Goal: Task Accomplishment & Management: Complete application form

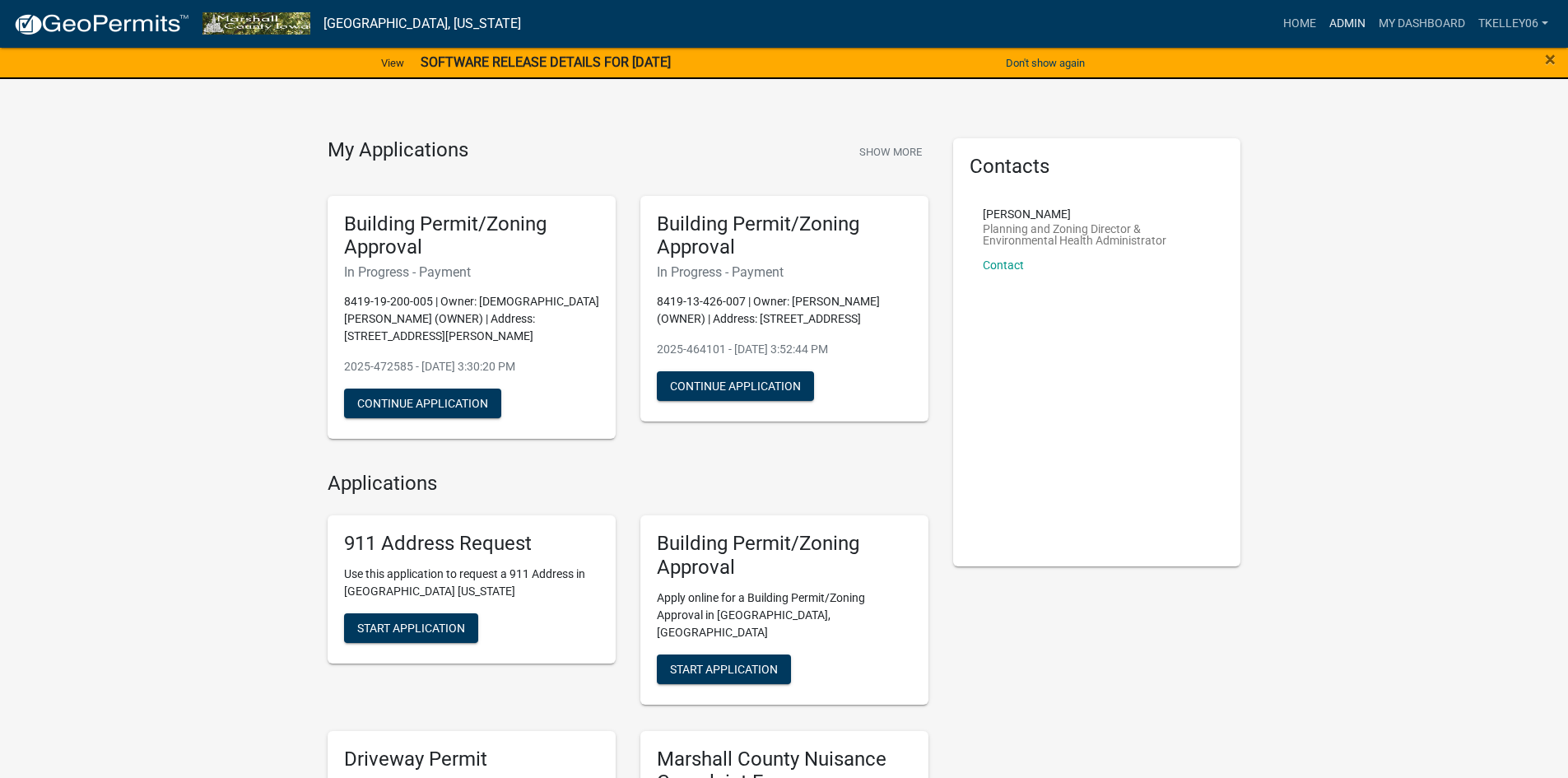
click at [1340, 15] on link "Admin" at bounding box center [1347, 24] width 50 height 32
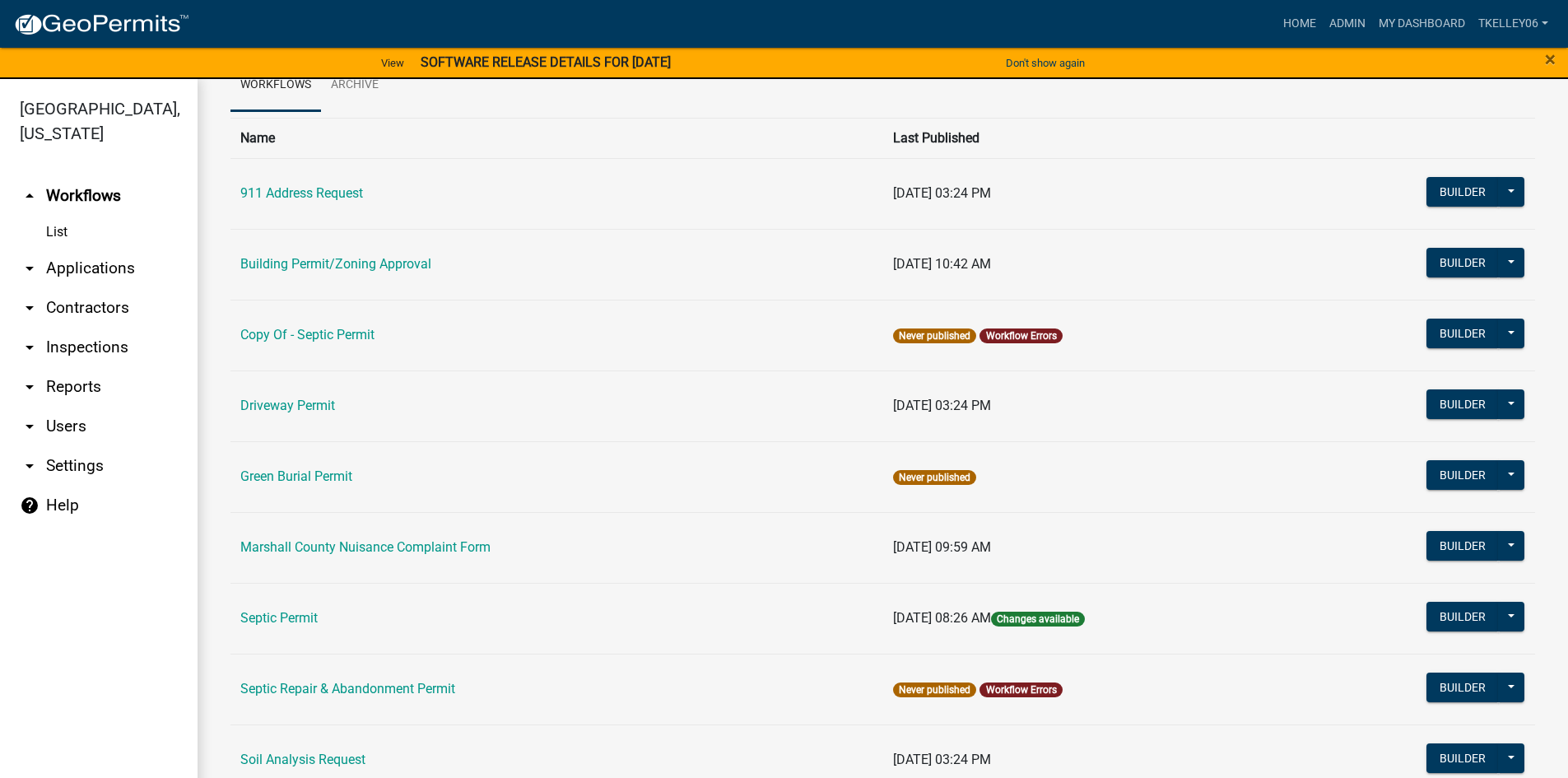
scroll to position [165, 0]
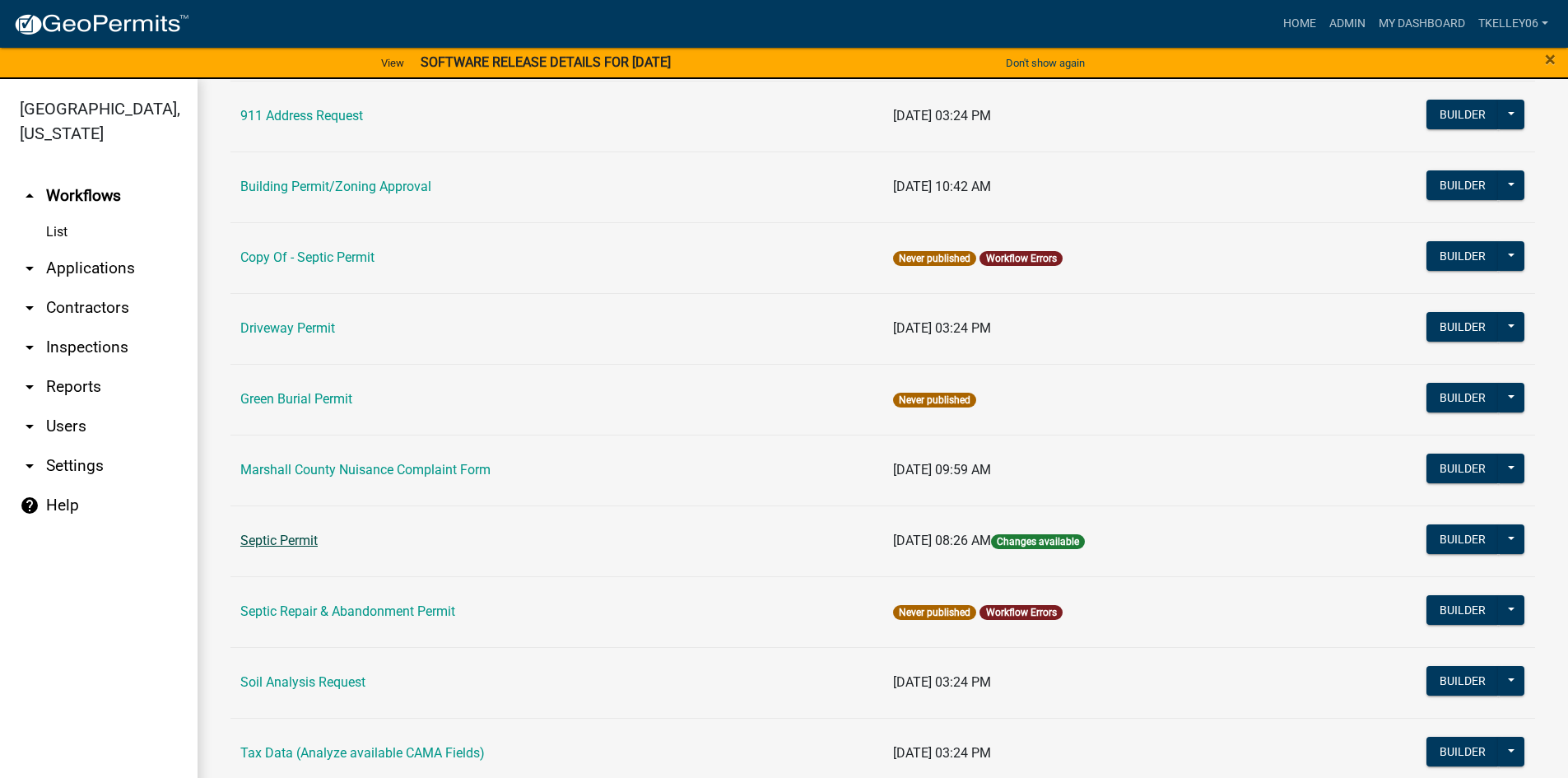
click at [275, 535] on link "Septic Permit" at bounding box center [279, 540] width 78 height 15
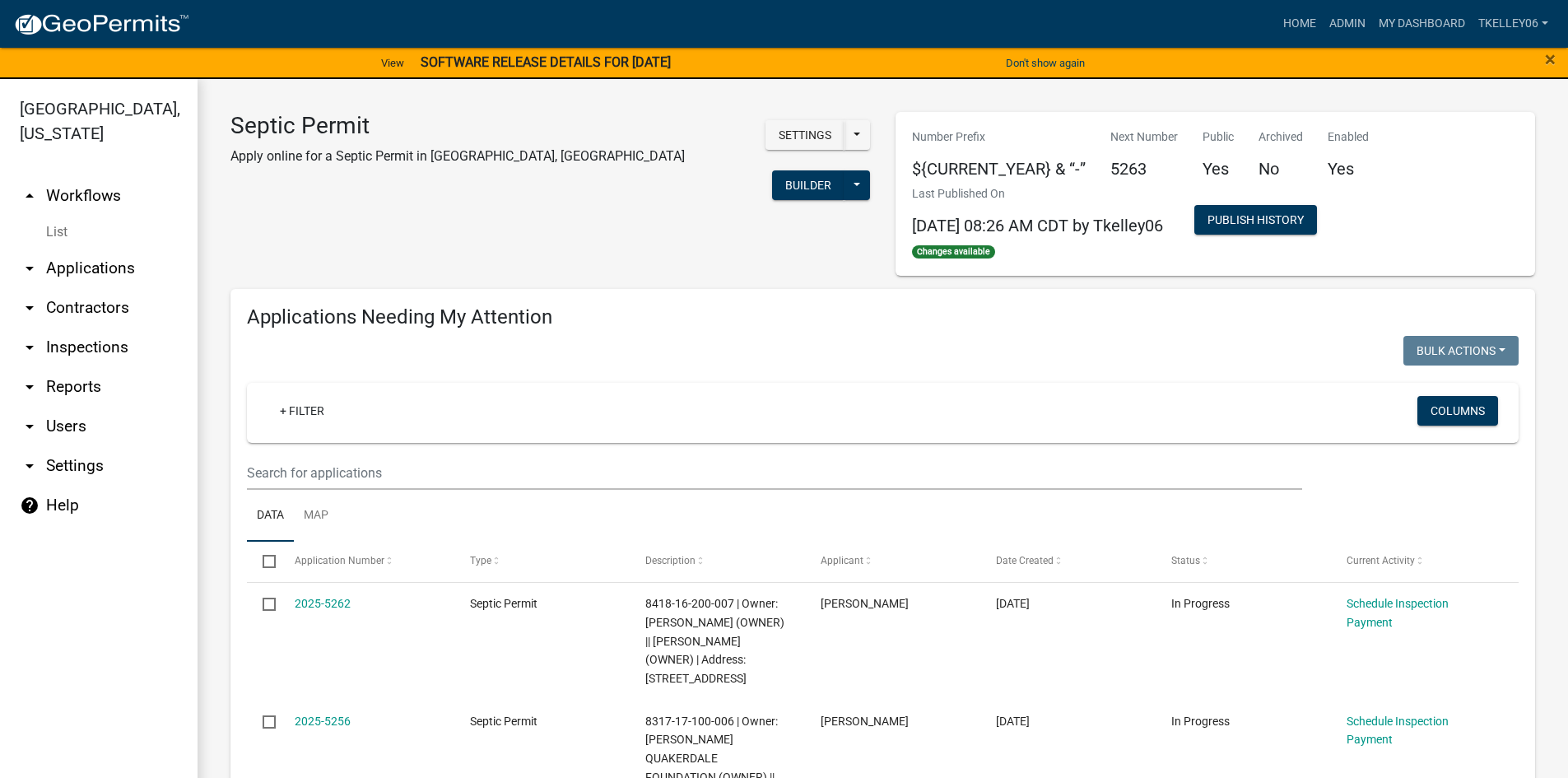
select select "3: 100"
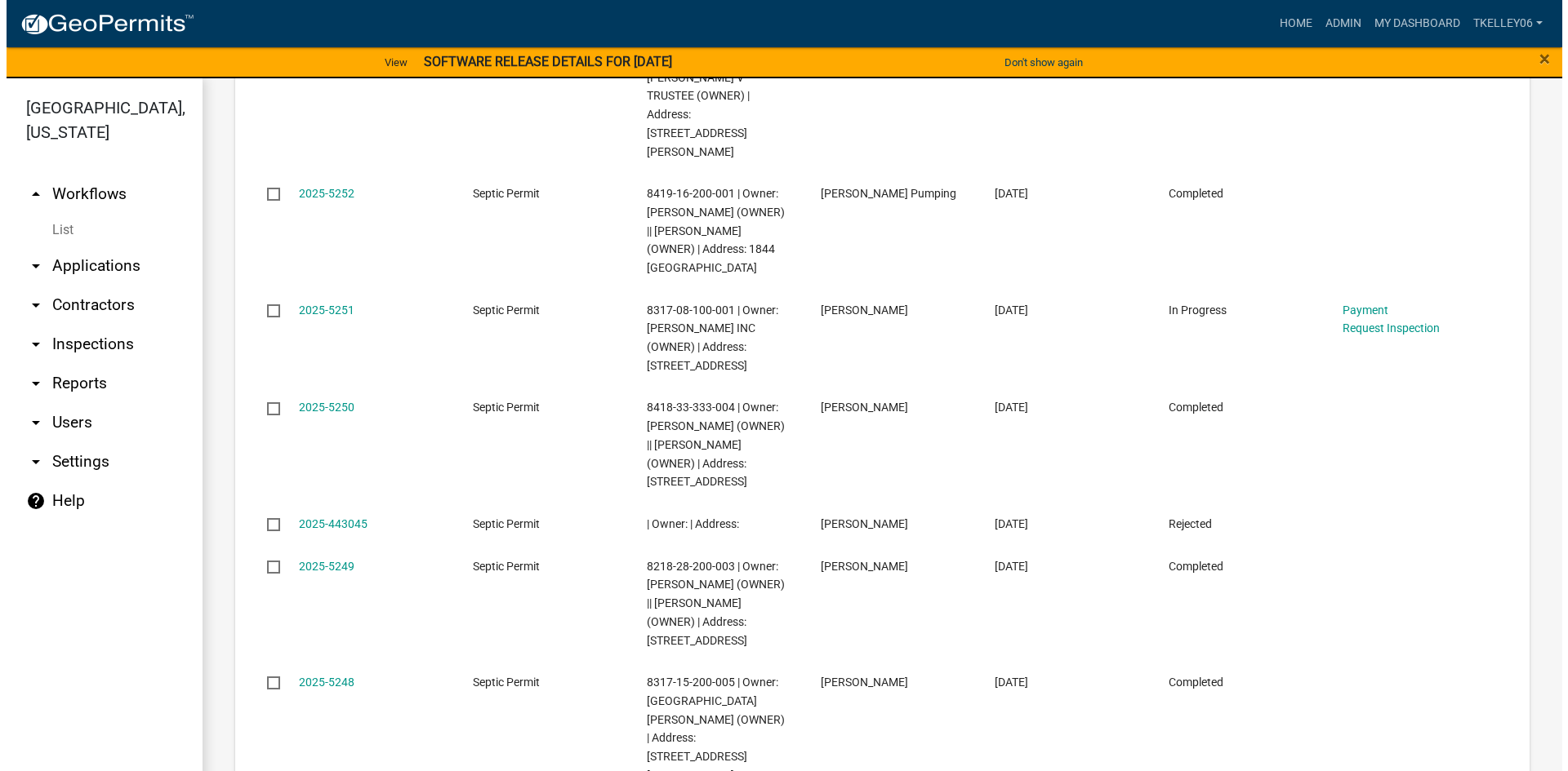
scroll to position [2612, 0]
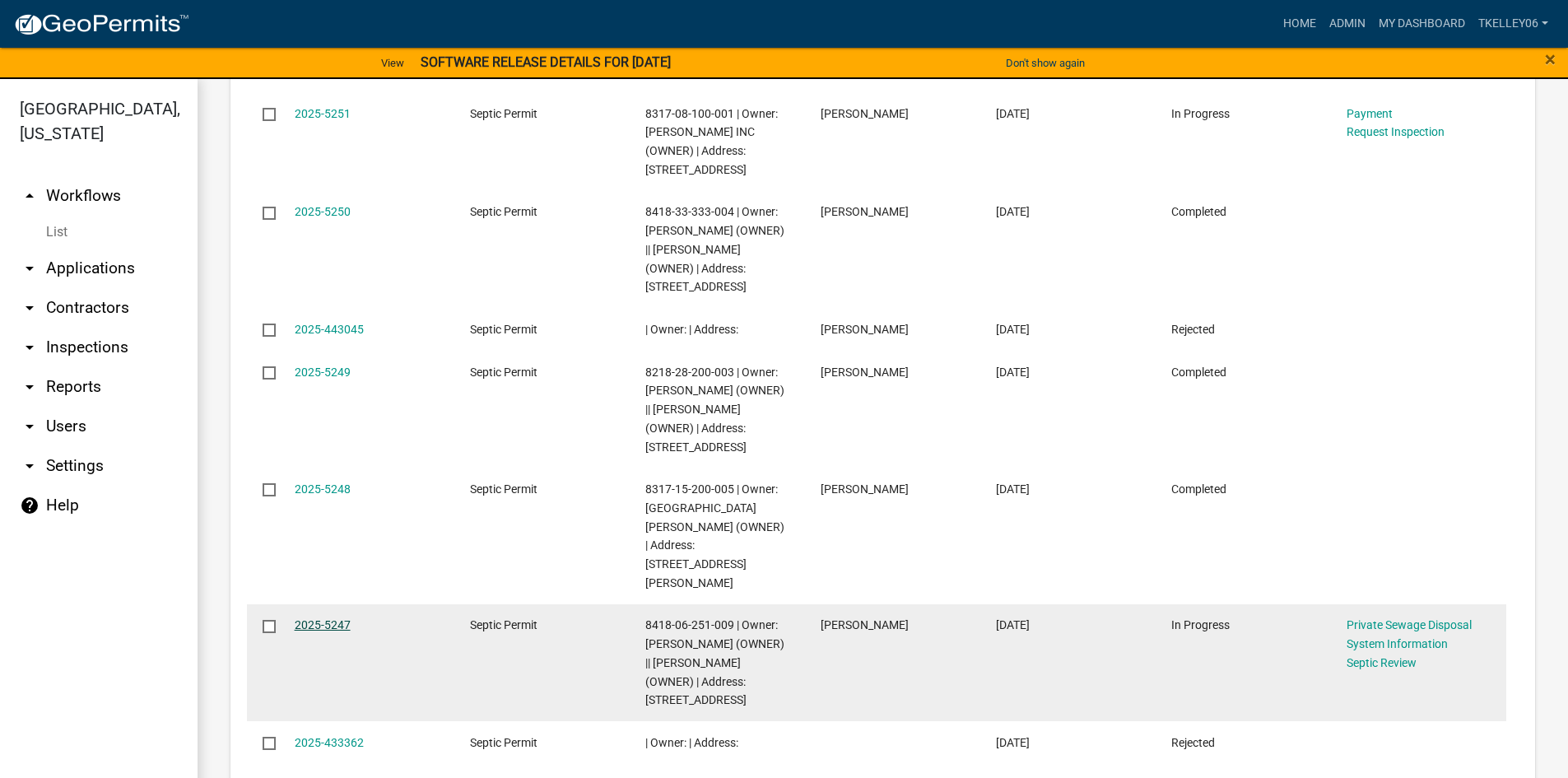
click at [329, 619] on link "2025-5247" at bounding box center [323, 625] width 56 height 14
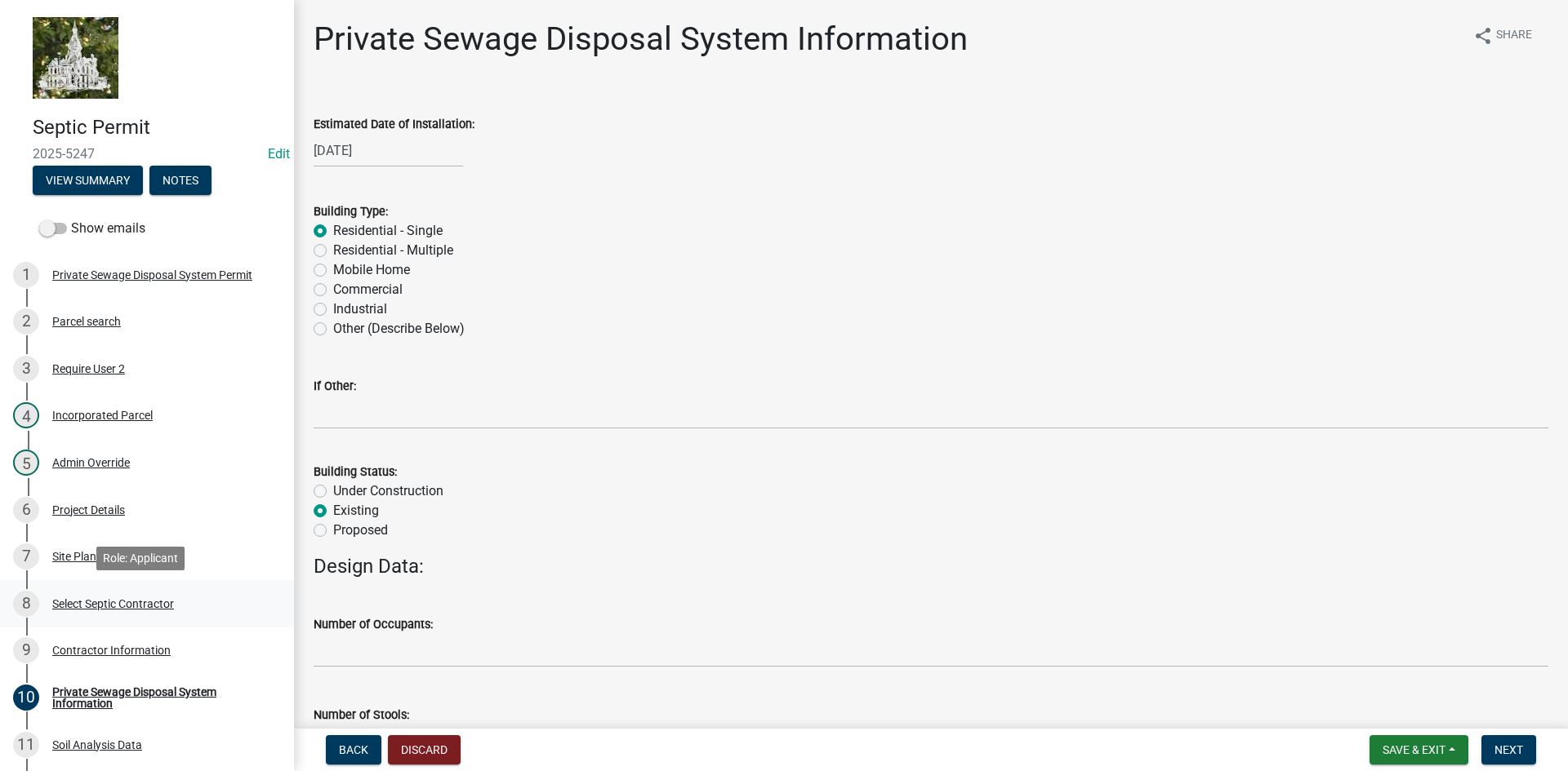
click at [107, 610] on div "Select Septic Contractor" at bounding box center [113, 603] width 122 height 12
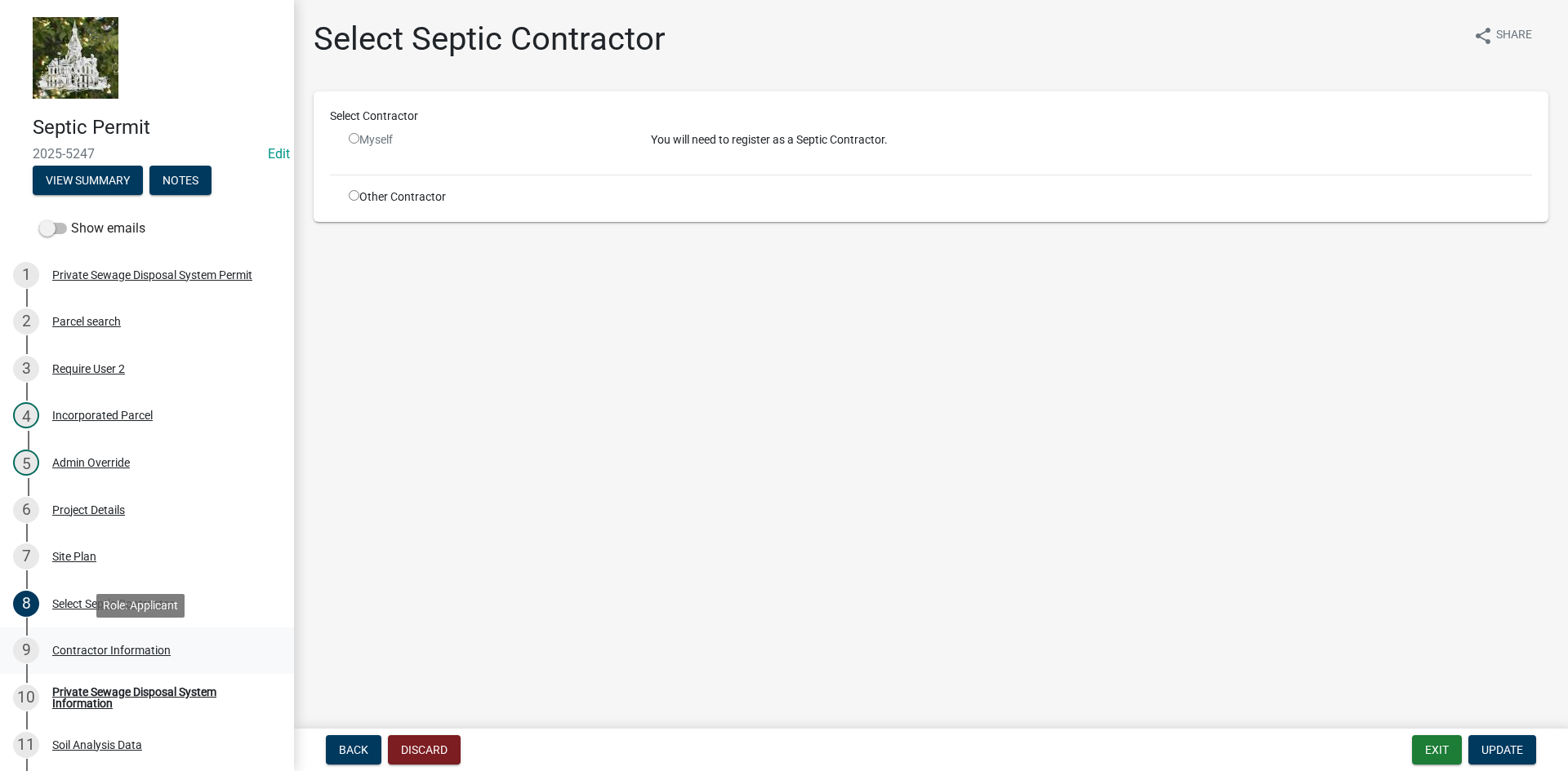
click at [98, 645] on div "Contractor Information" at bounding box center [111, 650] width 118 height 12
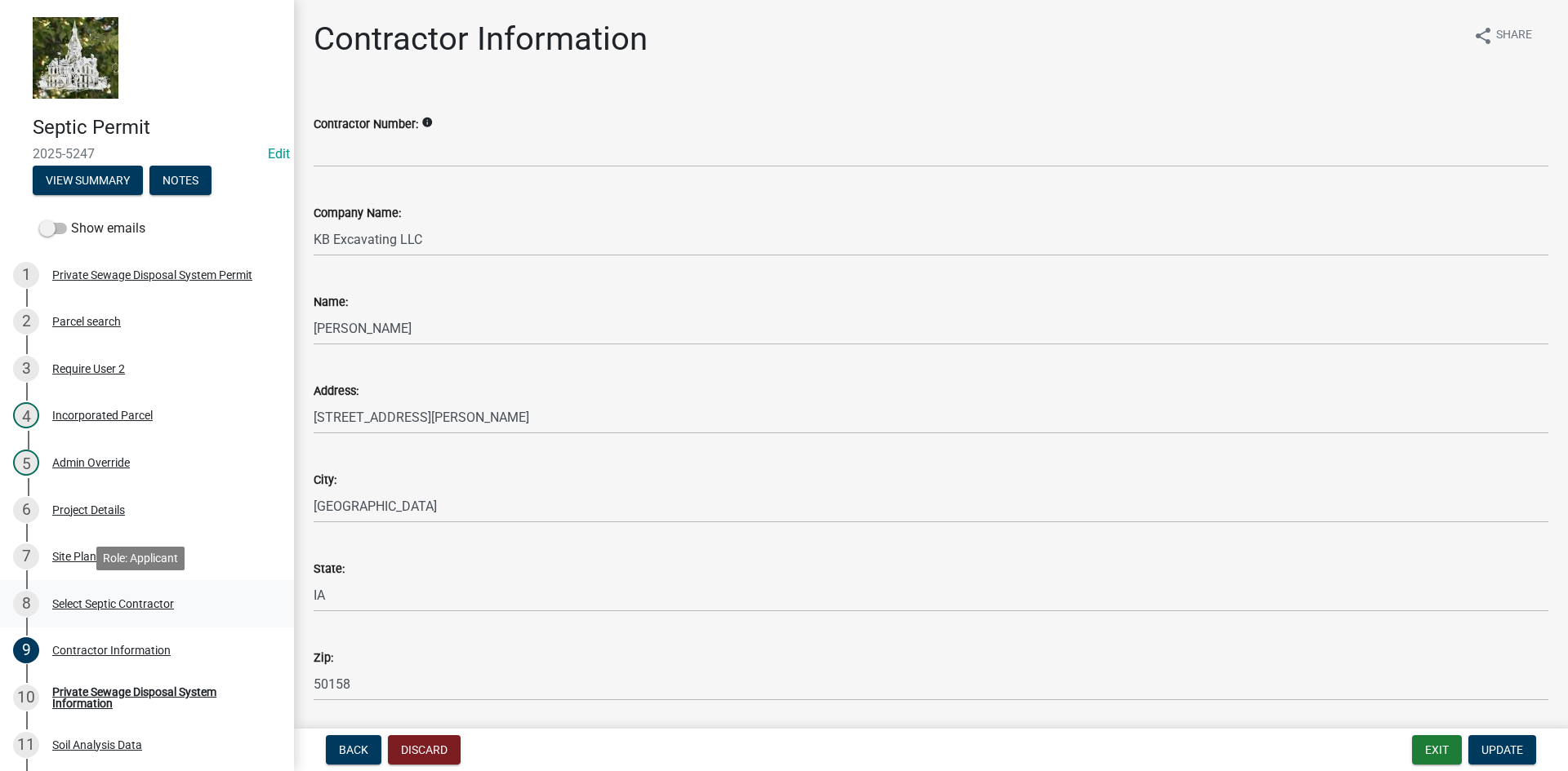
click at [98, 622] on link "8 Select Septic Contractor" at bounding box center [147, 603] width 294 height 48
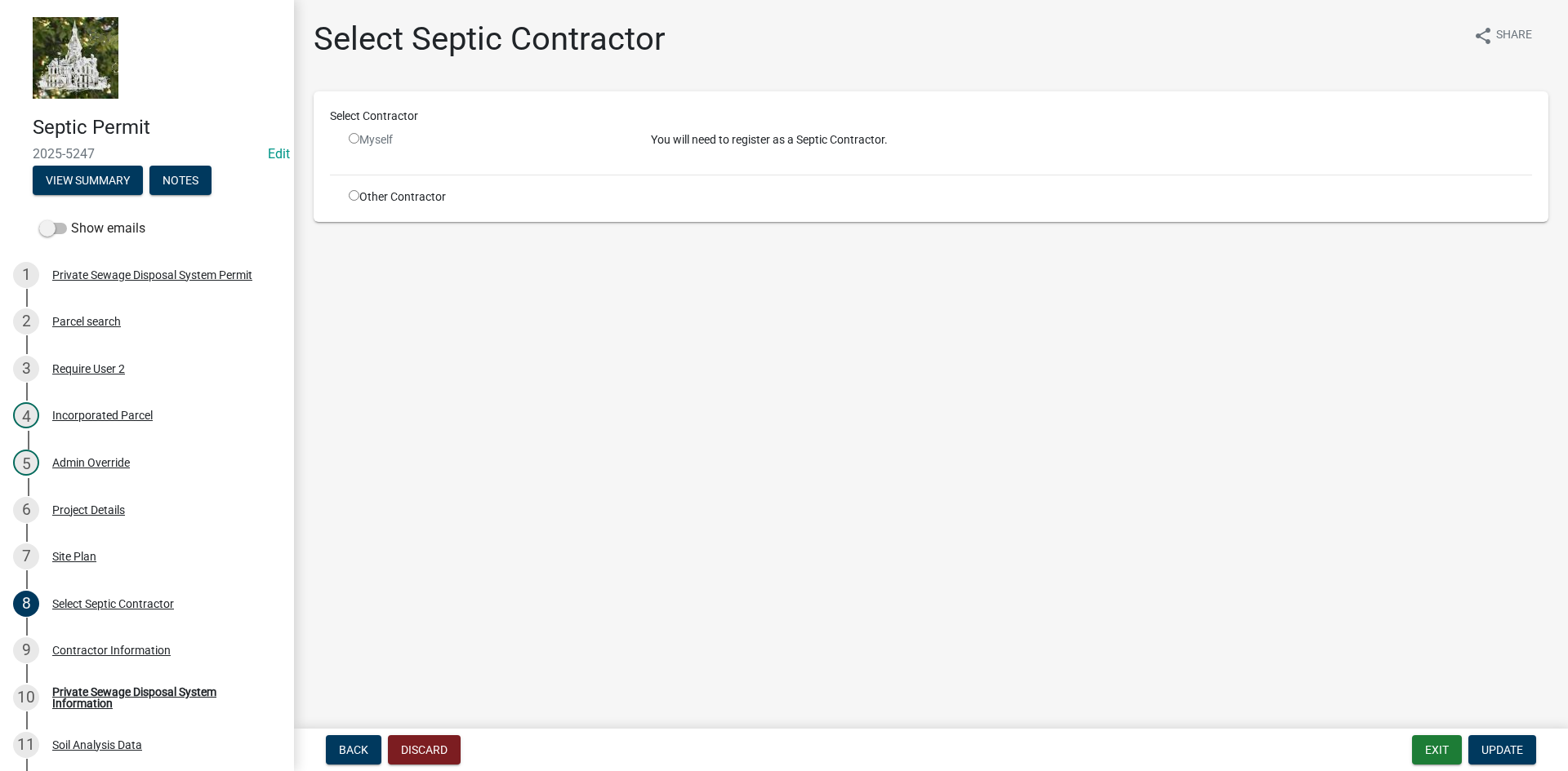
click at [353, 195] on input "radio" at bounding box center [354, 195] width 11 height 11
radio input "true"
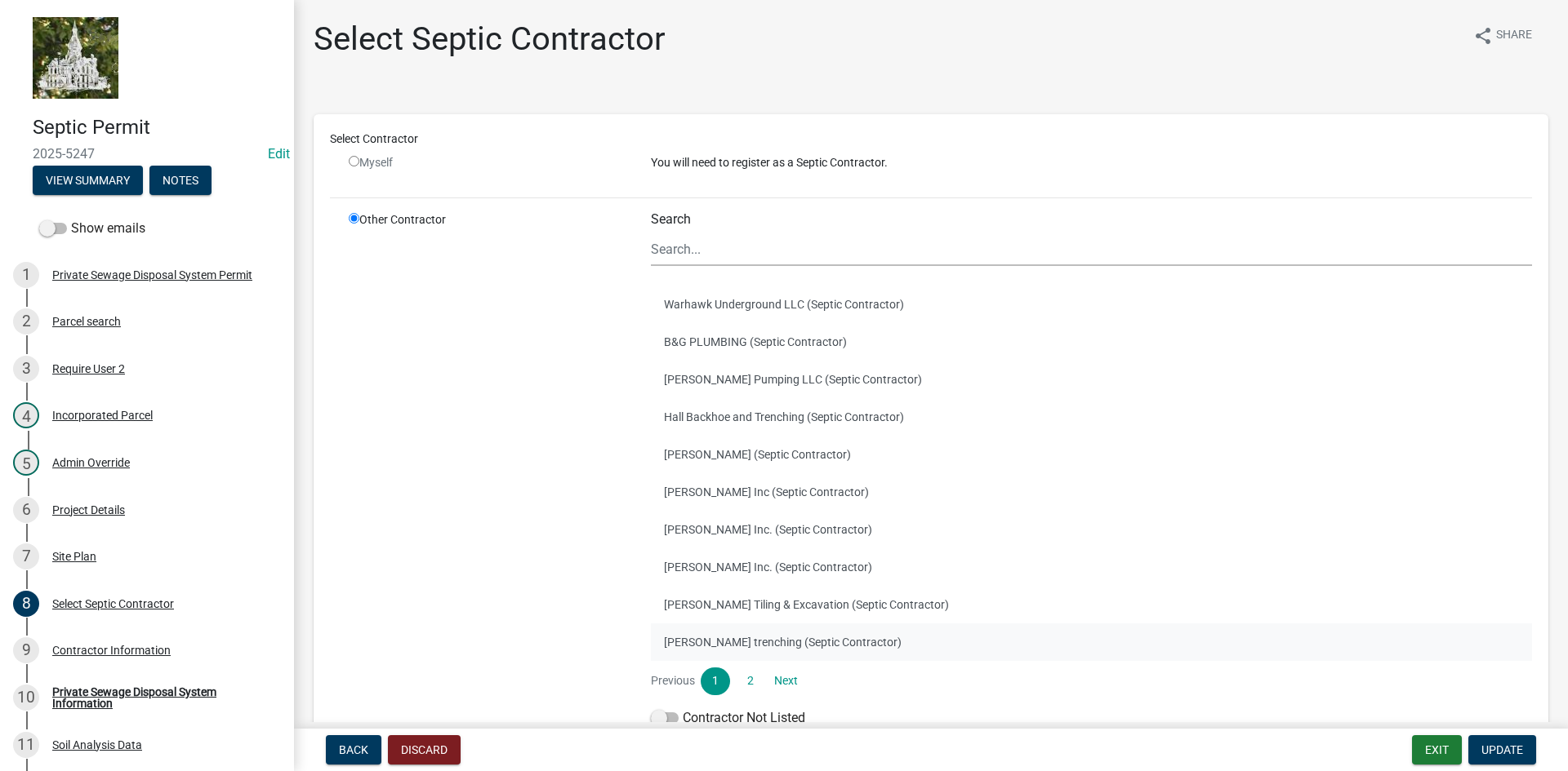
scroll to position [82, 0]
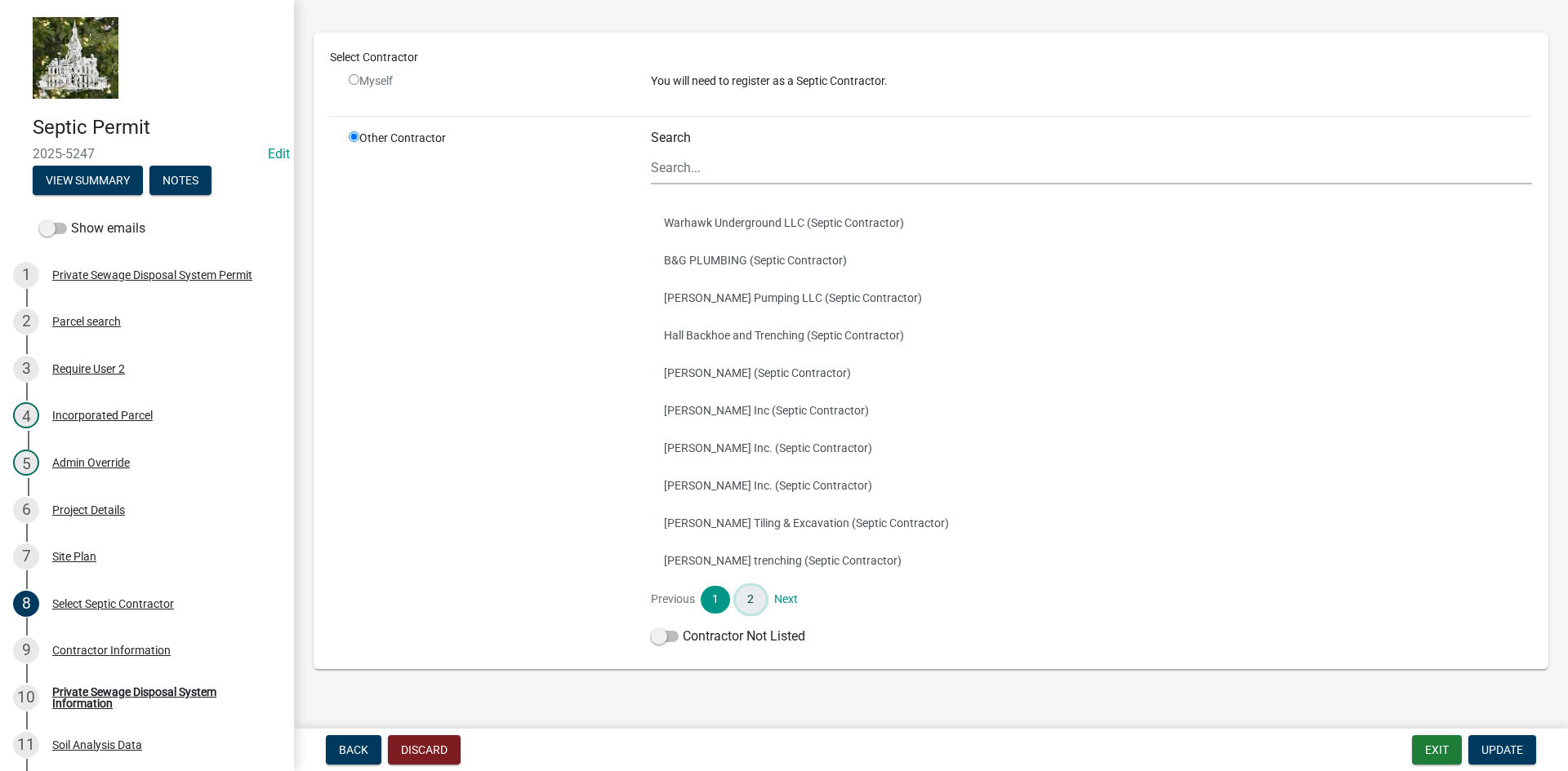
click at [742, 589] on link "2" at bounding box center [750, 600] width 30 height 28
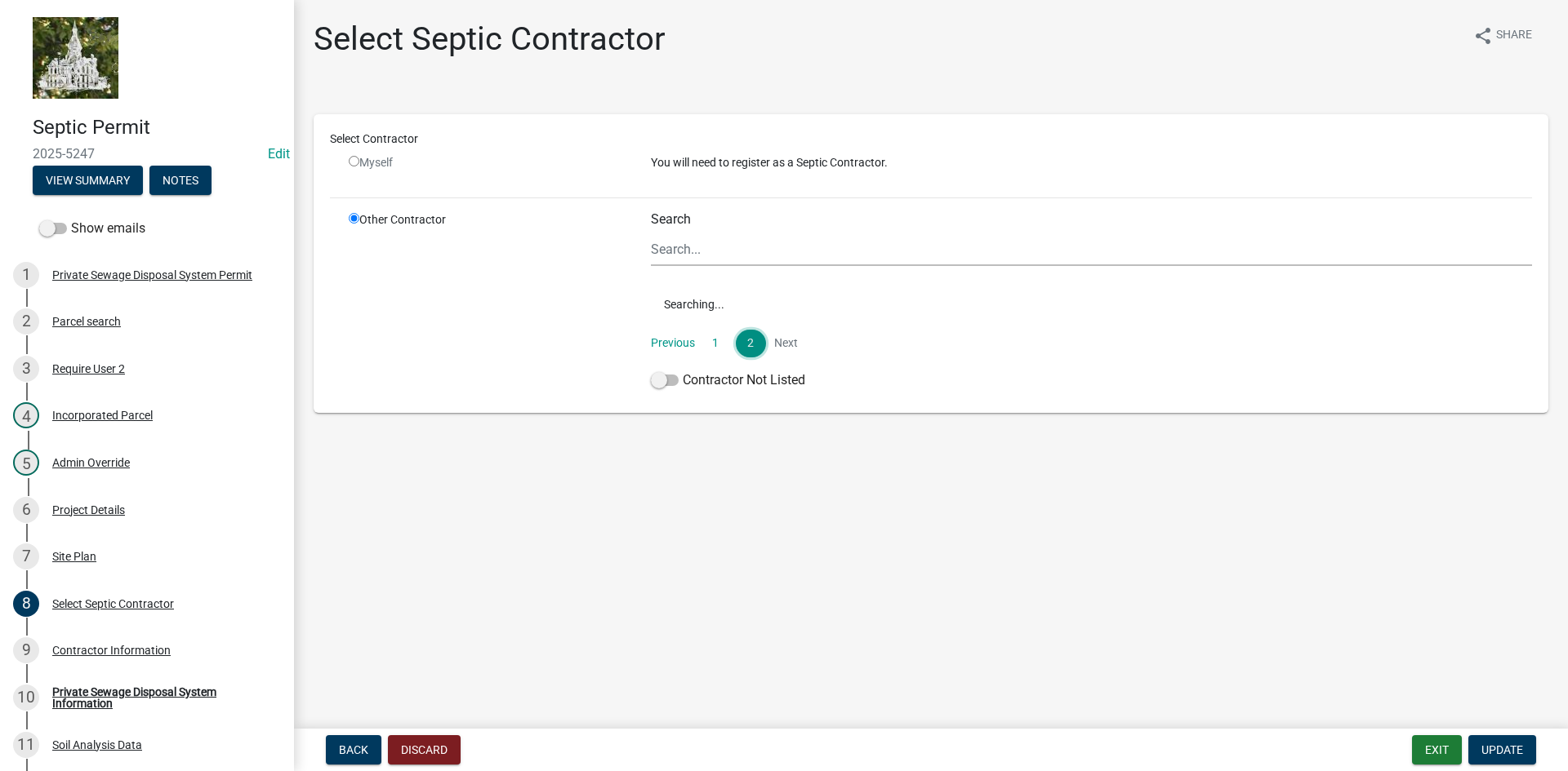
scroll to position [0, 0]
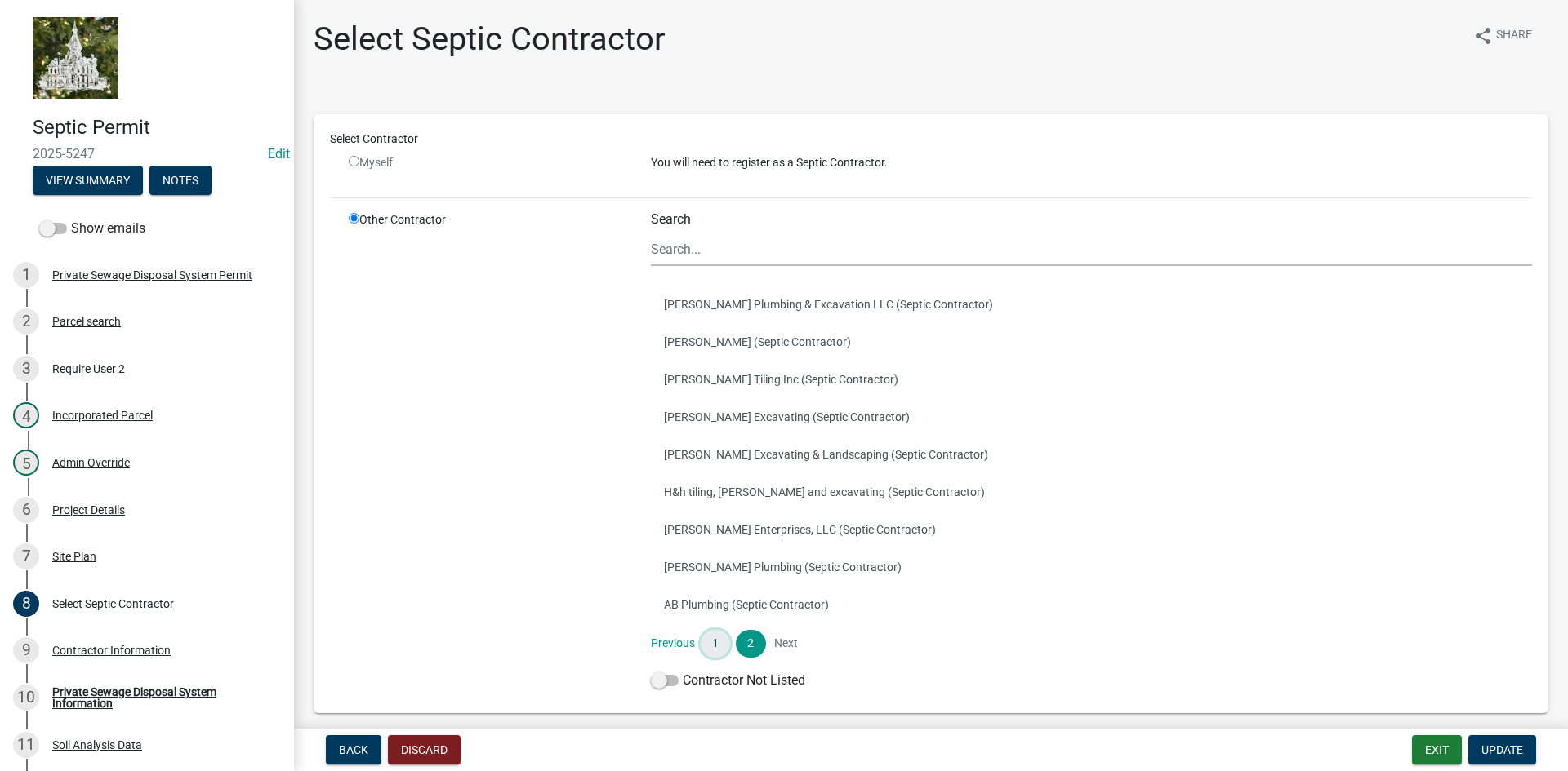
click at [715, 655] on link "1" at bounding box center [715, 644] width 30 height 28
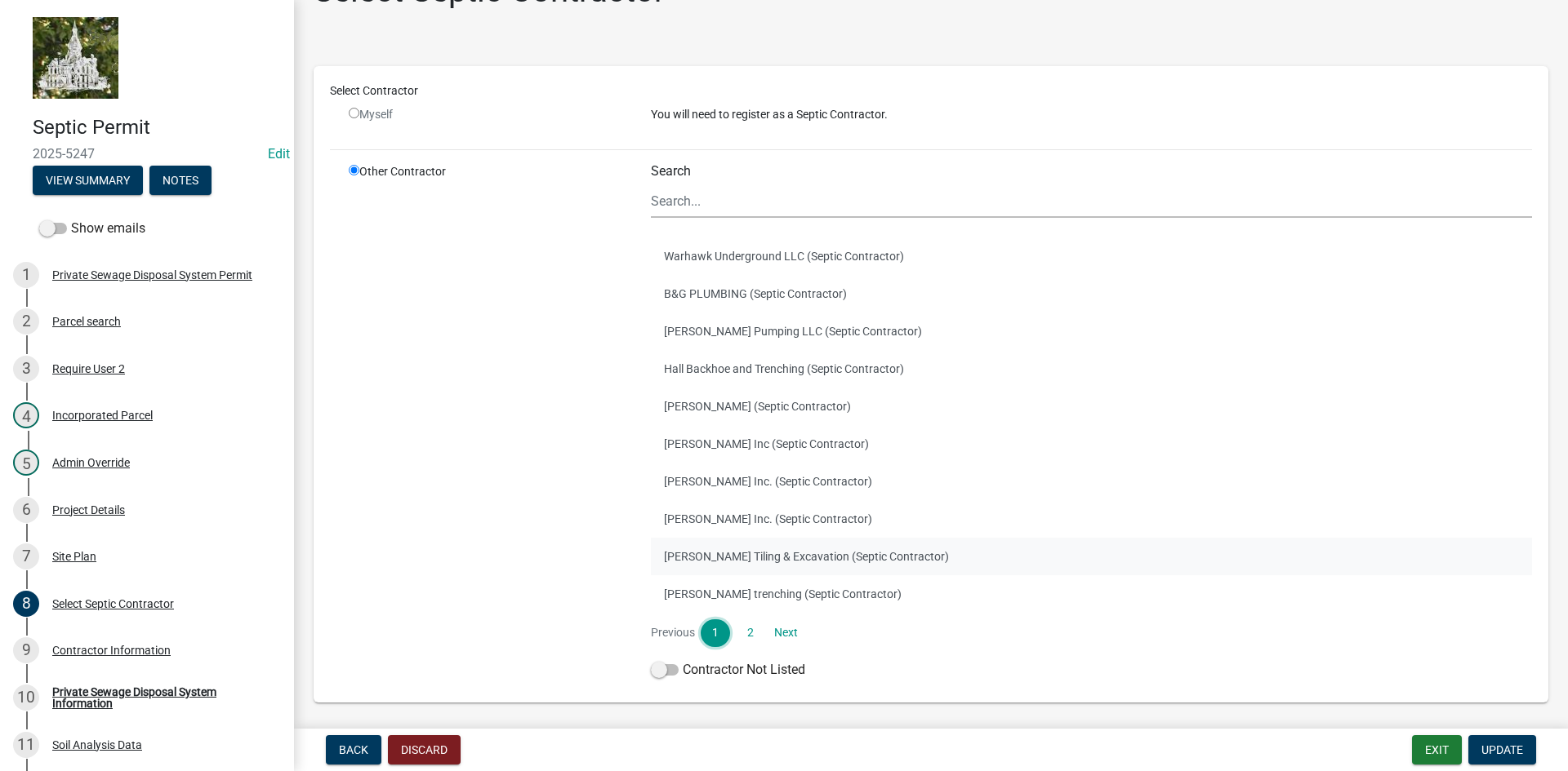
scroll to position [82, 0]
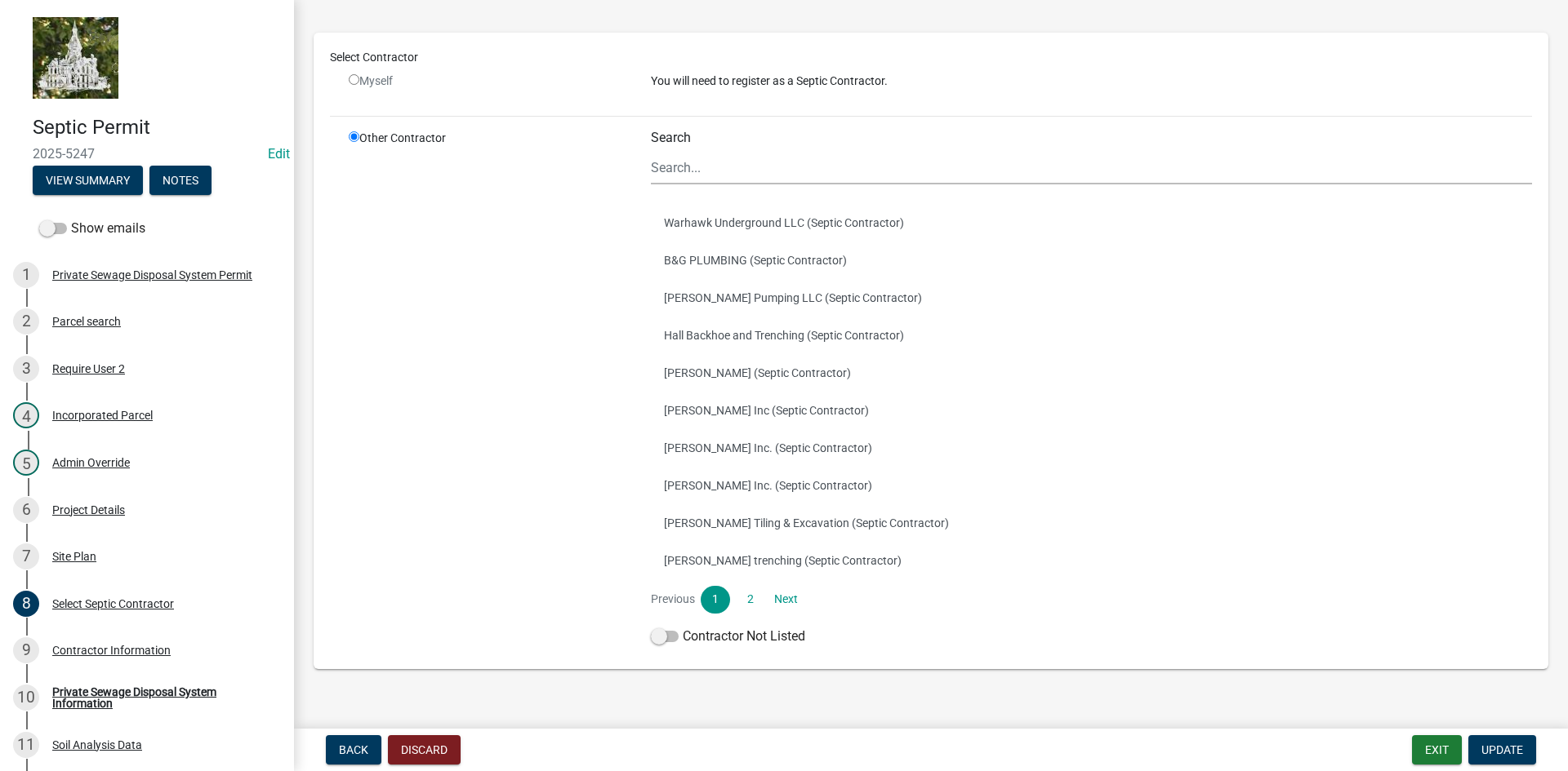
click at [647, 638] on div "Search Warhawk Underground LLC (Septic Contractor) B&G PLUMBING (Septic Contrac…" at bounding box center [1091, 391] width 905 height 523
click at [657, 632] on span at bounding box center [664, 637] width 28 height 12
click at [683, 627] on input "Contractor Not Listed" at bounding box center [683, 627] width 0 height 0
click at [1491, 745] on span "Update" at bounding box center [1502, 749] width 41 height 13
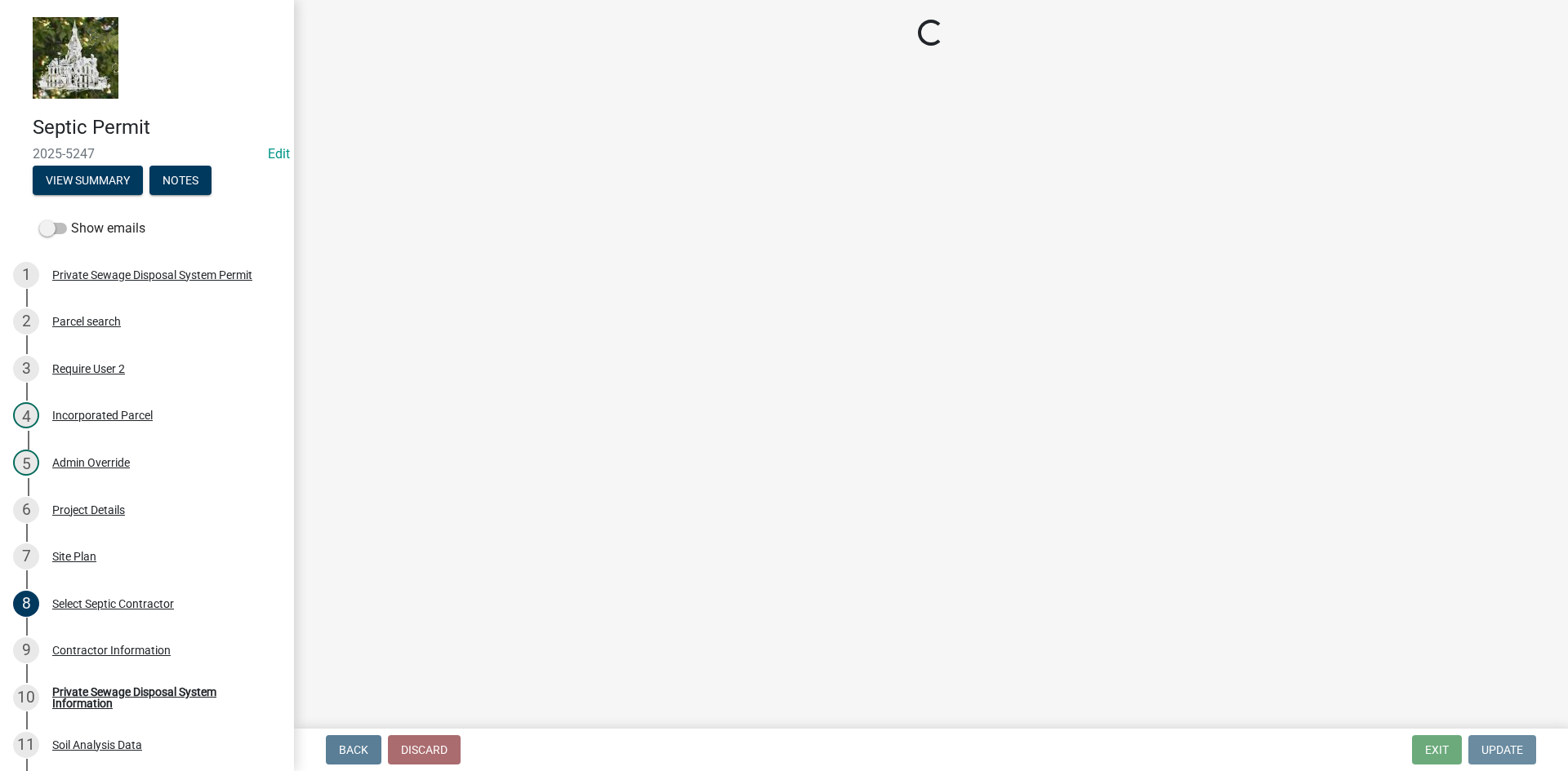
scroll to position [0, 0]
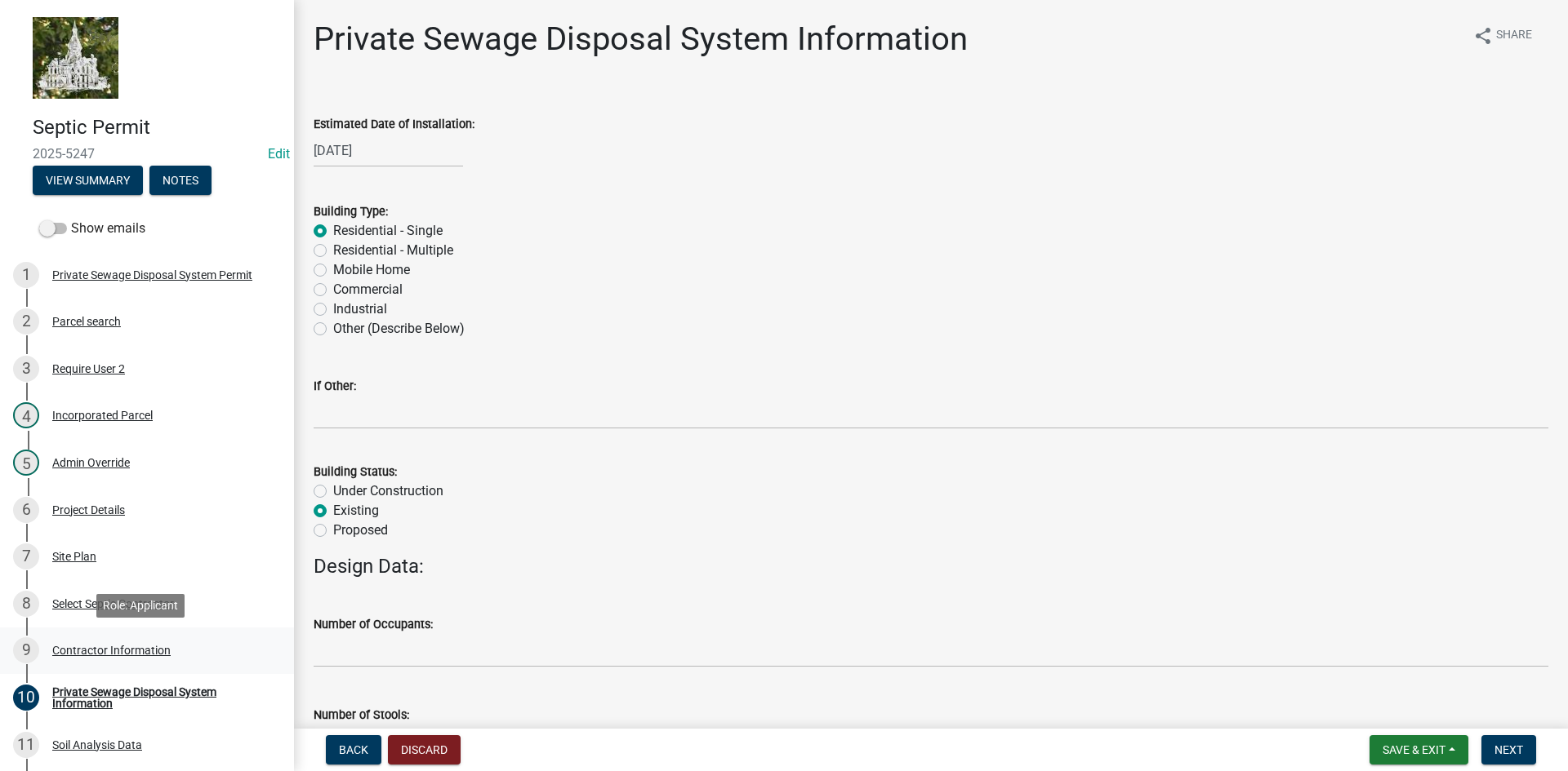
click at [159, 647] on div "Contractor Information" at bounding box center [111, 650] width 118 height 12
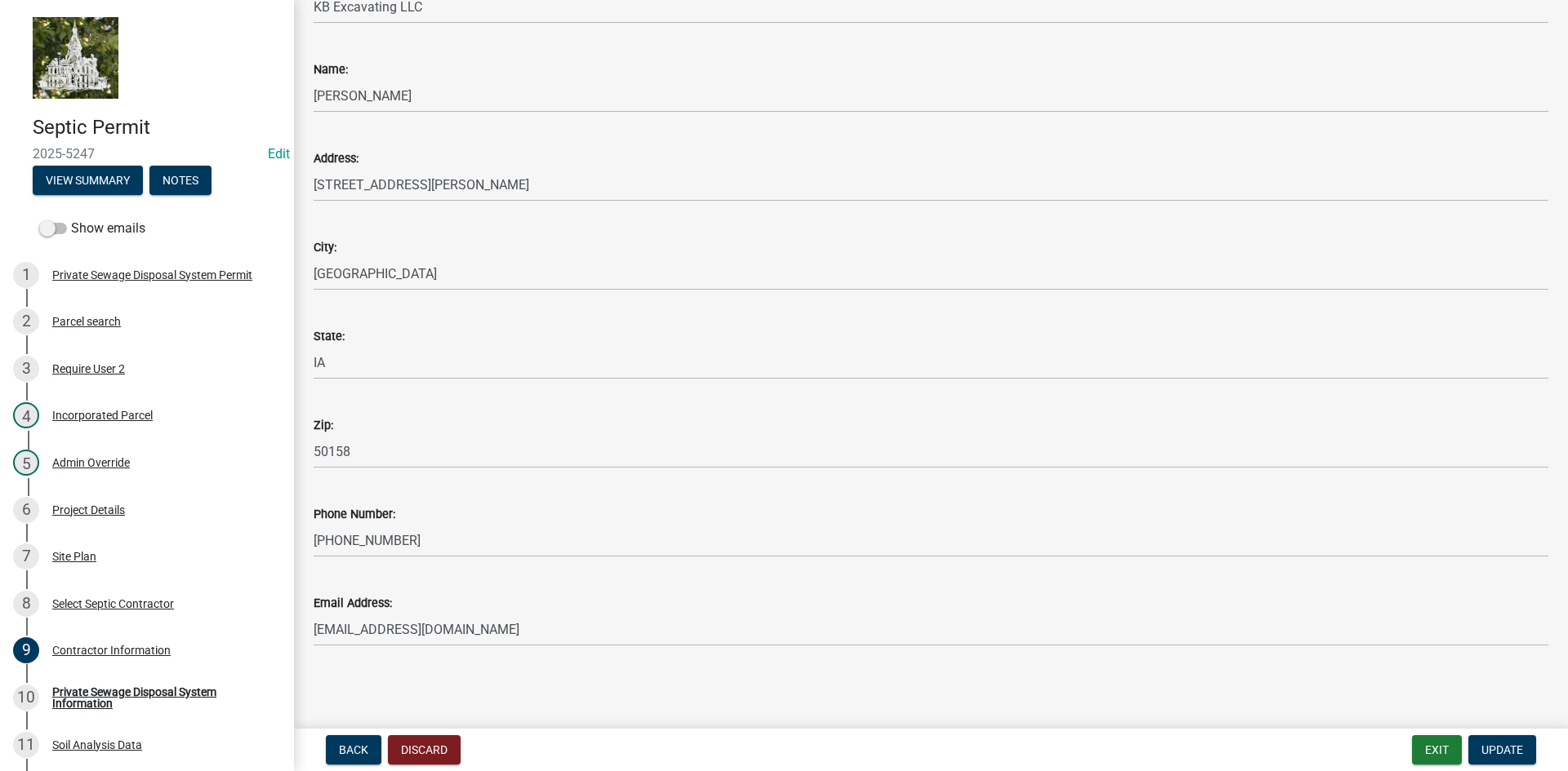
scroll to position [233, 0]
click at [111, 686] on div "Private Sewage Disposal System Information" at bounding box center [160, 697] width 215 height 22
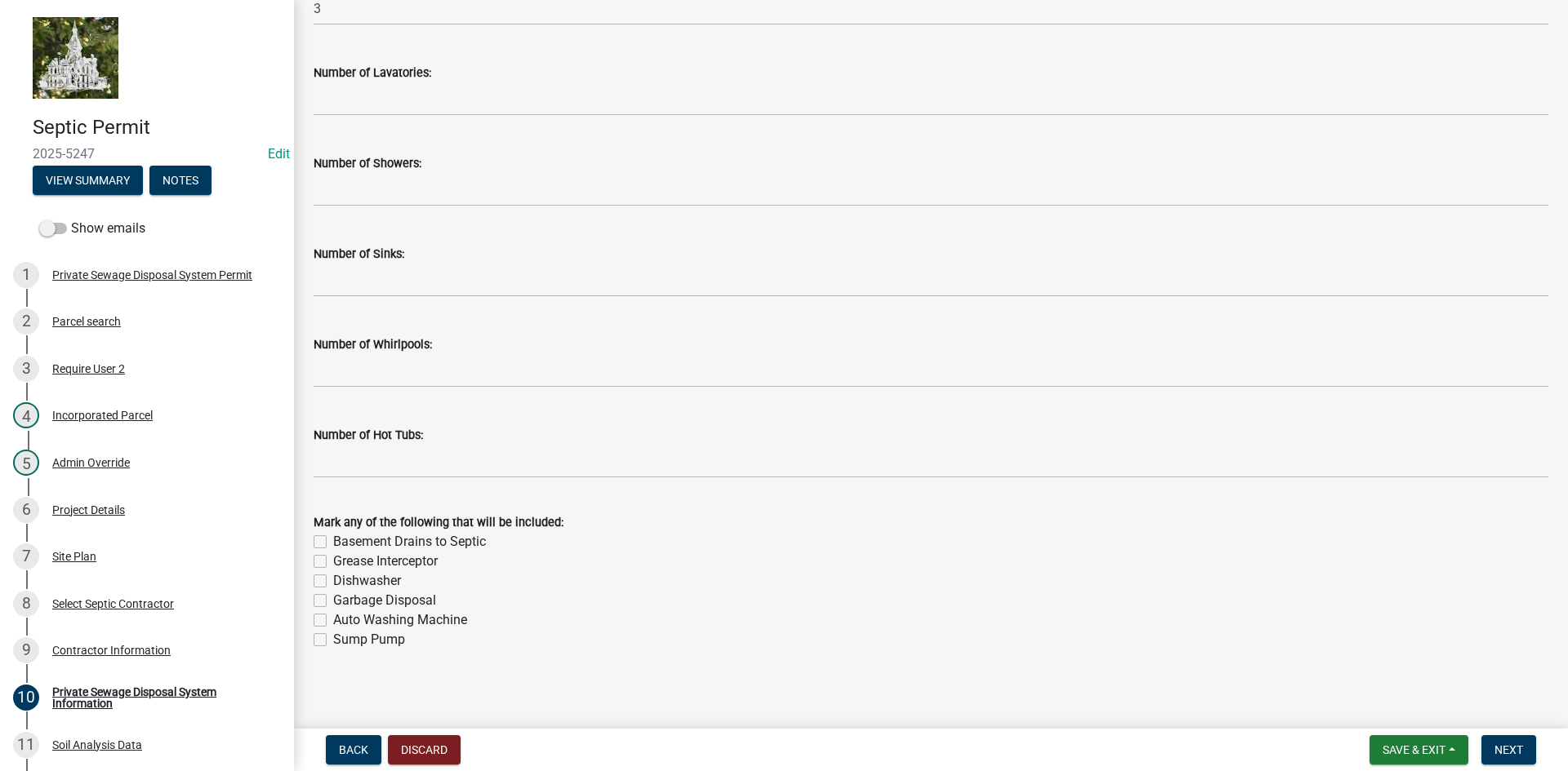
scroll to position [920, 0]
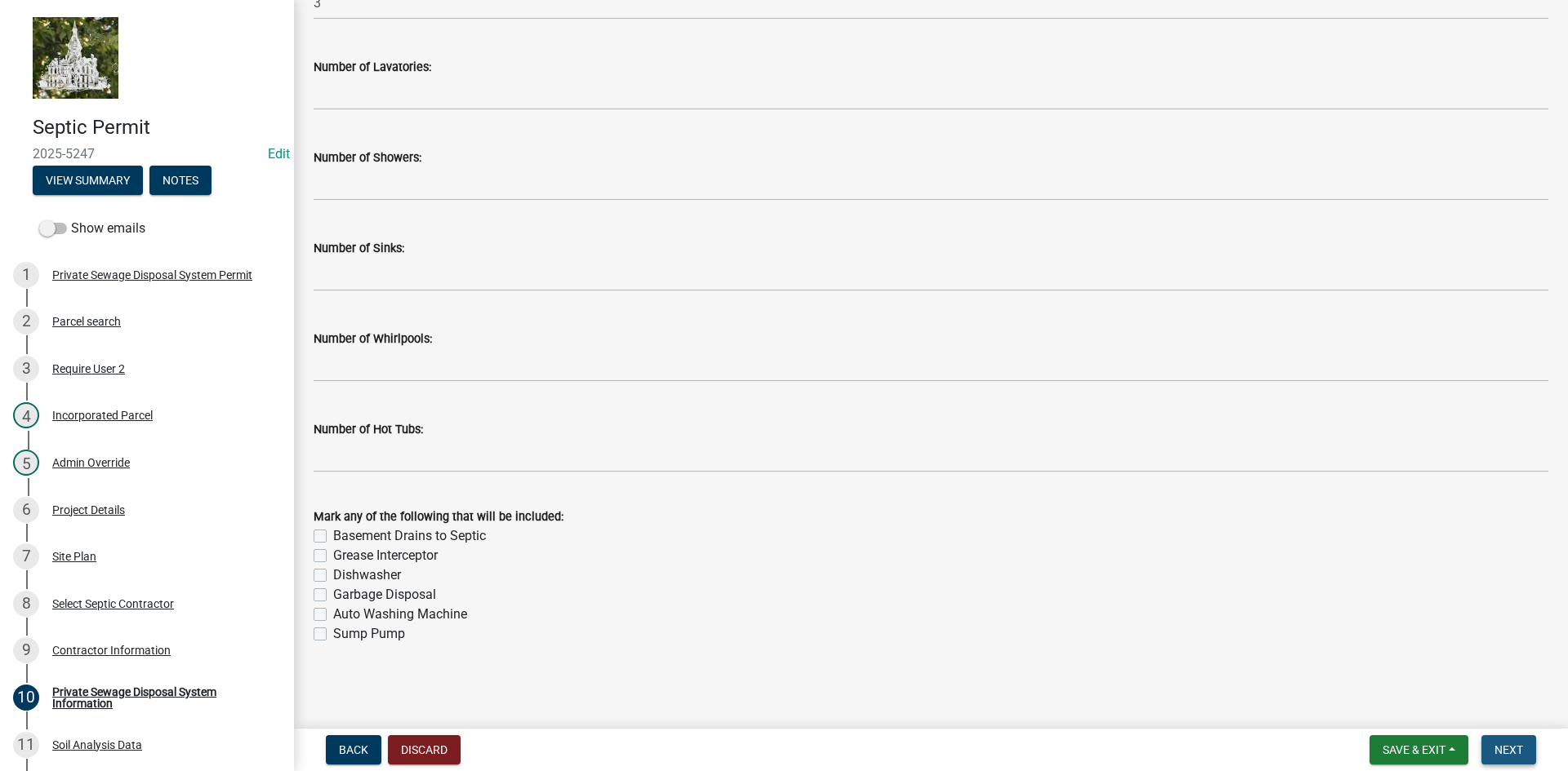
click at [1488, 749] on button "Next" at bounding box center [1508, 749] width 55 height 30
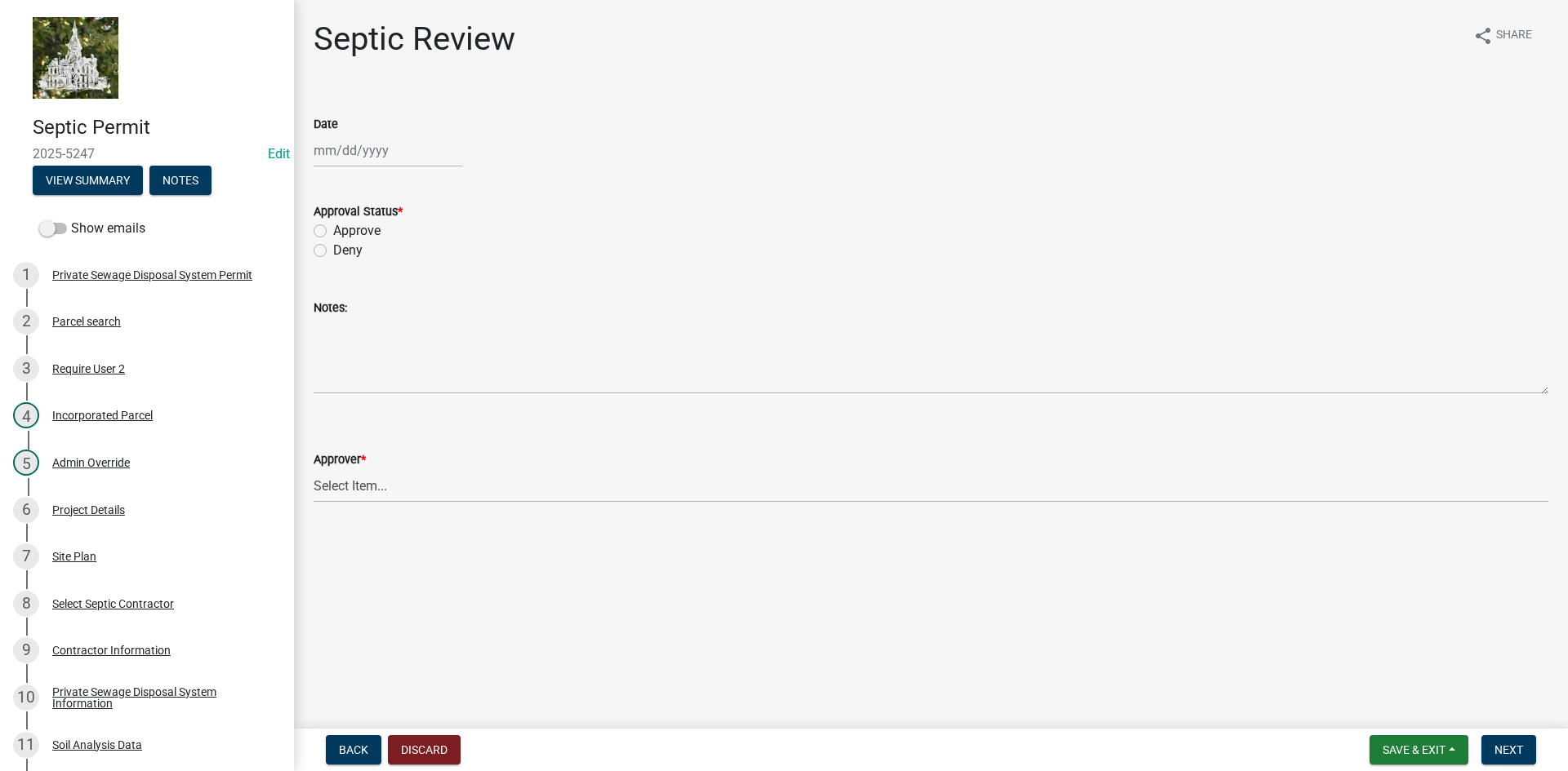
select select "9"
select select "2025"
click at [333, 154] on input "Date" at bounding box center [388, 150] width 150 height 33
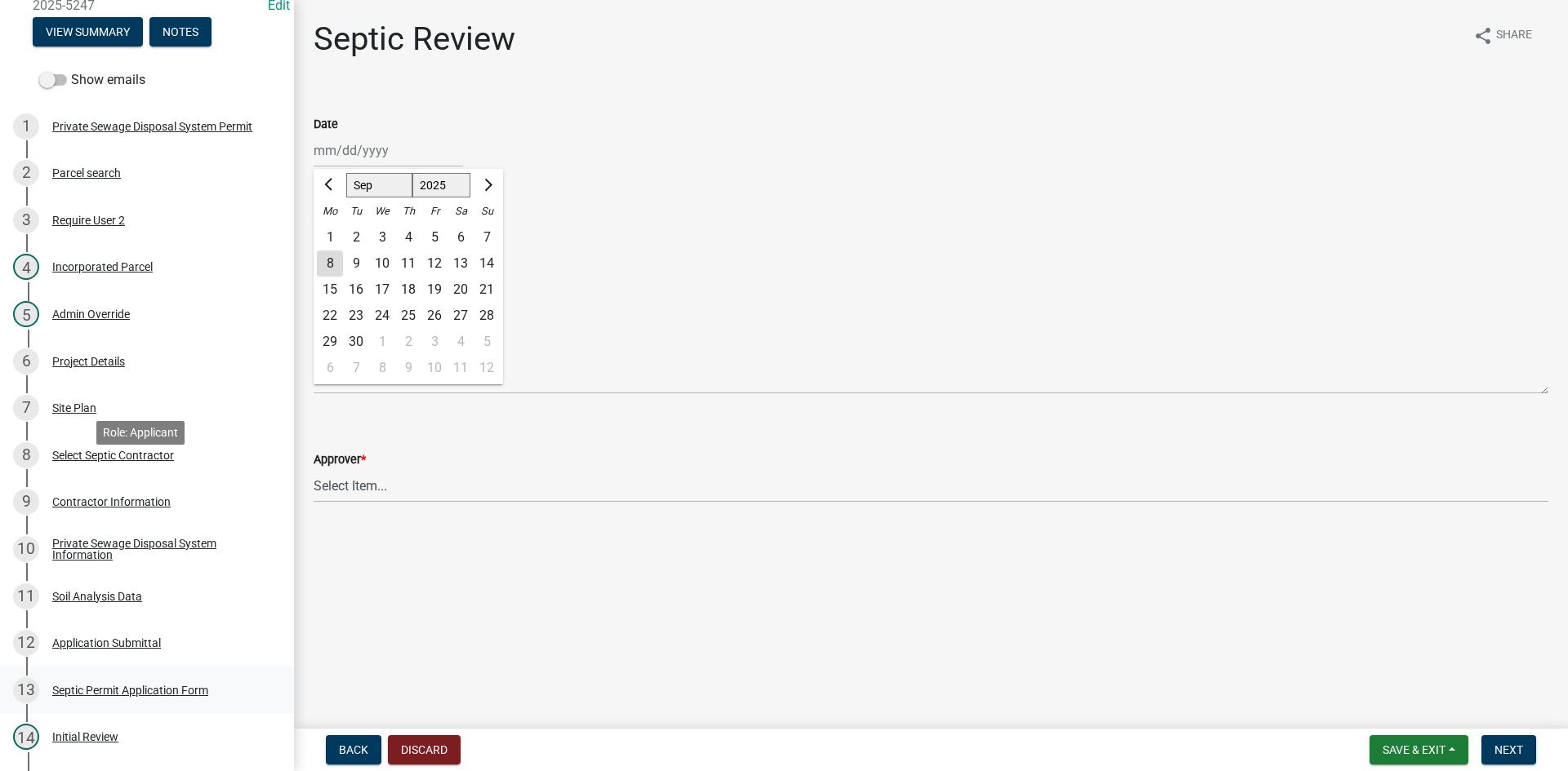
scroll to position [326, 0]
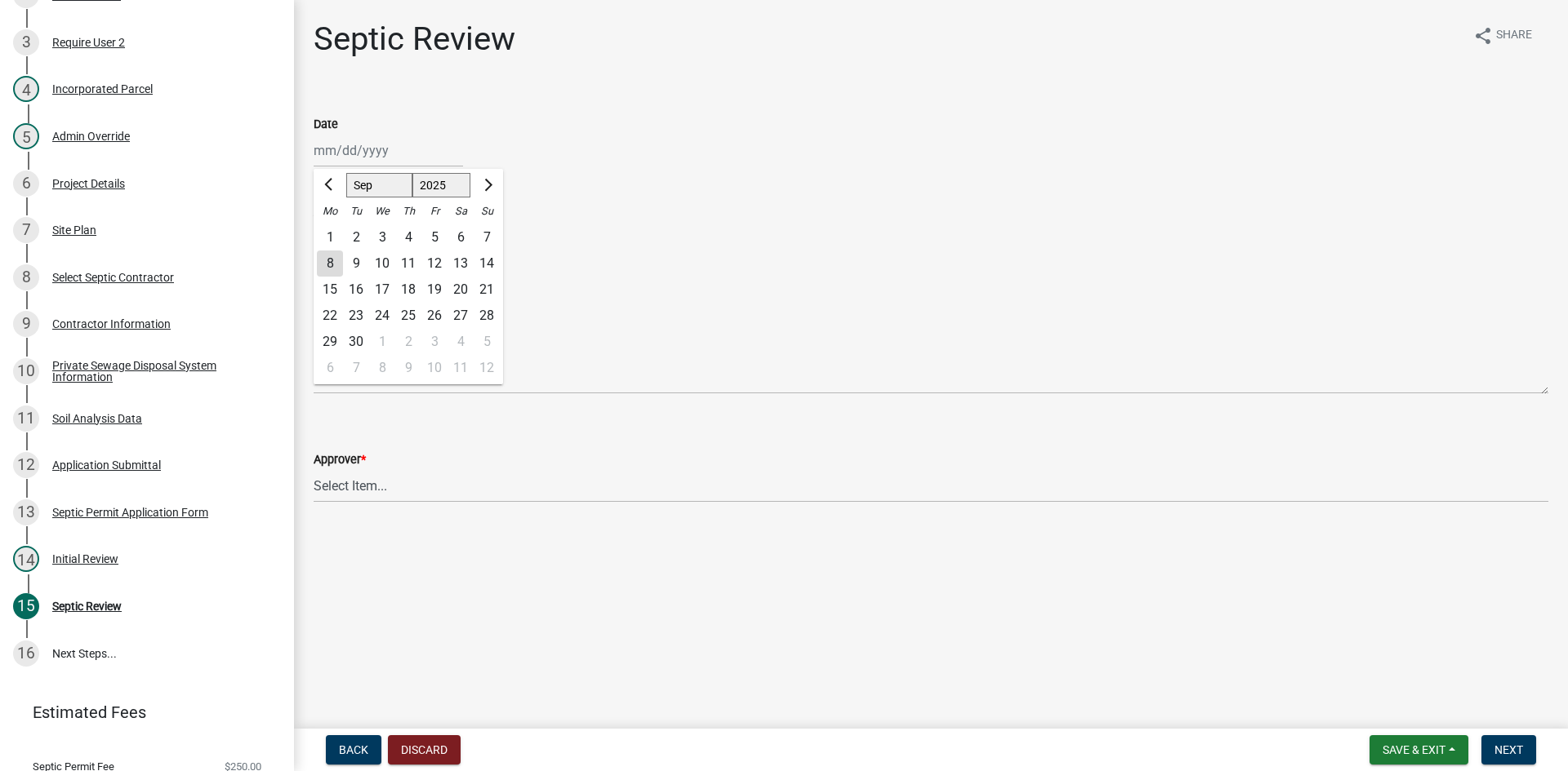
click at [454, 233] on div "6" at bounding box center [460, 237] width 26 height 26
type input "09/06/2025"
click at [333, 228] on label "Approve" at bounding box center [356, 231] width 48 height 20
click at [333, 228] on input "Approve" at bounding box center [338, 227] width 11 height 11
radio input "true"
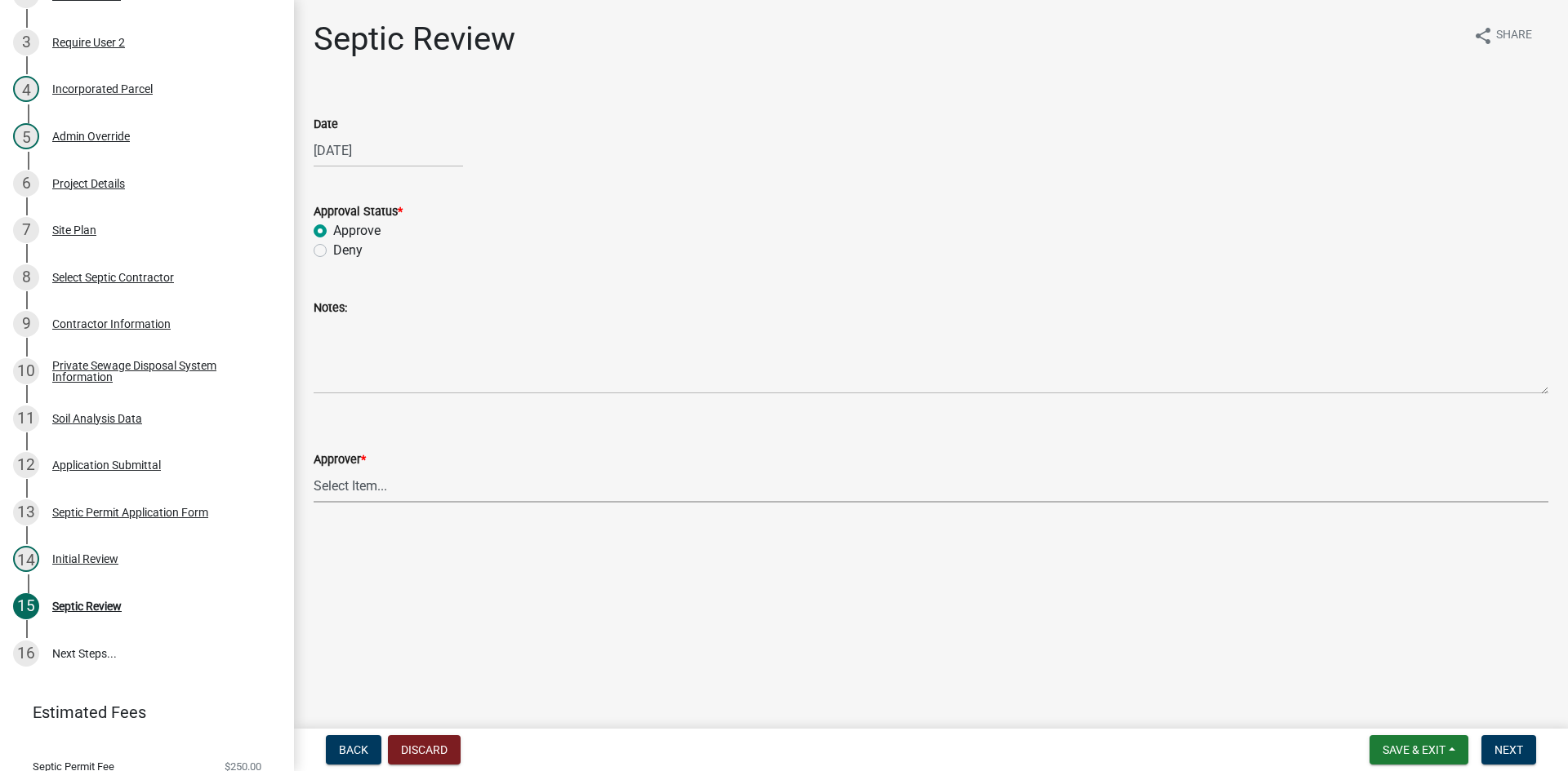
click at [348, 483] on select "Select Item... Tyler Kelley Taveis Stevens Todd Apfel" at bounding box center [931, 485] width 1234 height 33
click at [314, 469] on select "Select Item... Tyler Kelley Taveis Stevens Todd Apfel" at bounding box center [931, 485] width 1234 height 33
select select "61a96a0a-9003-40ca-83a4-3b4bdf05623d"
click at [1518, 758] on button "Next" at bounding box center [1508, 749] width 55 height 30
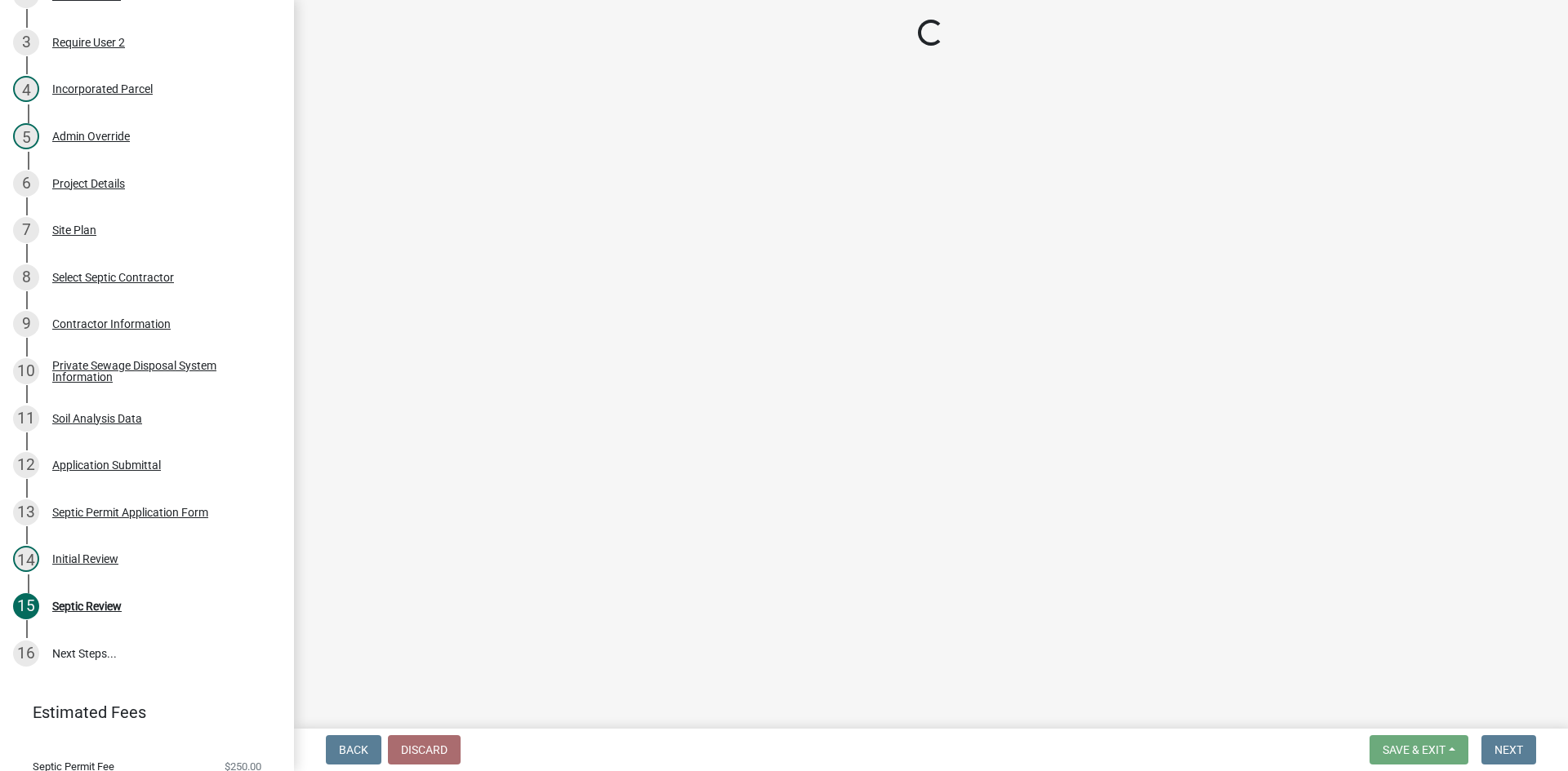
select select "3: 3"
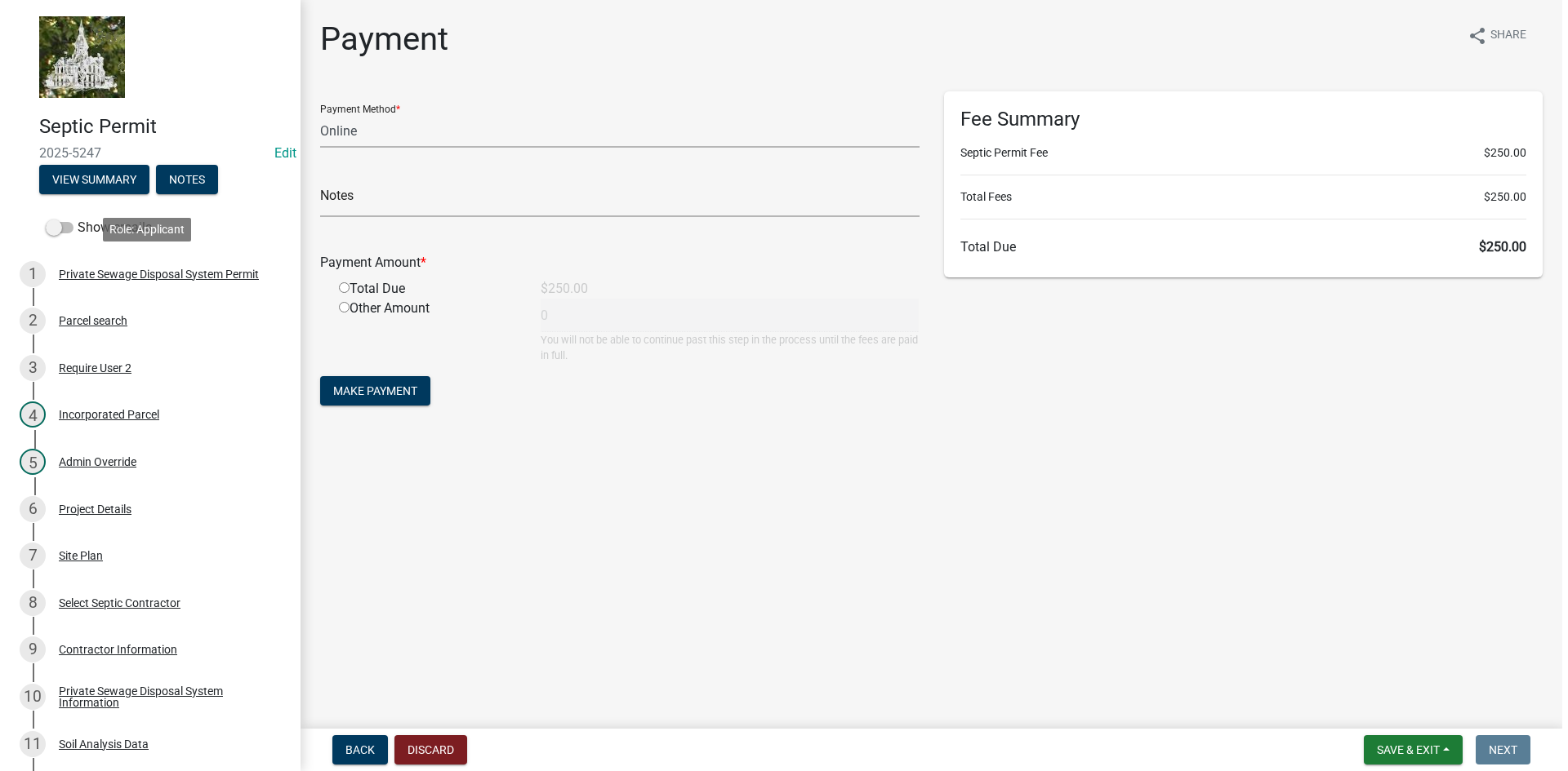
scroll to position [0, 0]
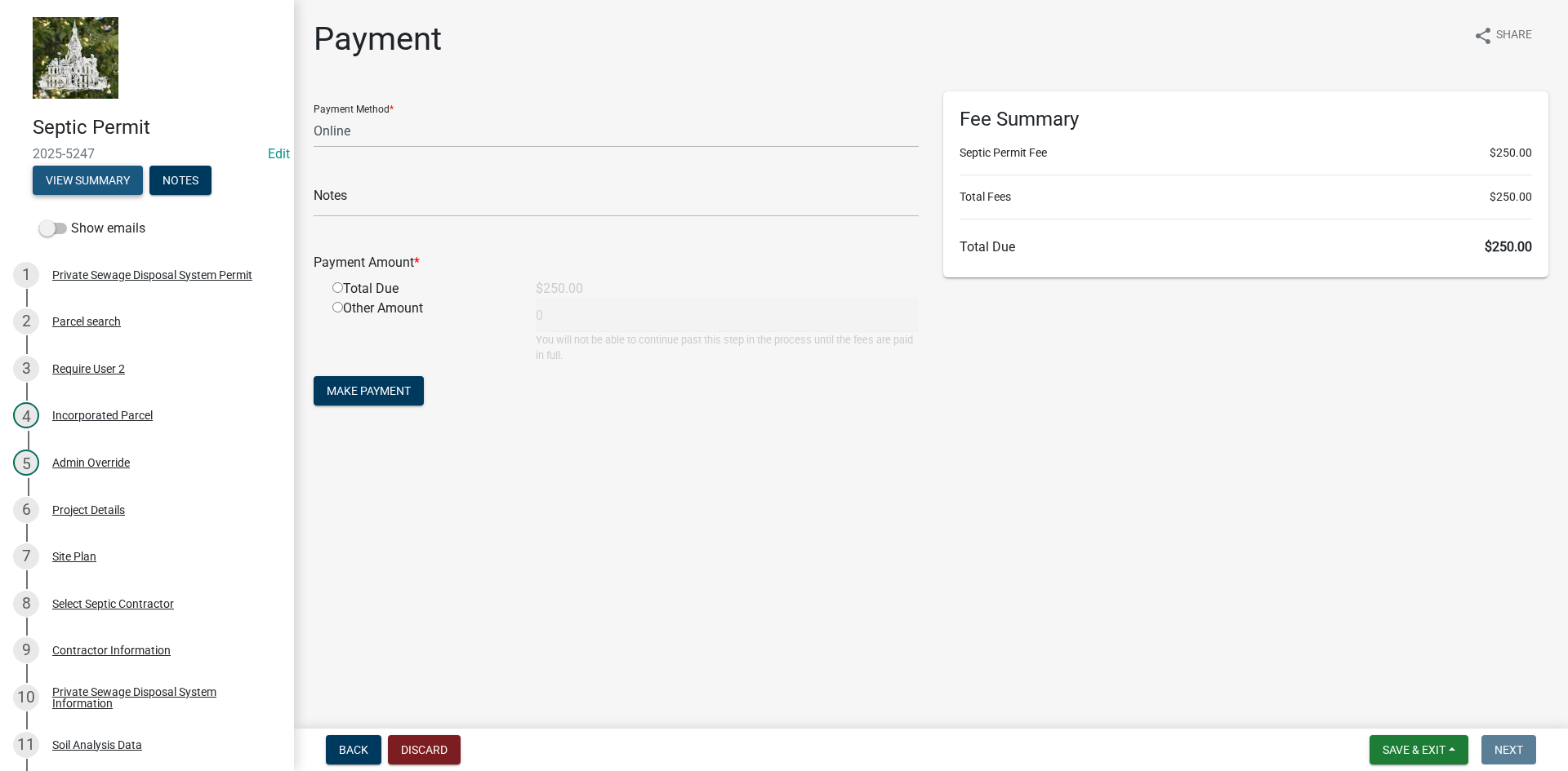
click at [90, 178] on button "View Summary" at bounding box center [87, 180] width 110 height 30
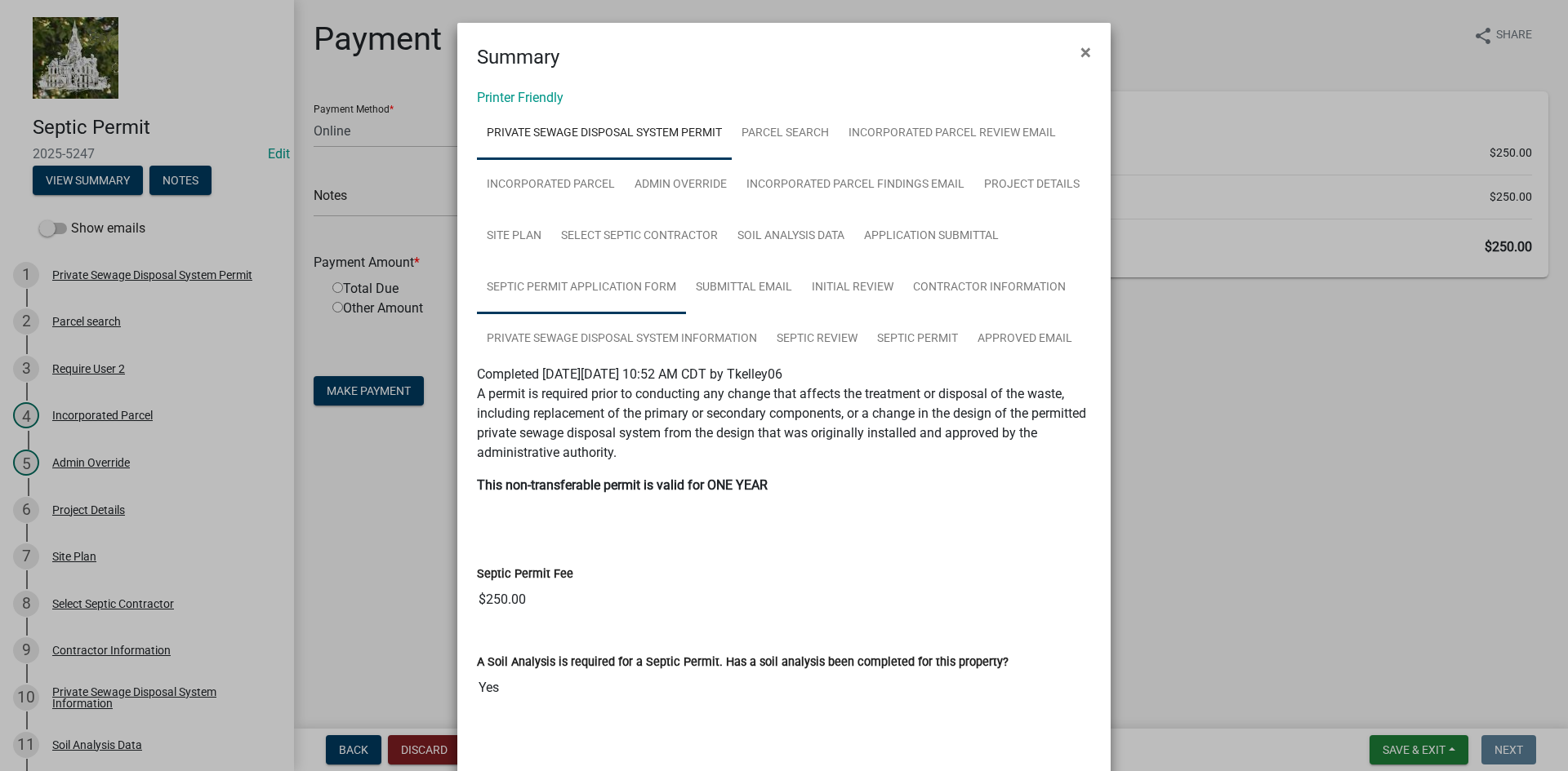
click at [641, 295] on link "Septic Permit Application Form" at bounding box center [581, 288] width 209 height 52
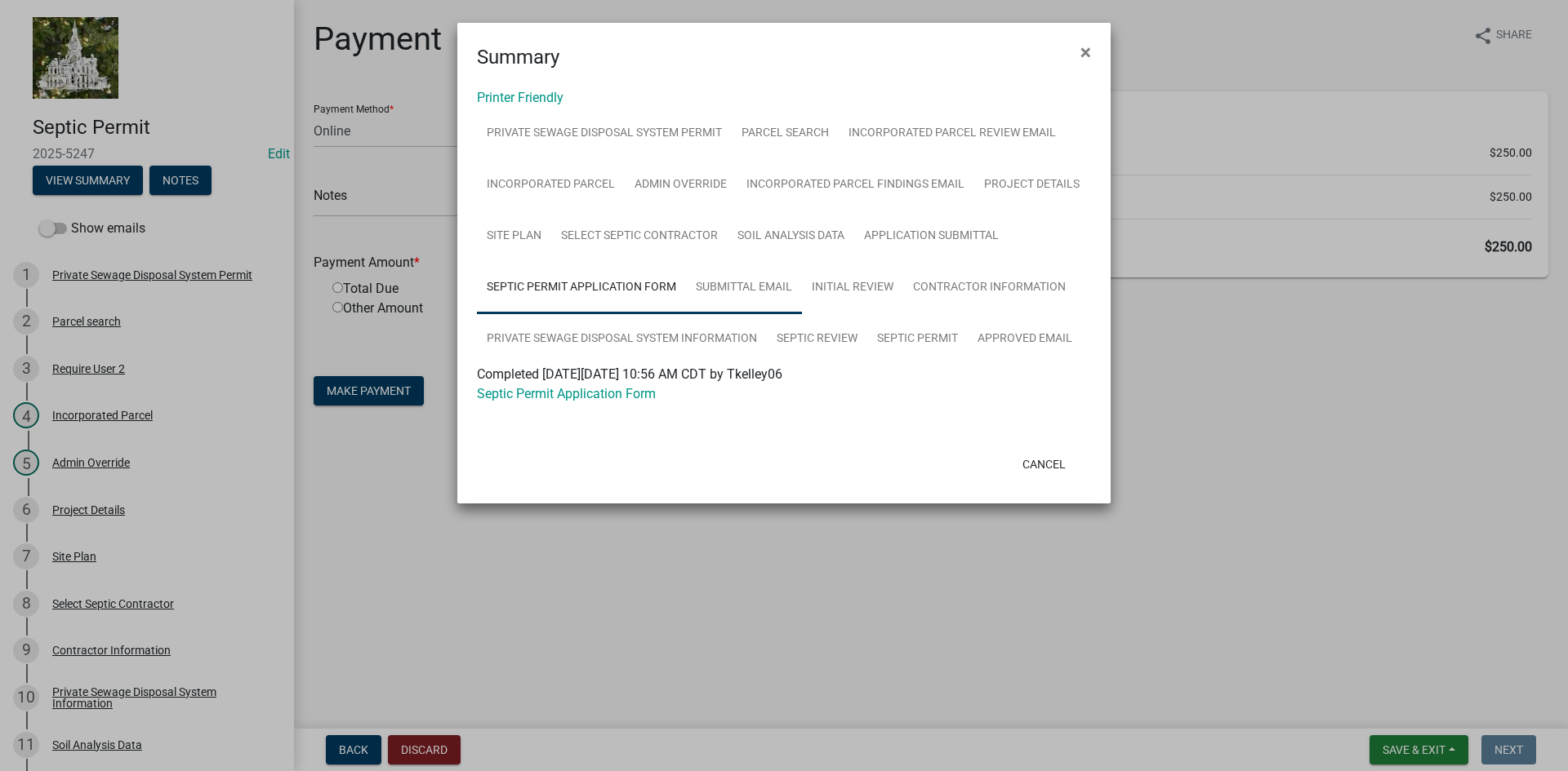
click at [742, 287] on link "Submittal Email" at bounding box center [744, 288] width 116 height 52
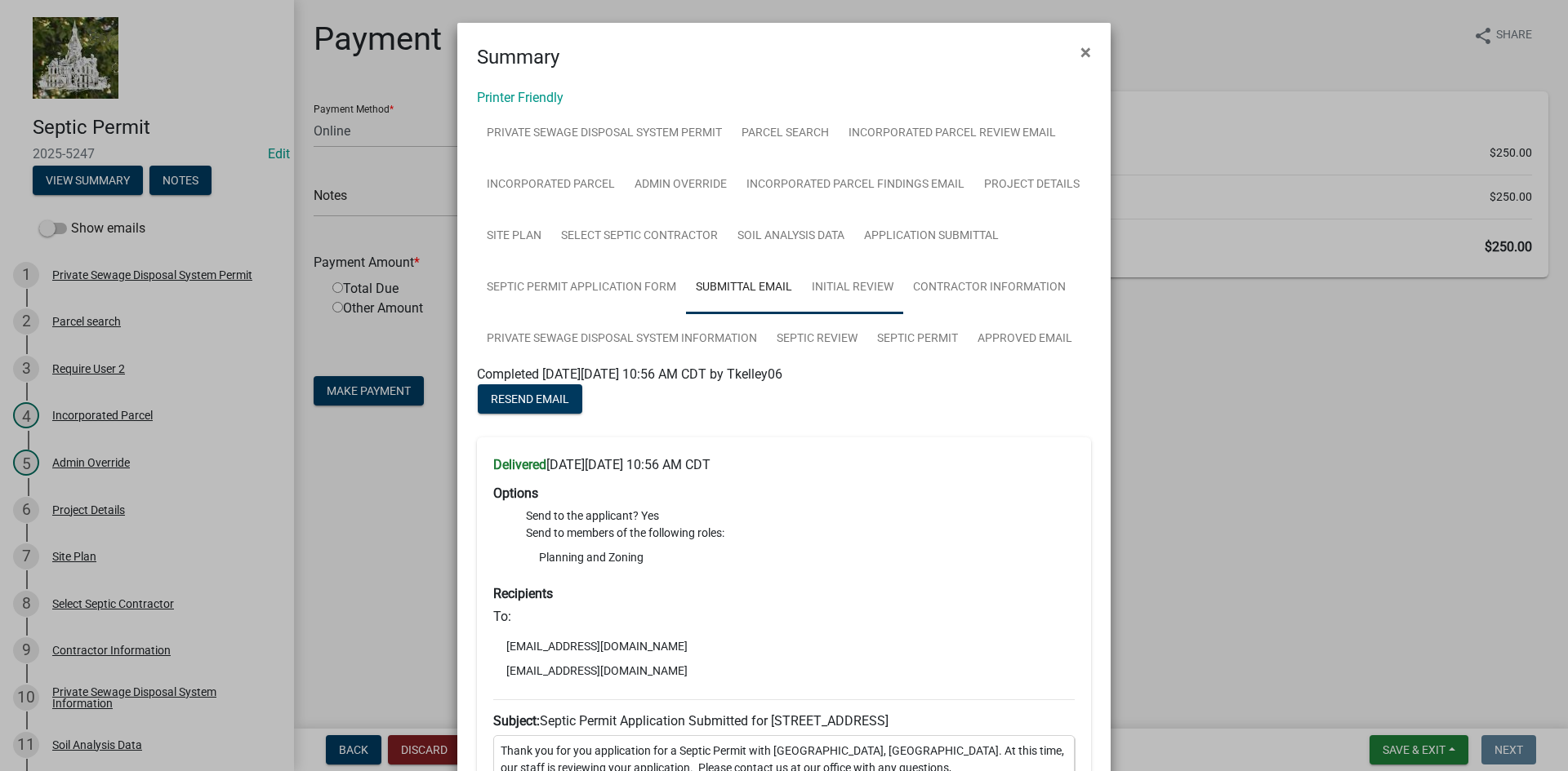
click at [841, 286] on link "Initial Review" at bounding box center [852, 288] width 101 height 52
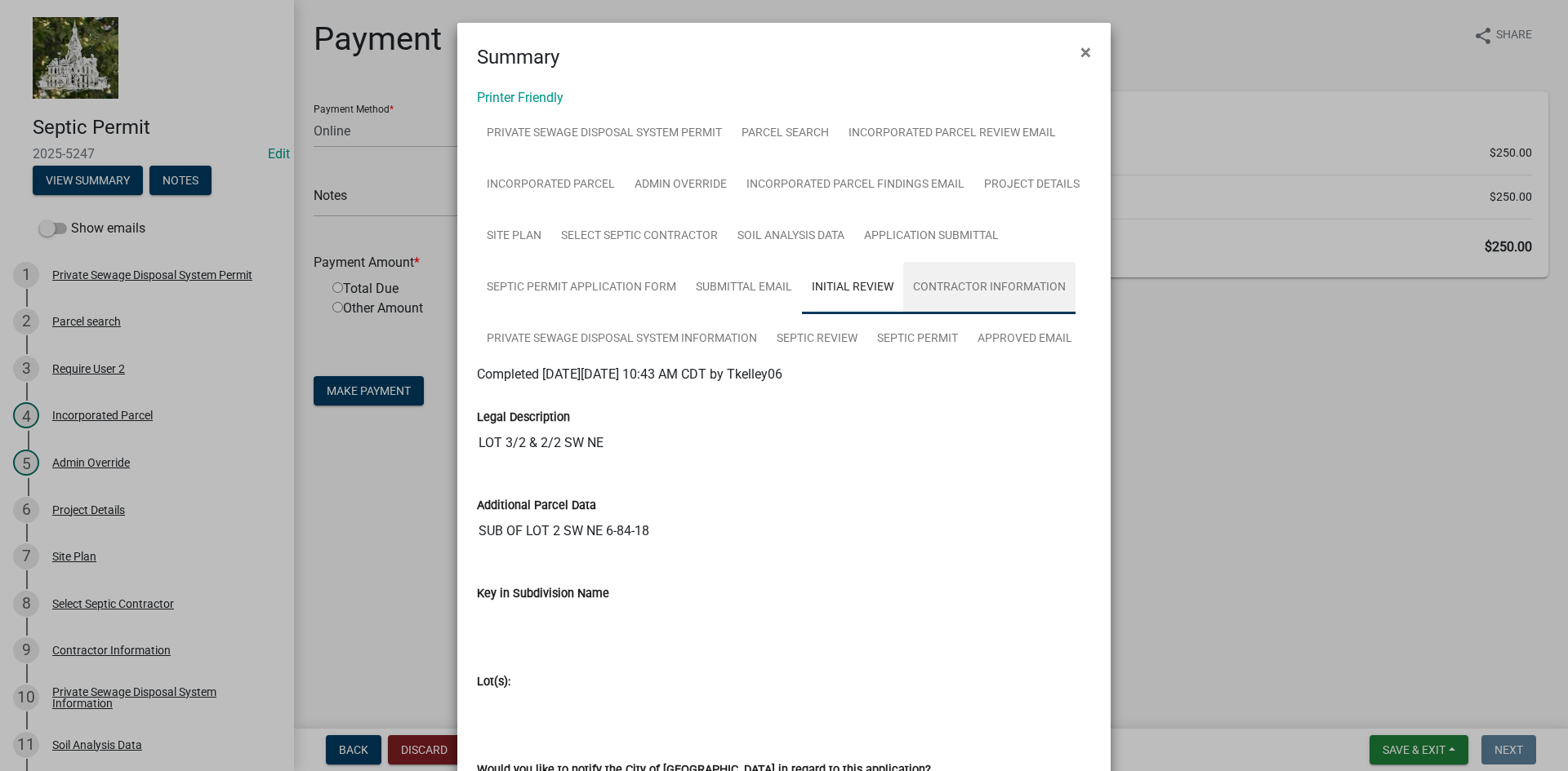
click at [950, 277] on link "Contractor Information" at bounding box center [989, 288] width 172 height 52
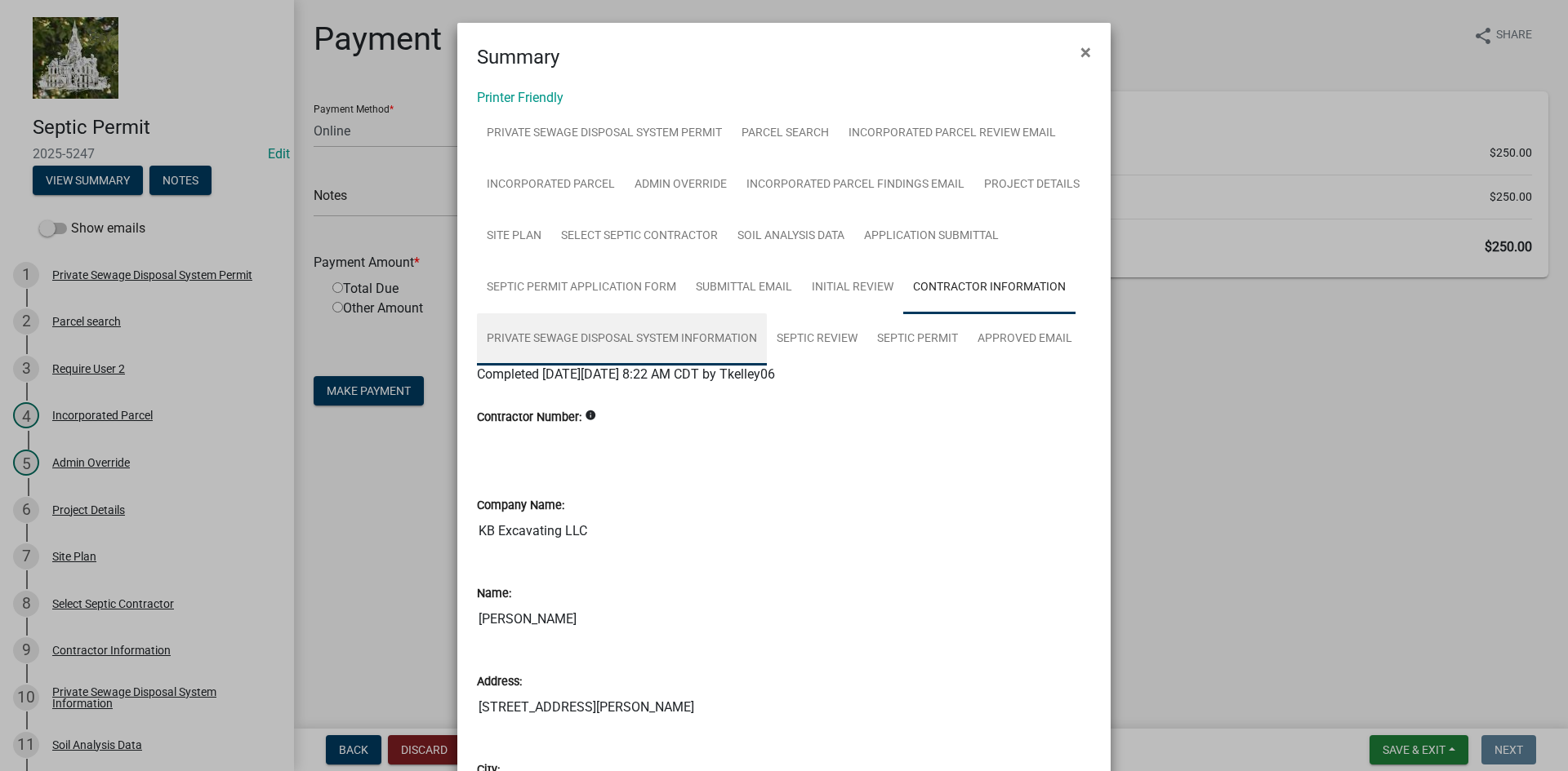
click at [741, 327] on link "Private Sewage Disposal System Information" at bounding box center [622, 340] width 290 height 52
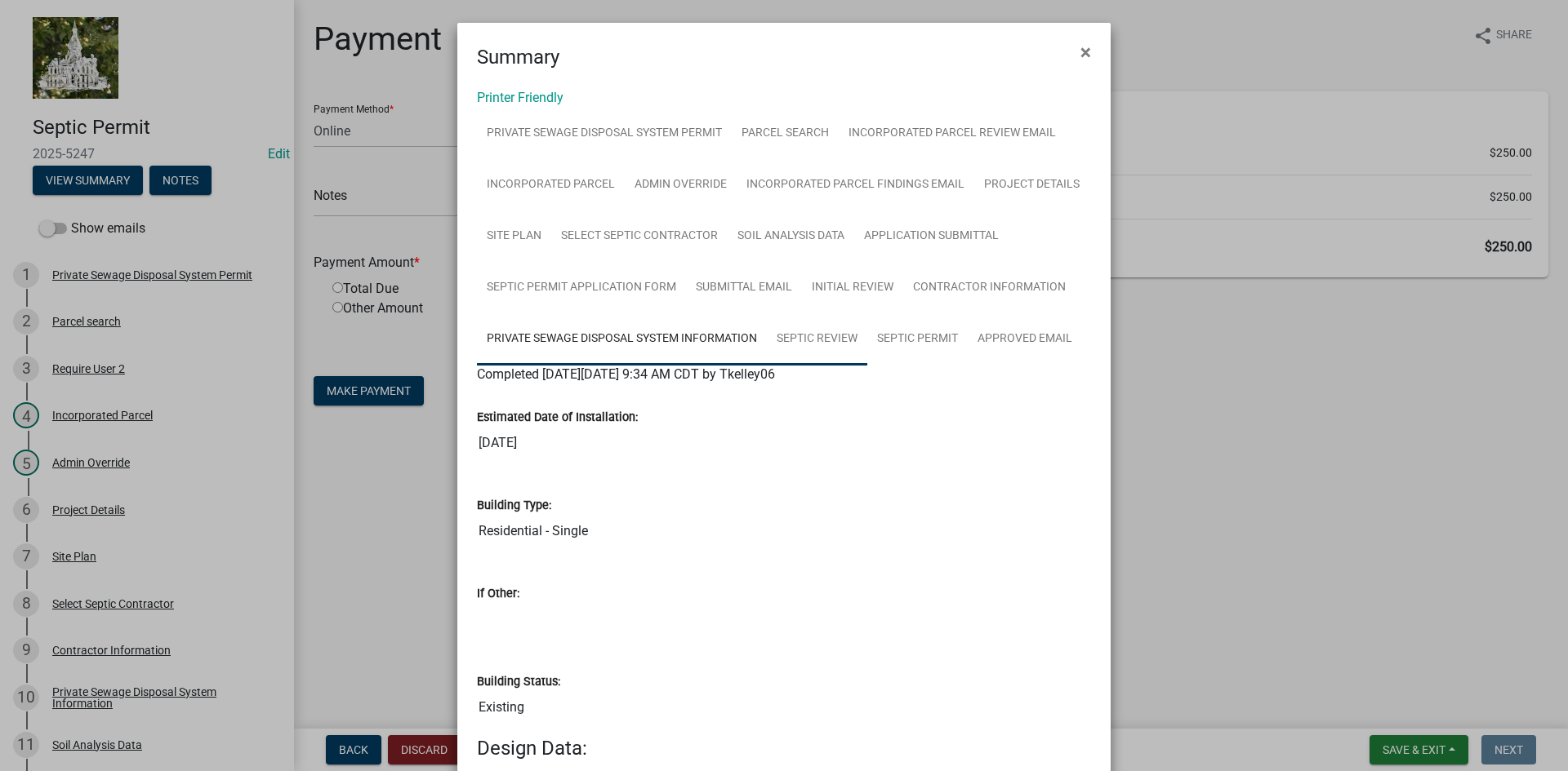
click at [827, 326] on link "Septic Review" at bounding box center [817, 340] width 100 height 52
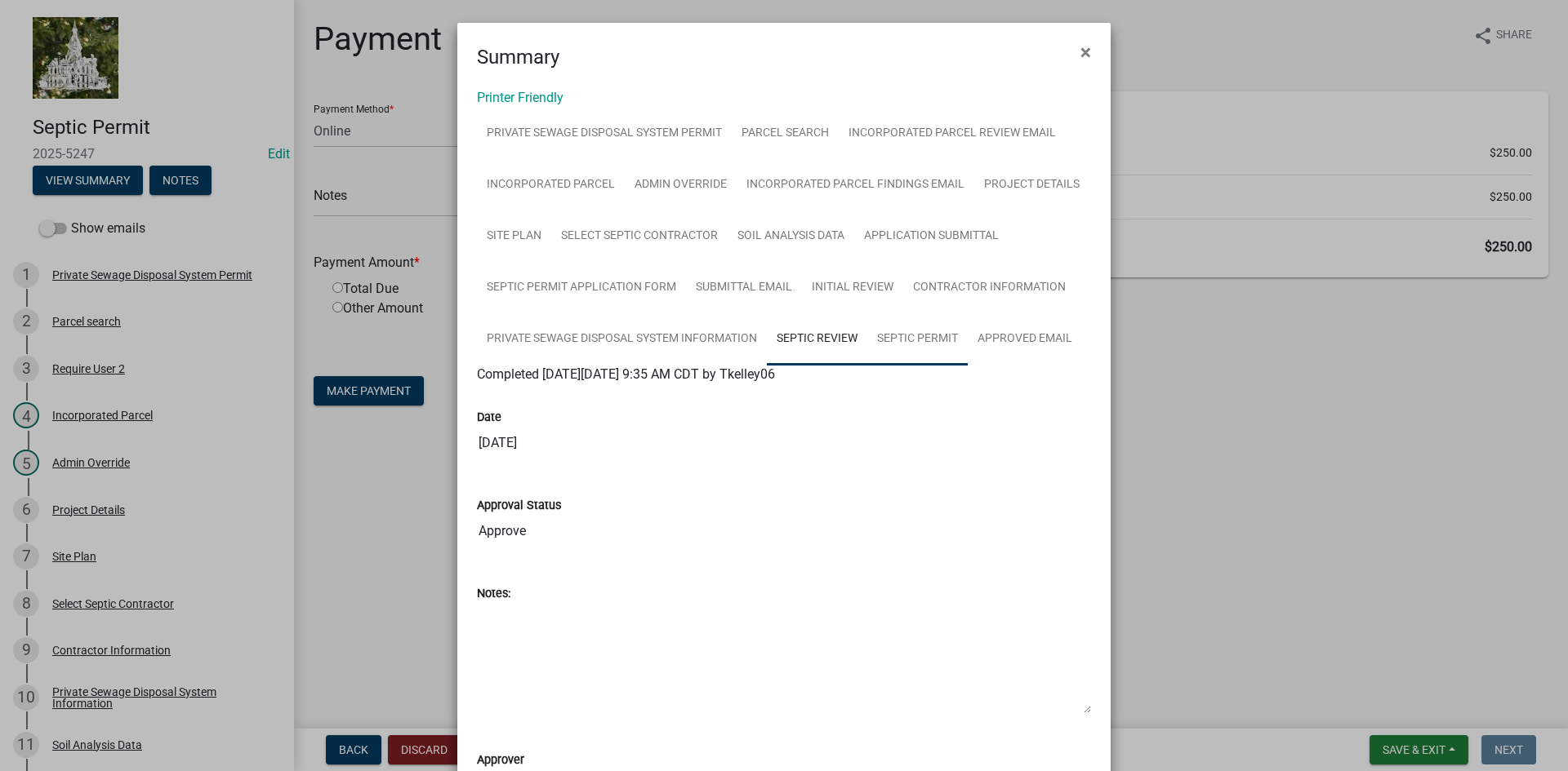
click at [904, 334] on link "Septic Permit" at bounding box center [918, 340] width 100 height 52
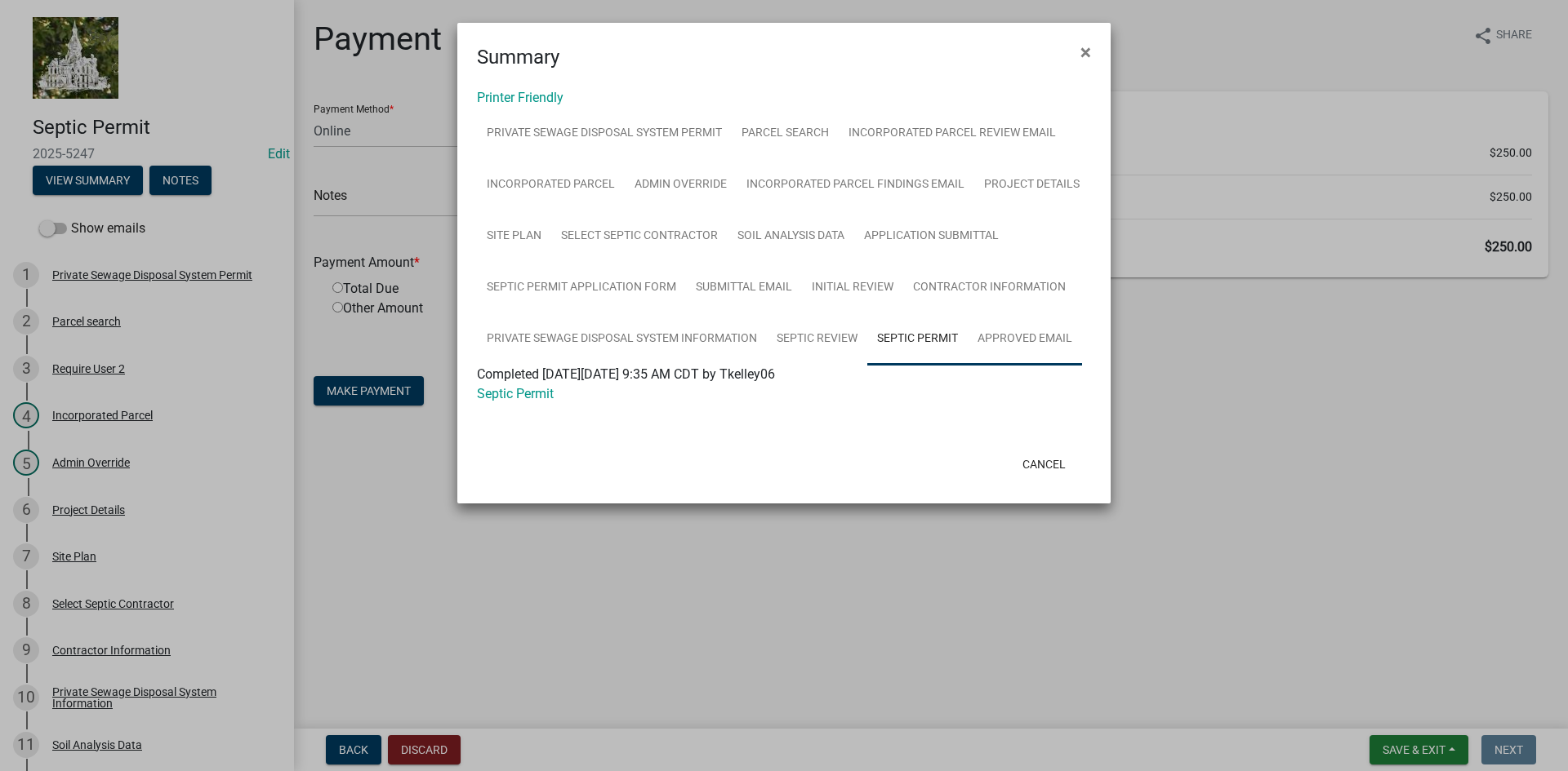
click at [1001, 342] on link "Approved Email" at bounding box center [1024, 340] width 114 height 52
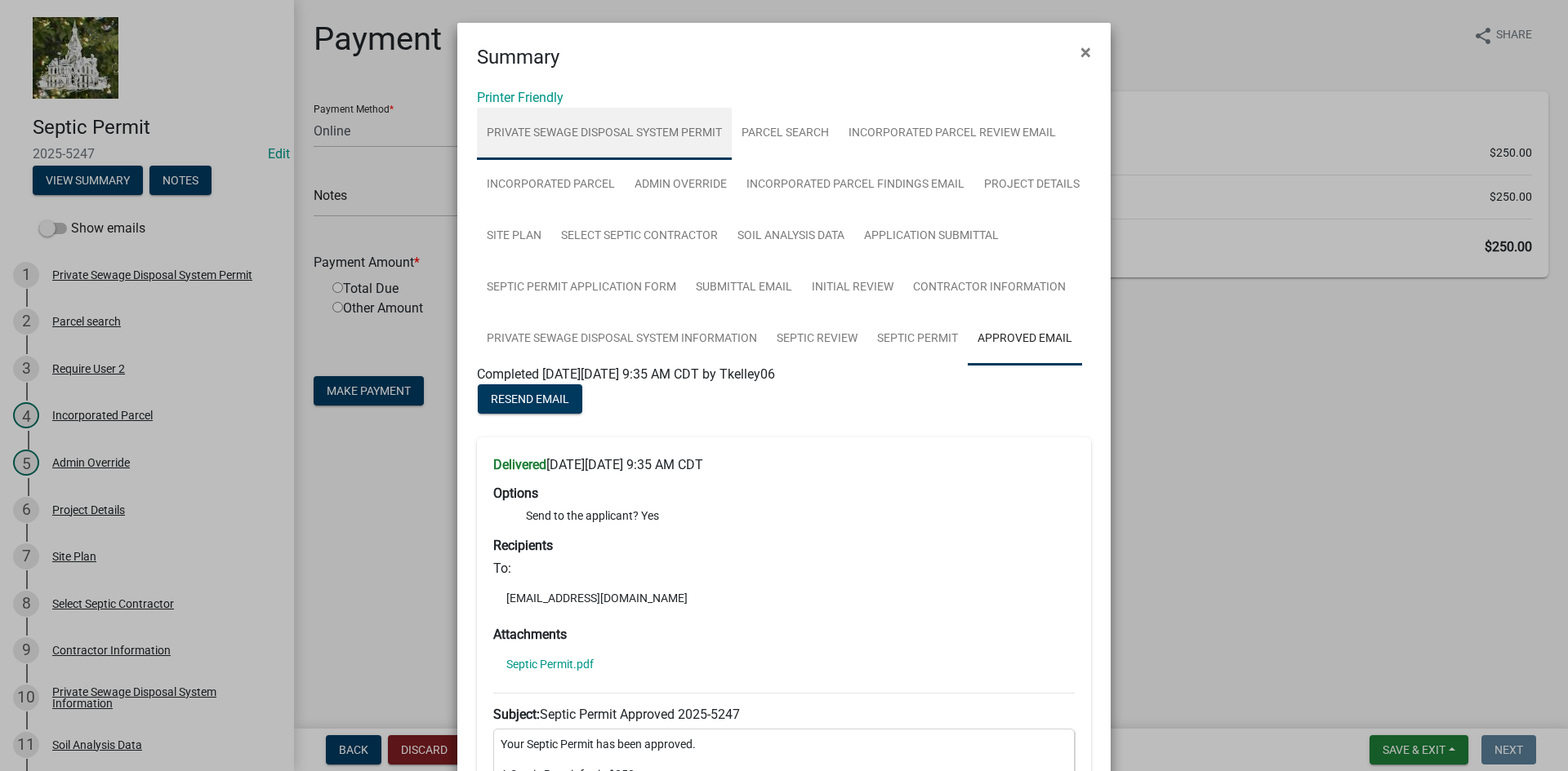
click at [550, 133] on link "Private Sewage Disposal System Permit" at bounding box center [605, 134] width 255 height 52
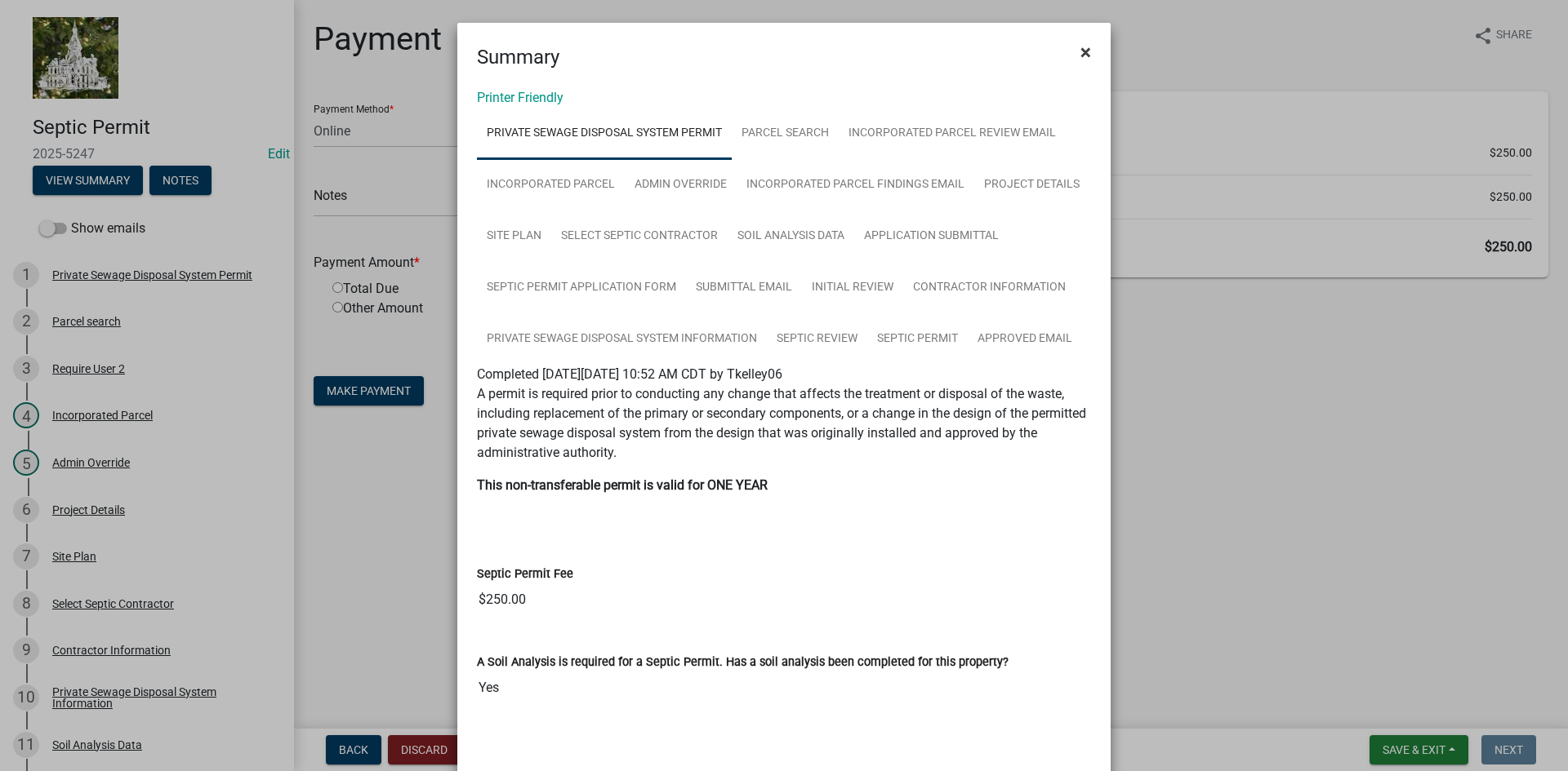
click at [1081, 50] on span "×" at bounding box center [1085, 52] width 11 height 22
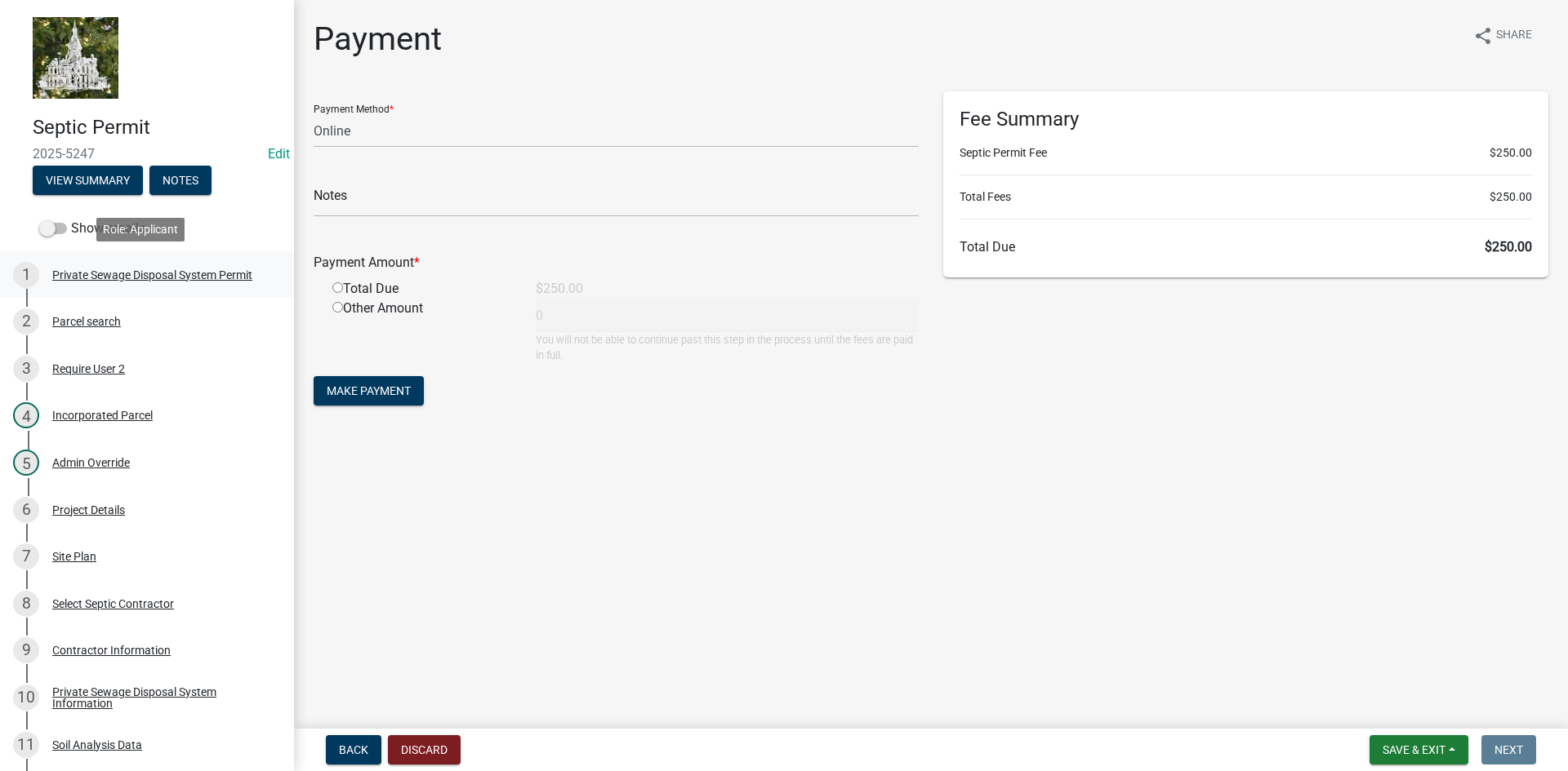
click at [171, 276] on div "Private Sewage Disposal System Permit" at bounding box center [152, 274] width 200 height 12
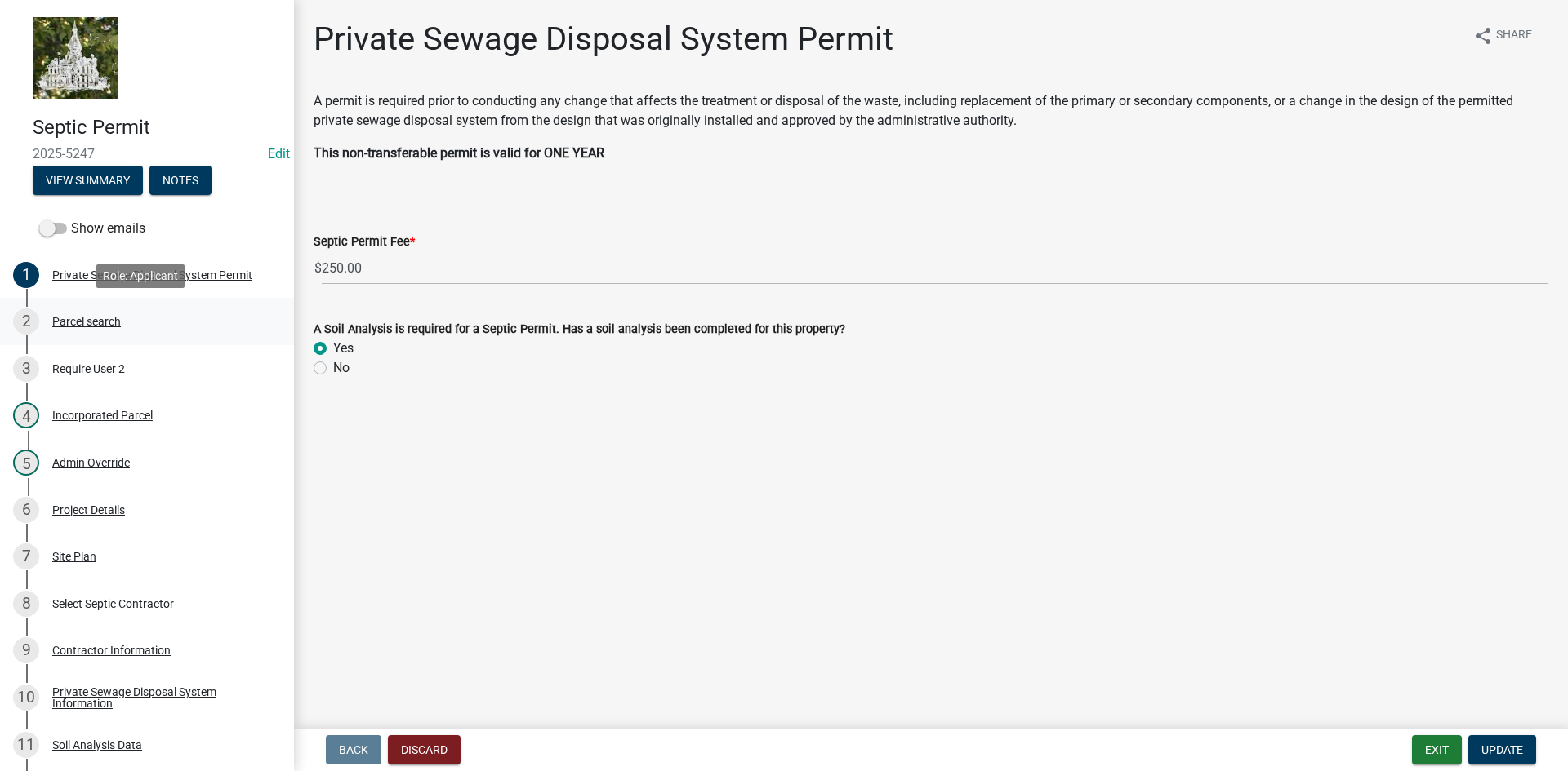
click at [80, 332] on div "2 Parcel search" at bounding box center [141, 321] width 255 height 26
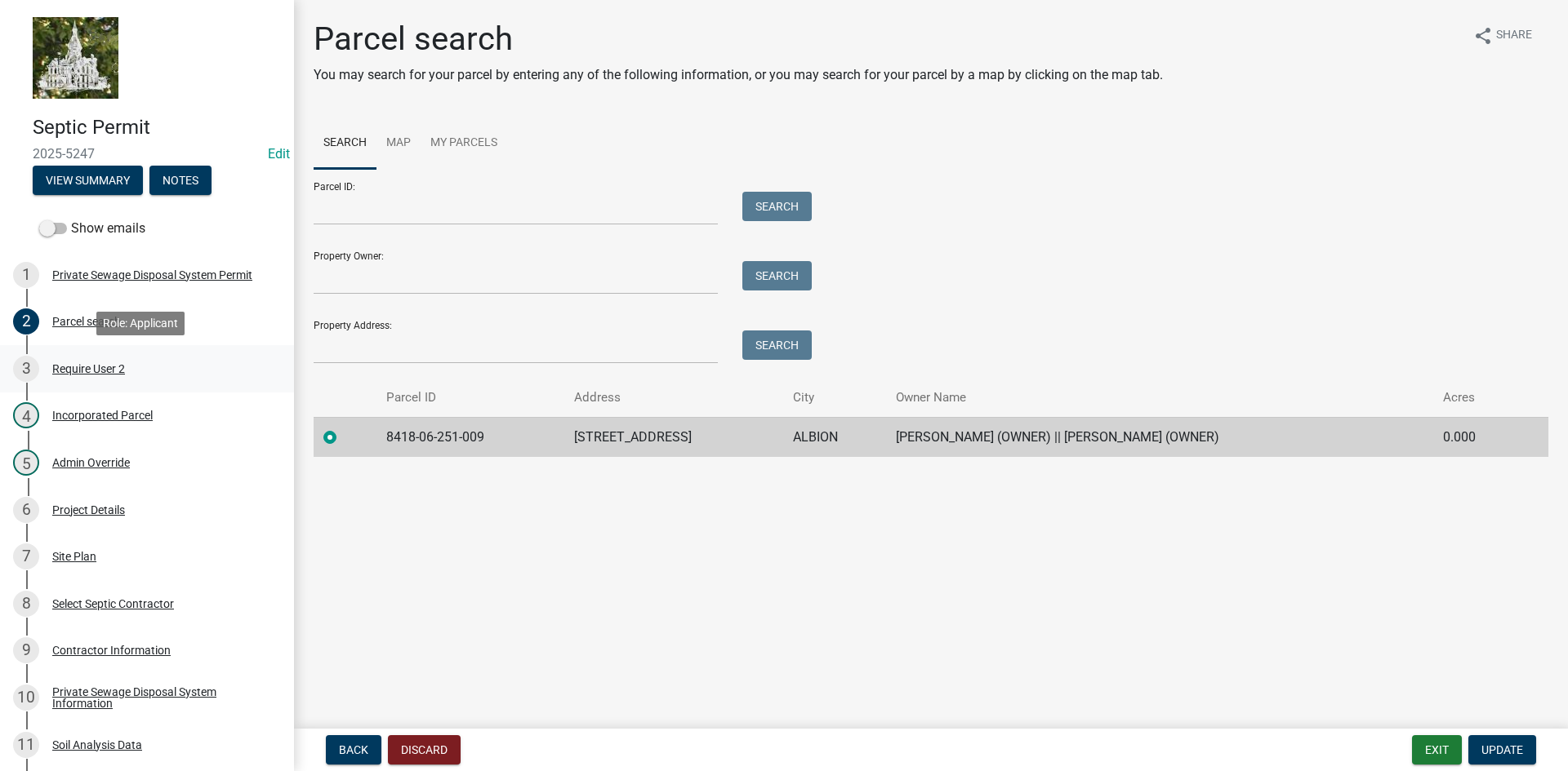
click at [86, 366] on div "Require User 2" at bounding box center [88, 368] width 73 height 12
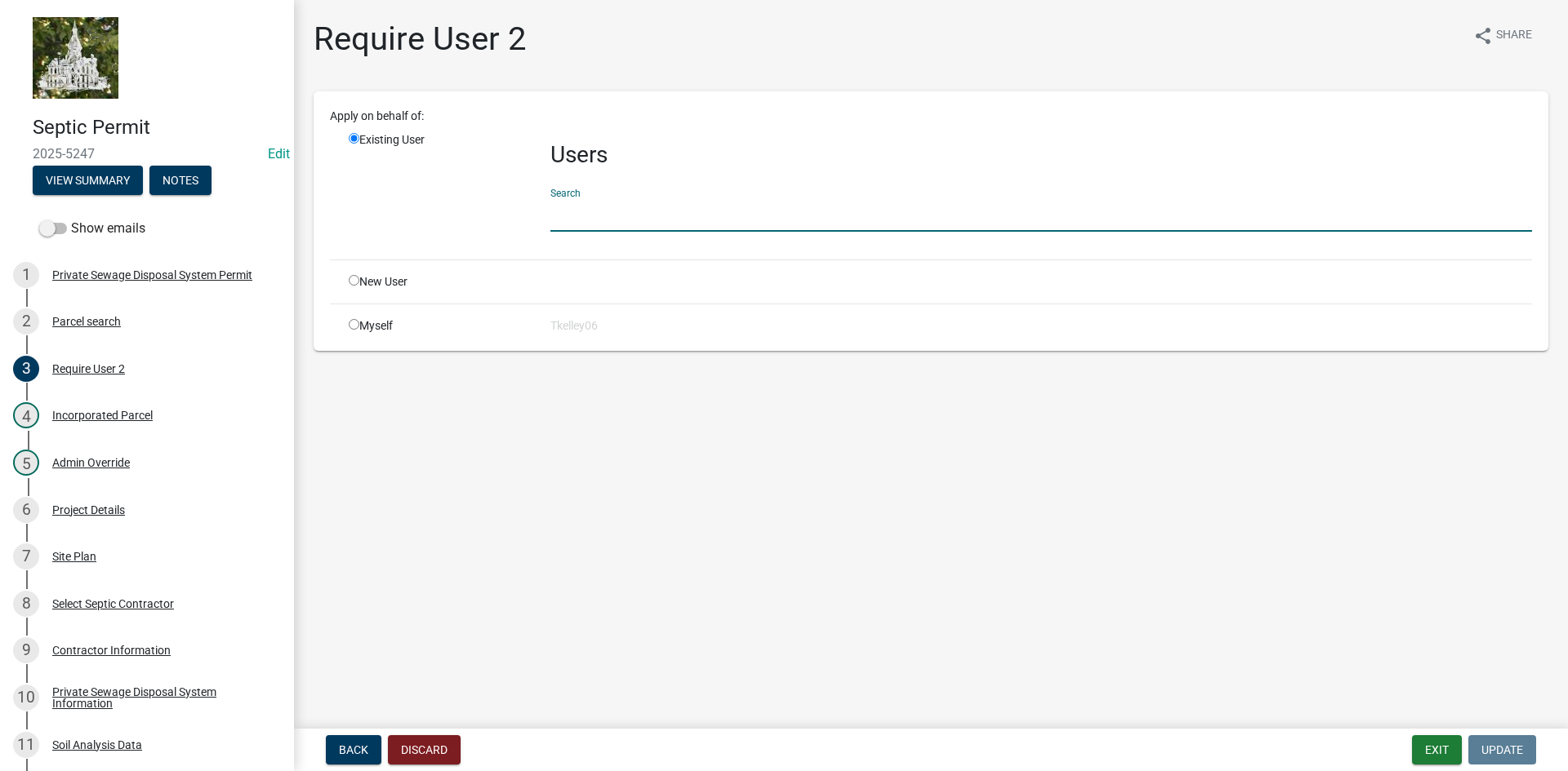
click at [575, 220] on input "text" at bounding box center [1041, 214] width 981 height 33
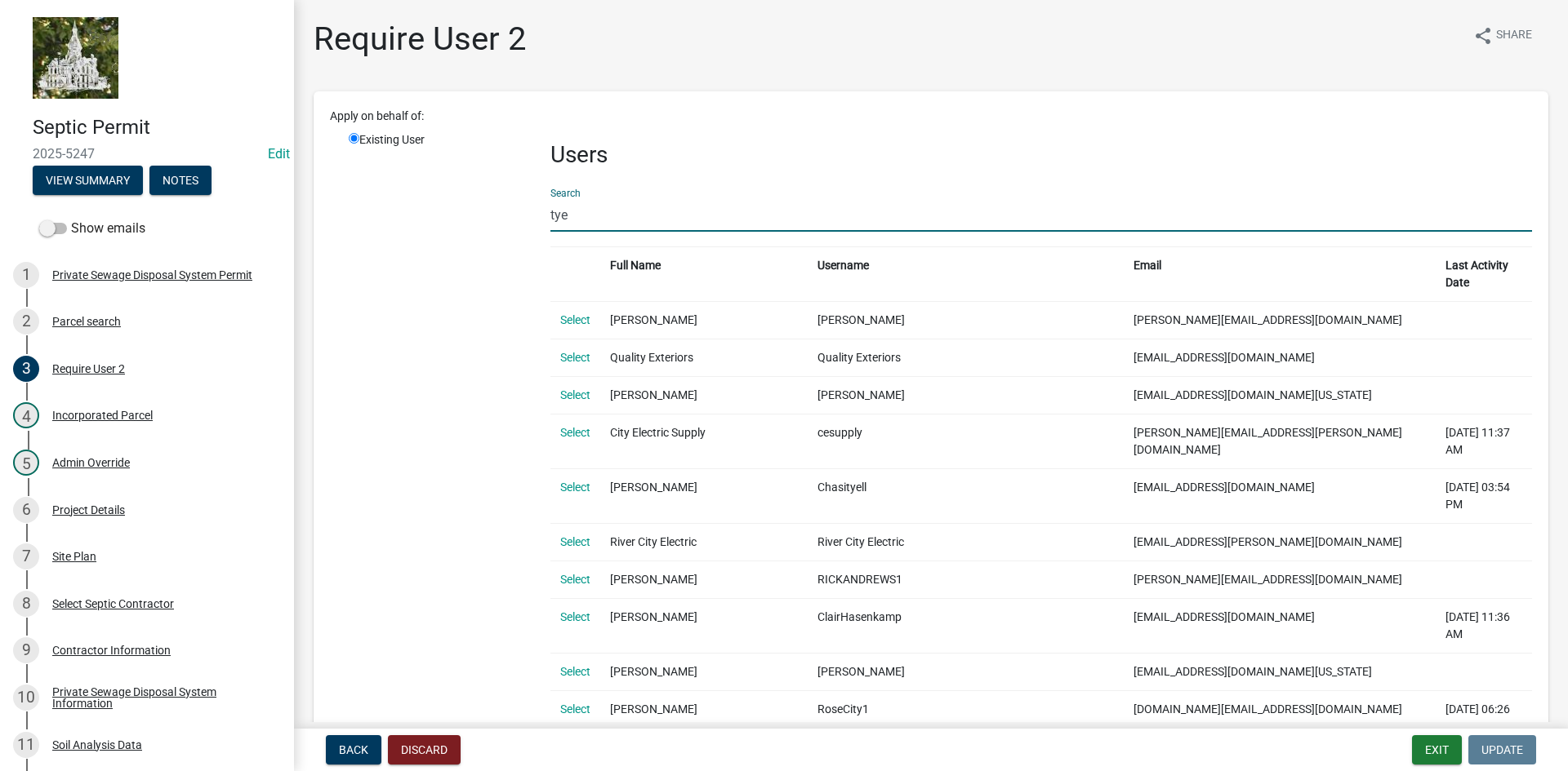
type input "Tye"
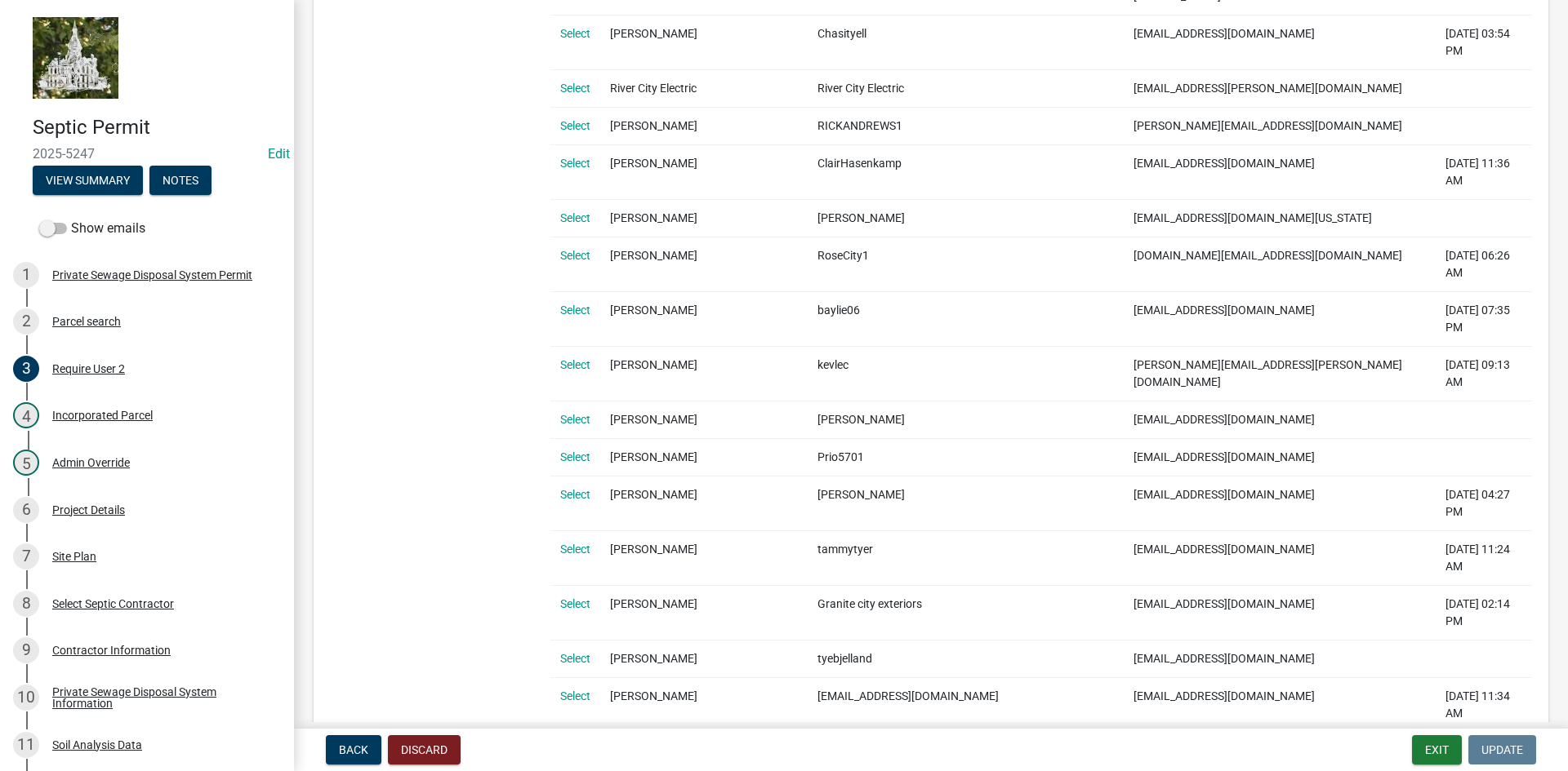
scroll to position [489, 0]
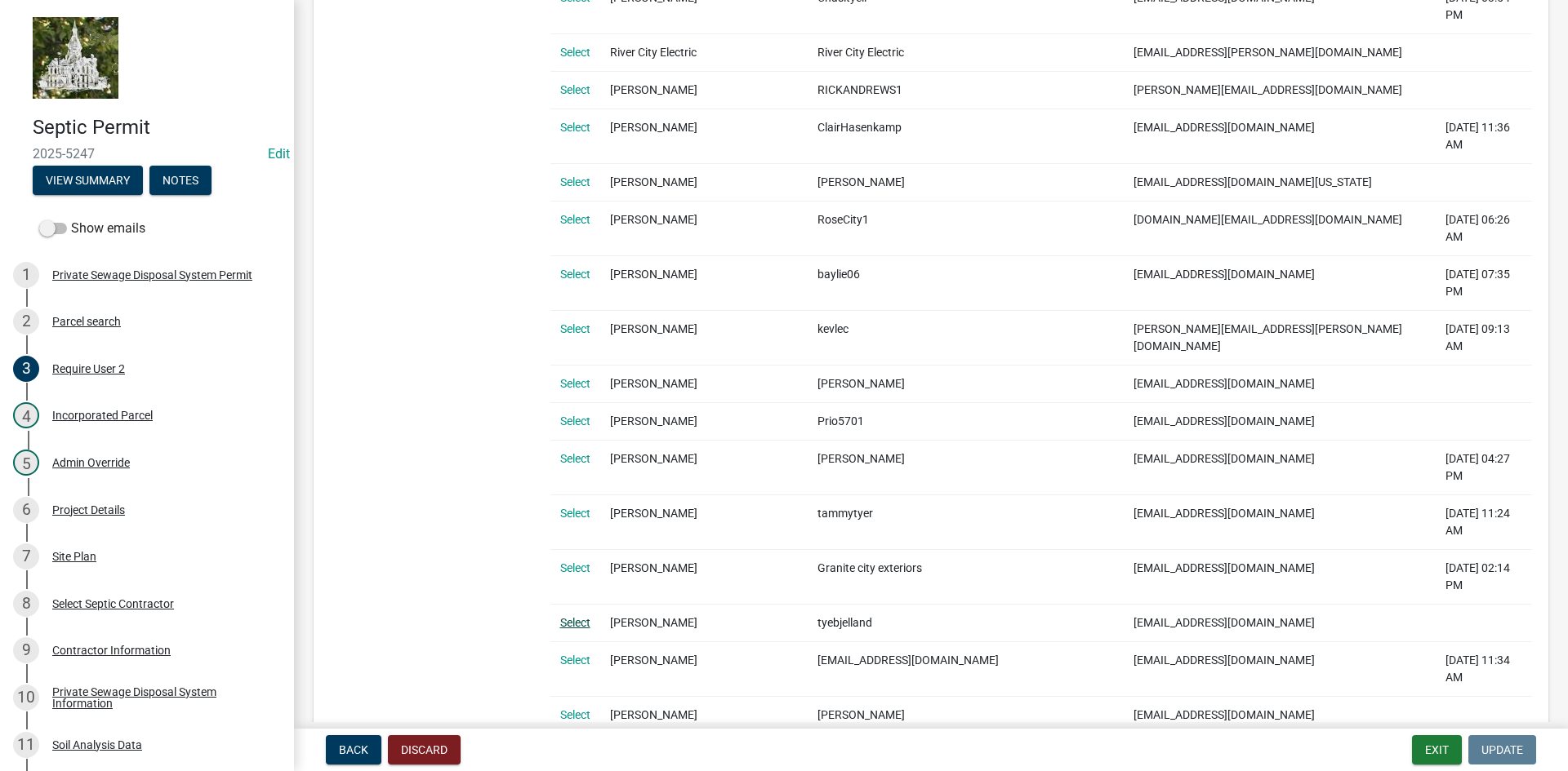
click at [577, 616] on link "Select" at bounding box center [575, 622] width 30 height 13
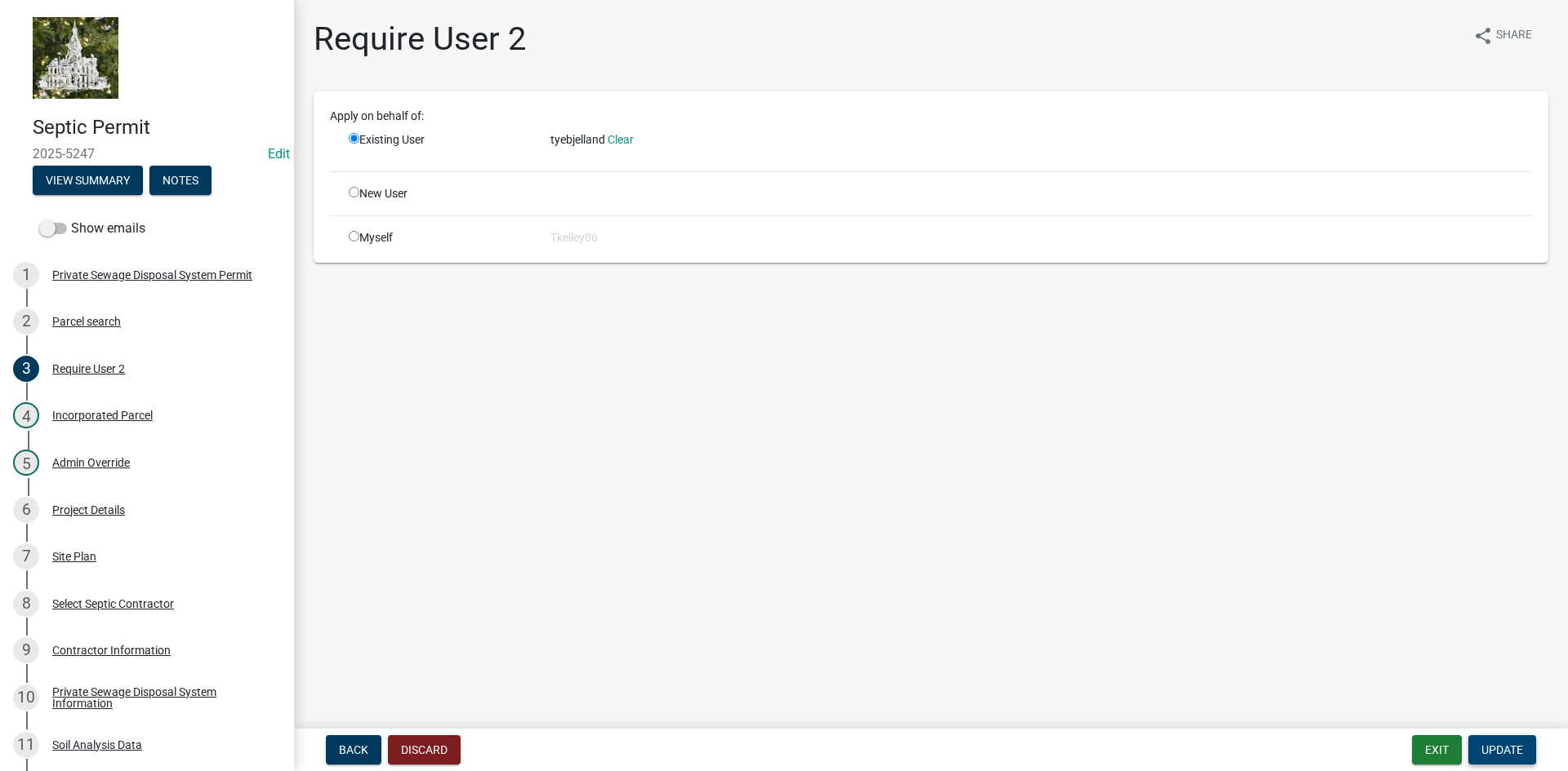
click at [1513, 749] on span "Update" at bounding box center [1502, 749] width 41 height 13
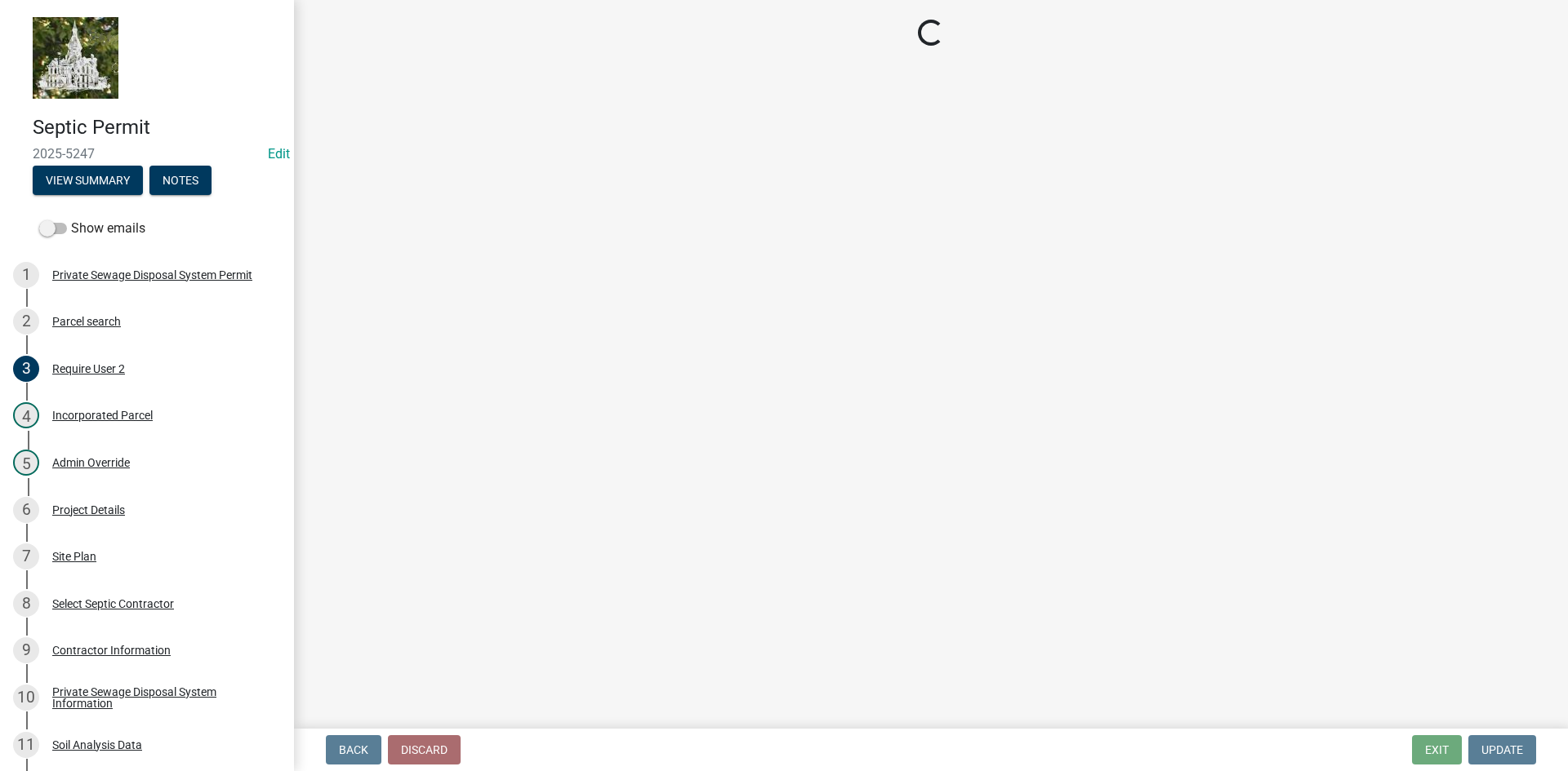
select select "3: 3"
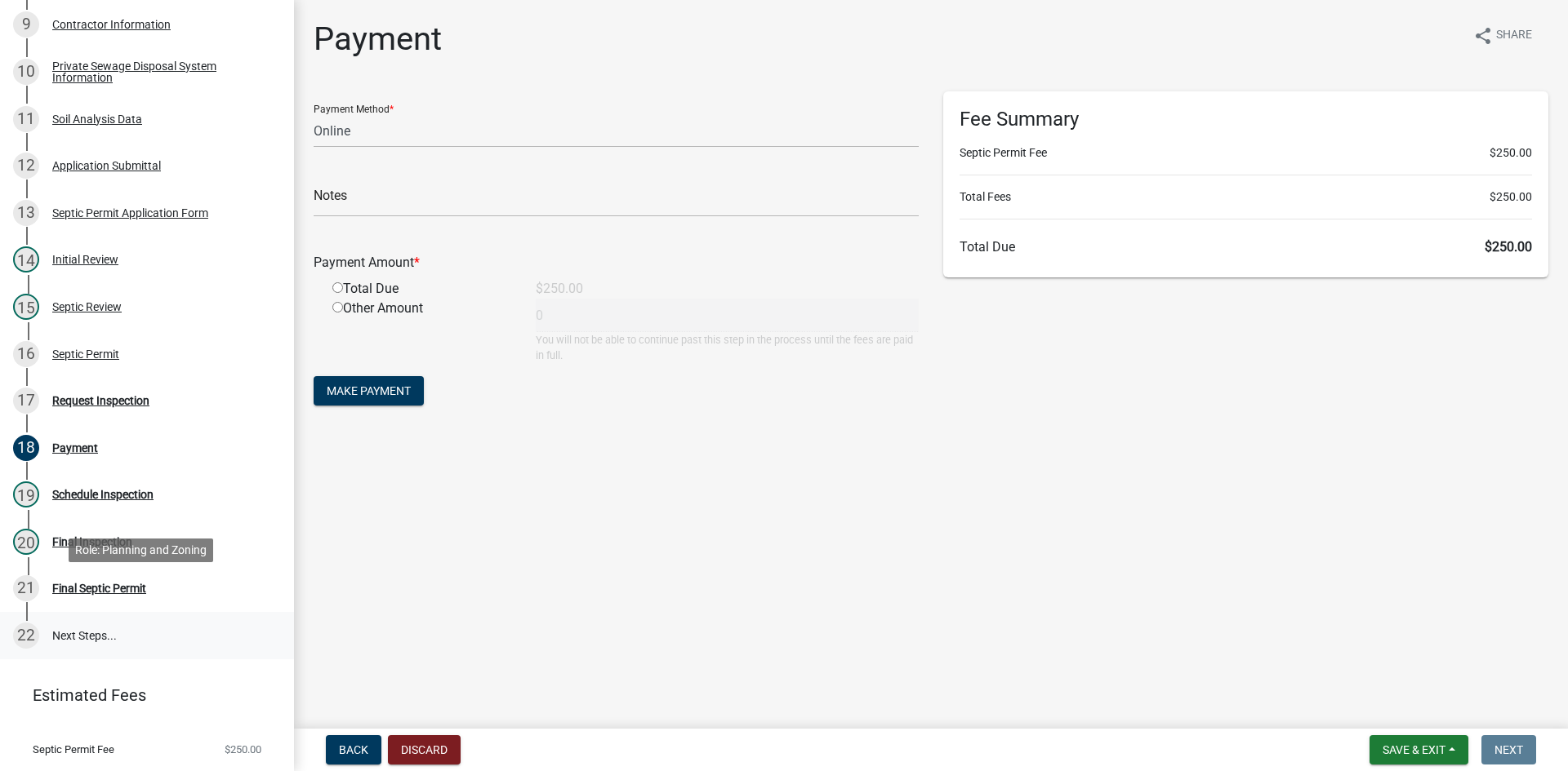
scroll to position [666, 0]
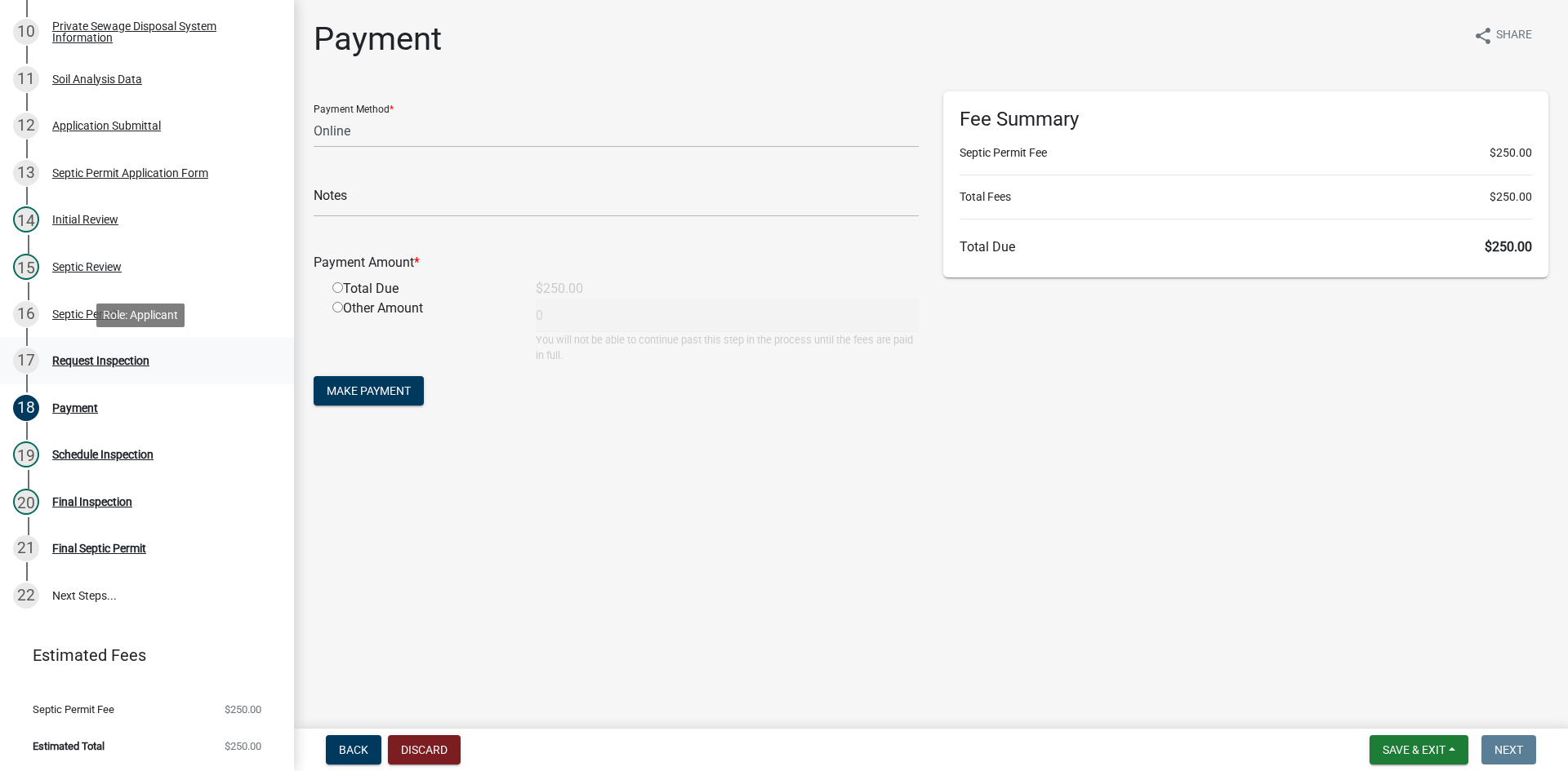
click at [110, 358] on div "Request Inspection" at bounding box center [100, 360] width 97 height 12
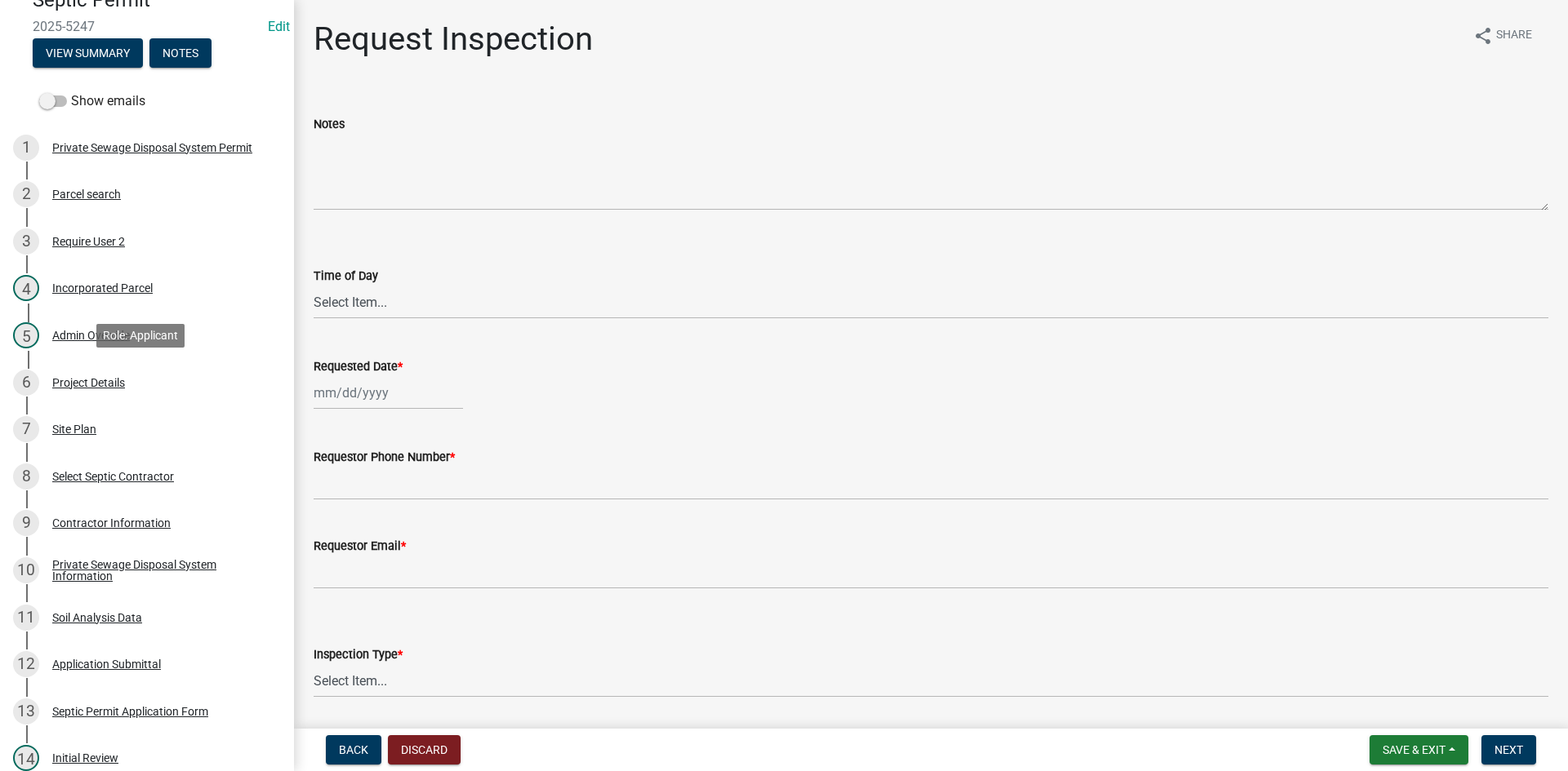
scroll to position [0, 0]
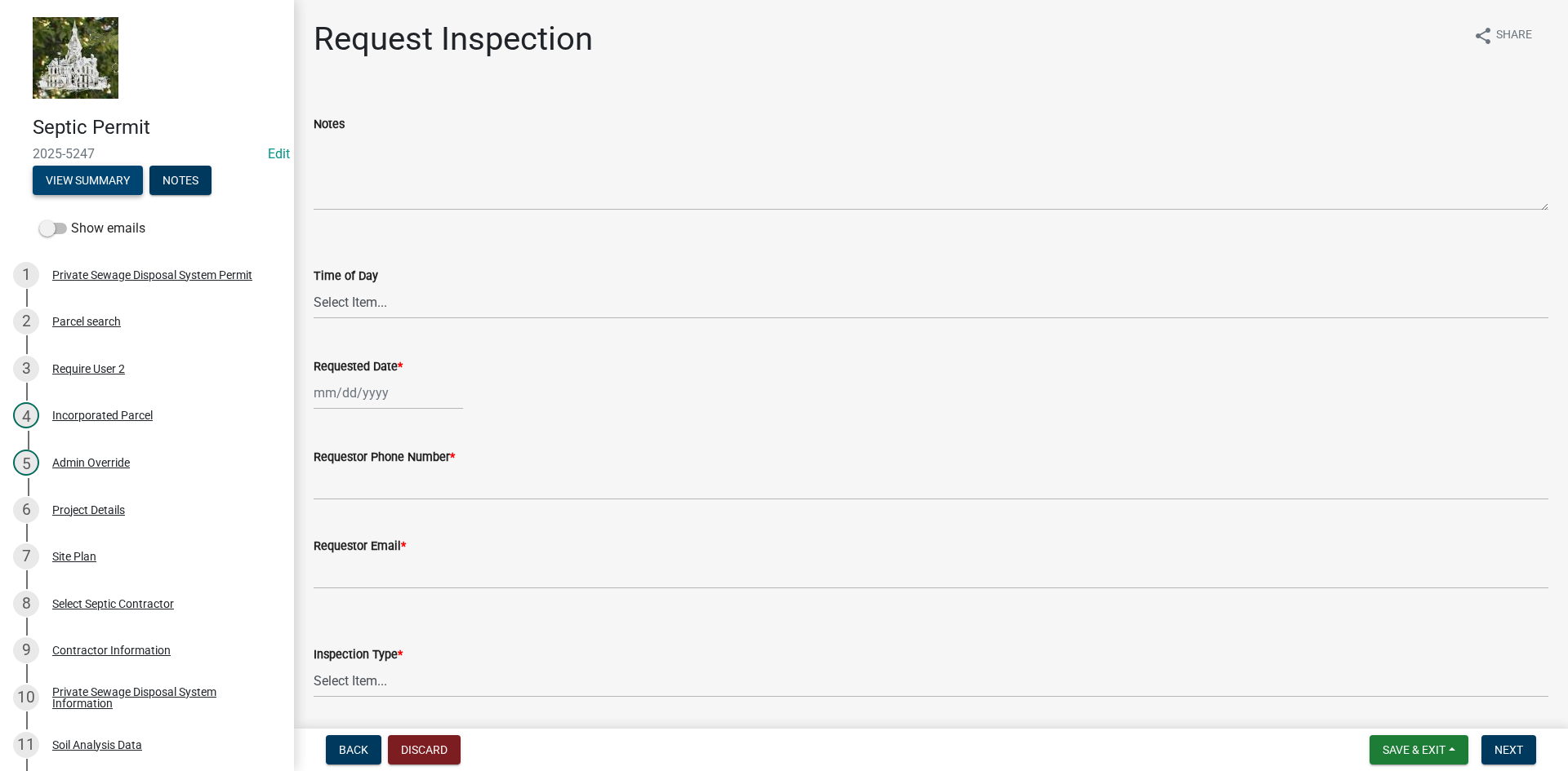
click at [88, 182] on button "View Summary" at bounding box center [87, 180] width 110 height 30
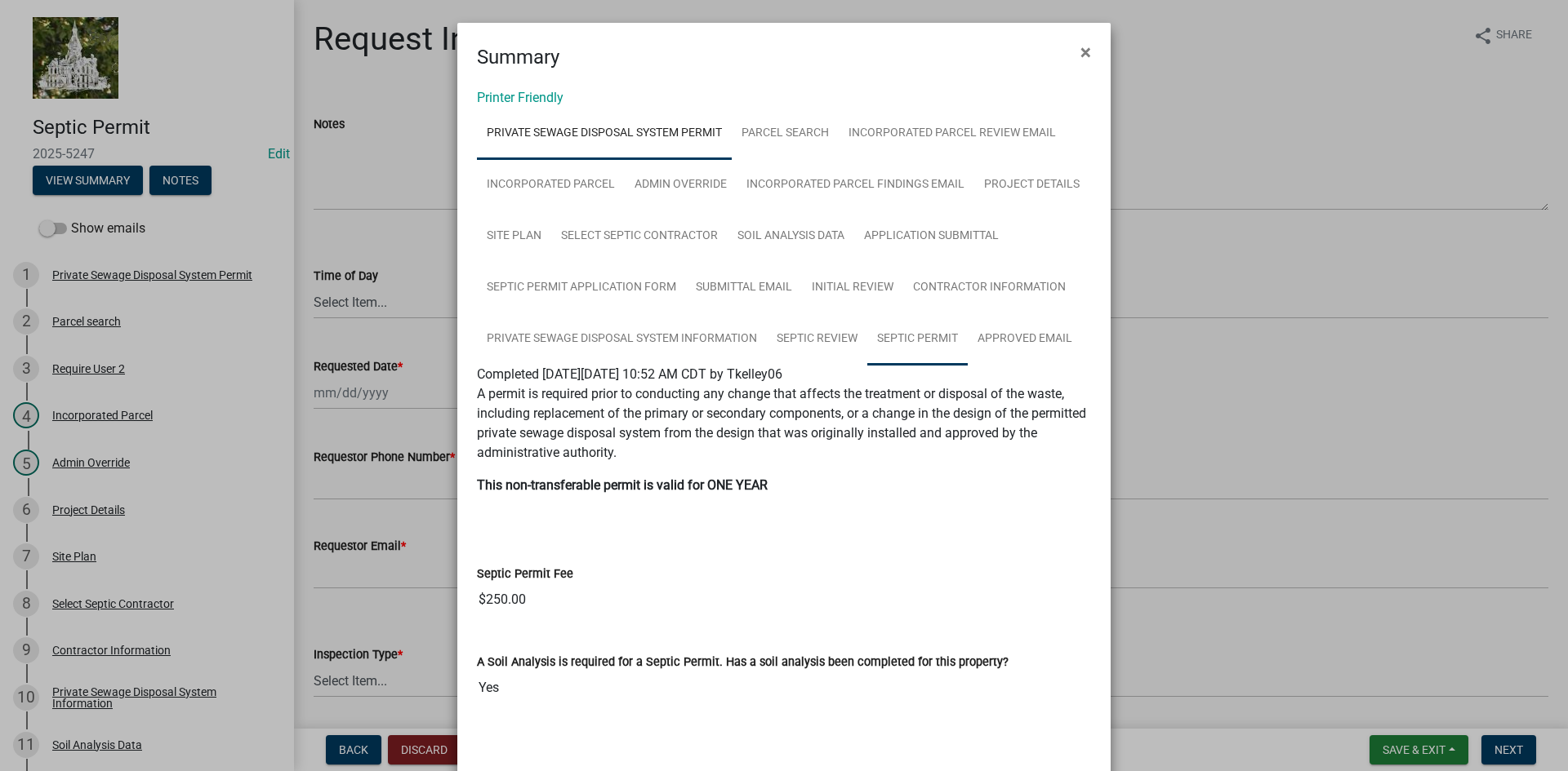
click at [932, 332] on link "Septic Permit" at bounding box center [918, 340] width 100 height 52
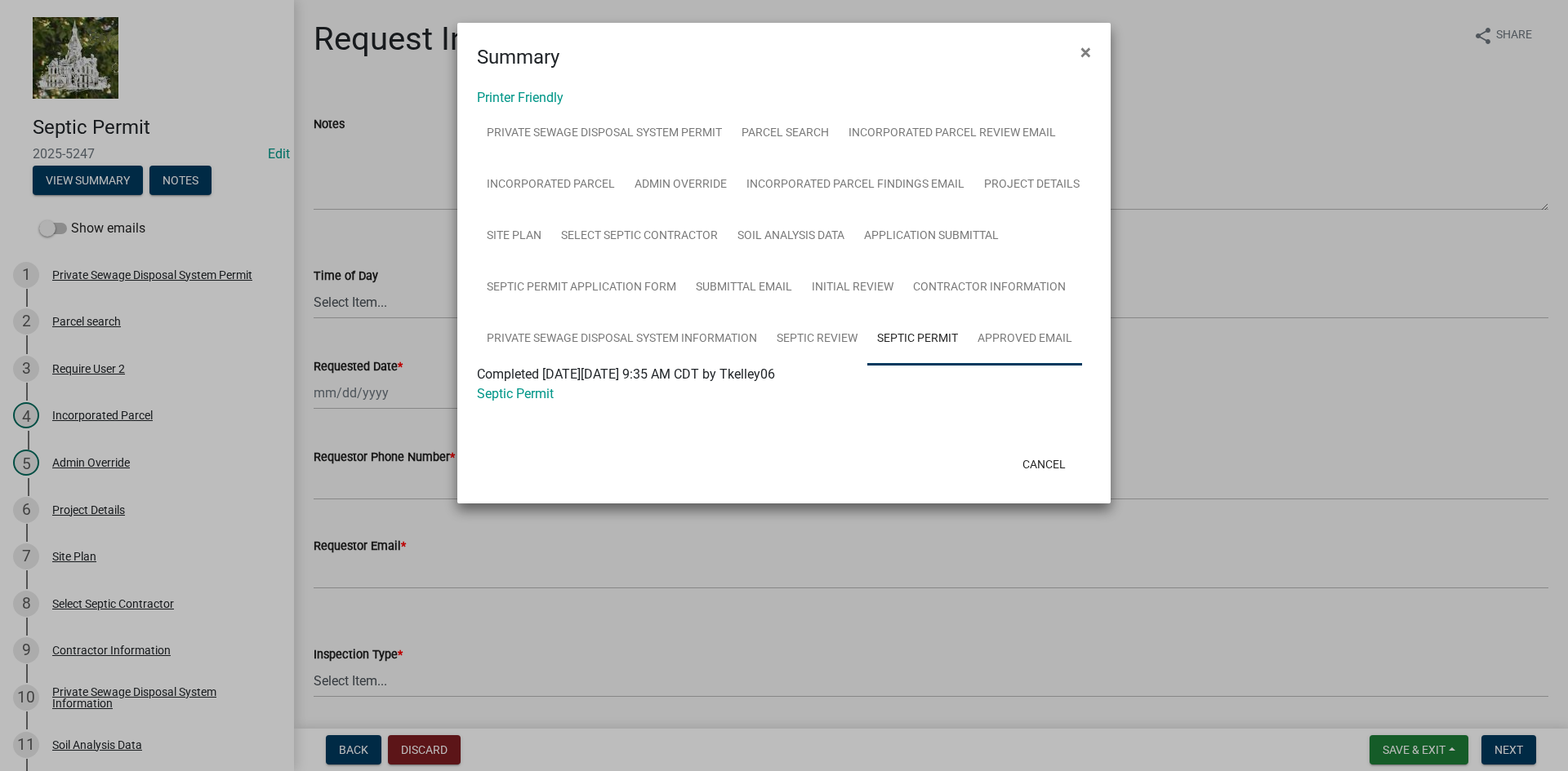
click at [997, 333] on link "Approved Email" at bounding box center [1024, 340] width 114 height 52
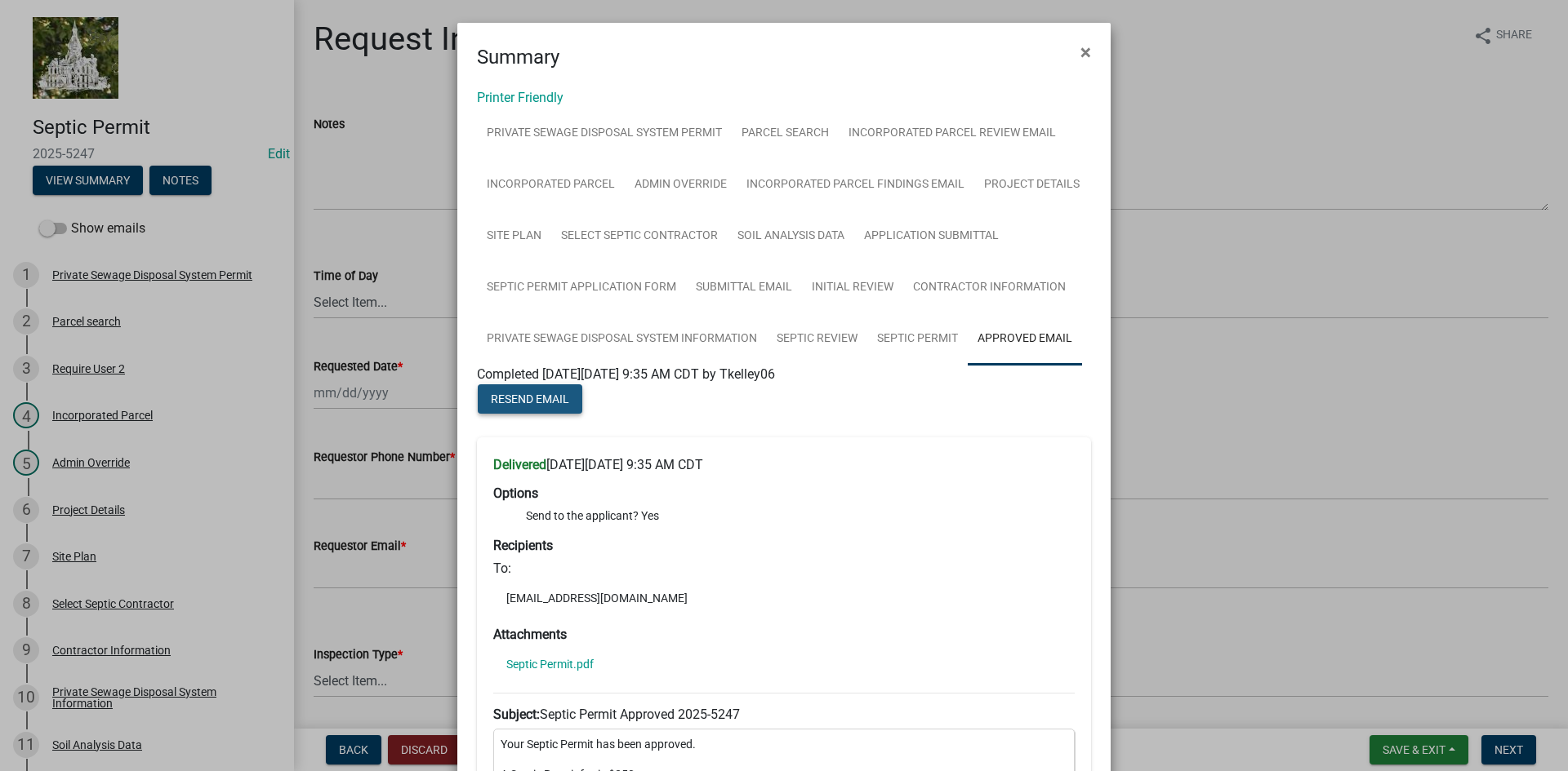
click at [545, 397] on span "Resend Email" at bounding box center [529, 399] width 78 height 13
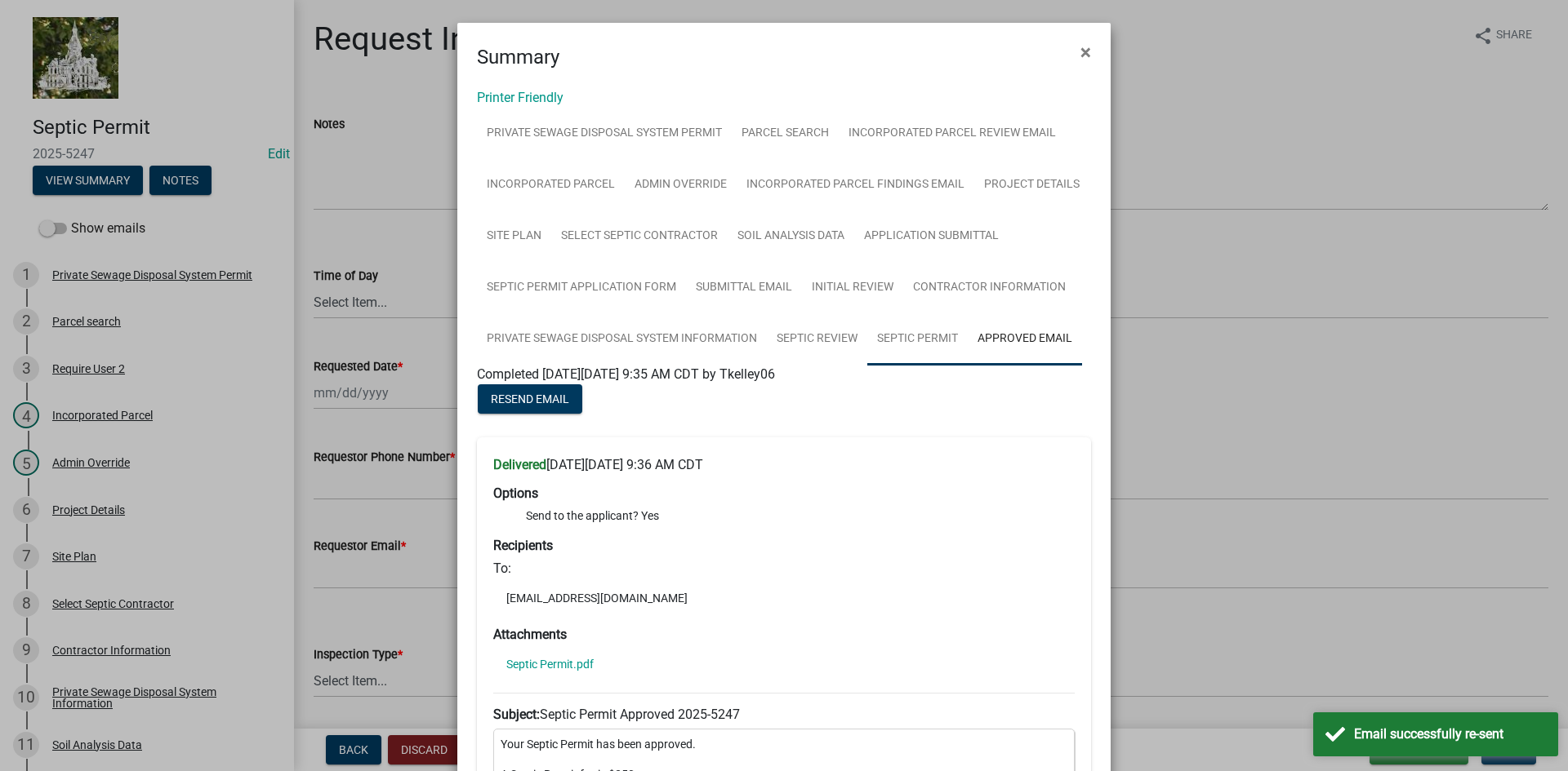
click at [890, 339] on link "Septic Permit" at bounding box center [918, 340] width 100 height 52
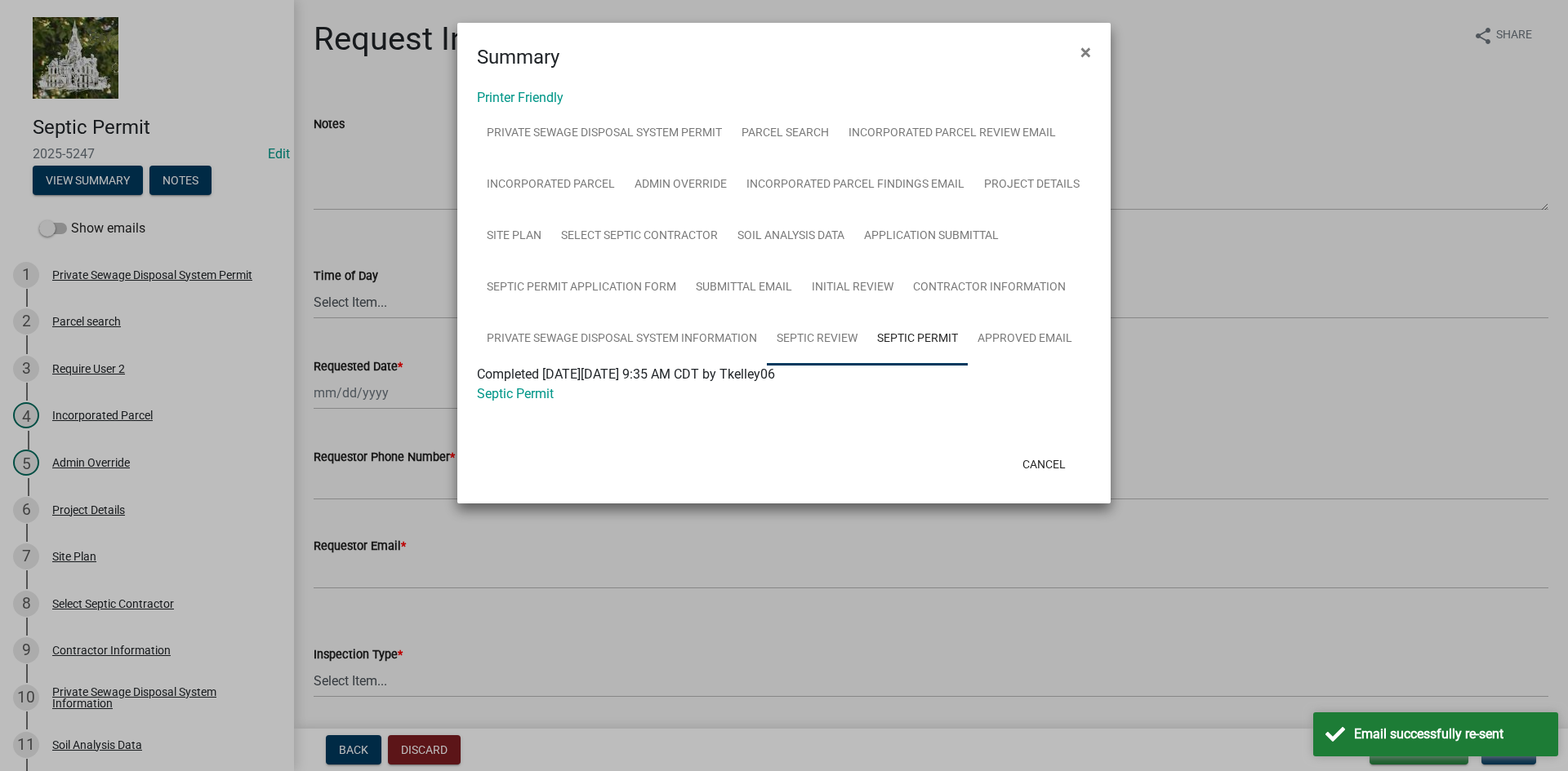
click at [838, 333] on link "Septic Review" at bounding box center [817, 340] width 100 height 52
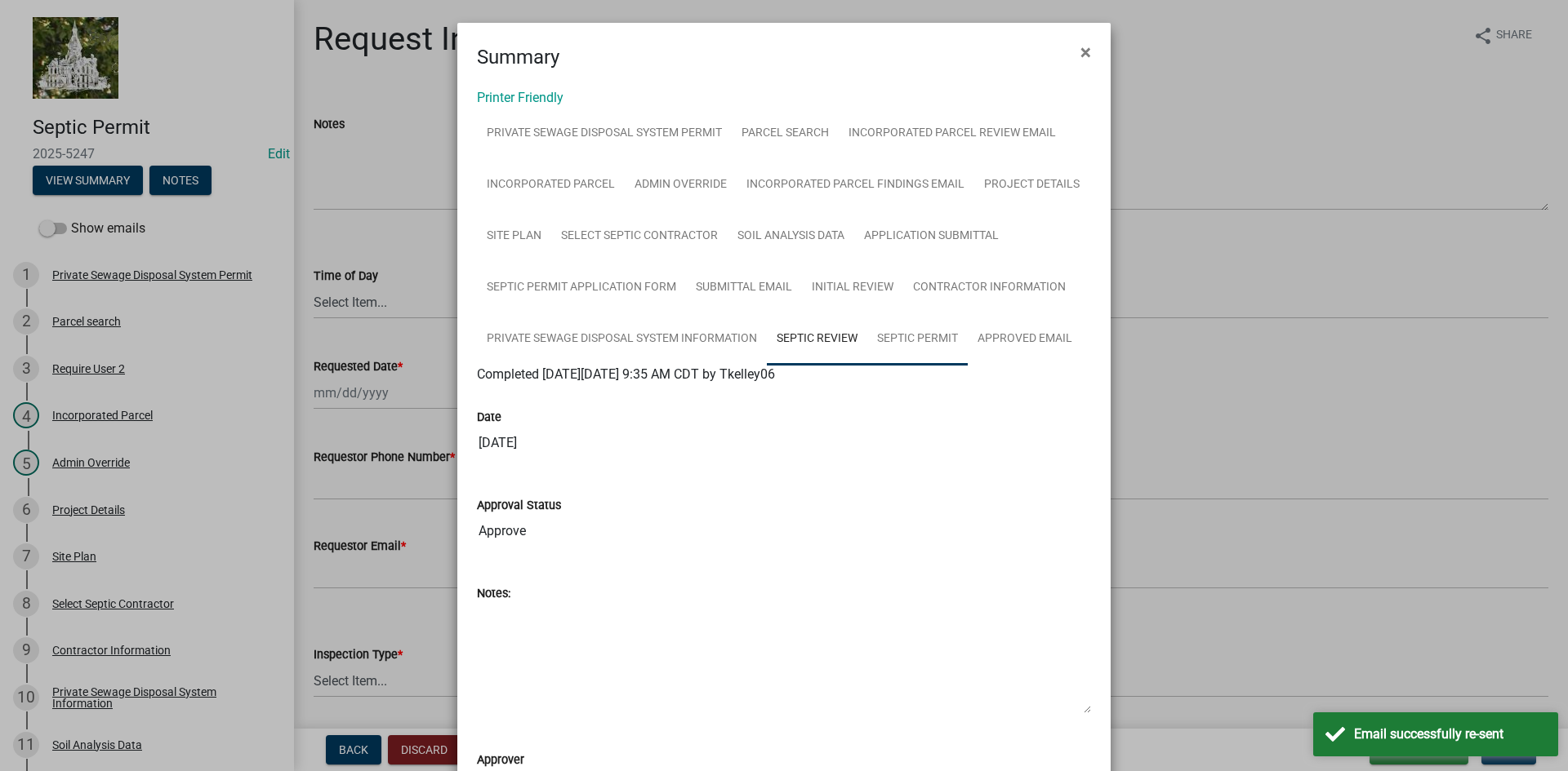
click at [928, 338] on link "Septic Permit" at bounding box center [918, 340] width 100 height 52
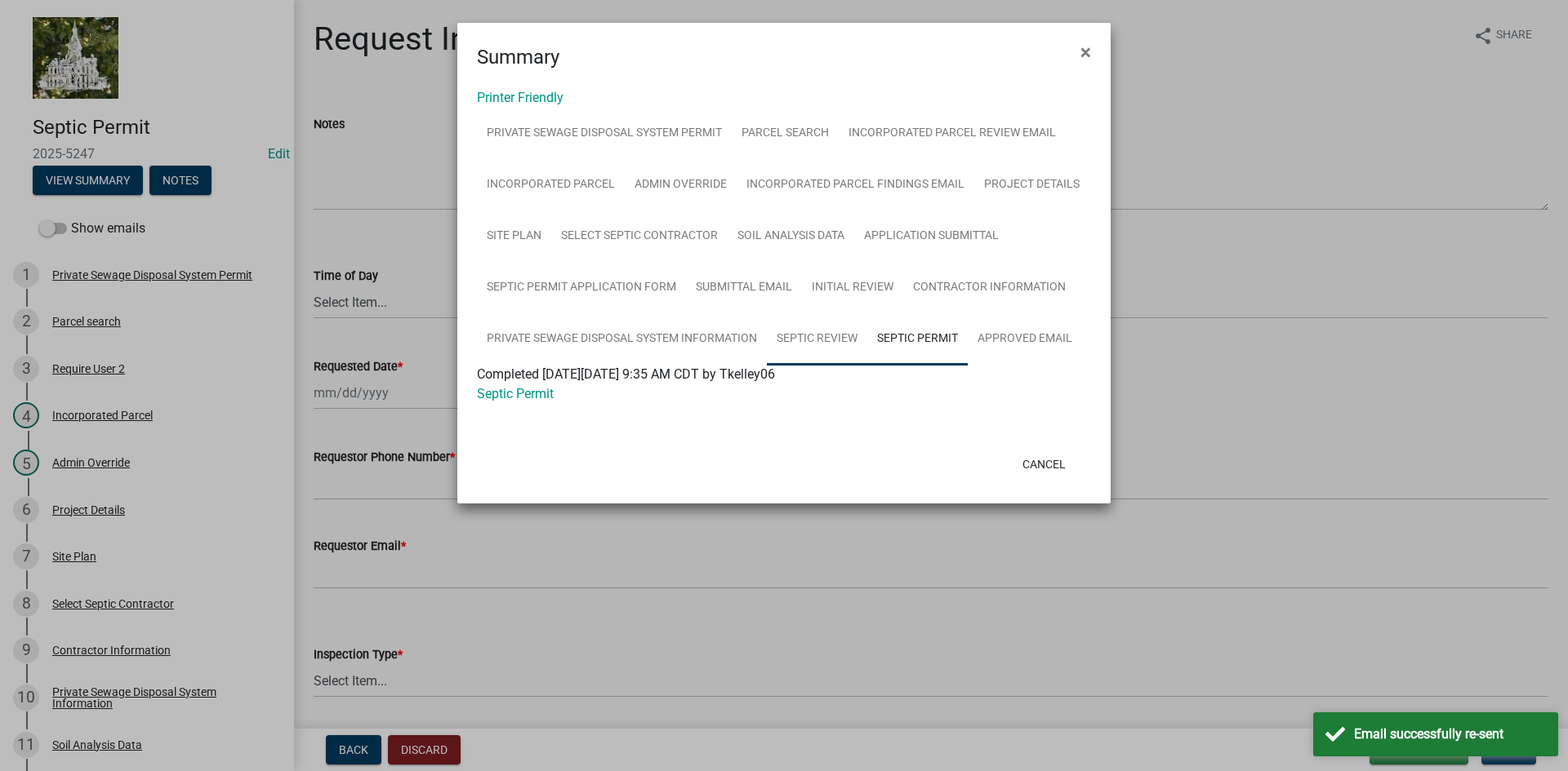
click at [844, 343] on link "Septic Review" at bounding box center [817, 340] width 100 height 52
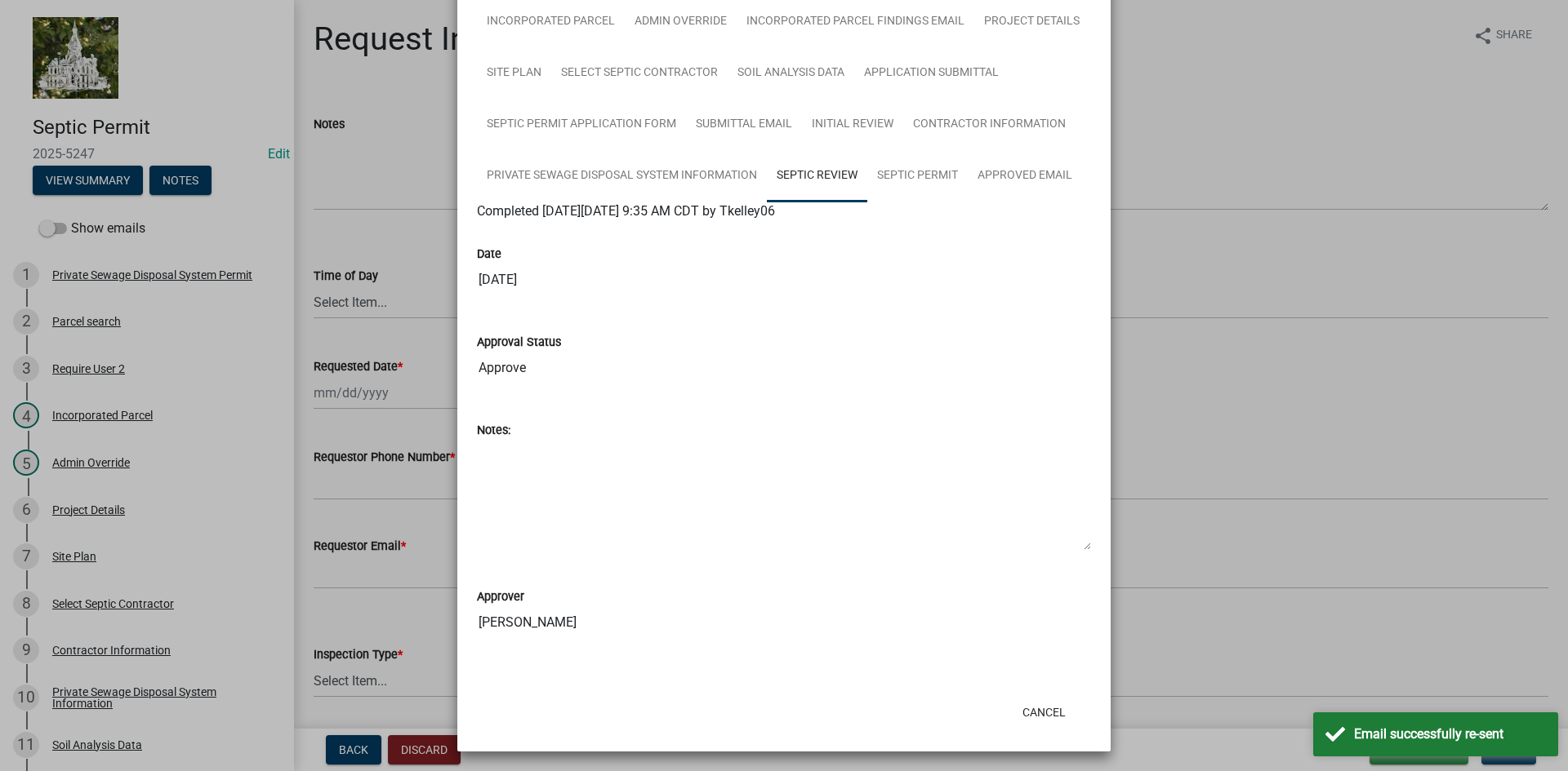
scroll to position [167, 0]
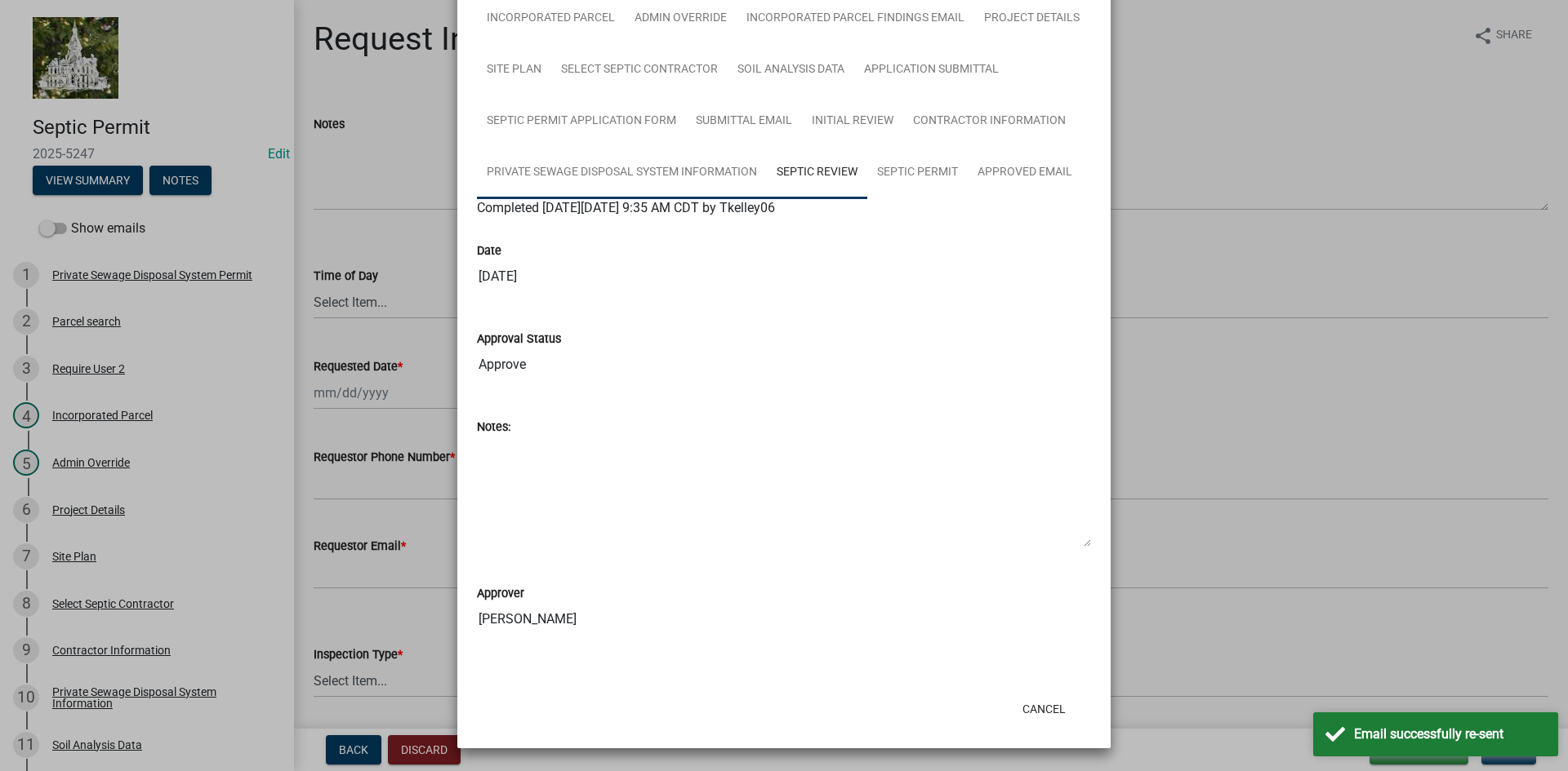
click at [698, 178] on link "Private Sewage Disposal System Information" at bounding box center [622, 173] width 290 height 52
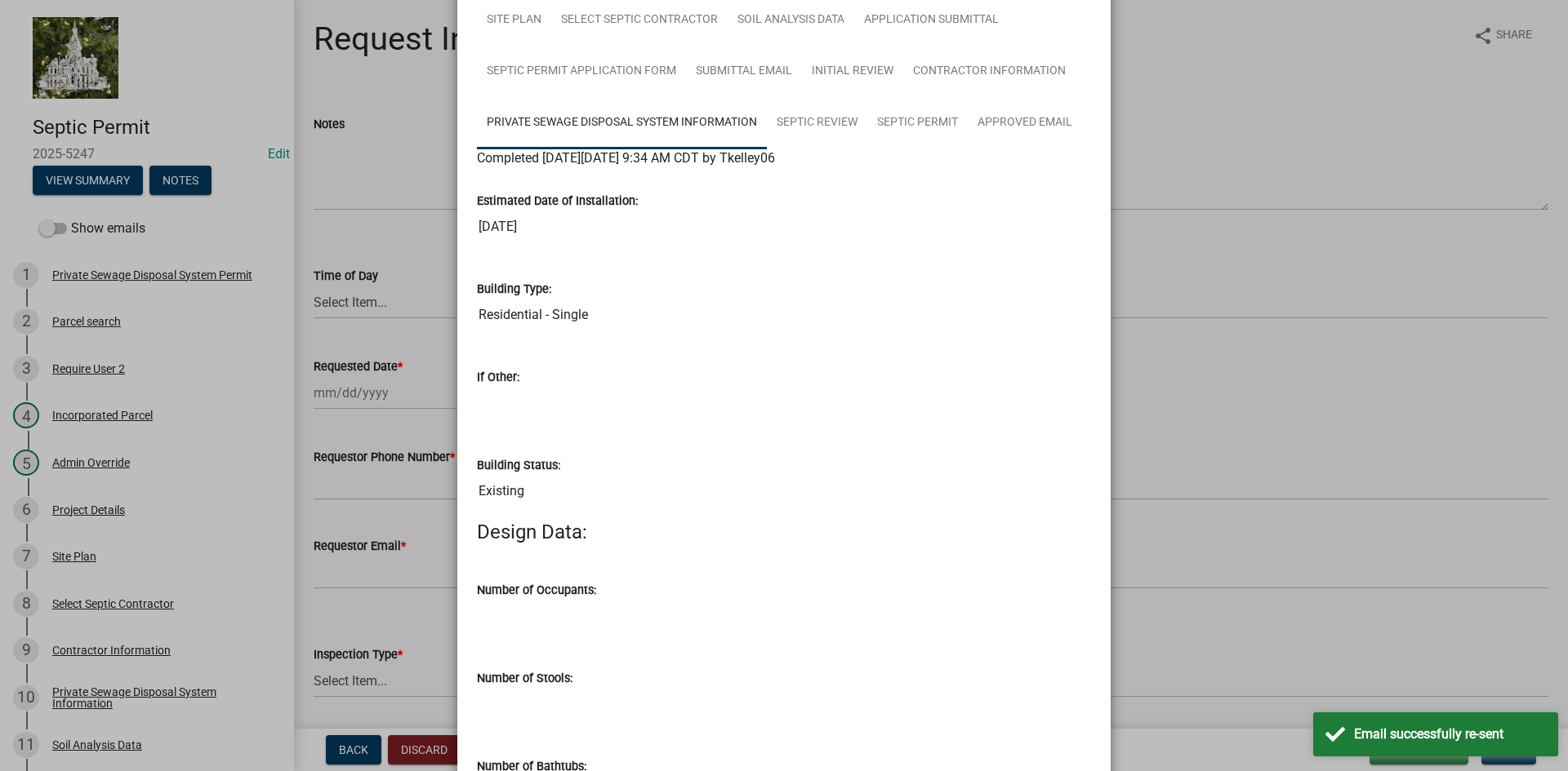
scroll to position [0, 0]
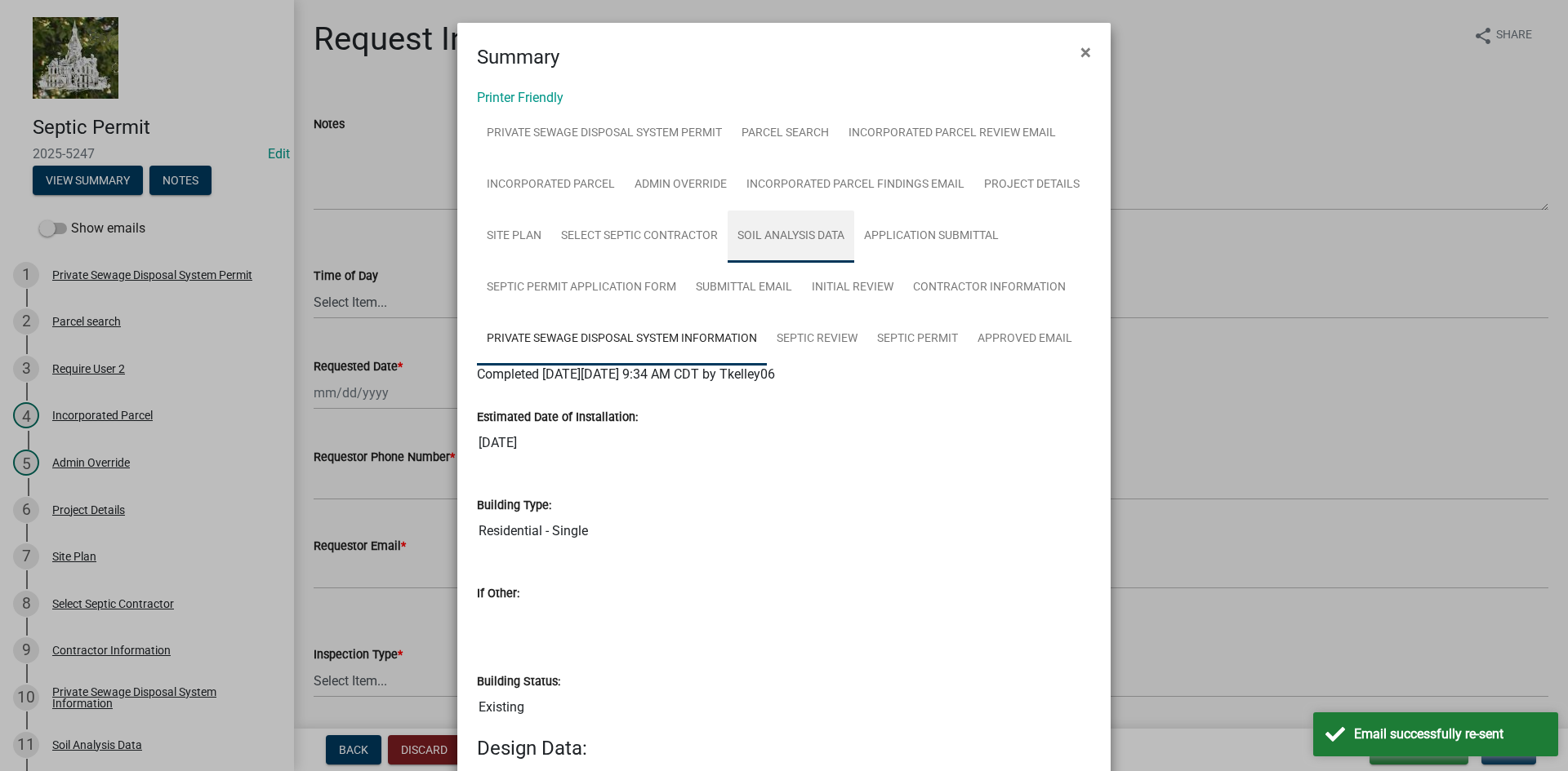
click at [771, 237] on link "Soil Analysis Data" at bounding box center [790, 237] width 126 height 52
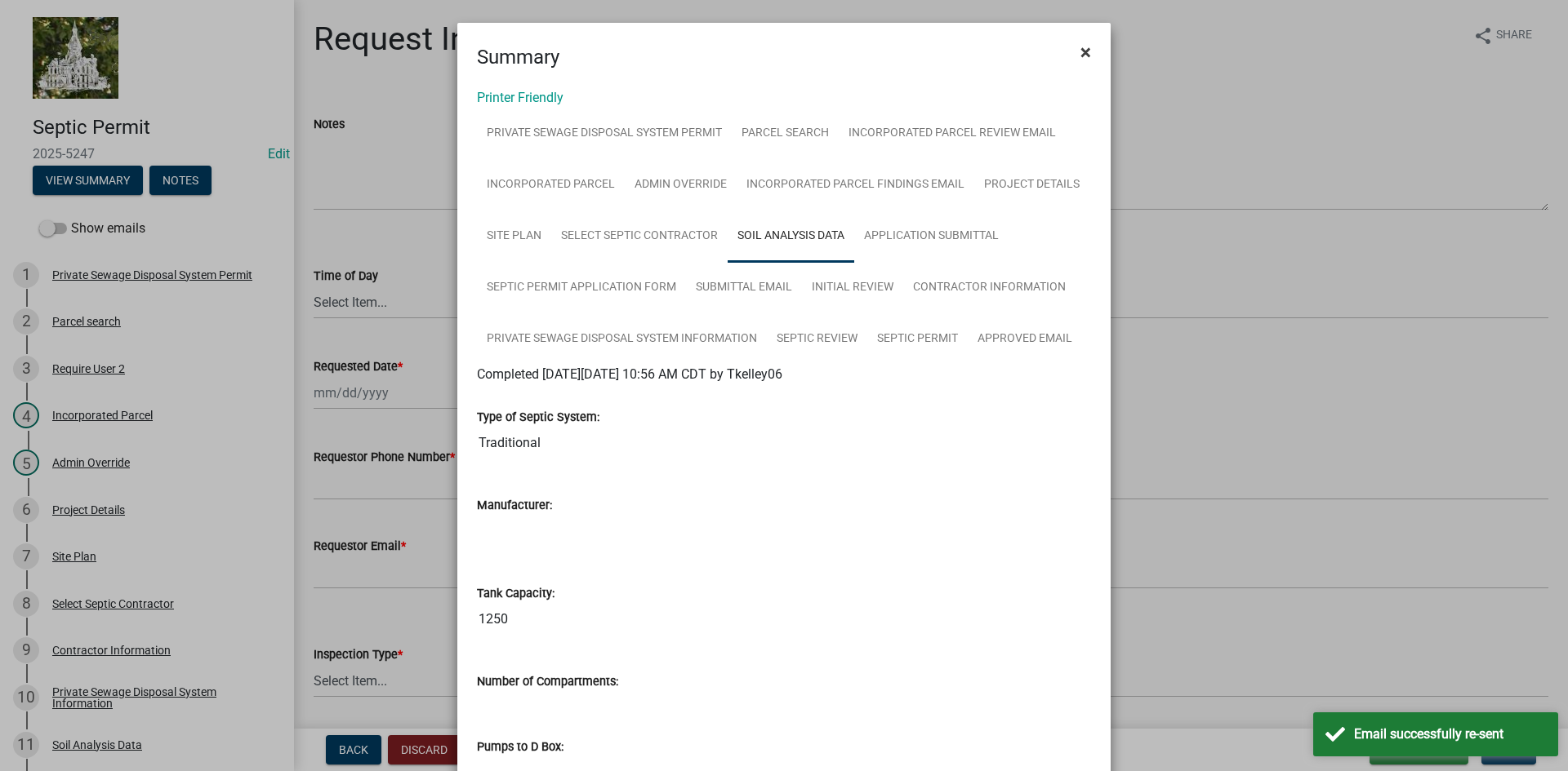
click at [1080, 47] on span "×" at bounding box center [1085, 52] width 11 height 22
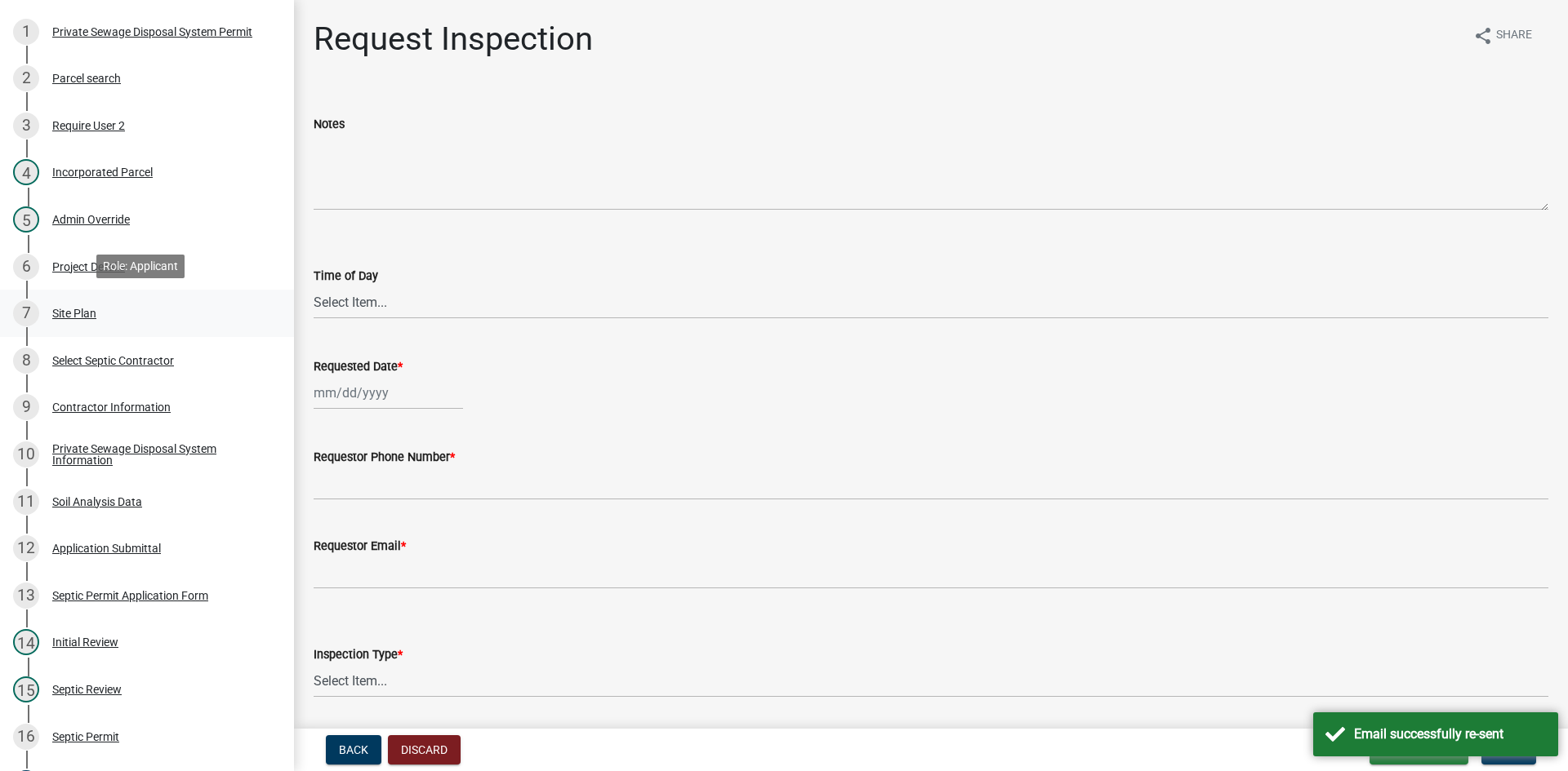
scroll to position [245, 0]
click at [78, 543] on div "Application Submittal" at bounding box center [106, 546] width 109 height 12
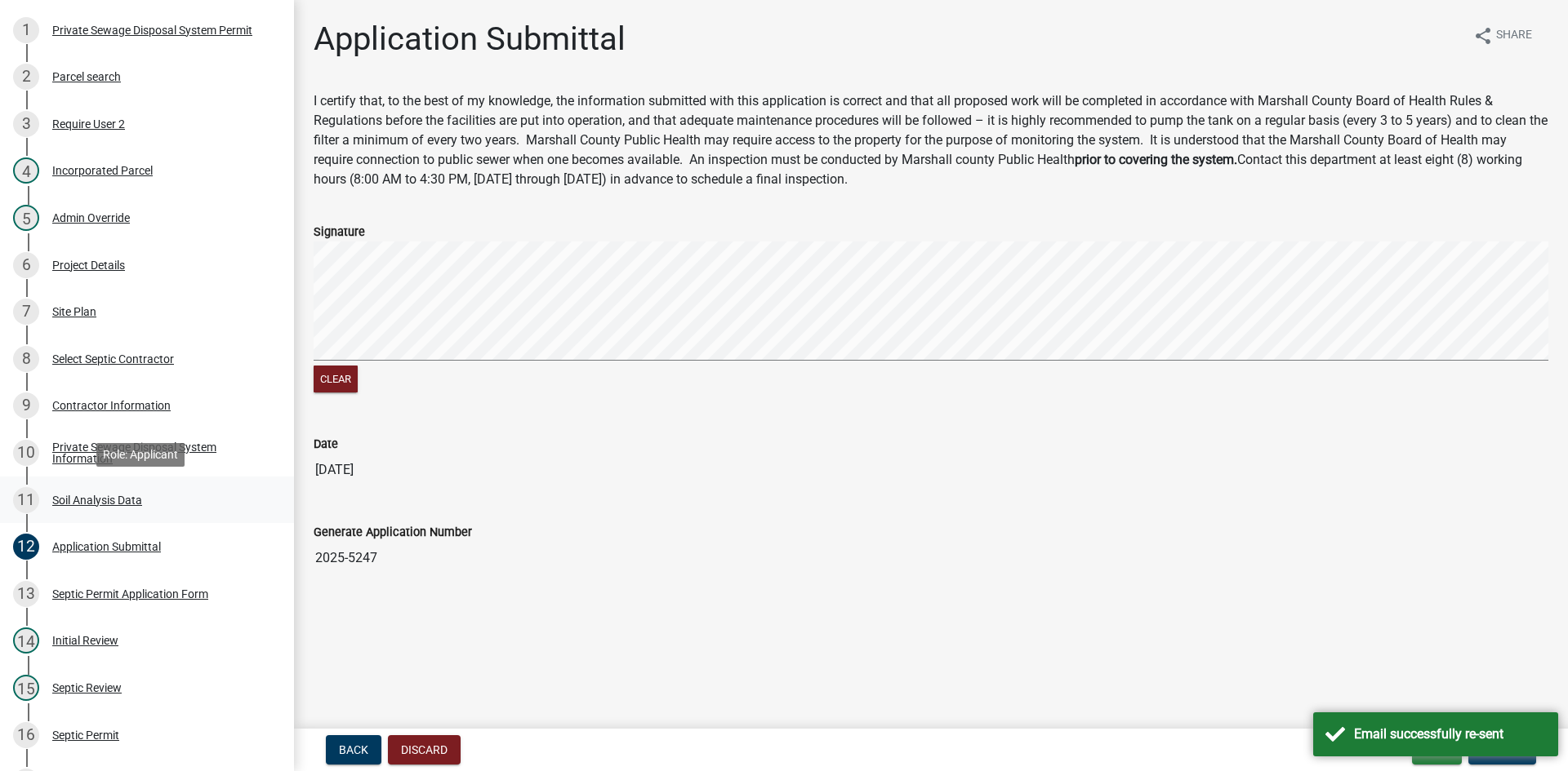
click at [60, 498] on div "Soil Analysis Data" at bounding box center [97, 500] width 90 height 12
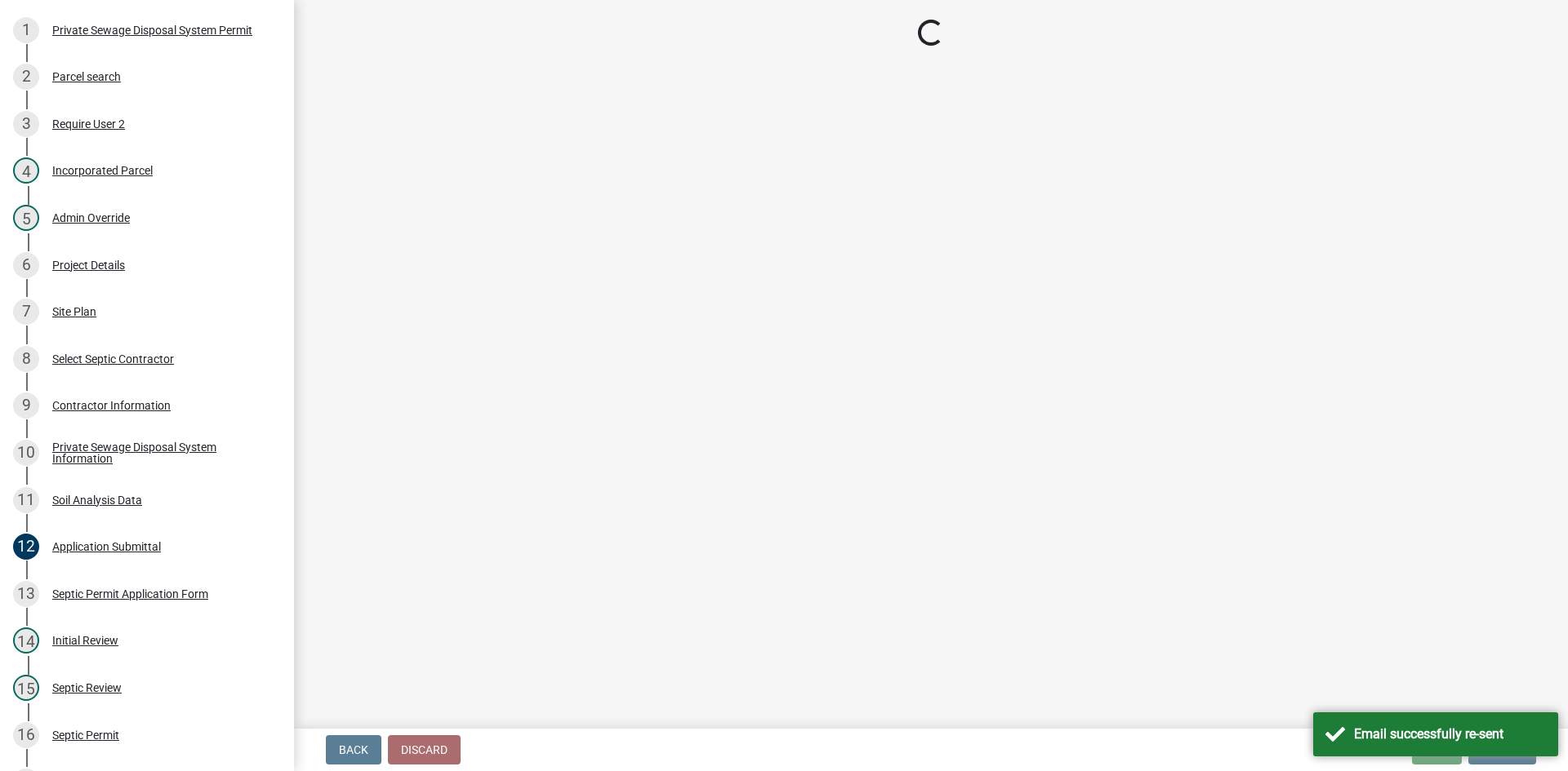
select select "6d678d72-23c3-45e2-af54-ed4b188d7378"
select select "9b046bec-0e7f-4271-9a53-56a7345c421d"
select select "b56fbb1c-71e3-4093-a4f3-20b351ae0f90"
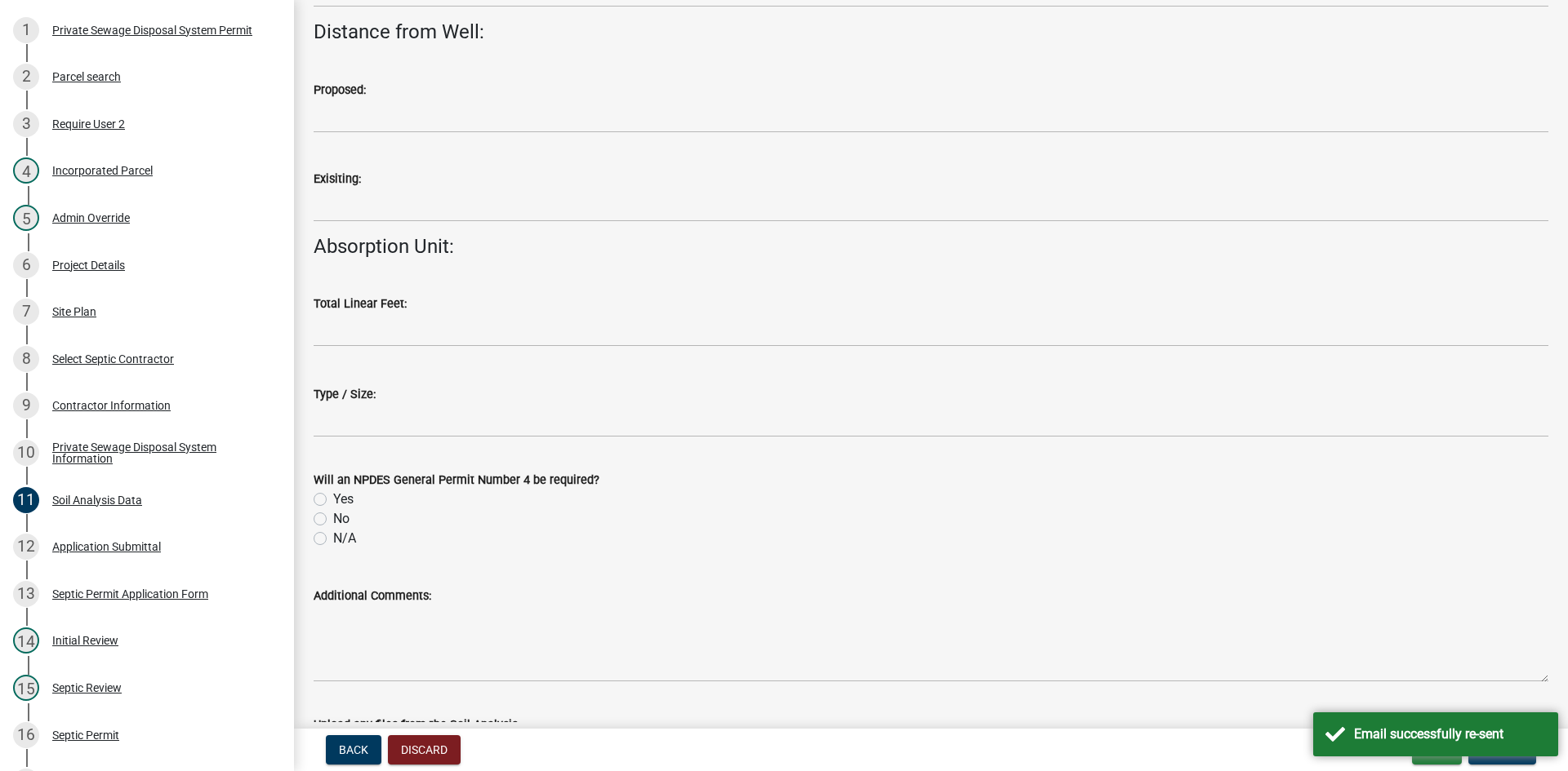
scroll to position [1680, 0]
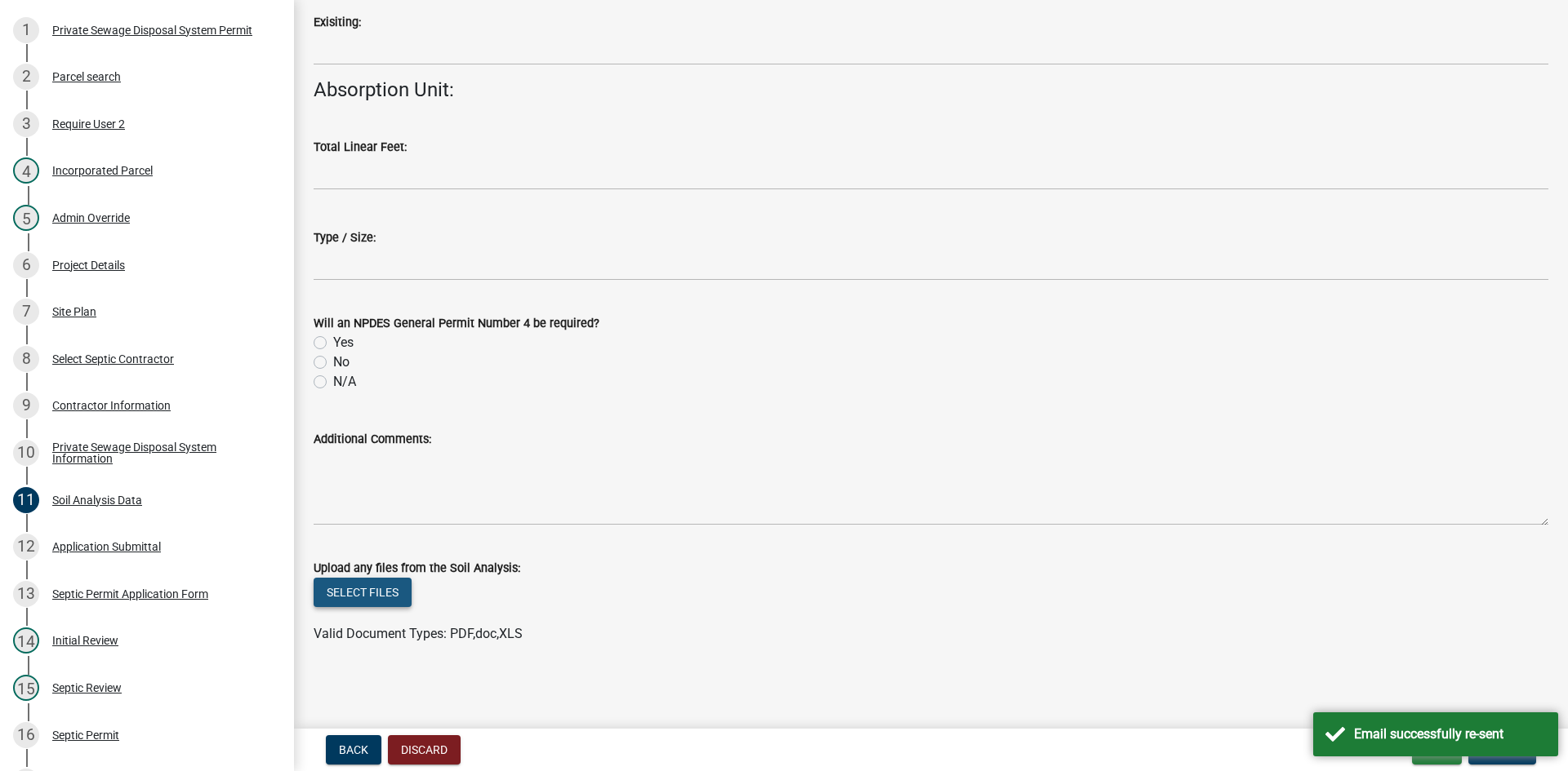
click at [362, 593] on button "Select files" at bounding box center [362, 592] width 98 height 30
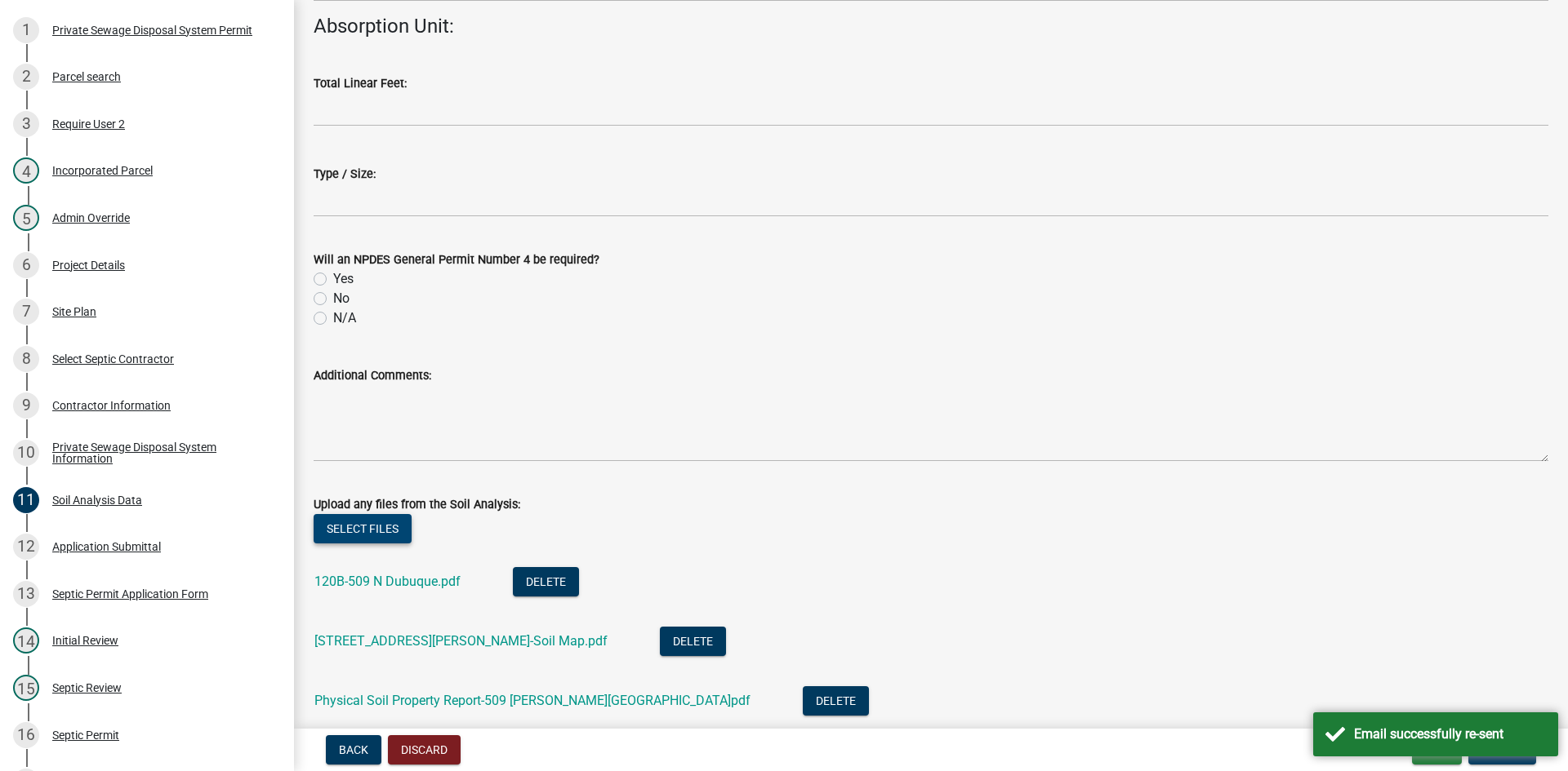
scroll to position [1843, 0]
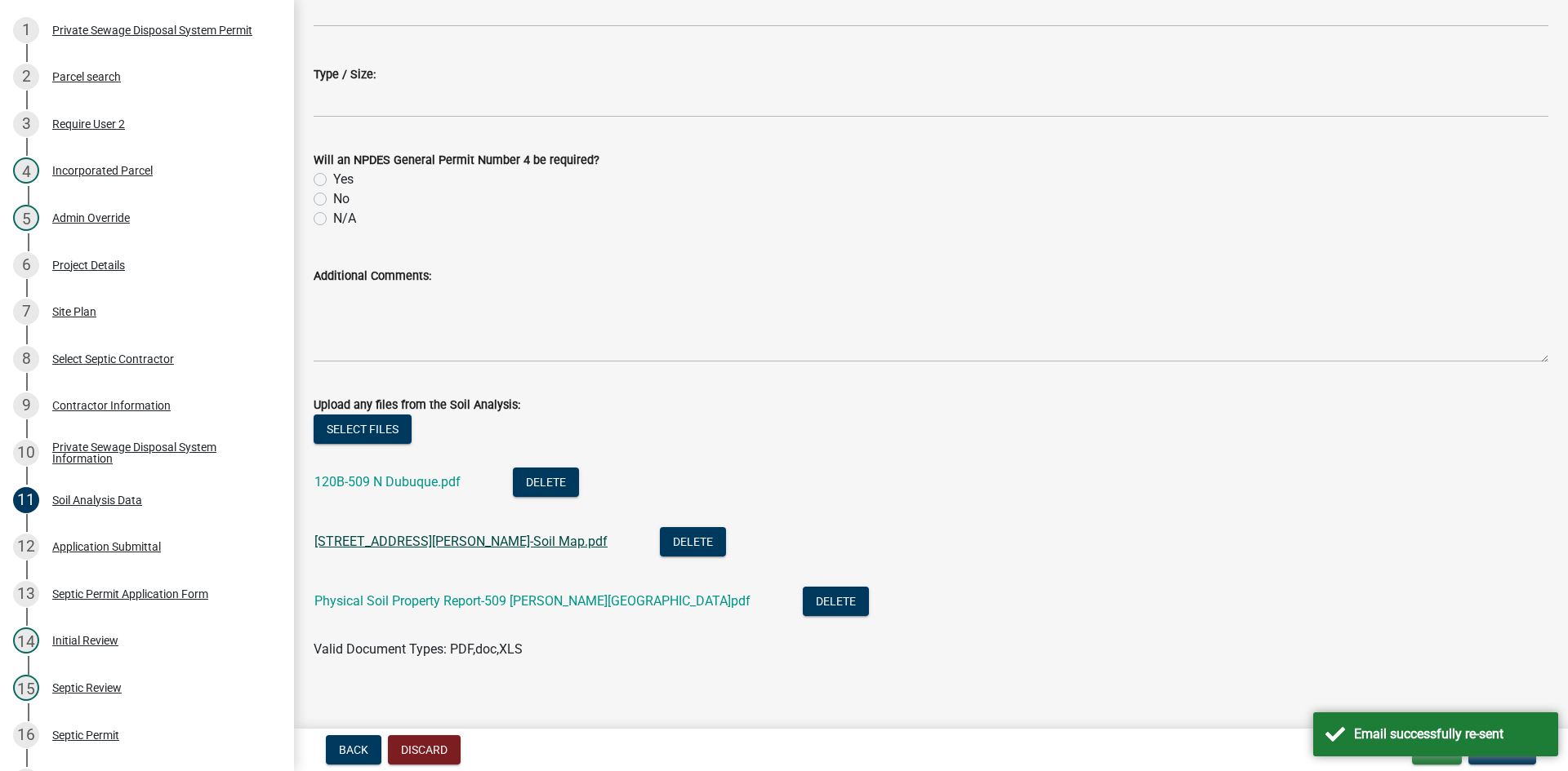
click at [388, 541] on link "509 N. Dubuque St-Soil Map.pdf" at bounding box center [460, 541] width 293 height 15
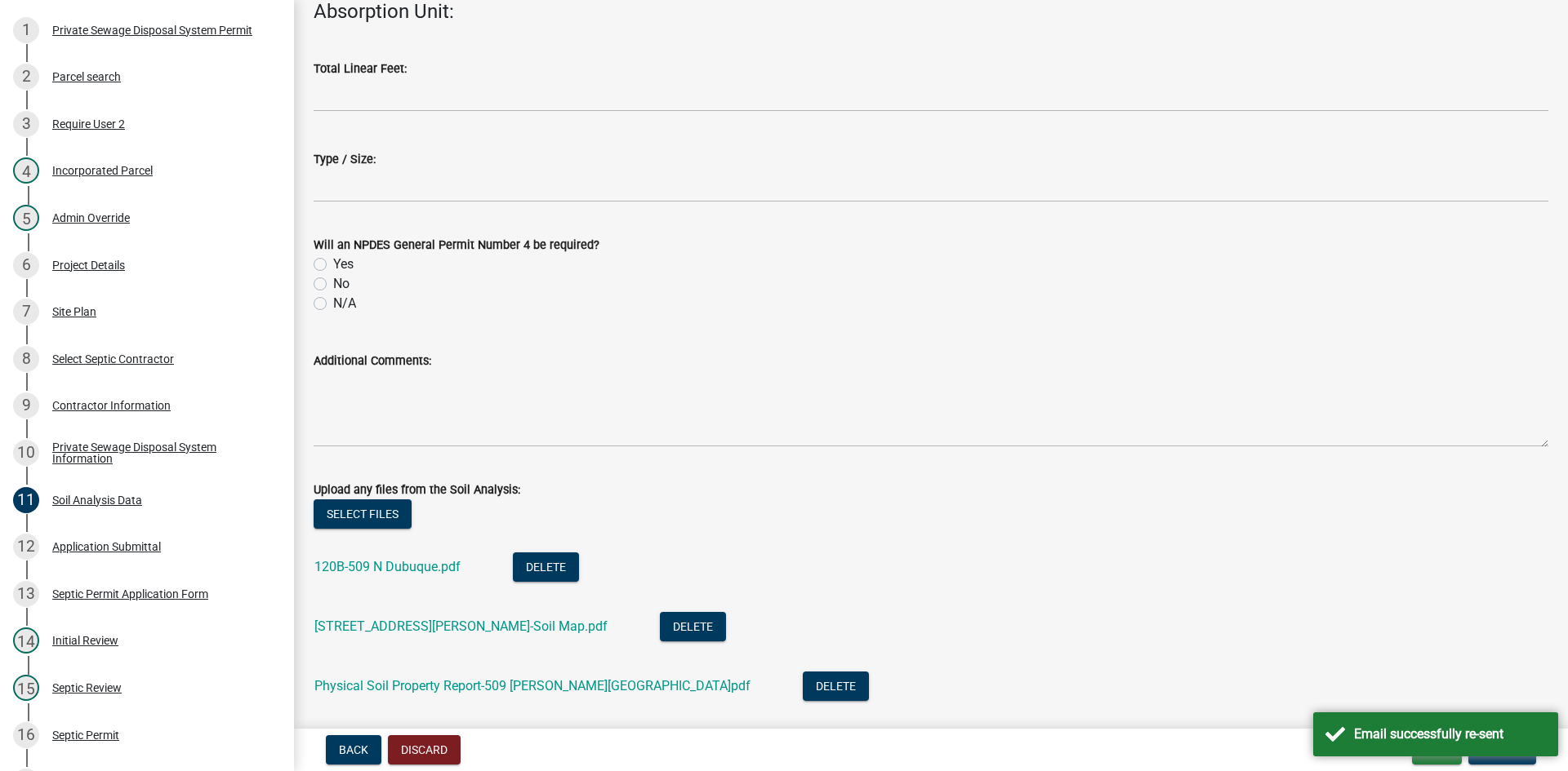
scroll to position [1598, 0]
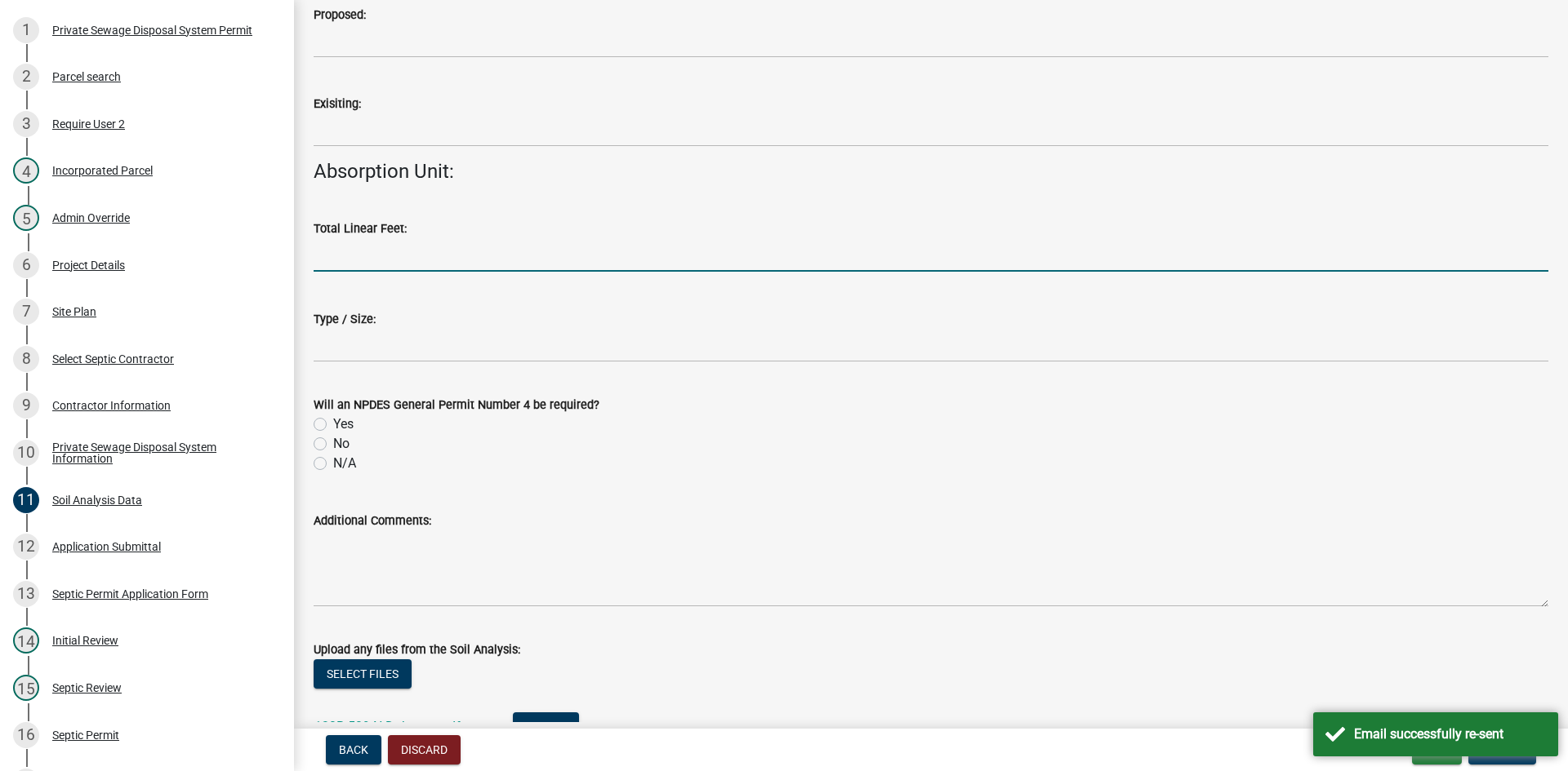
click at [387, 256] on input "text" at bounding box center [931, 255] width 1234 height 33
type input "300"
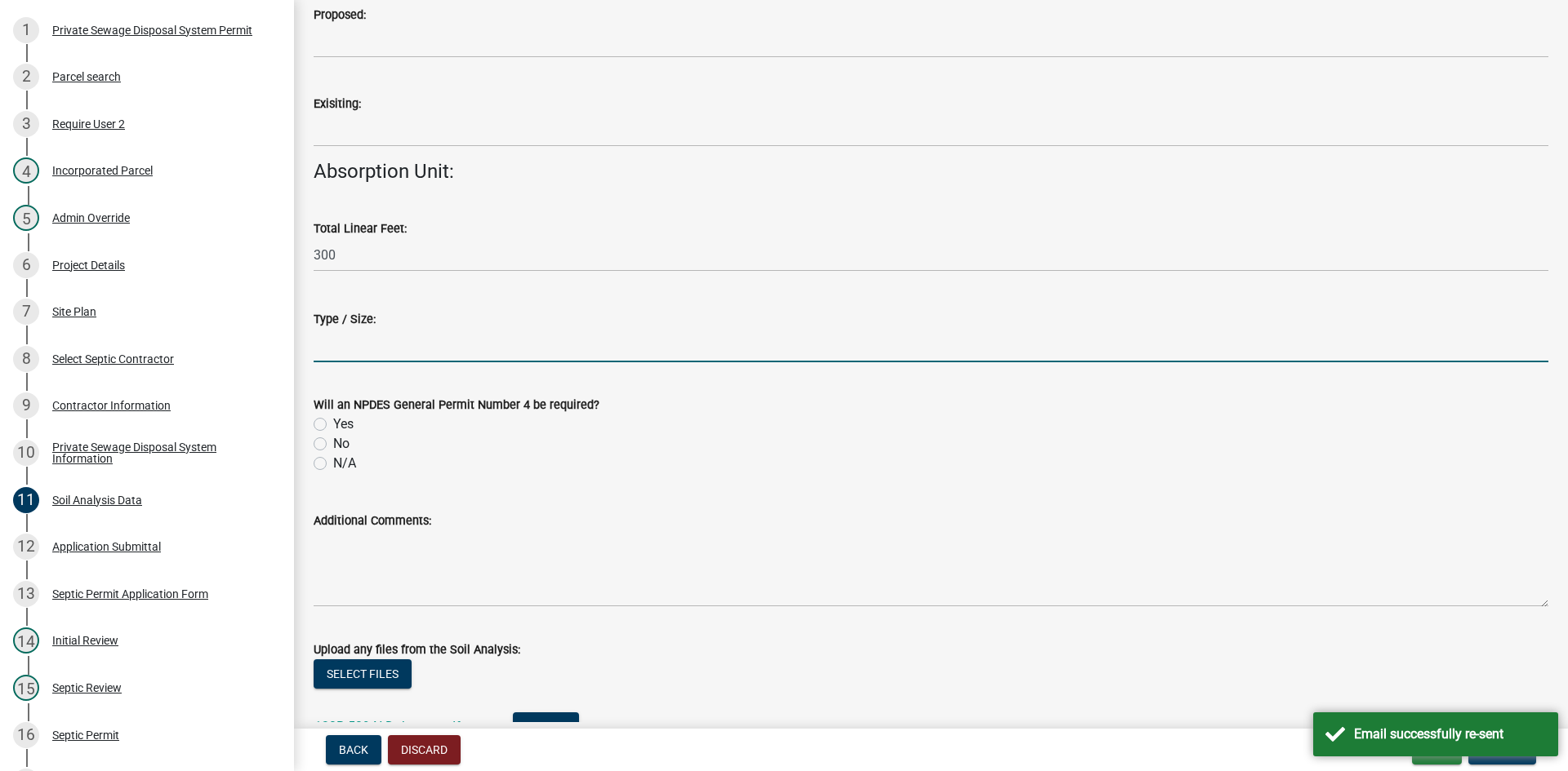
click at [356, 347] on input "Type / Size:" at bounding box center [931, 345] width 1234 height 33
type input "3'"
click at [827, 402] on div "Will an NPDES General Permit Number 4 be required?" at bounding box center [931, 405] width 1234 height 20
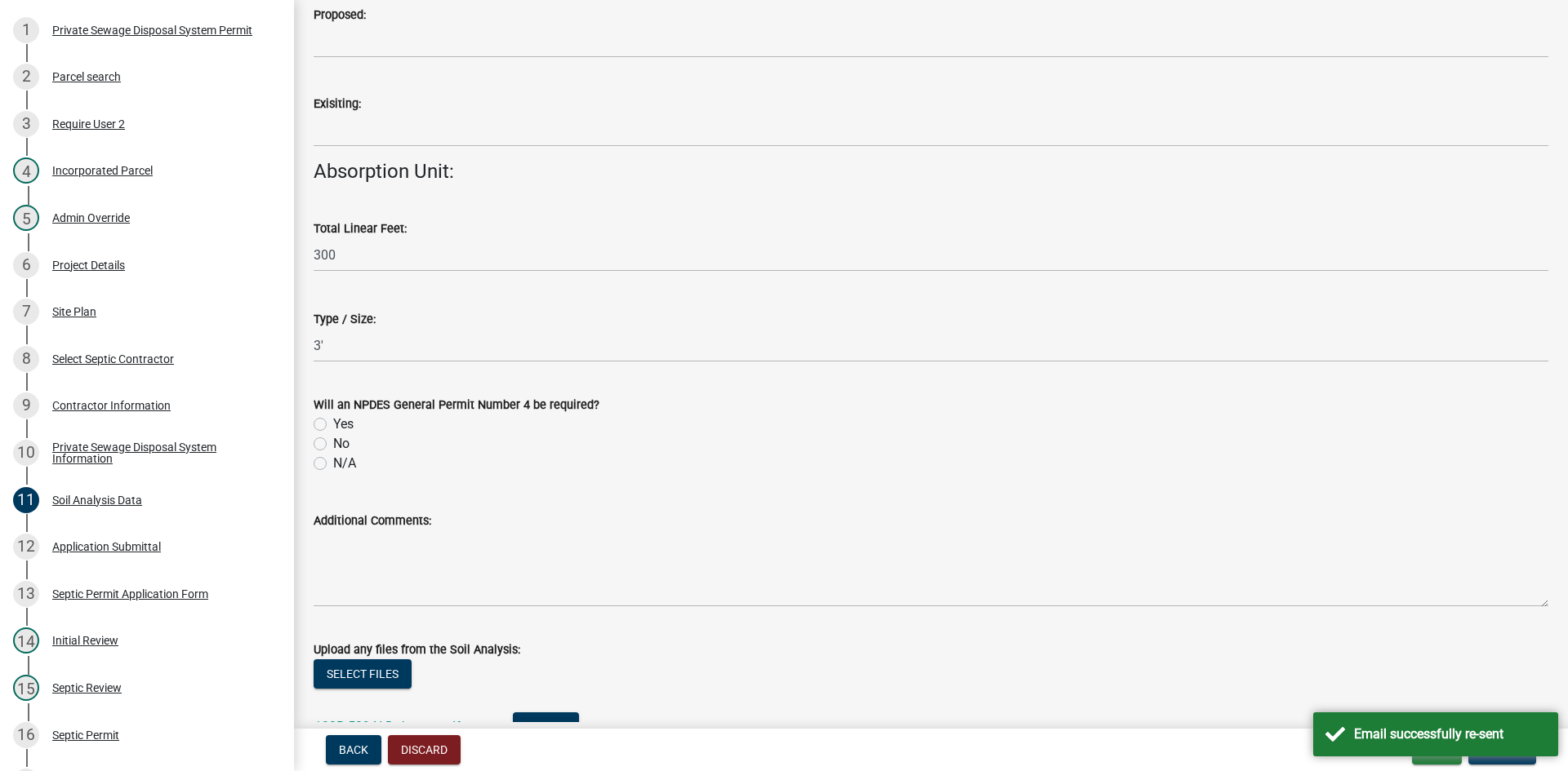
click at [333, 442] on label "No" at bounding box center [341, 444] width 16 height 20
click at [333, 442] on input "No" at bounding box center [338, 439] width 11 height 11
radio input "true"
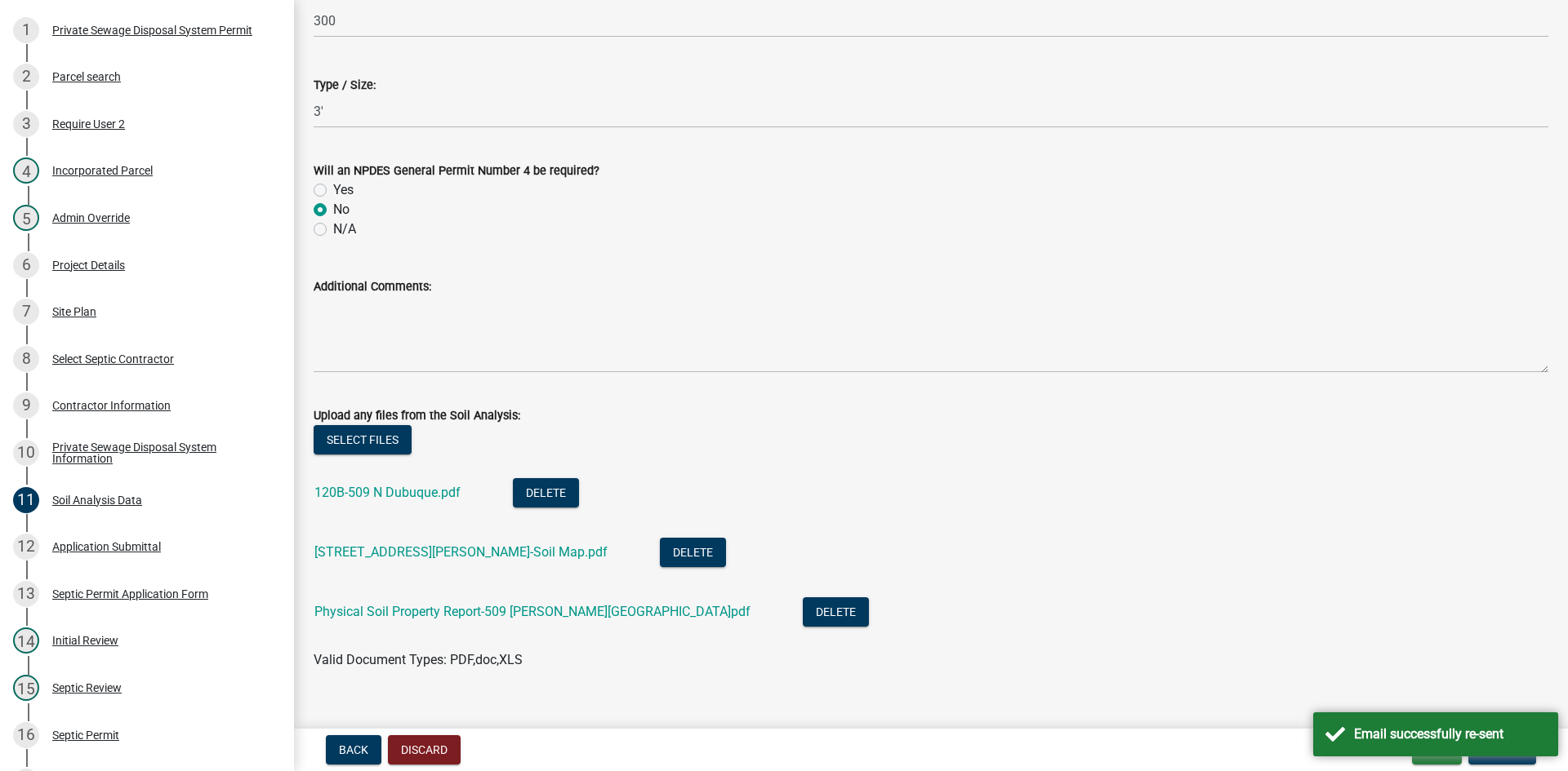
scroll to position [1843, 0]
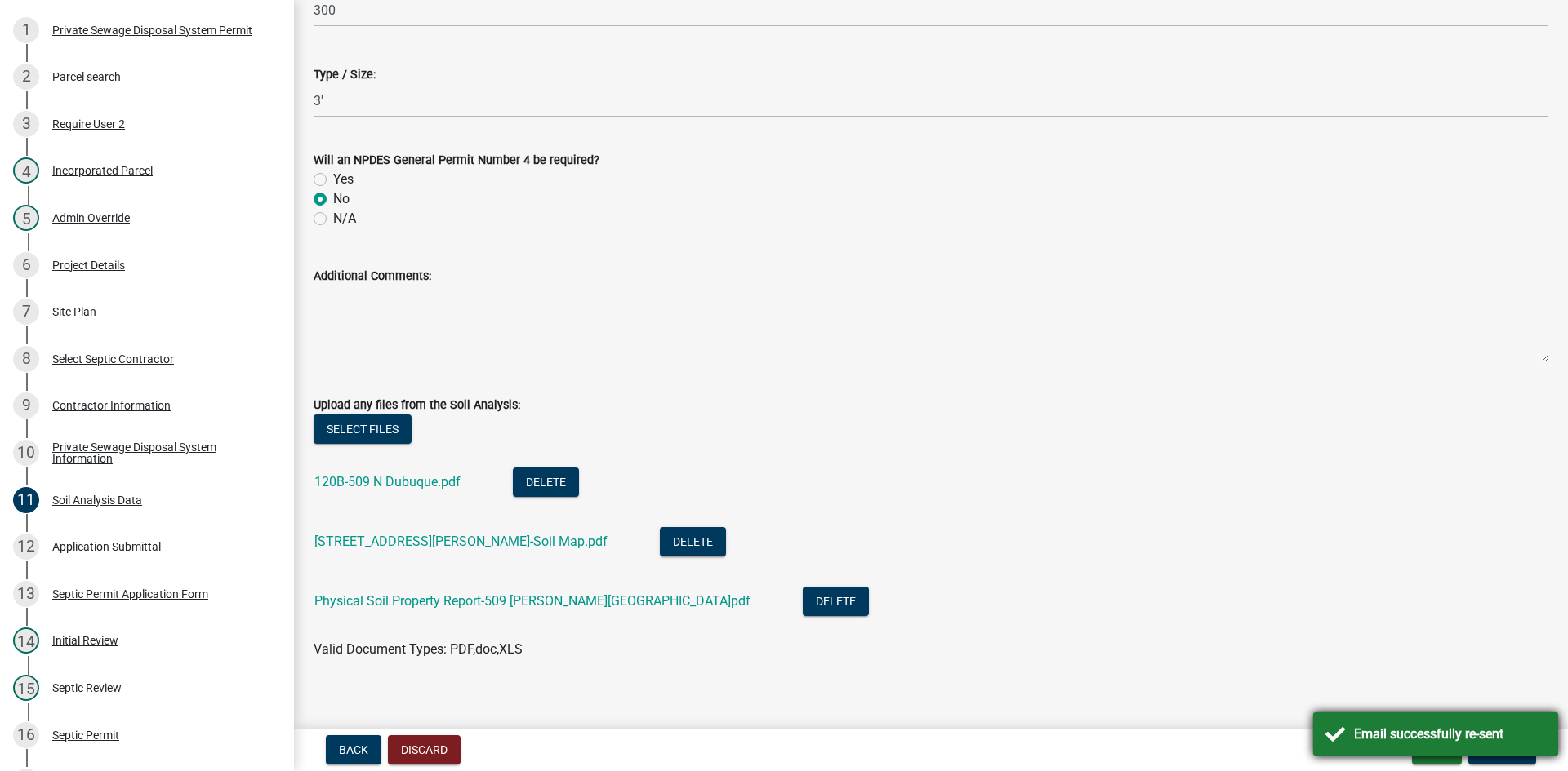
click at [1496, 755] on div "Email successfully re-sent" at bounding box center [1435, 734] width 245 height 44
click at [1502, 754] on span "Update" at bounding box center [1502, 749] width 41 height 13
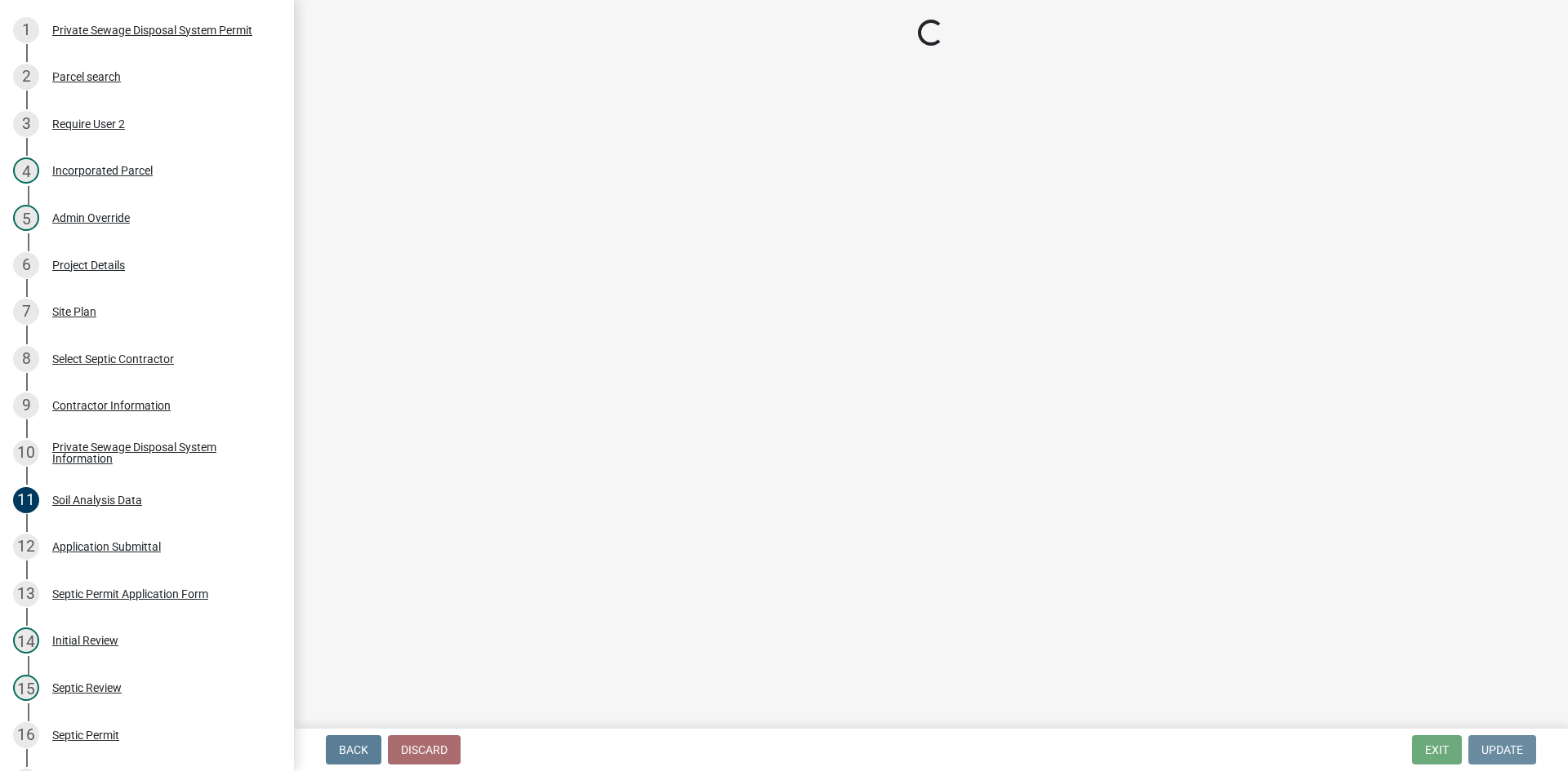
scroll to position [0, 0]
select select "3: 3"
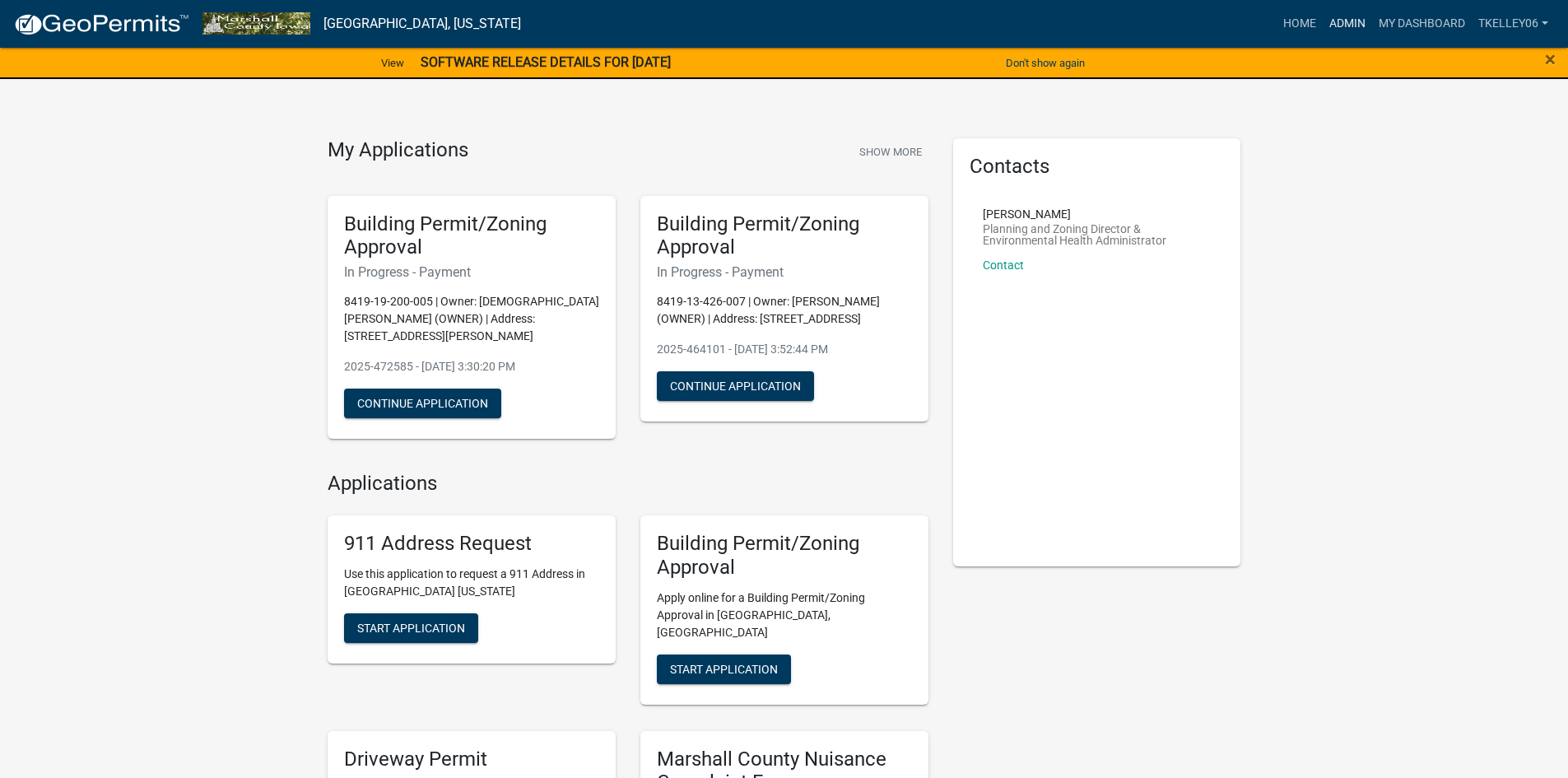
click at [1337, 22] on link "Admin" at bounding box center [1347, 24] width 50 height 32
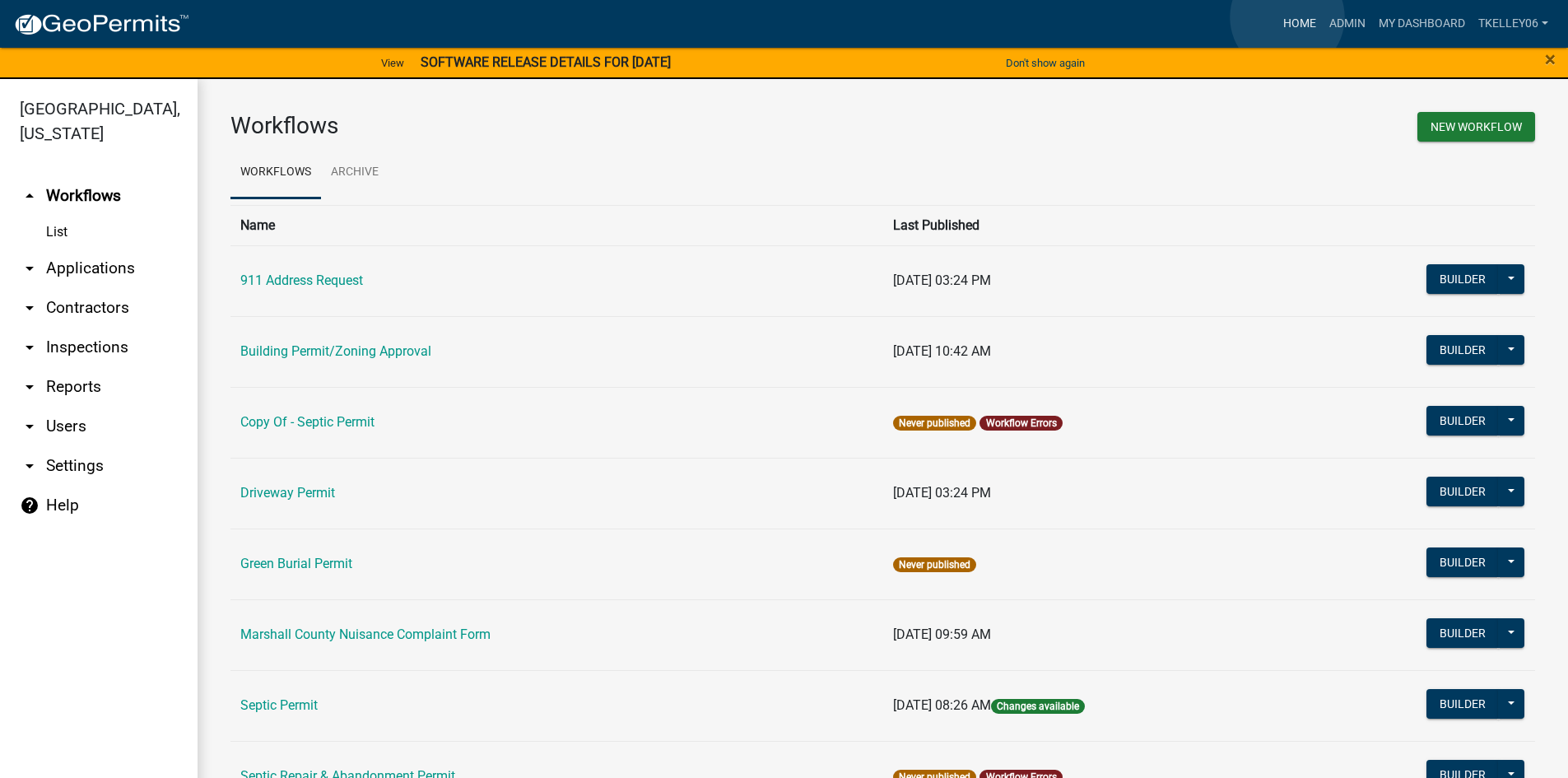
click at [1288, 17] on link "Home" at bounding box center [1299, 24] width 46 height 32
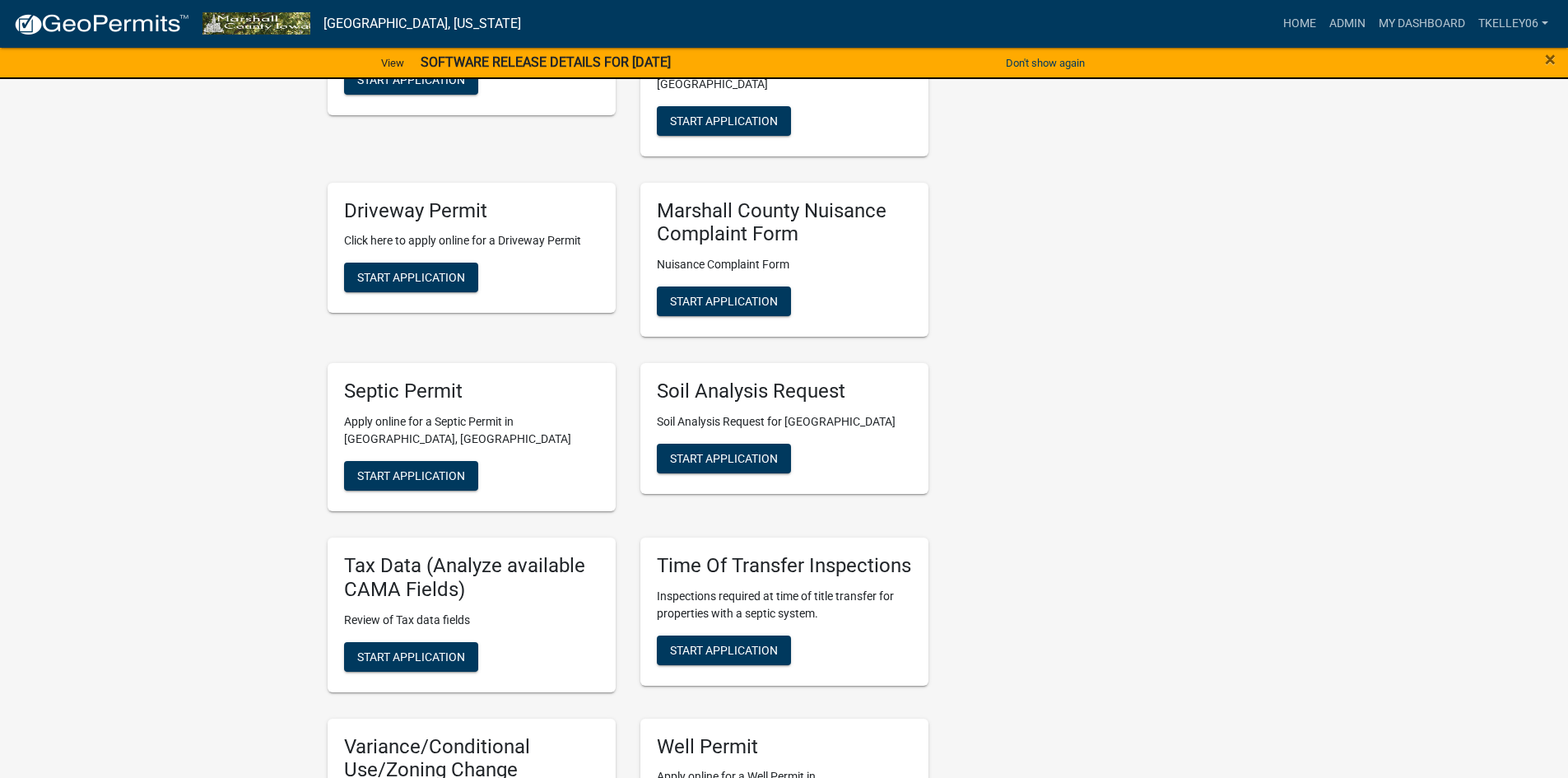
scroll to position [576, 0]
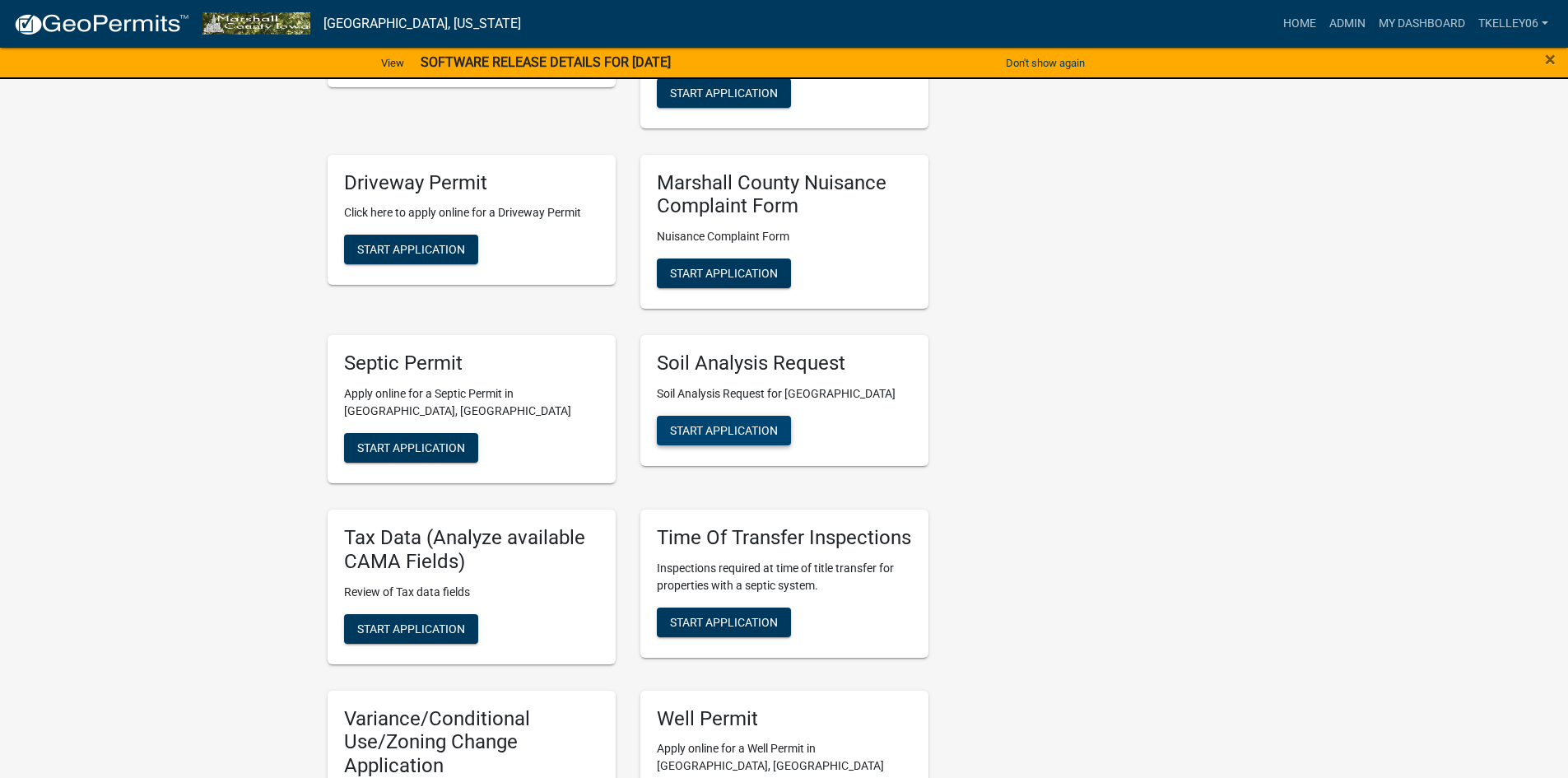
click at [739, 424] on span "Start Application" at bounding box center [723, 431] width 108 height 14
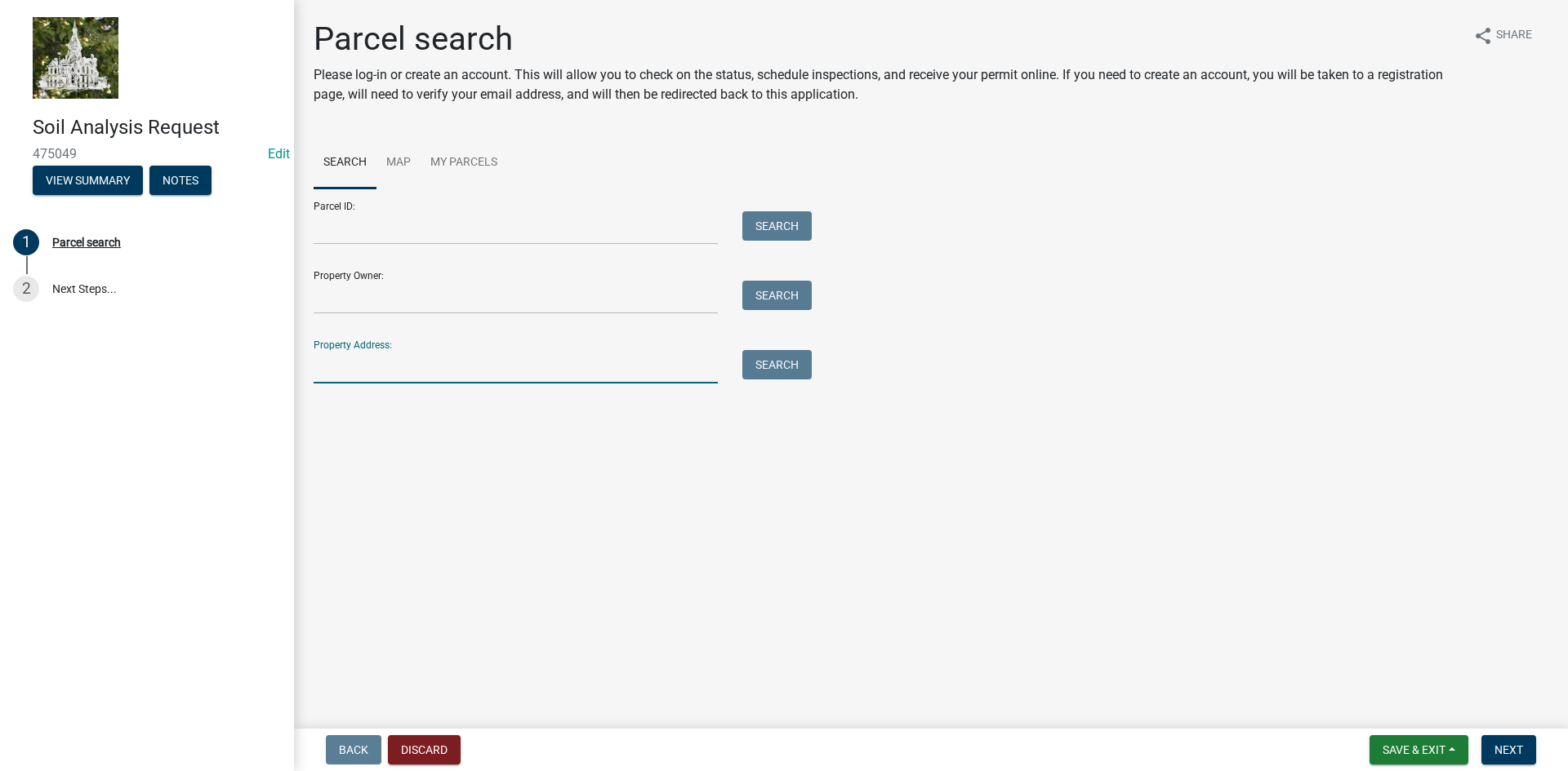
click at [522, 360] on input "Property Address:" at bounding box center [516, 366] width 405 height 33
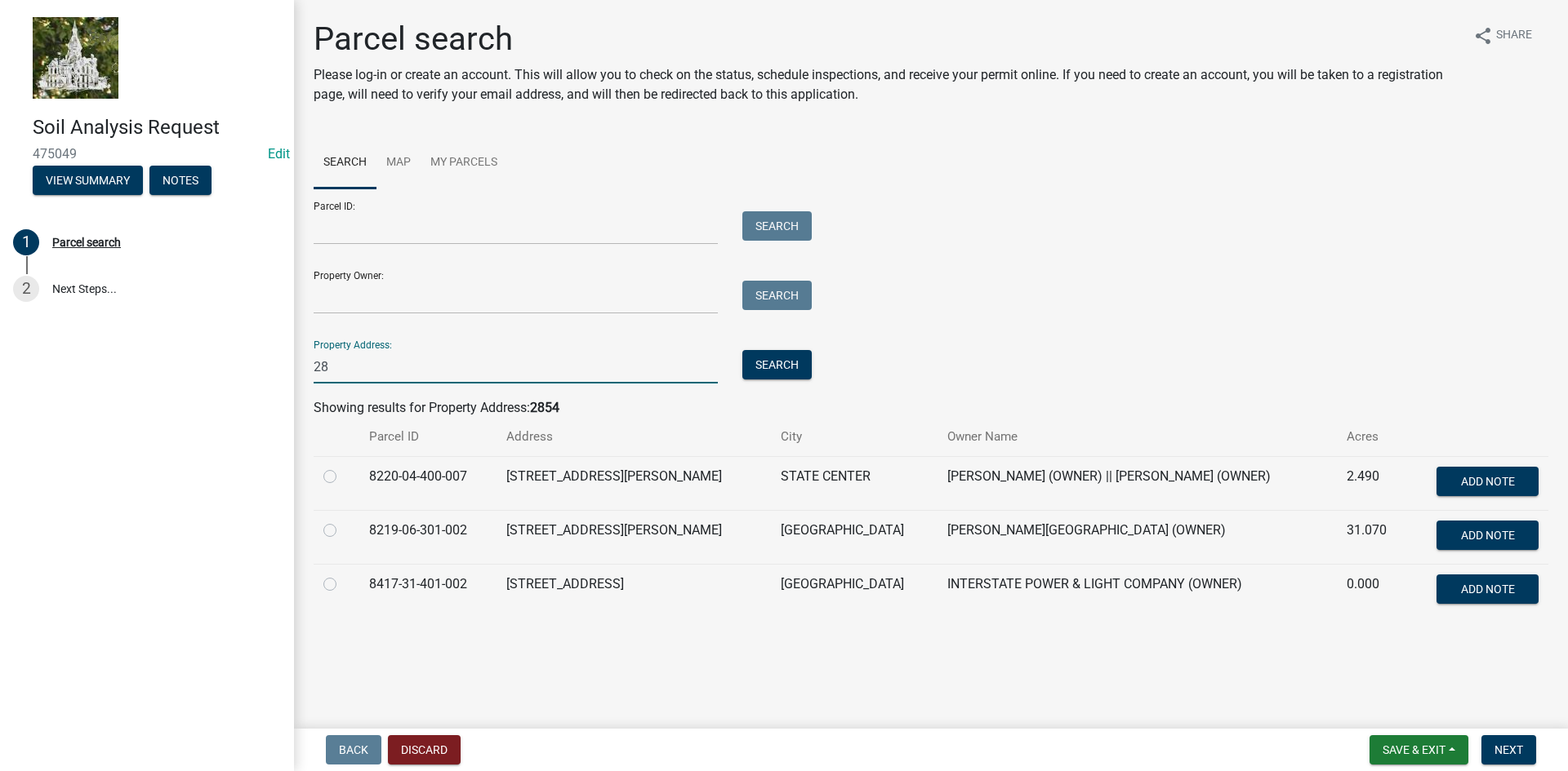
type input "2"
click at [401, 155] on link "Map" at bounding box center [398, 163] width 44 height 52
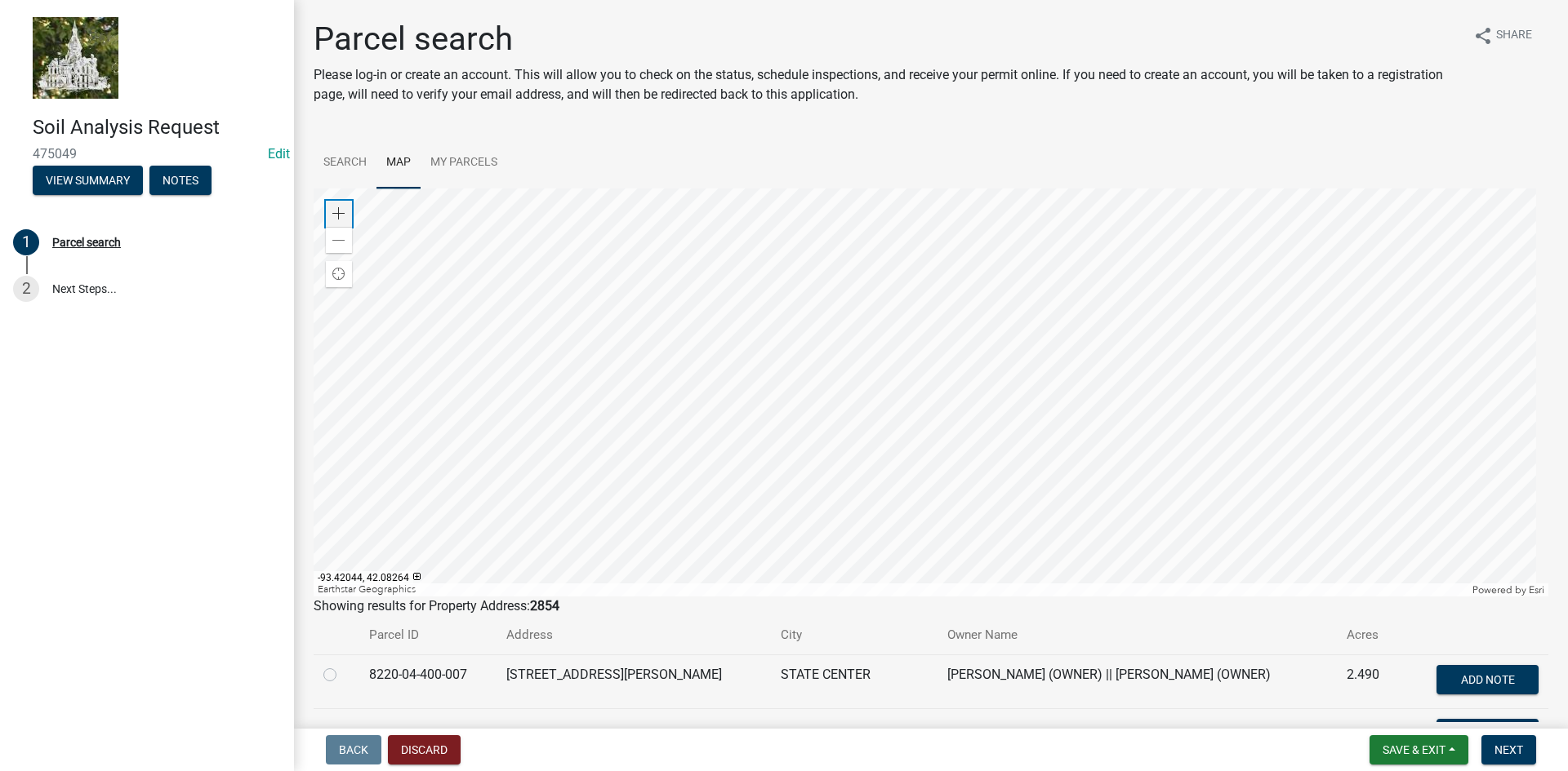
click at [338, 215] on span at bounding box center [338, 213] width 13 height 13
click at [941, 431] on div at bounding box center [931, 392] width 1234 height 408
click at [334, 217] on span at bounding box center [338, 213] width 13 height 13
click at [936, 410] on div at bounding box center [931, 392] width 1234 height 408
click at [336, 208] on span at bounding box center [338, 213] width 13 height 13
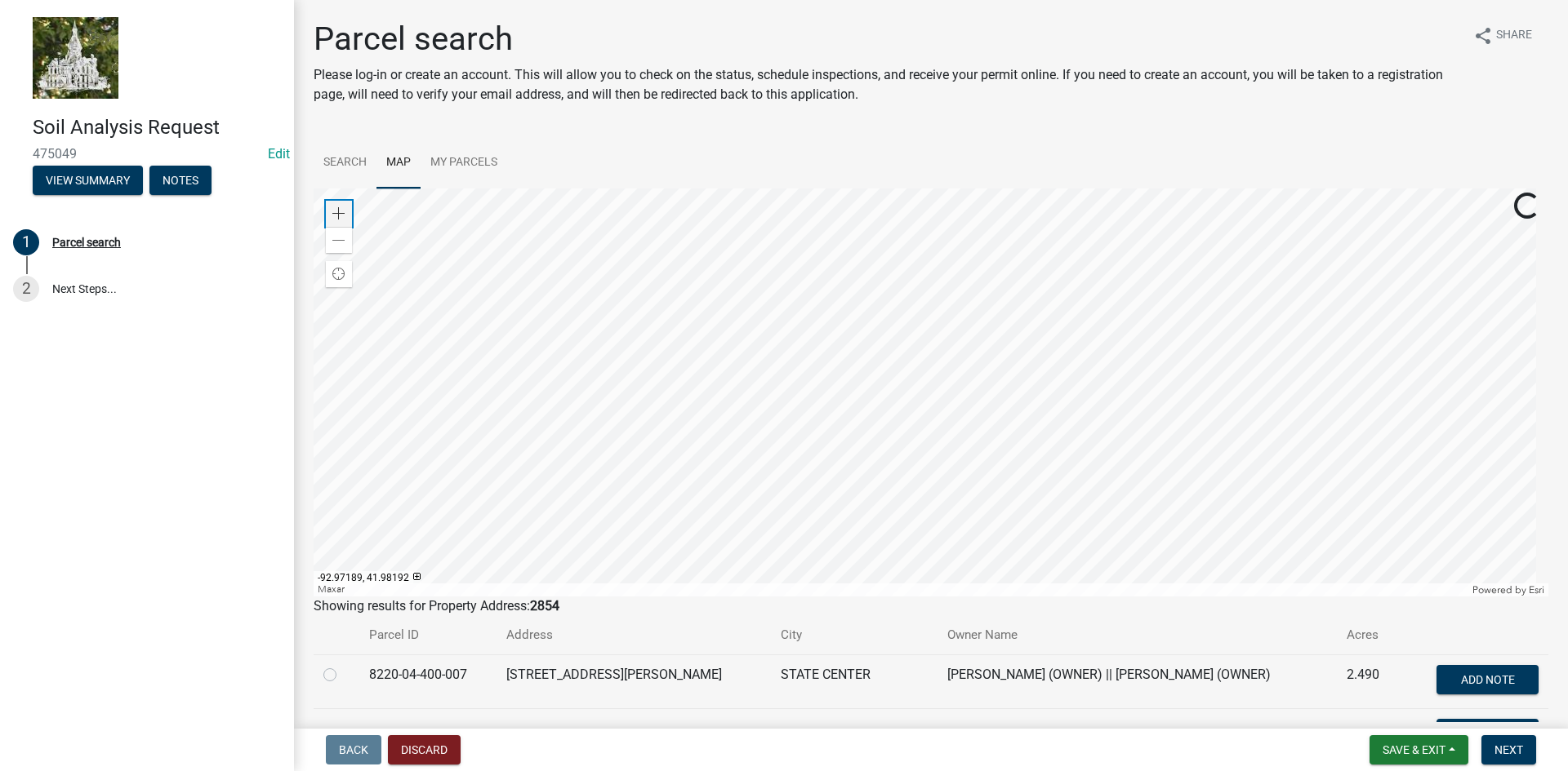
click at [336, 208] on span at bounding box center [338, 213] width 13 height 13
click at [1041, 307] on div at bounding box center [931, 392] width 1234 height 408
click at [967, 335] on div at bounding box center [931, 392] width 1234 height 408
click at [856, 375] on div at bounding box center [931, 392] width 1234 height 408
click at [746, 359] on div at bounding box center [931, 392] width 1234 height 408
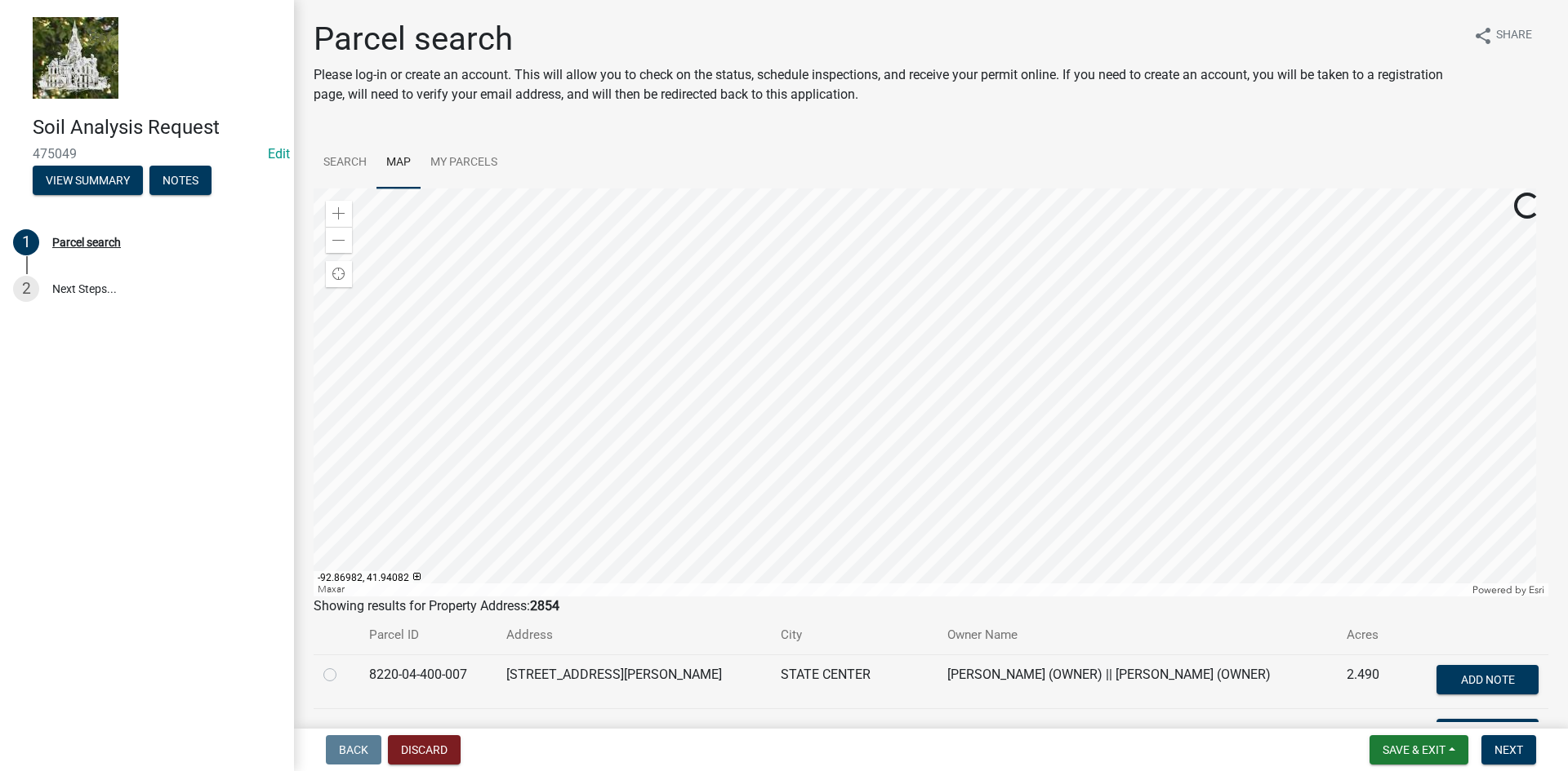
click at [765, 352] on div at bounding box center [931, 392] width 1234 height 408
click at [331, 216] on div "Zoom in" at bounding box center [338, 213] width 26 height 26
click at [852, 318] on div at bounding box center [931, 392] width 1234 height 408
click at [704, 394] on div at bounding box center [931, 392] width 1234 height 408
click at [337, 208] on span at bounding box center [338, 213] width 13 height 13
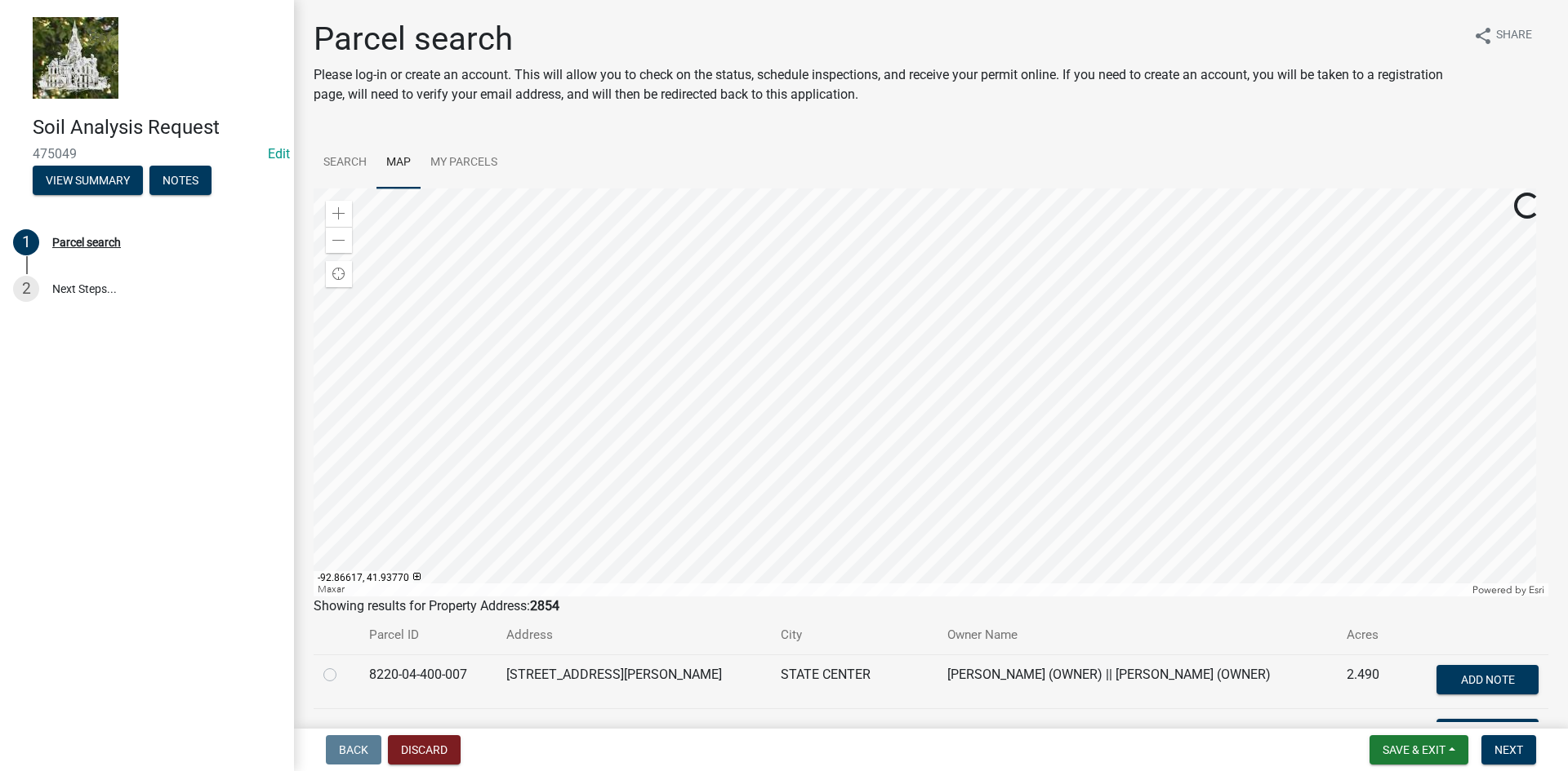
click at [759, 491] on div at bounding box center [931, 392] width 1234 height 408
click at [749, 290] on div at bounding box center [931, 392] width 1234 height 408
click at [797, 264] on div at bounding box center [931, 392] width 1234 height 408
click at [738, 455] on div at bounding box center [931, 392] width 1234 height 408
click at [803, 505] on div at bounding box center [931, 392] width 1234 height 408
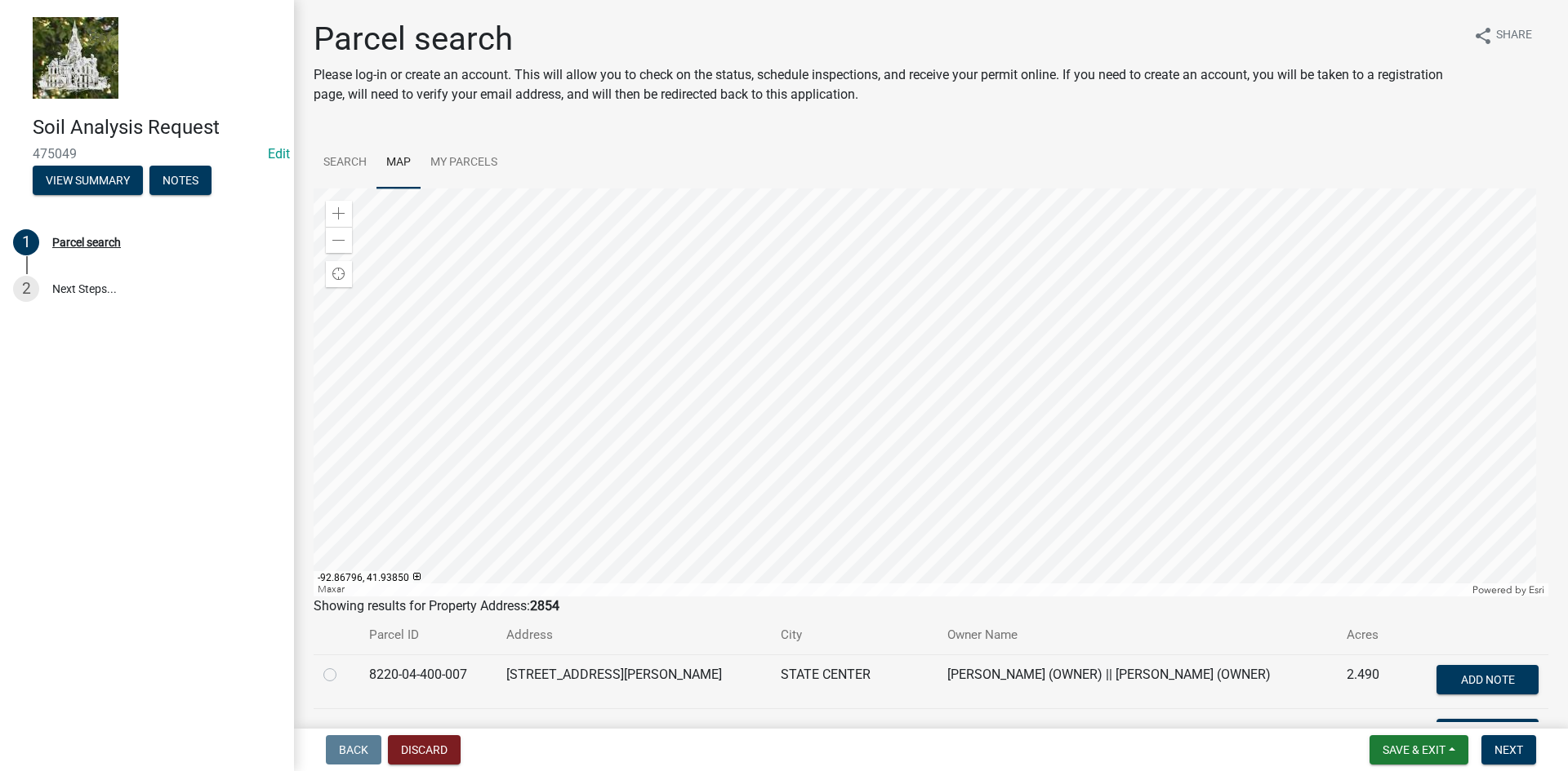
click at [823, 412] on div at bounding box center [931, 392] width 1234 height 408
click at [716, 454] on div at bounding box center [931, 392] width 1234 height 408
click at [615, 352] on div at bounding box center [931, 392] width 1234 height 408
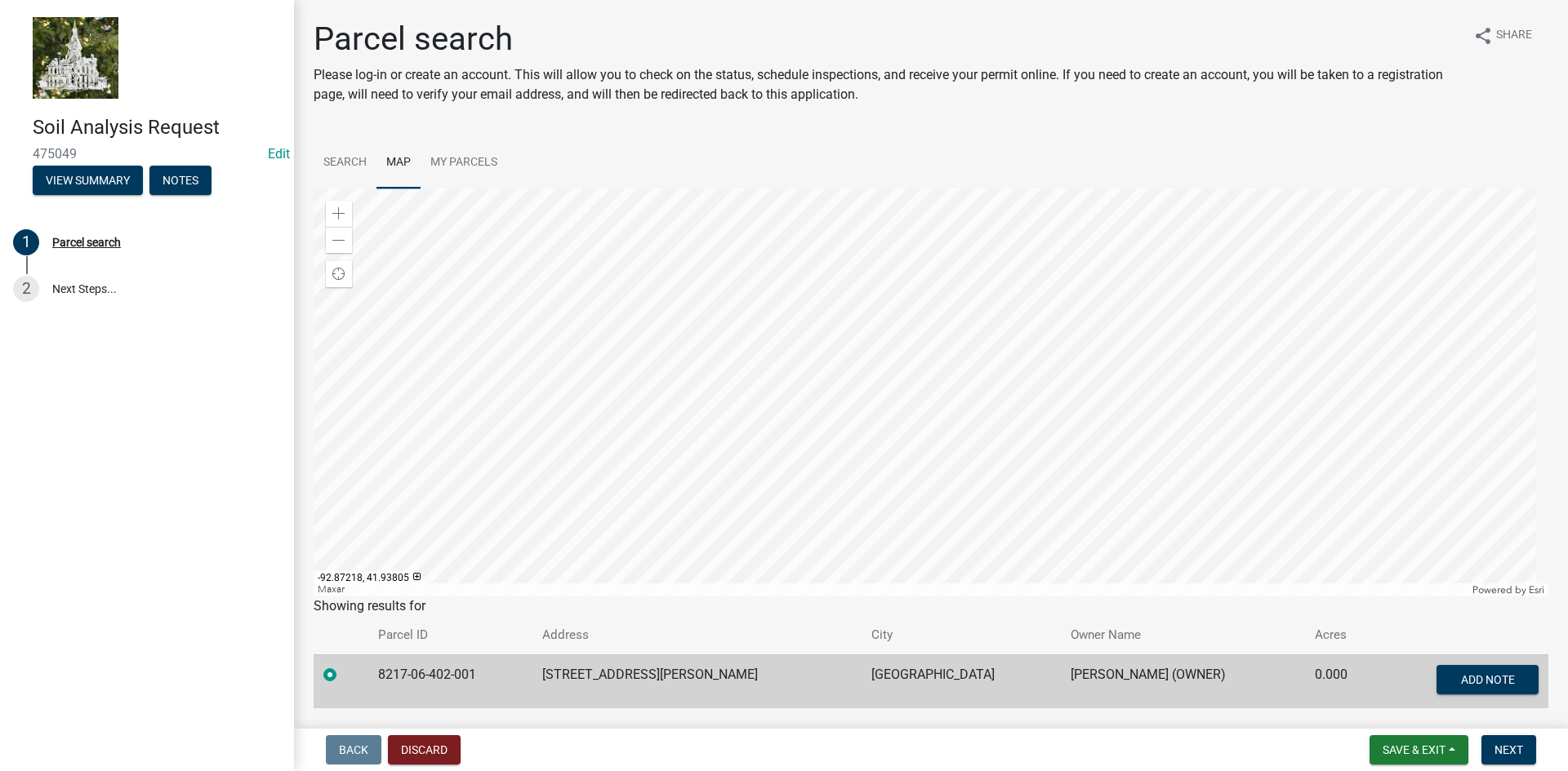
click at [755, 587] on div at bounding box center [931, 392] width 1234 height 408
click at [927, 402] on div at bounding box center [931, 392] width 1234 height 408
click at [848, 433] on div at bounding box center [931, 392] width 1234 height 408
click at [856, 420] on div at bounding box center [931, 392] width 1234 height 408
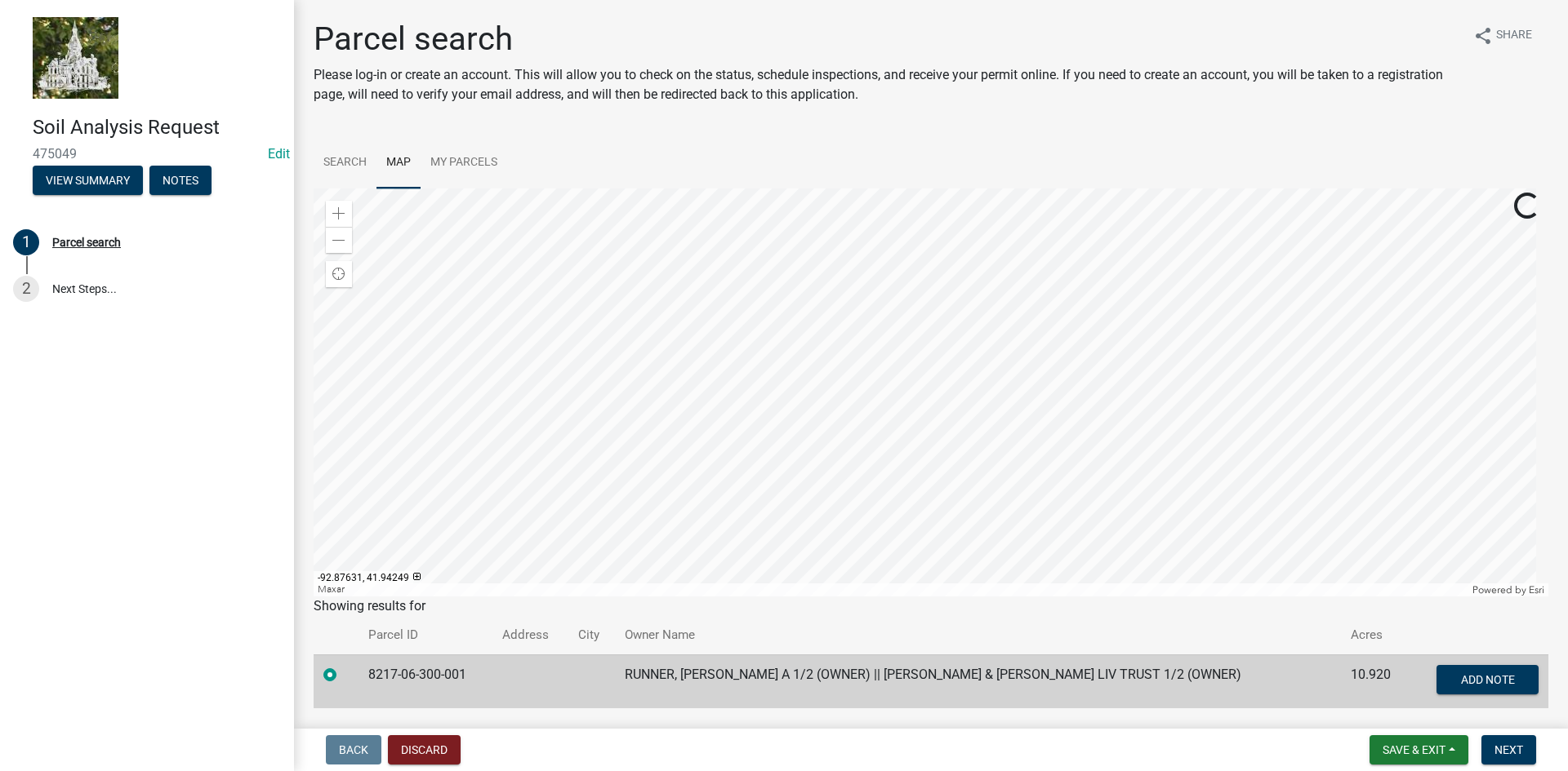
click at [674, 314] on div at bounding box center [931, 392] width 1234 height 408
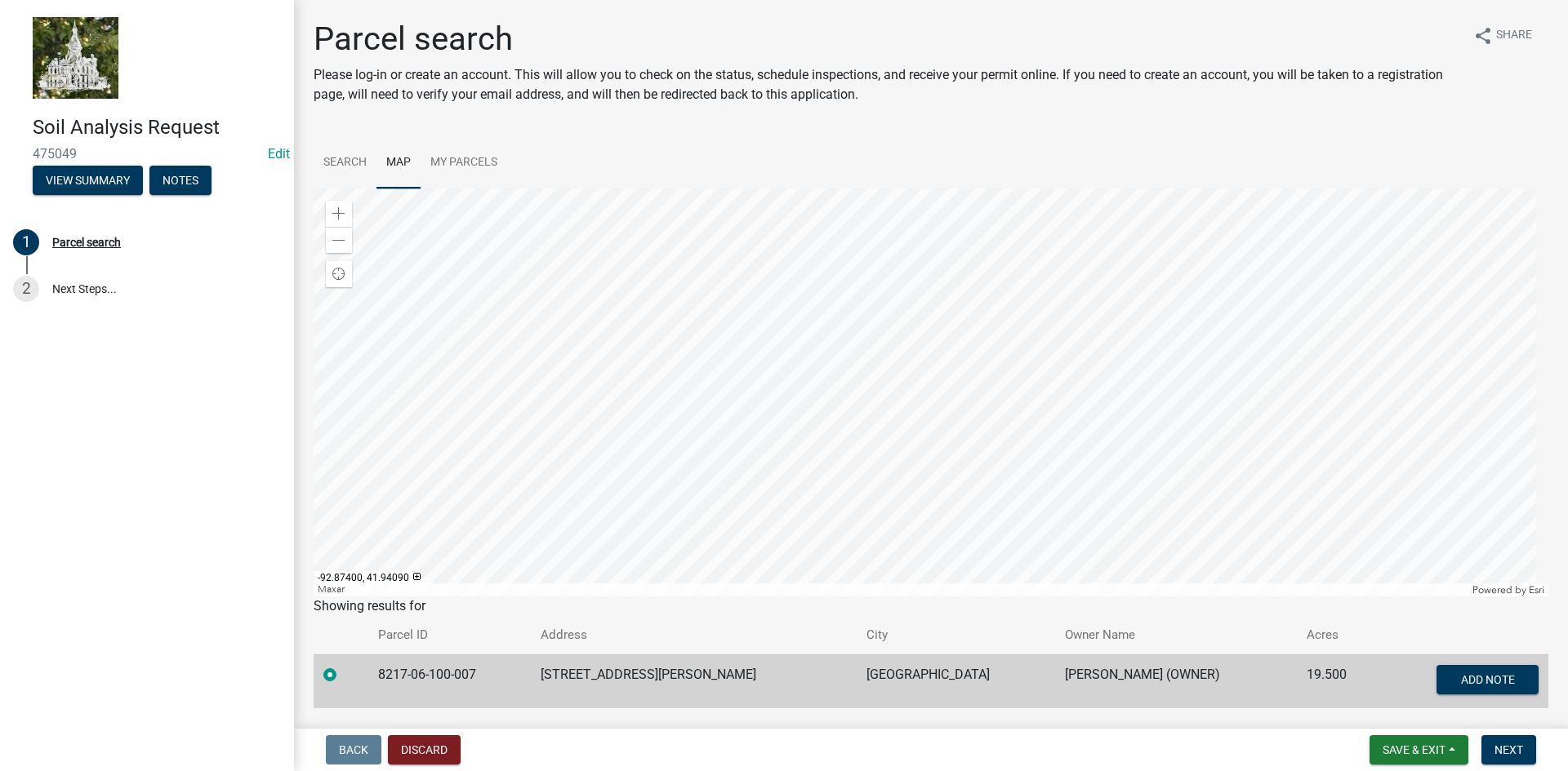
click at [925, 571] on div at bounding box center [931, 392] width 1234 height 408
click at [621, 388] on div at bounding box center [931, 392] width 1234 height 408
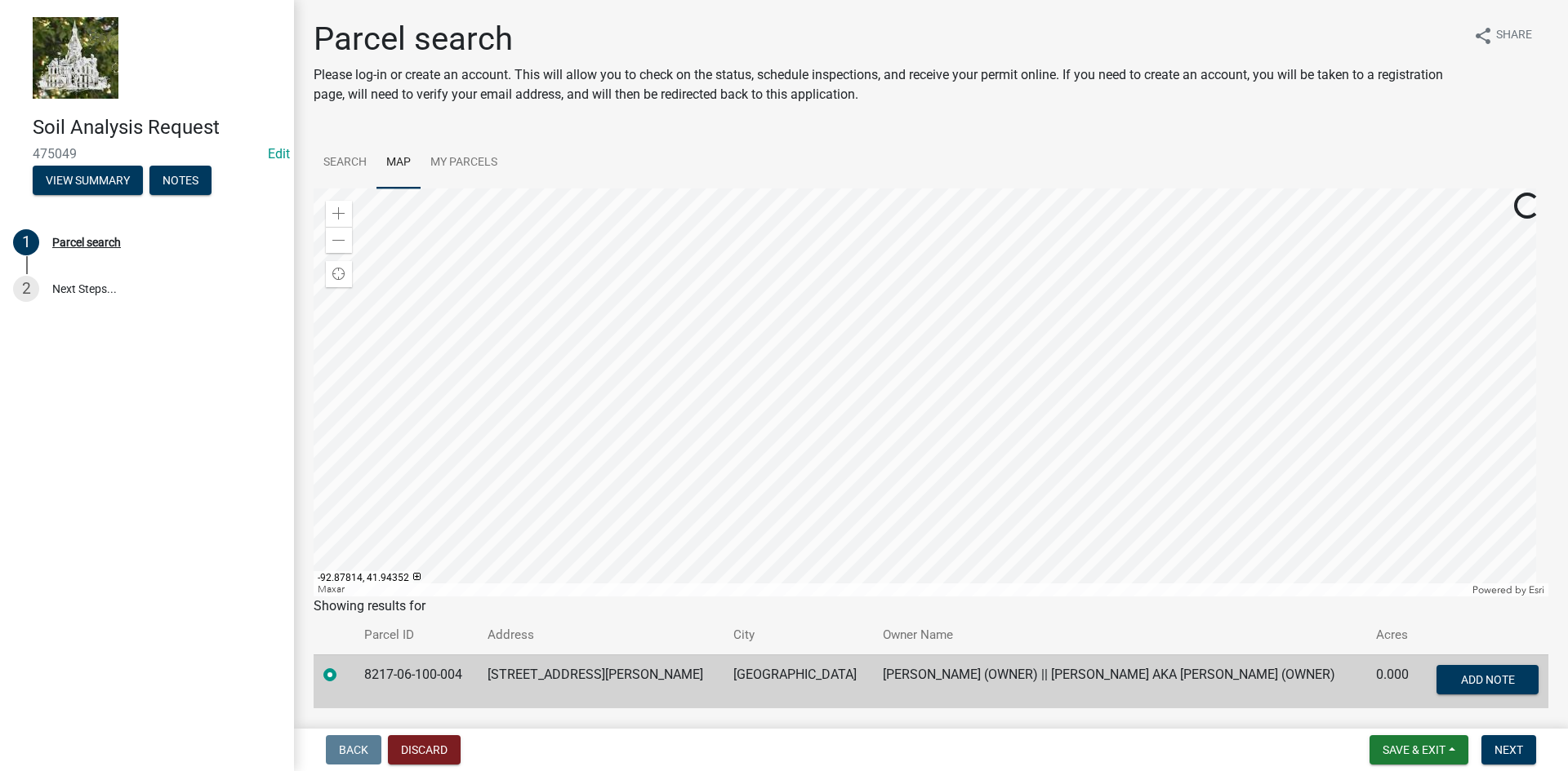
click at [606, 290] on div at bounding box center [931, 392] width 1234 height 408
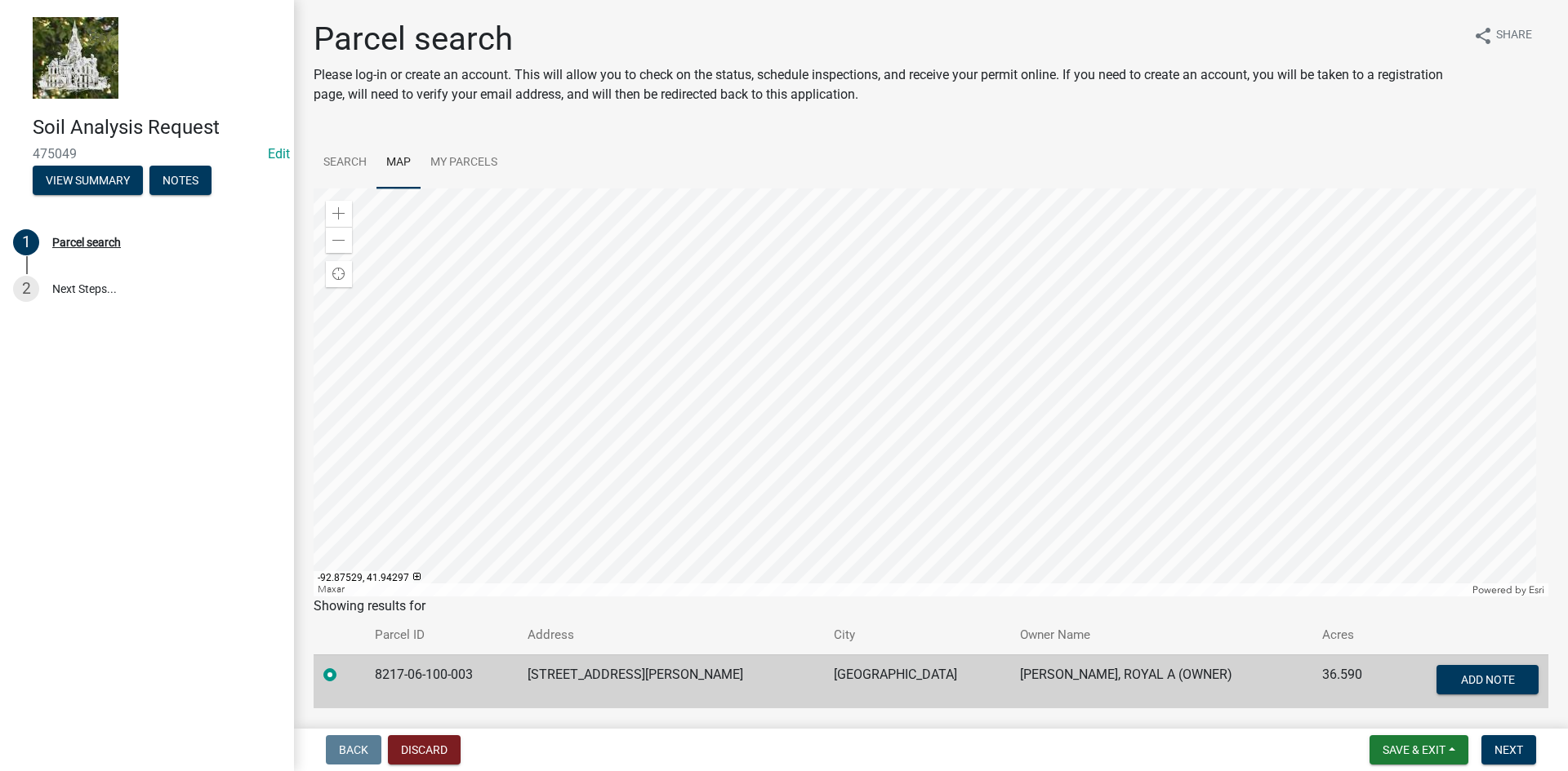
click at [827, 362] on div at bounding box center [931, 392] width 1234 height 408
click at [799, 456] on div at bounding box center [931, 392] width 1234 height 408
click at [921, 596] on div at bounding box center [931, 392] width 1234 height 408
click at [823, 299] on div at bounding box center [931, 392] width 1234 height 408
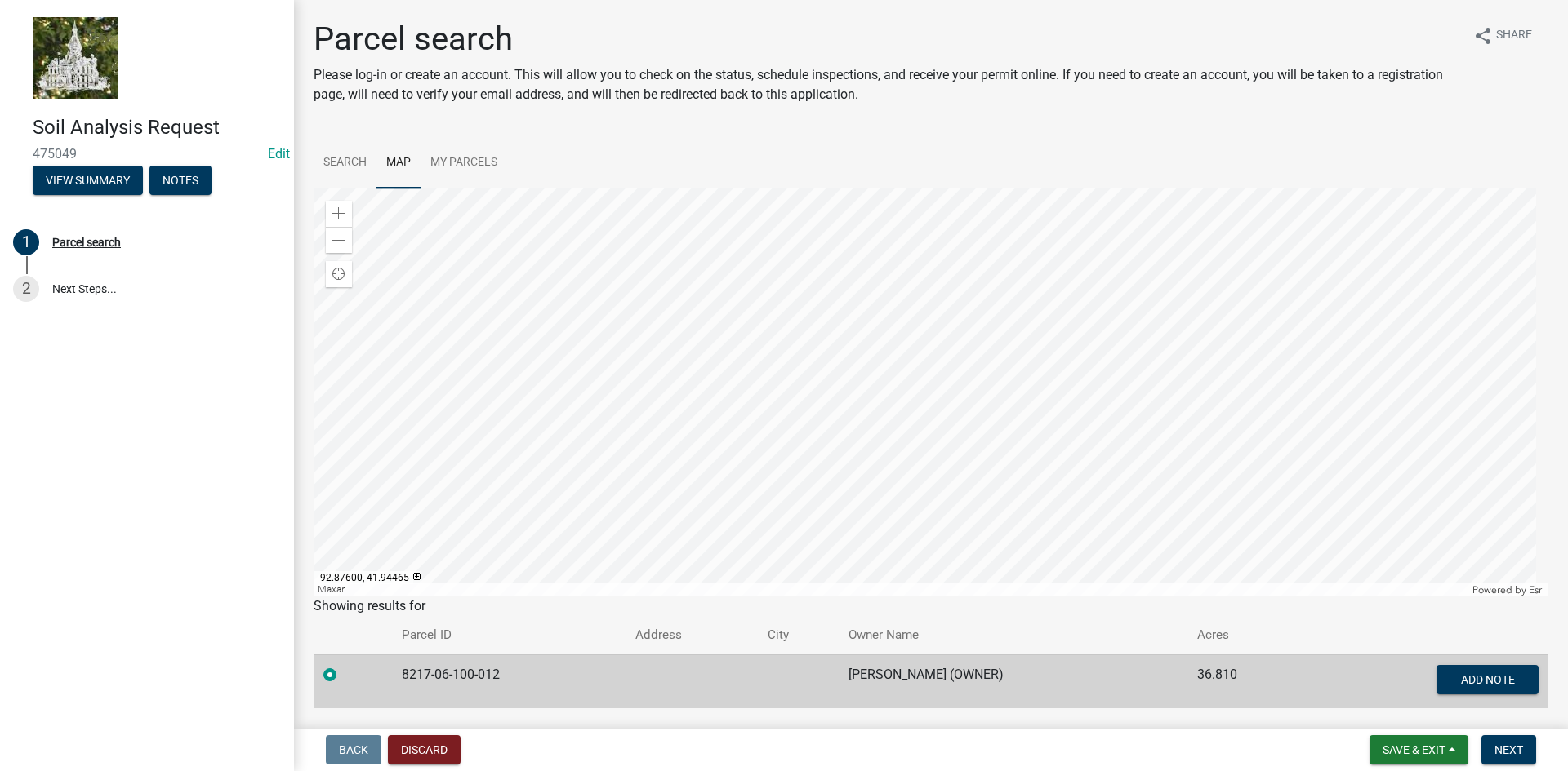
click at [1001, 389] on div at bounding box center [931, 392] width 1234 height 408
click at [974, 278] on div at bounding box center [931, 392] width 1234 height 408
click at [886, 325] on div at bounding box center [931, 392] width 1234 height 408
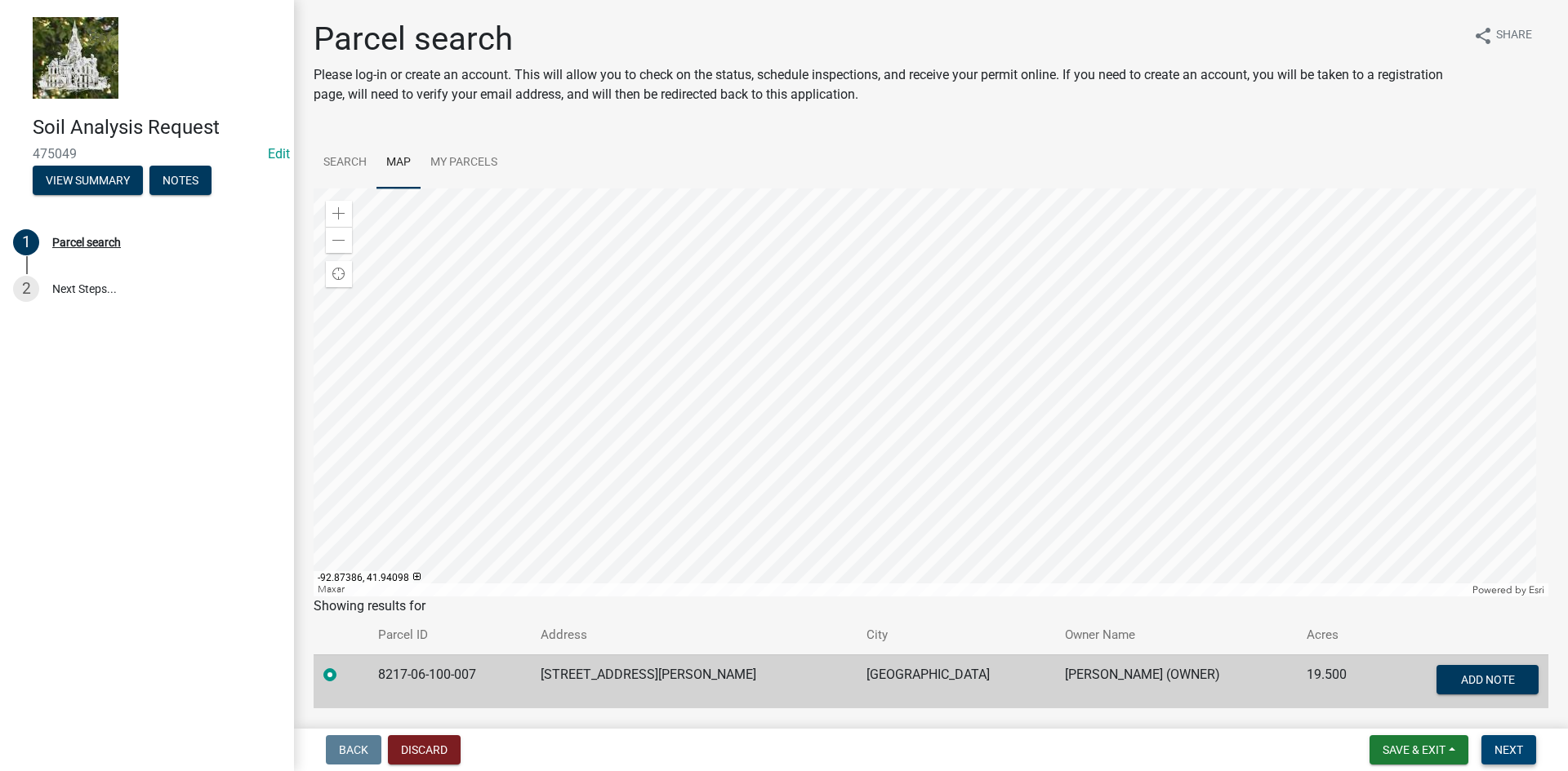
click at [1504, 750] on span "Next" at bounding box center [1509, 749] width 29 height 13
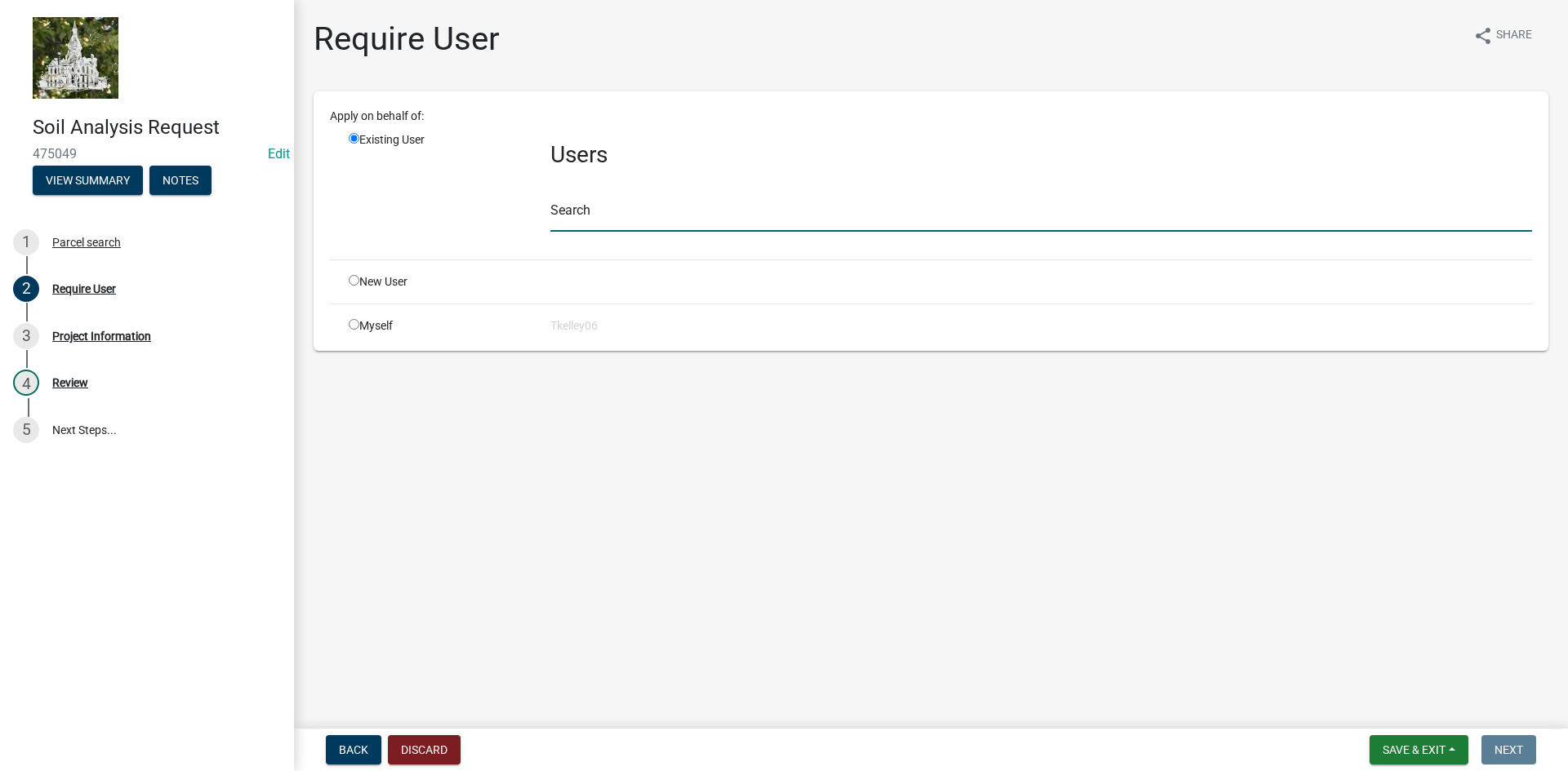
click at [617, 212] on input "text" at bounding box center [1041, 214] width 981 height 33
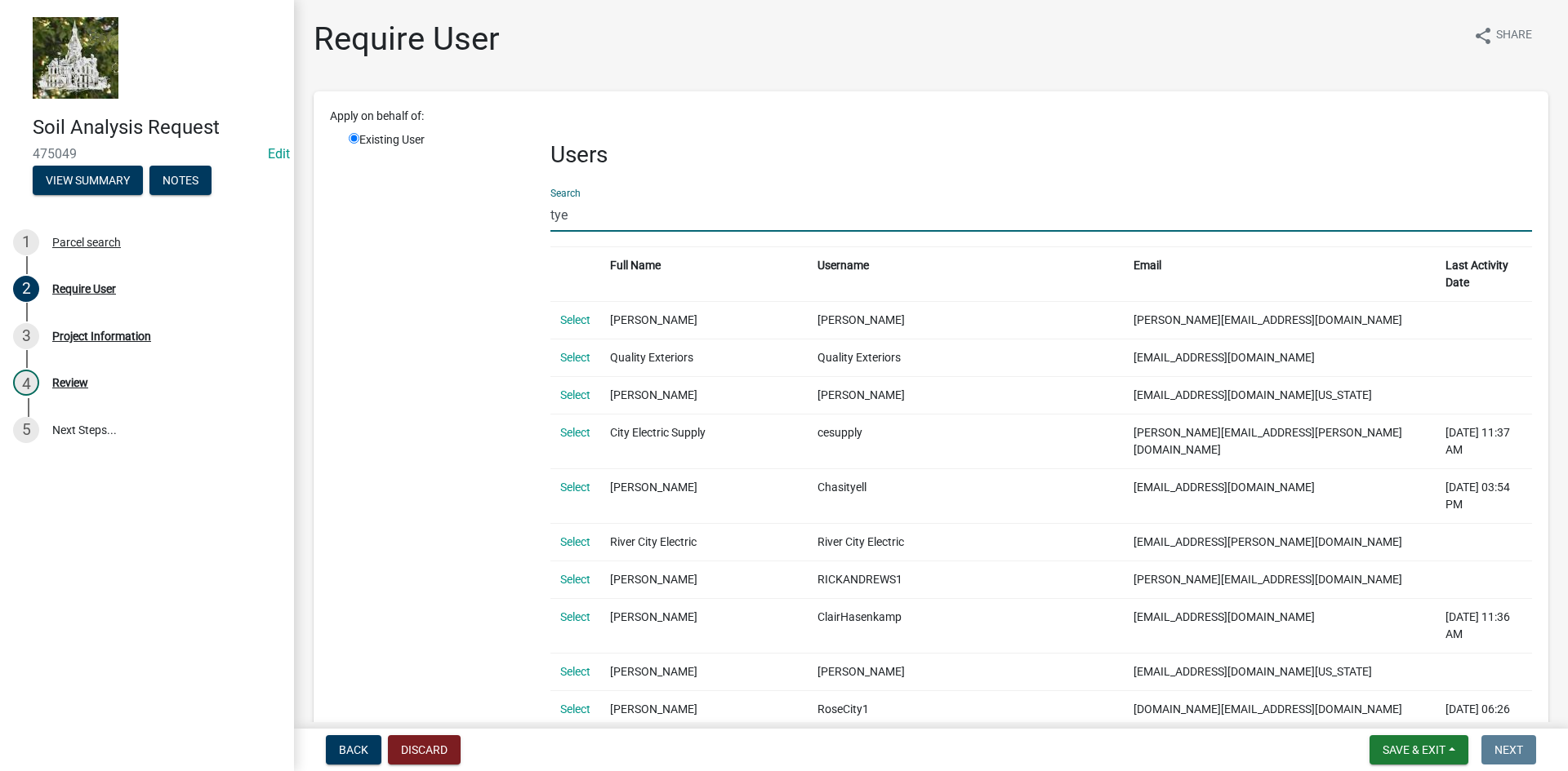
type input "Tye"
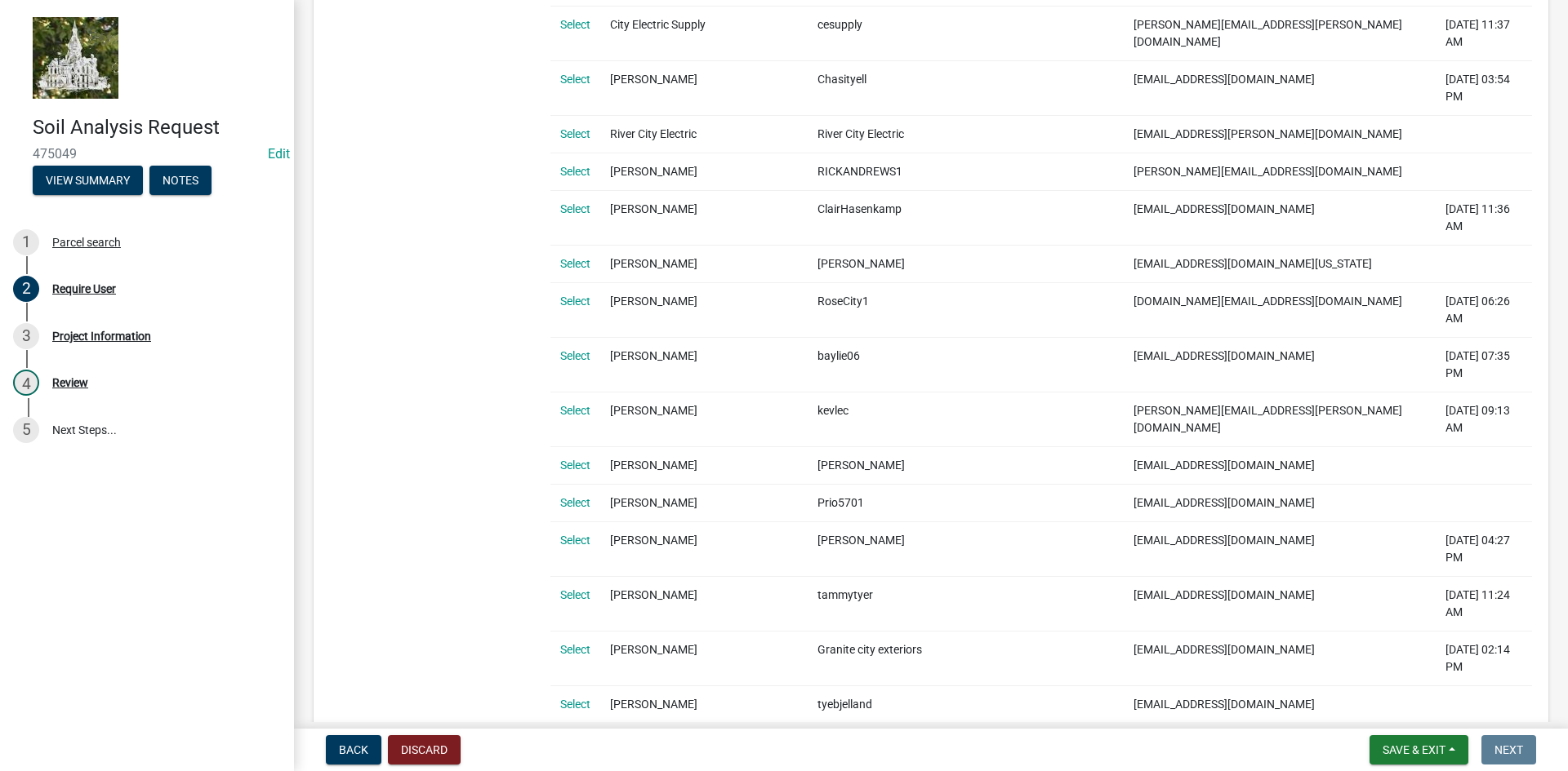
scroll to position [489, 0]
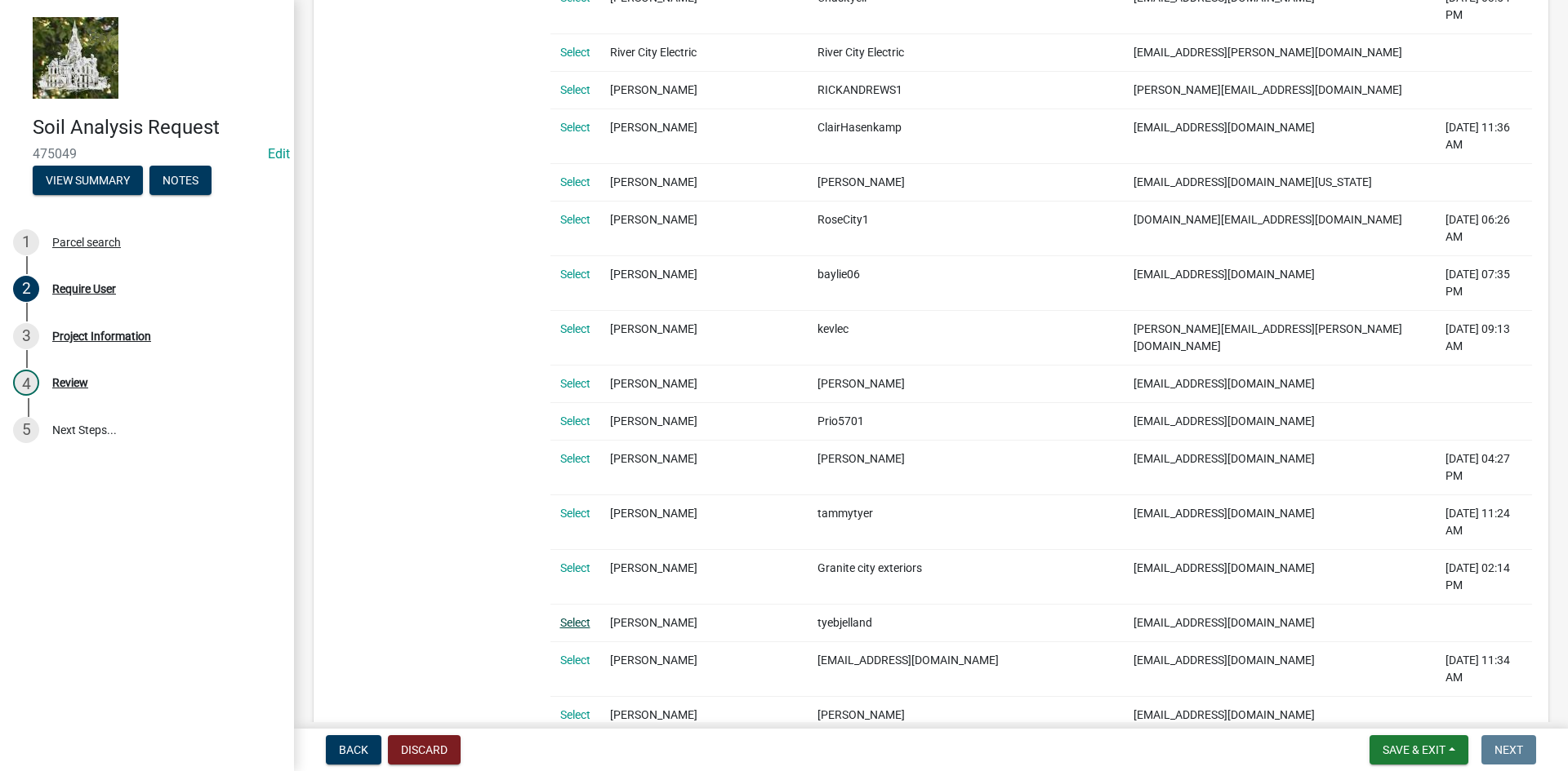
click at [572, 616] on link "Select" at bounding box center [575, 622] width 30 height 13
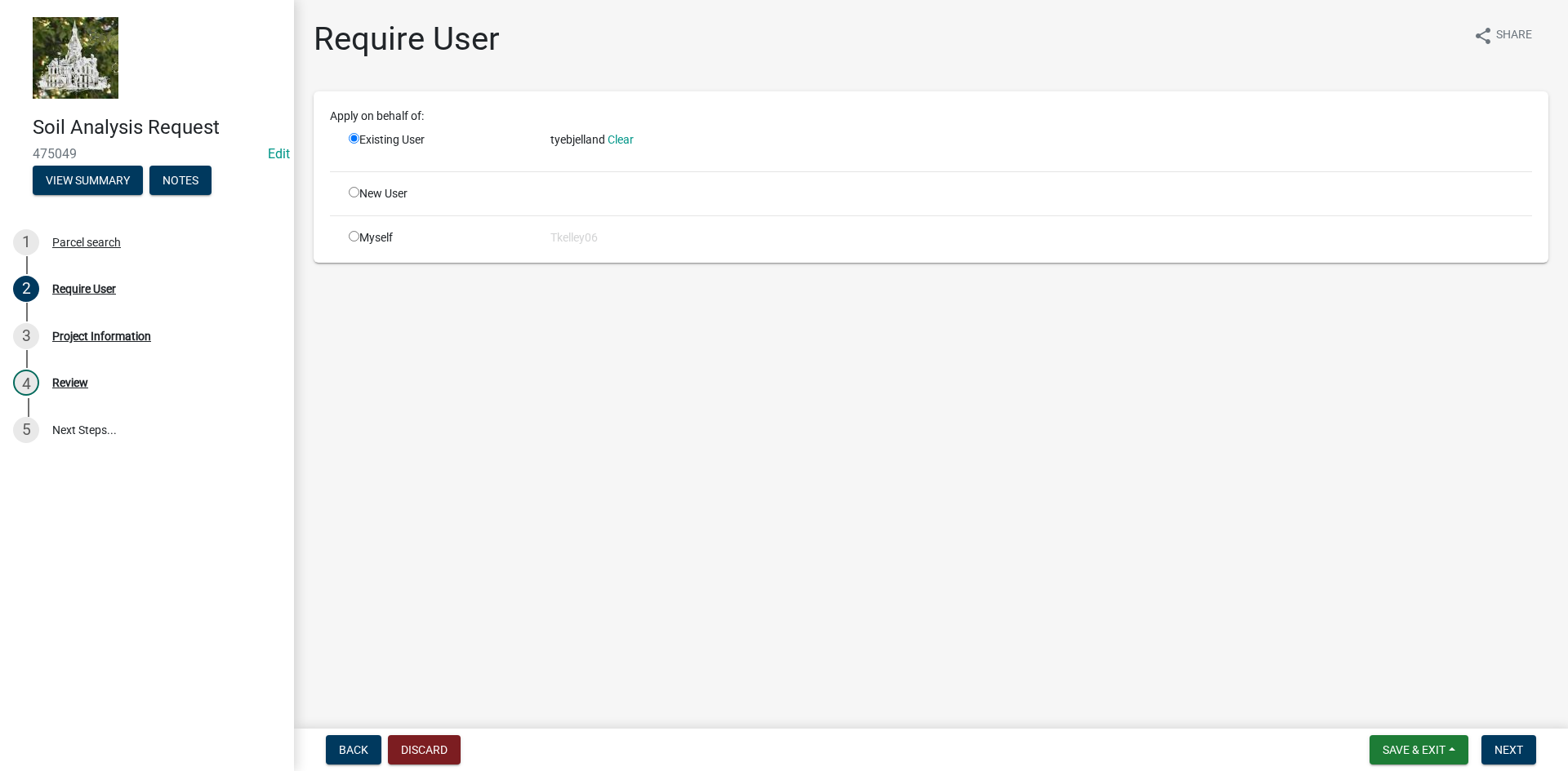
scroll to position [0, 0]
click at [1513, 749] on span "Next" at bounding box center [1509, 749] width 29 height 13
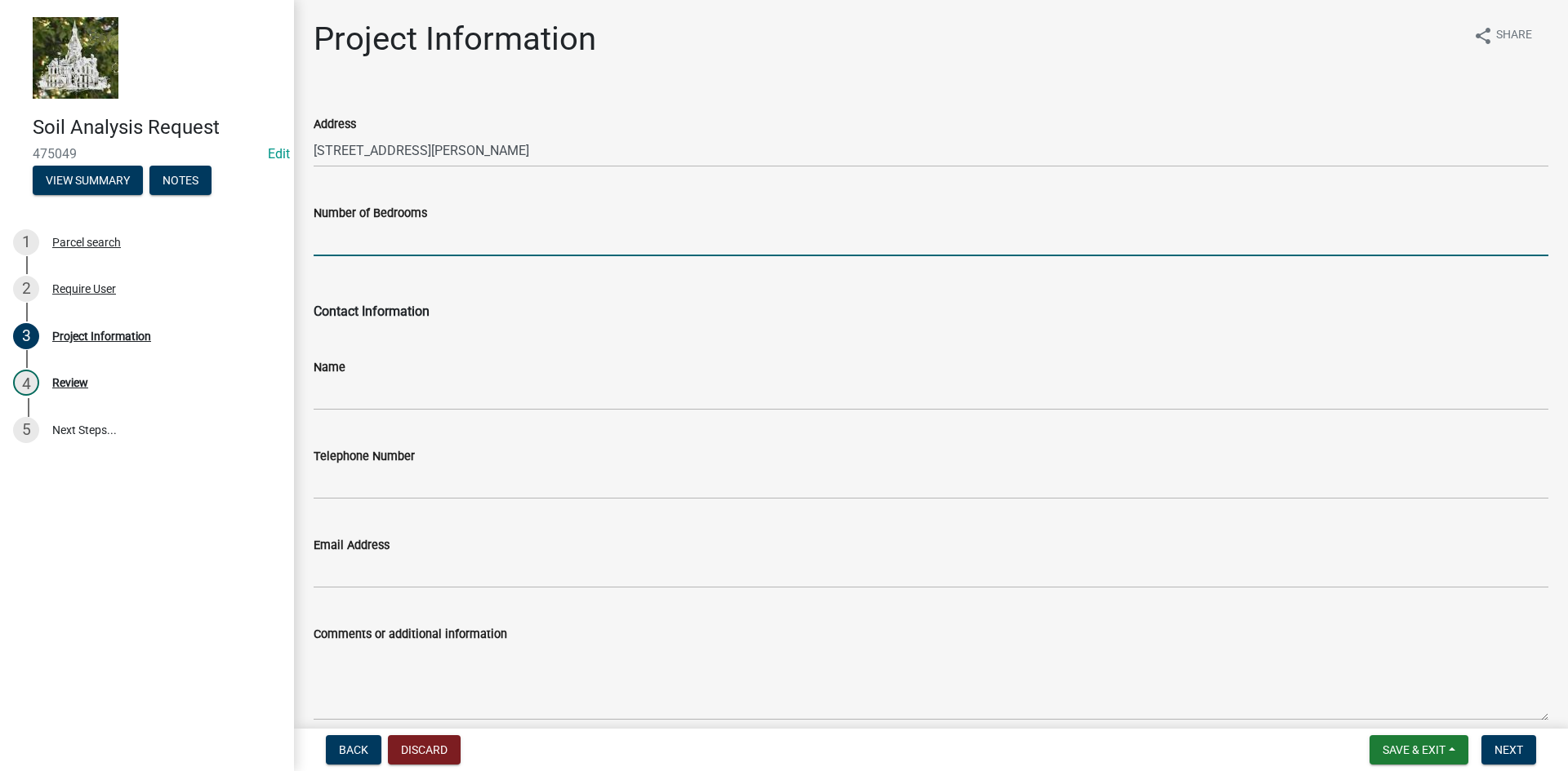
click at [376, 237] on input "Number of Bedrooms" at bounding box center [931, 238] width 1234 height 33
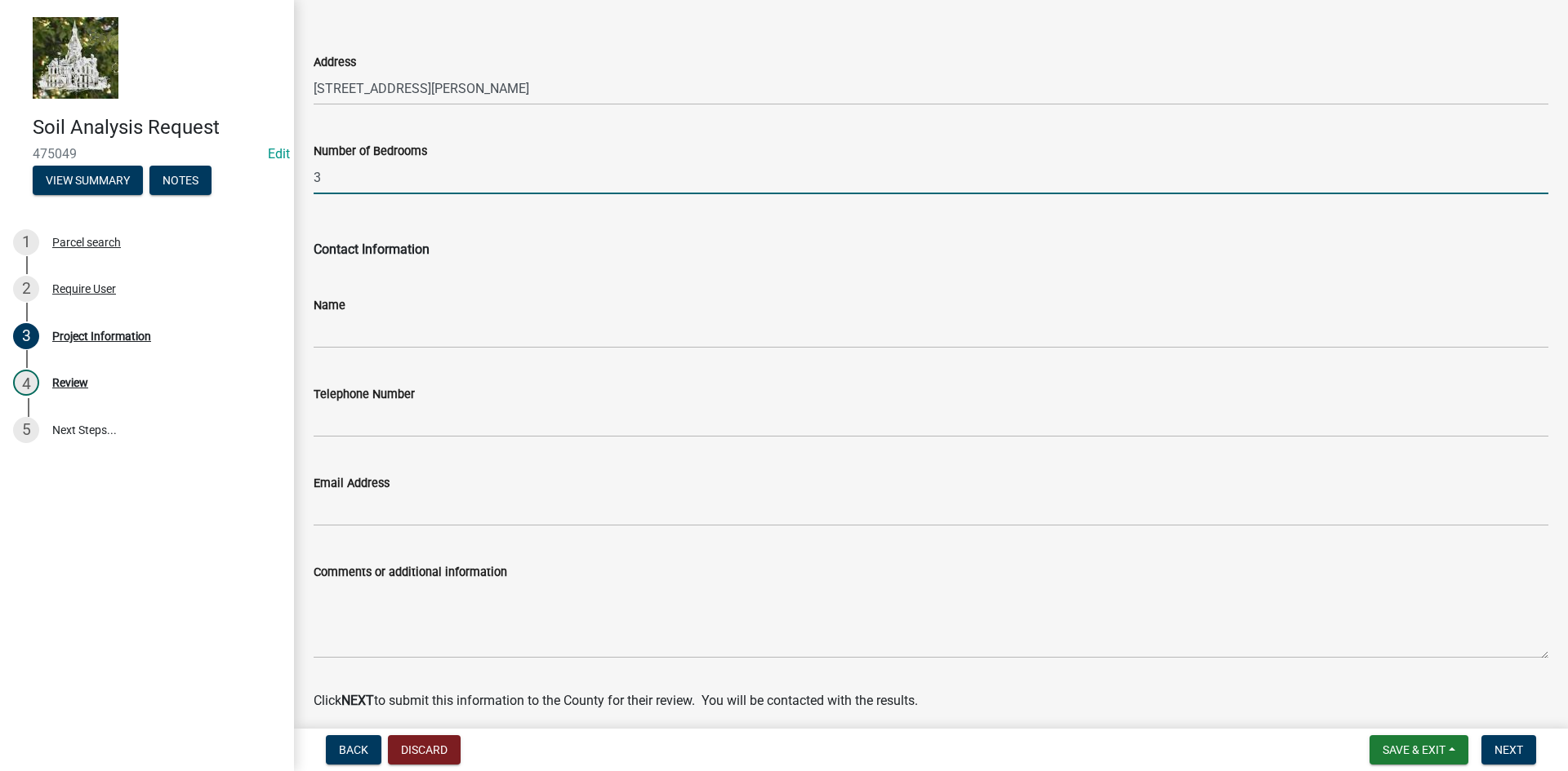
scroll to position [127, 0]
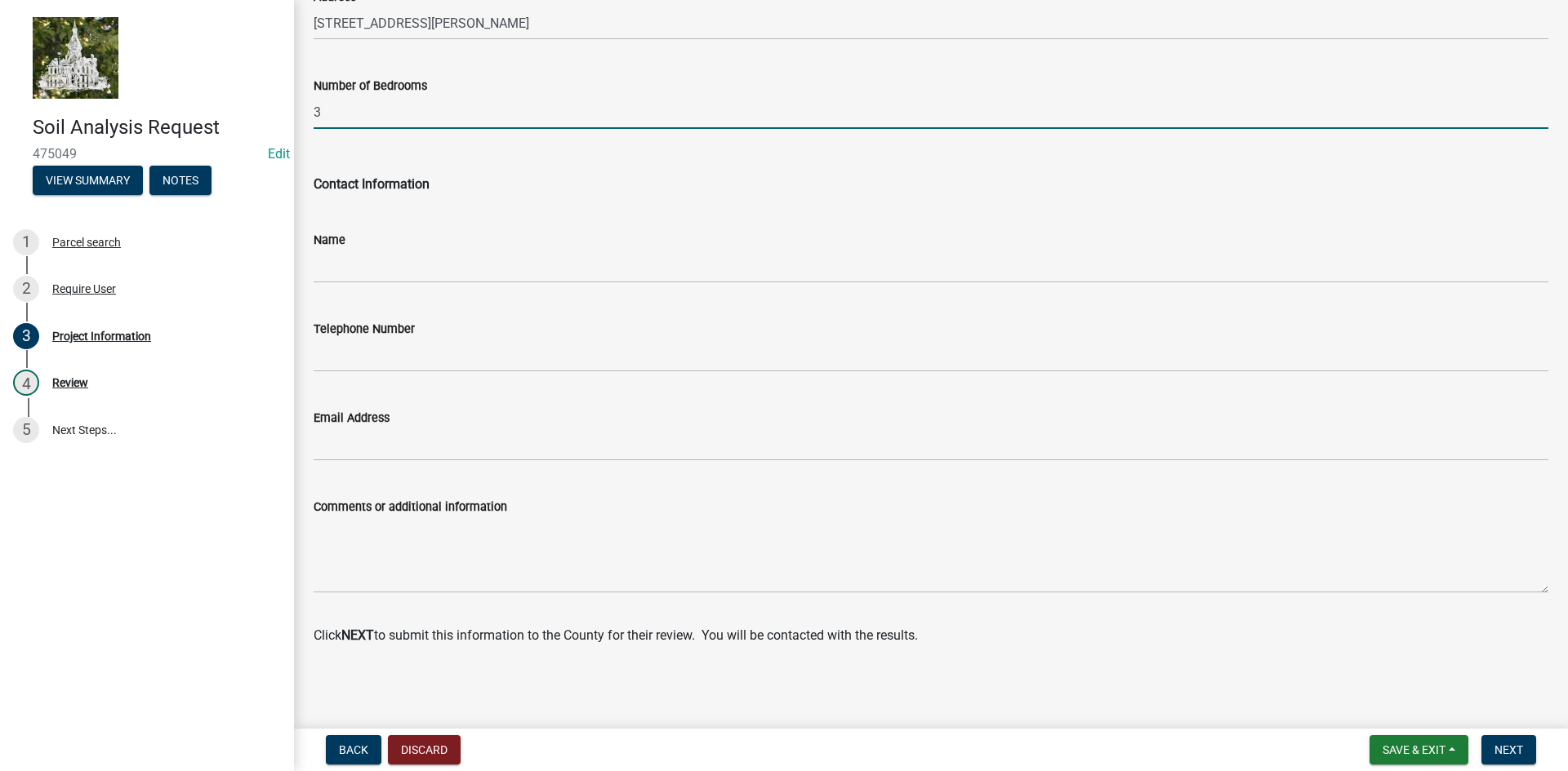
type input "3"
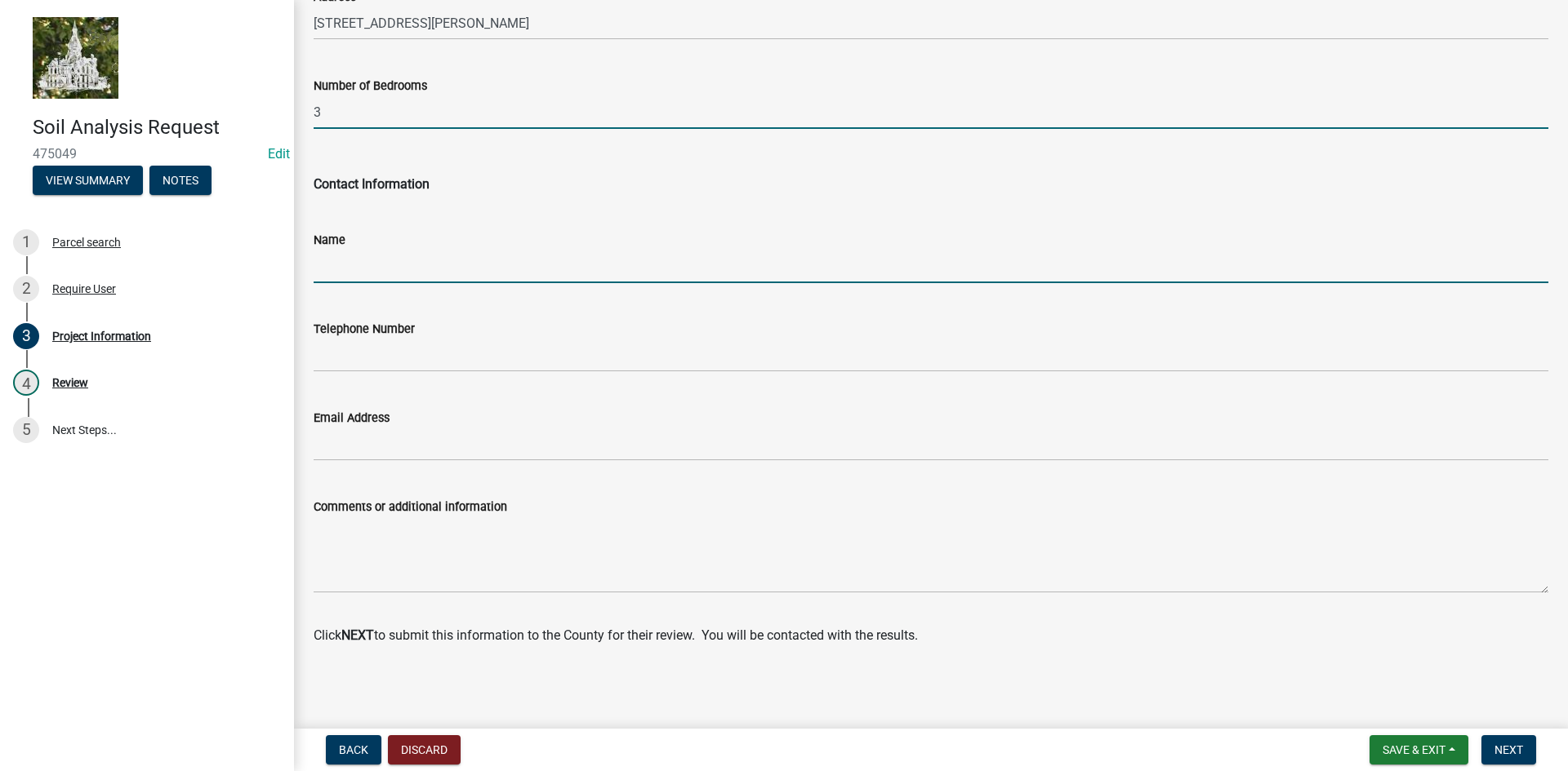
click at [394, 268] on input "Name" at bounding box center [931, 266] width 1234 height 33
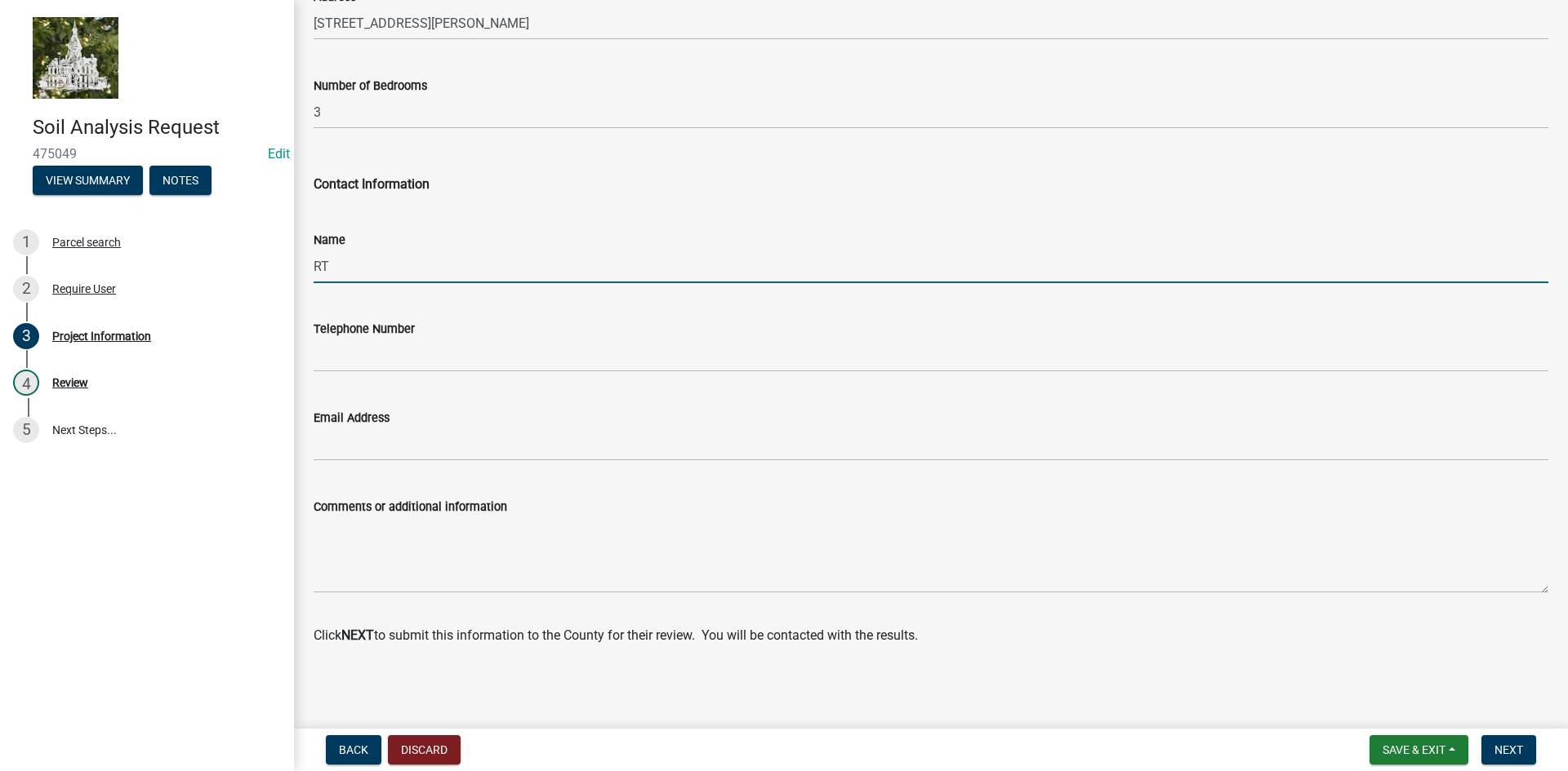
type input "R"
type input "Tyrel Bjelland"
type input "6416915552"
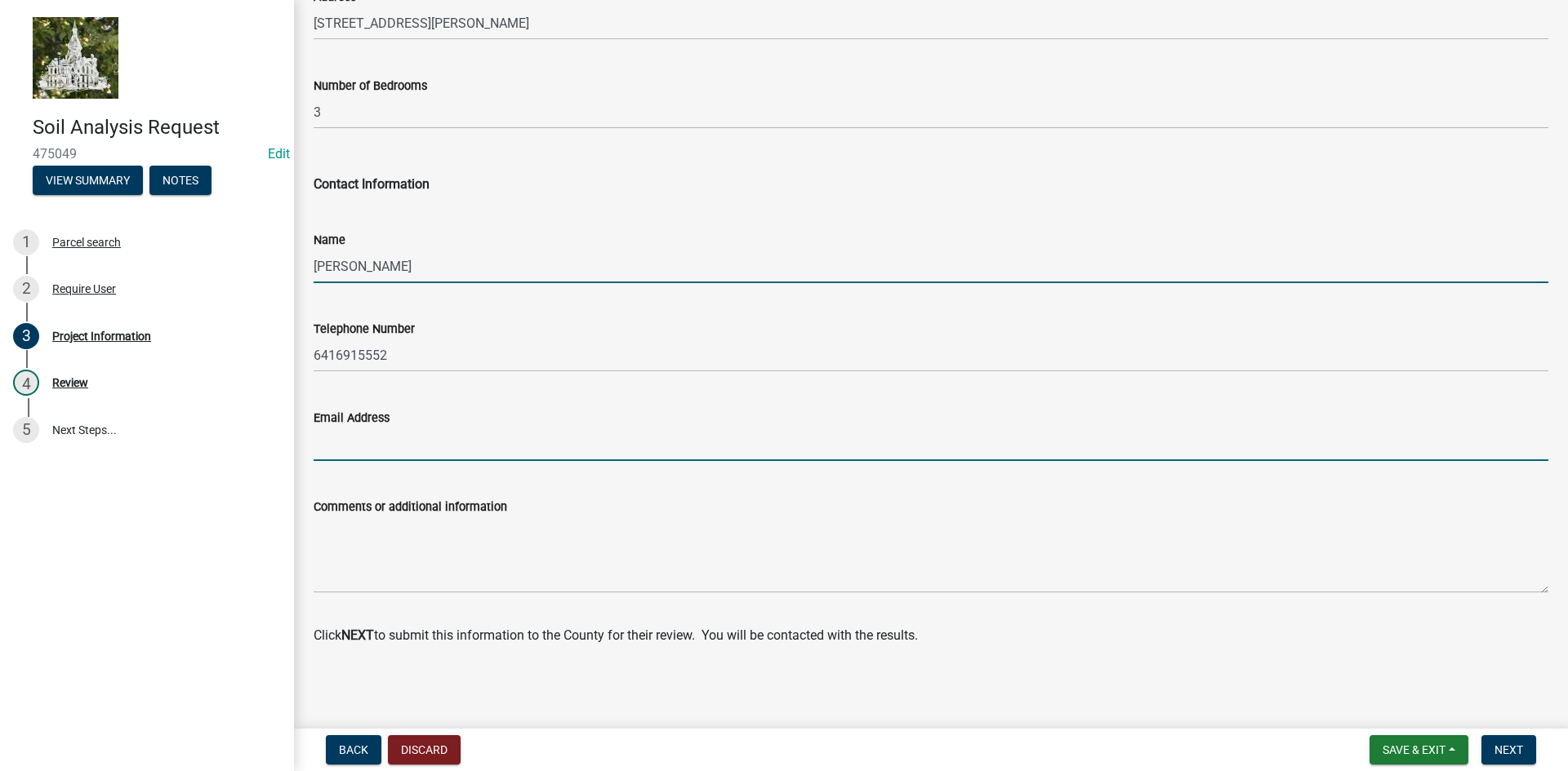
type input "Tyebjelland@gmail.com"
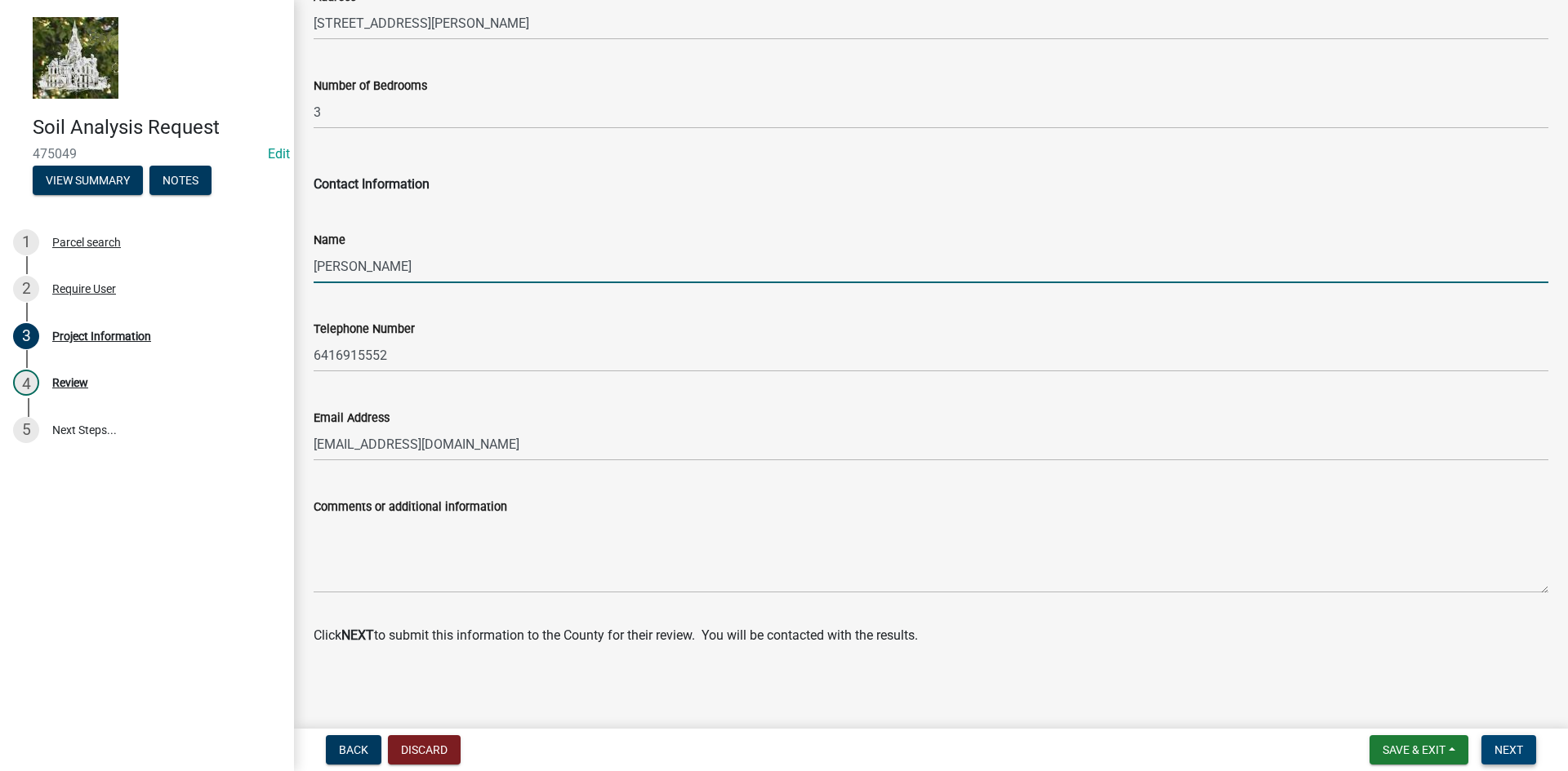
click at [1495, 741] on button "Next" at bounding box center [1508, 749] width 55 height 30
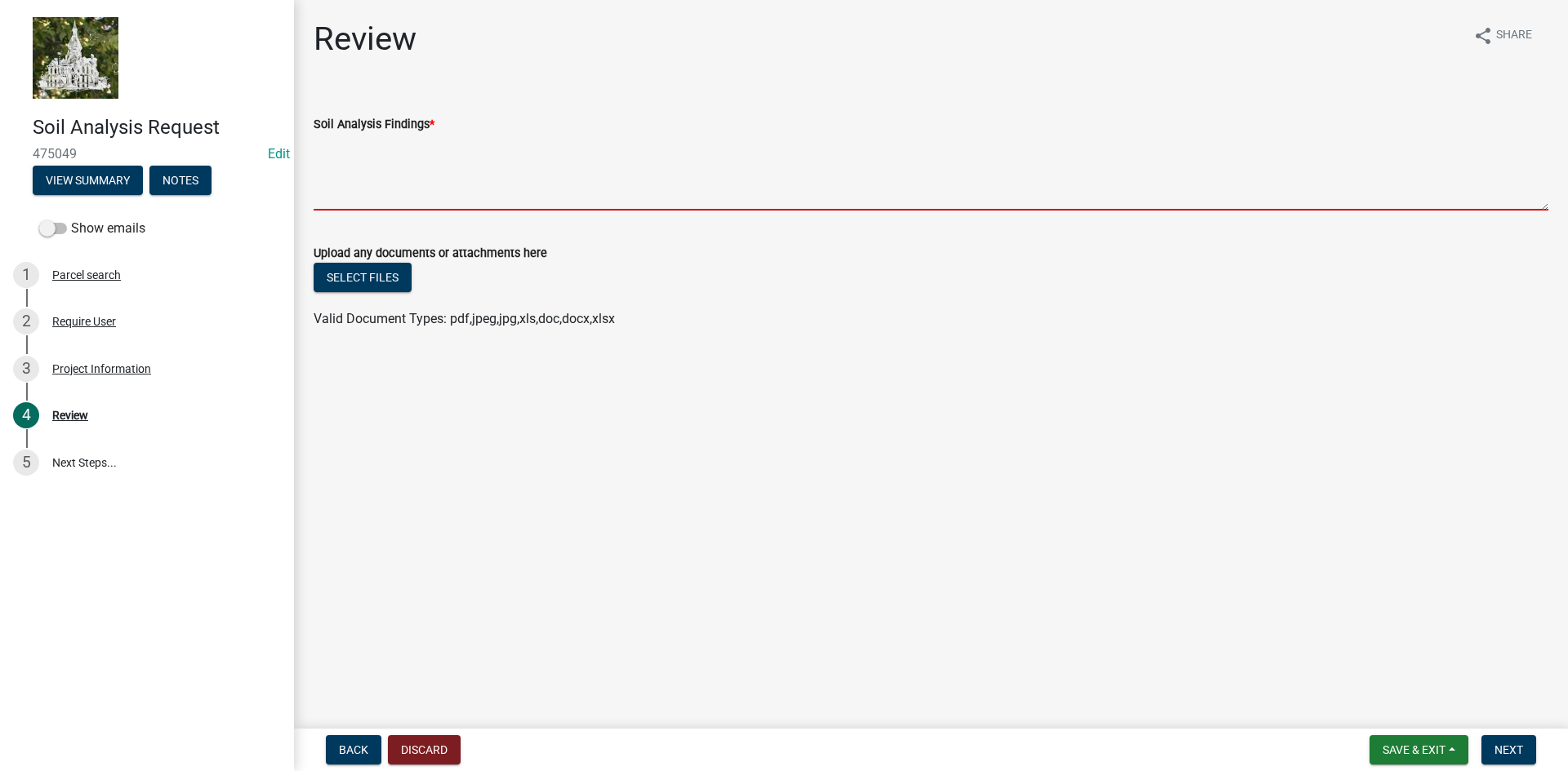
click at [368, 178] on textarea "Soil Analysis Findings *" at bounding box center [931, 172] width 1234 height 77
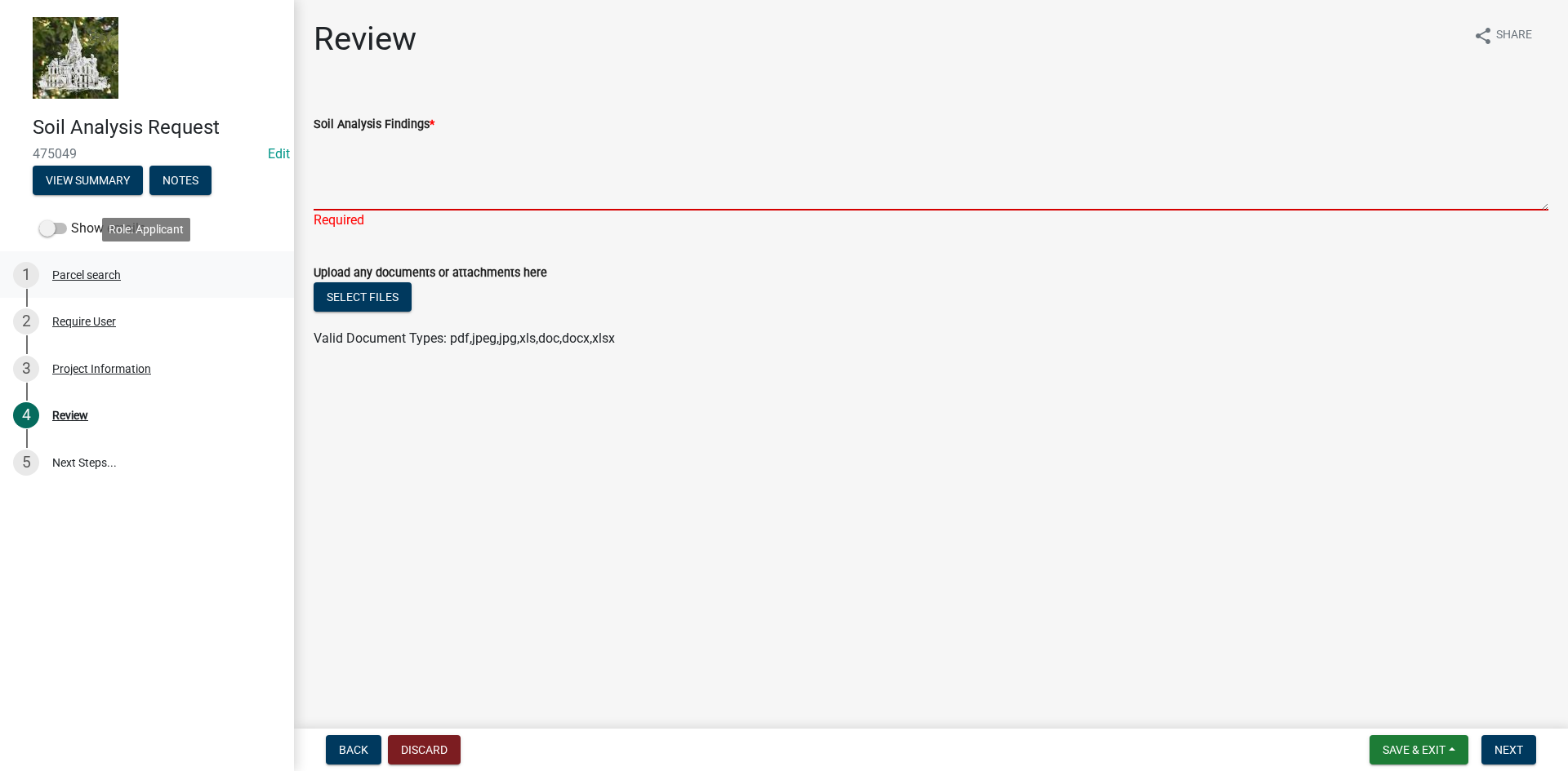
click at [87, 278] on div "Parcel search" at bounding box center [86, 274] width 68 height 12
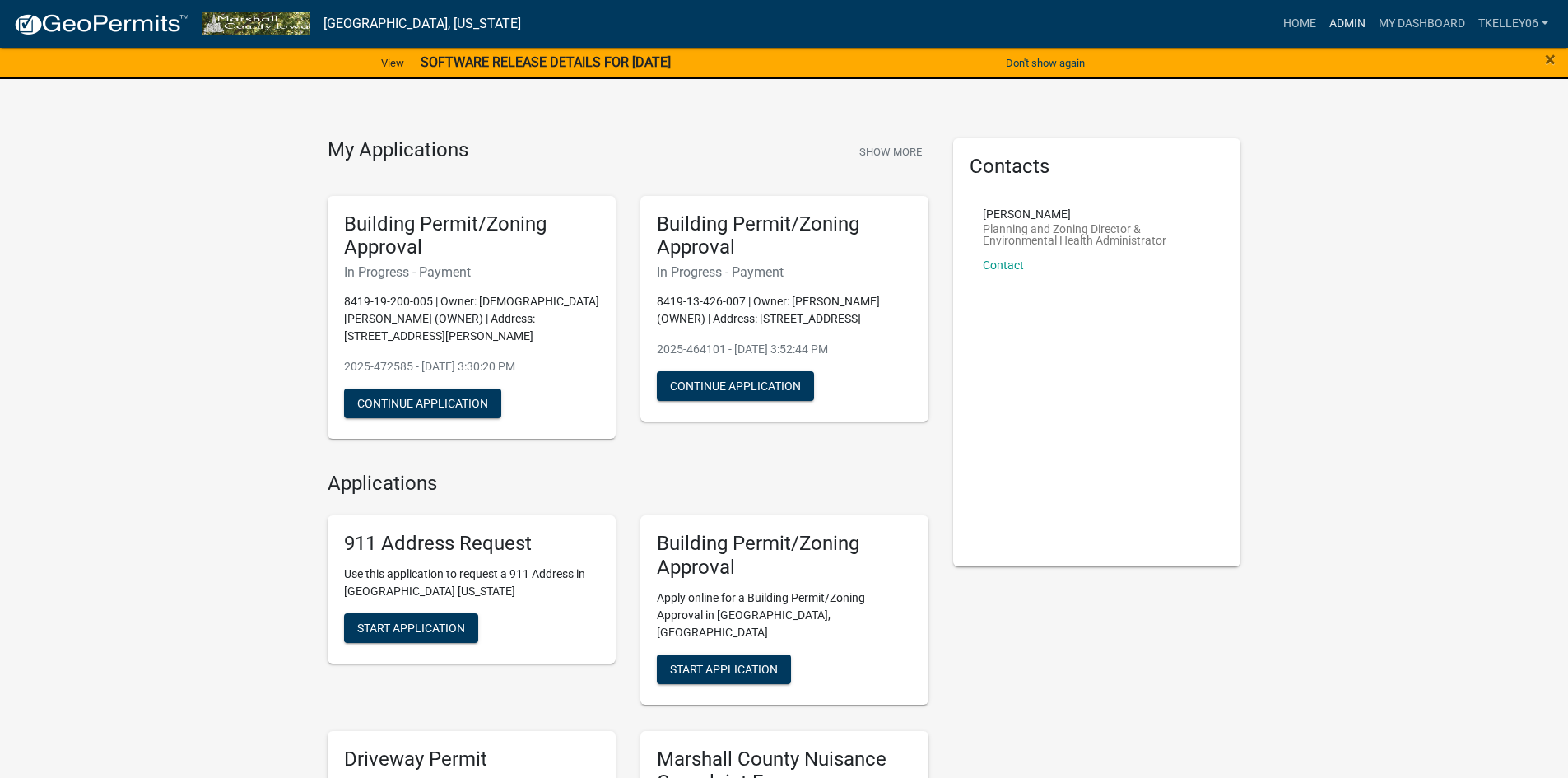
click at [1332, 23] on link "Admin" at bounding box center [1347, 24] width 50 height 32
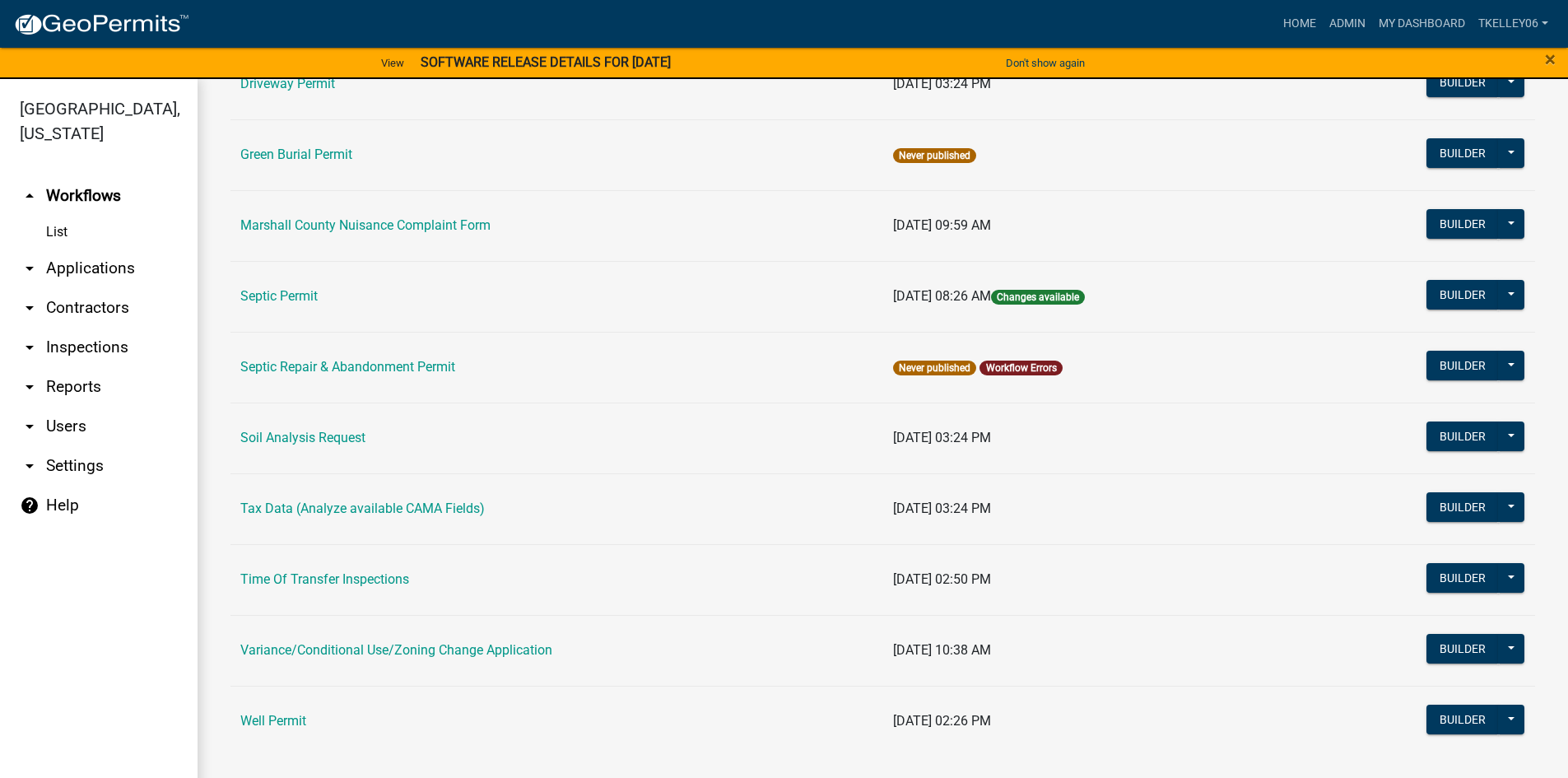
scroll to position [414, 0]
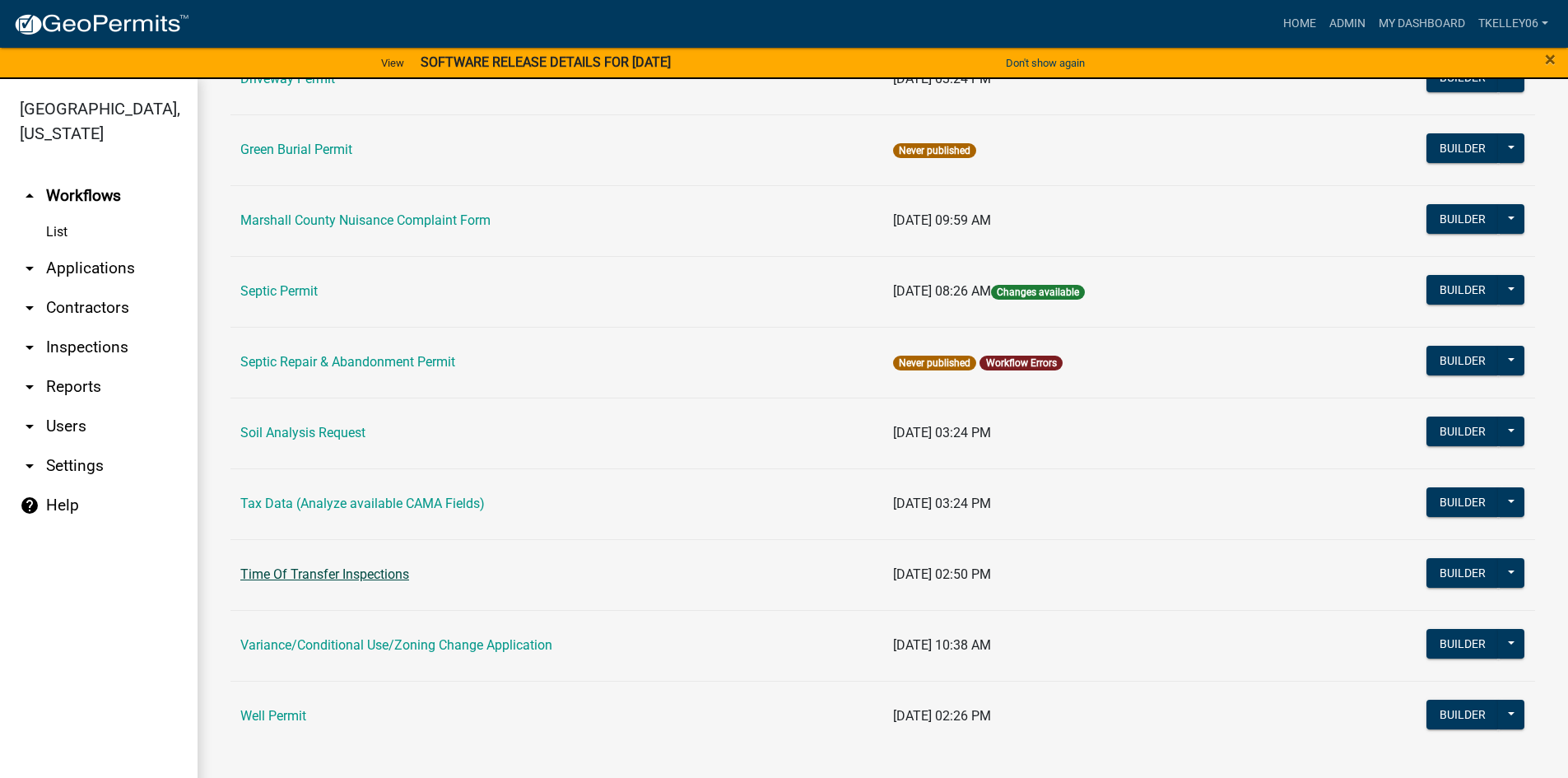
click at [329, 576] on link "Time Of Transfer Inspections" at bounding box center [325, 574] width 169 height 15
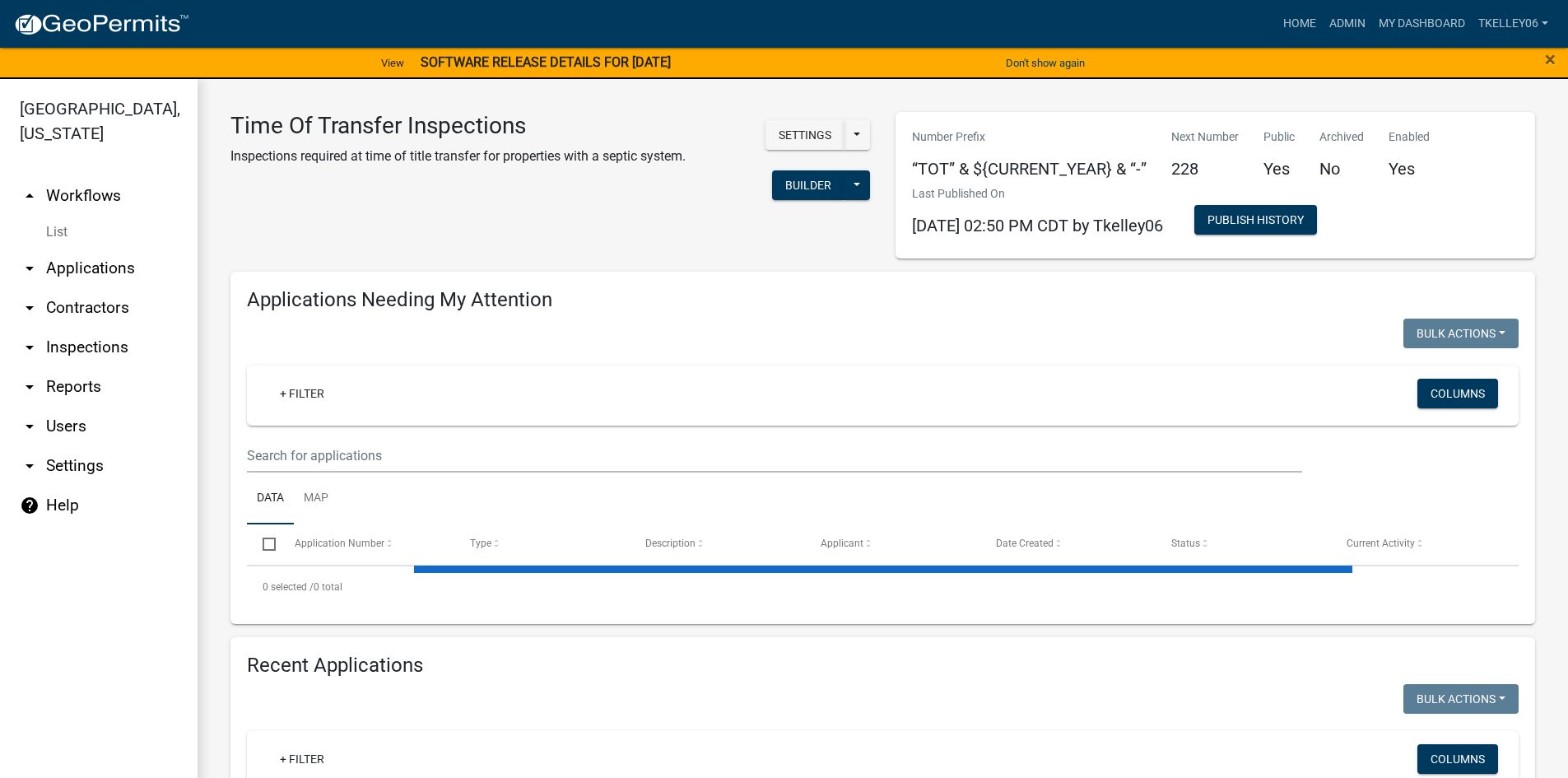
select select "3: 100"
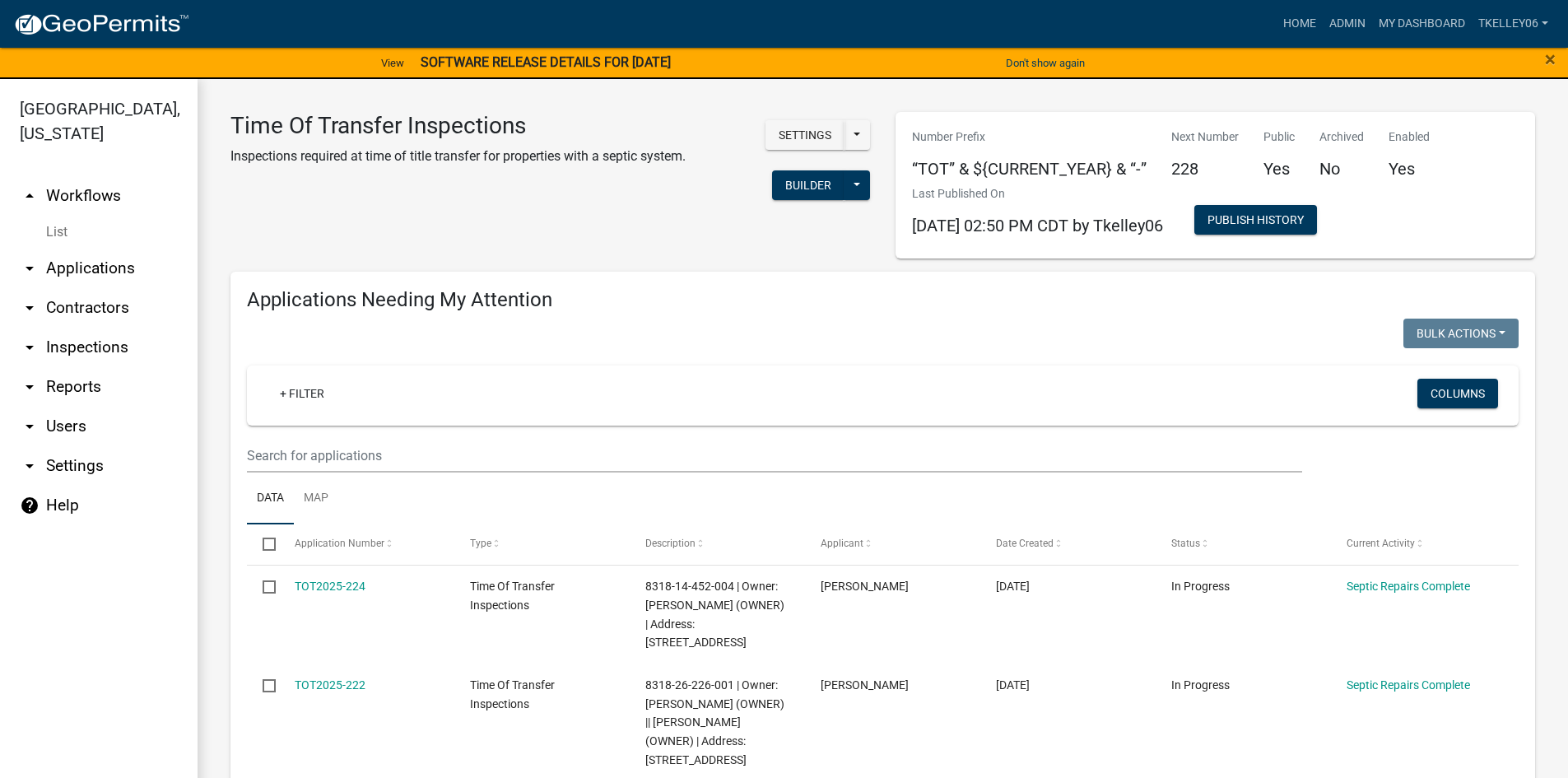
click at [100, 249] on link "arrow_drop_down Applications" at bounding box center [99, 269] width 197 height 40
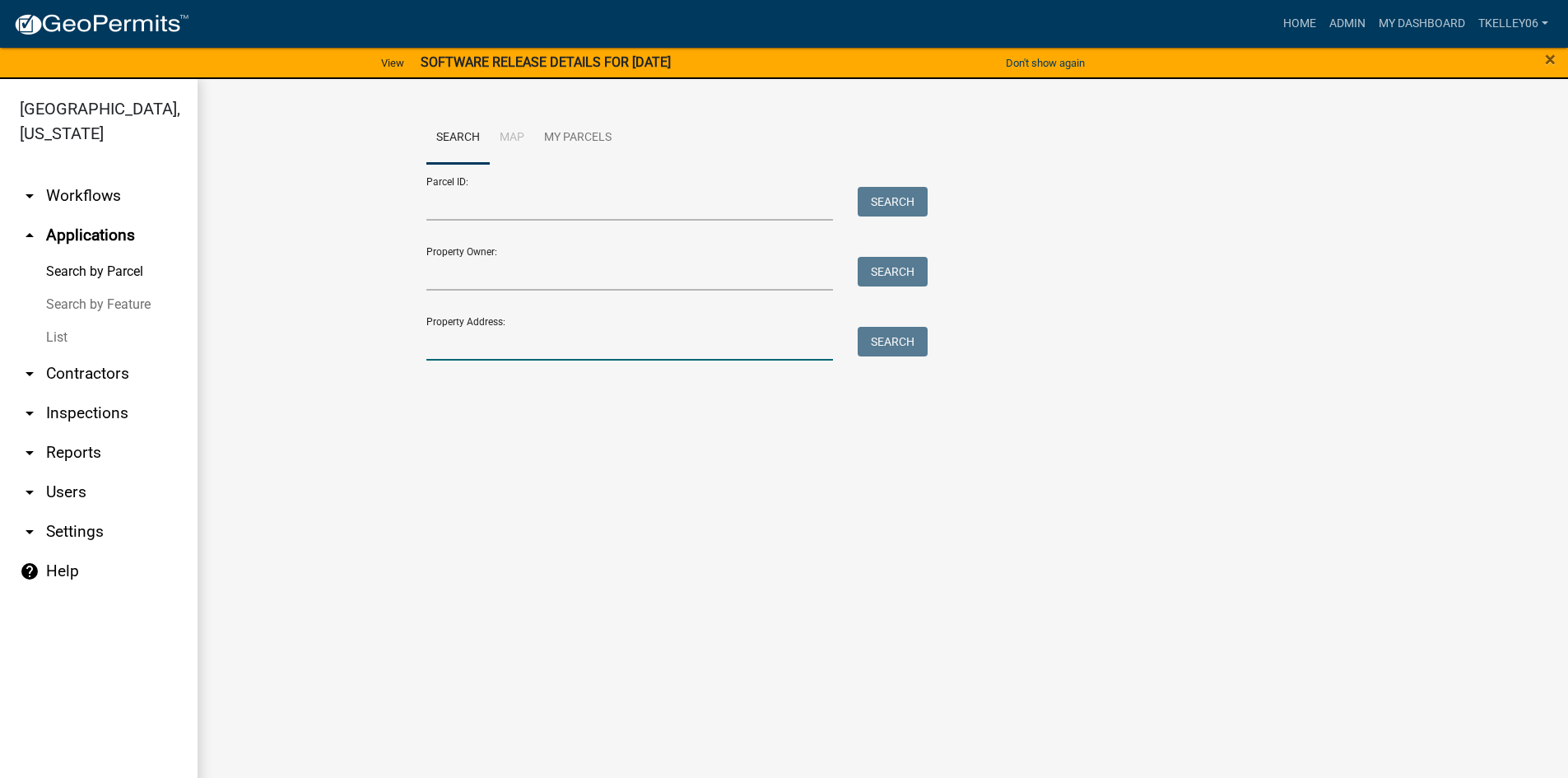
click at [476, 356] on input "Property Address:" at bounding box center [629, 343] width 408 height 33
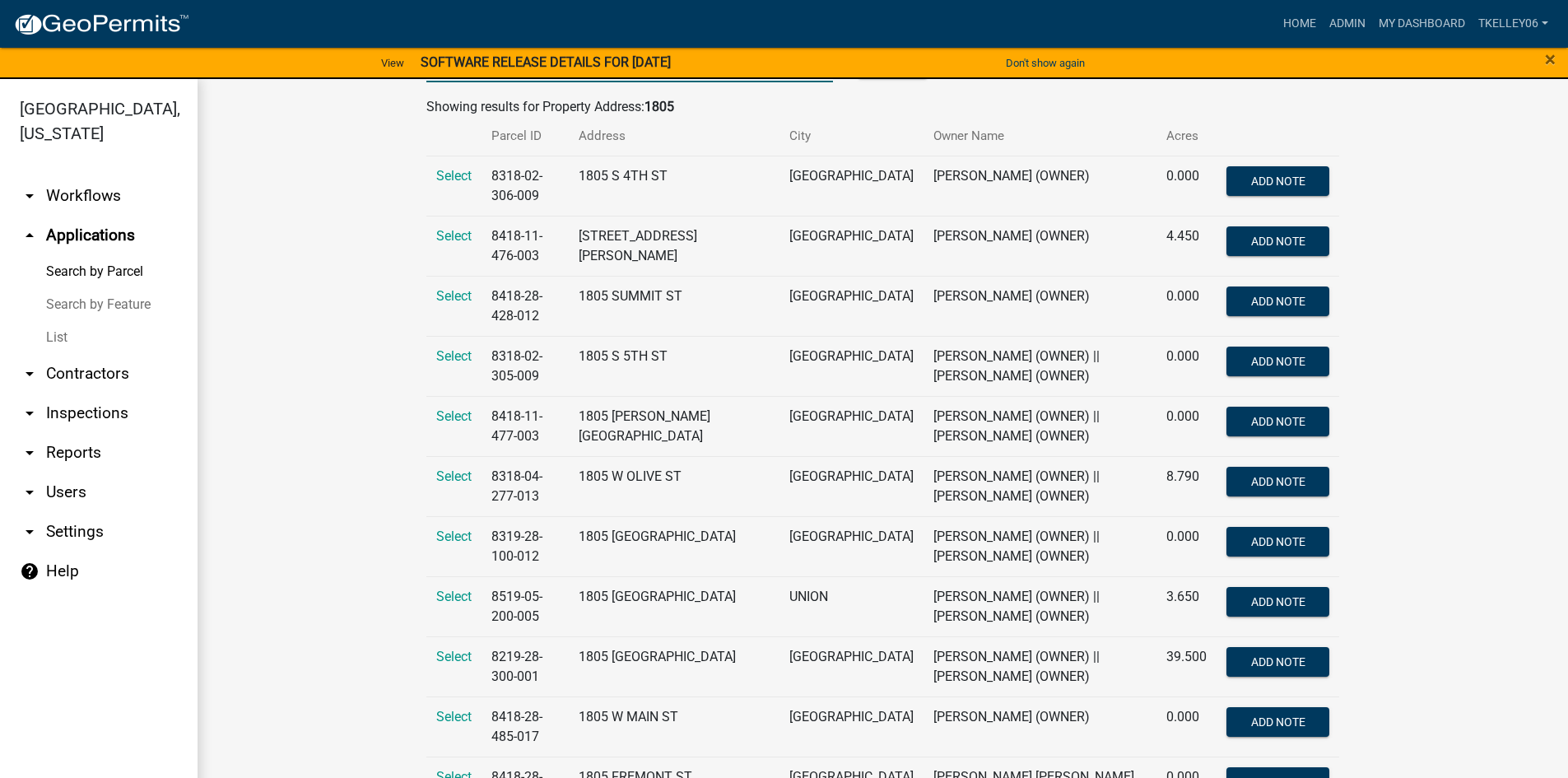
scroll to position [329, 0]
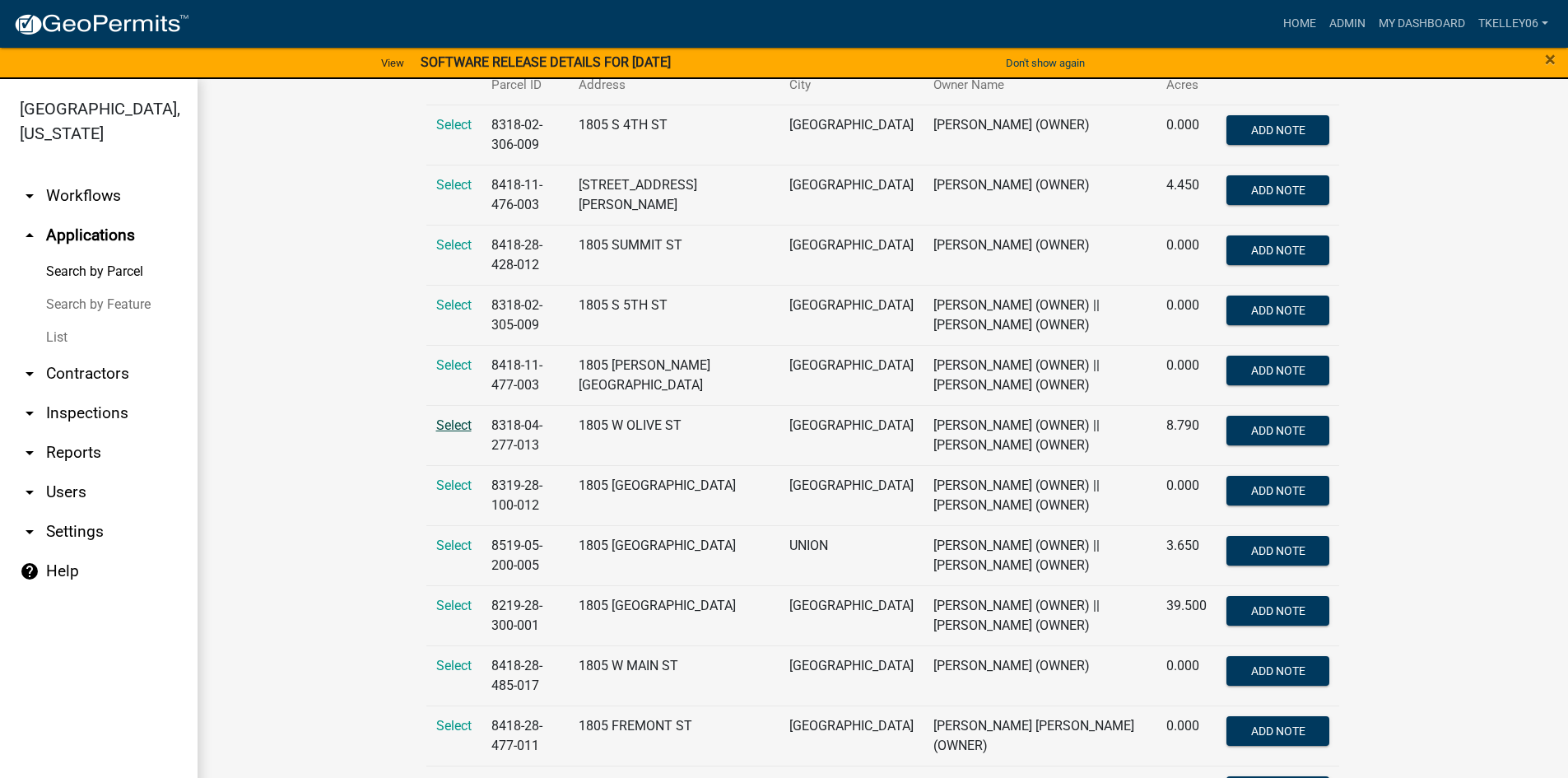
type input "1805"
click at [450, 424] on span "Select" at bounding box center [453, 424] width 35 height 15
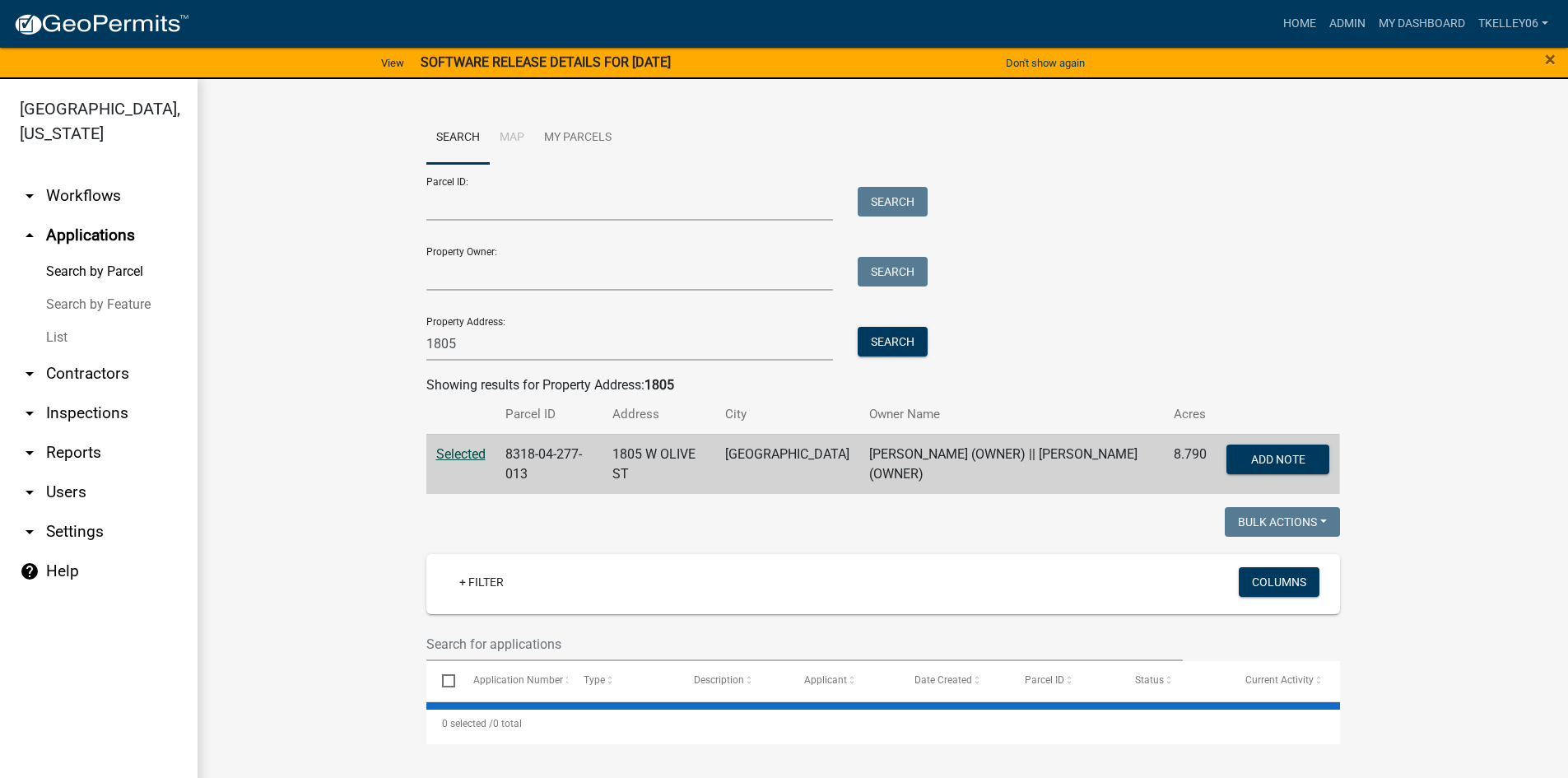
scroll to position [0, 0]
